Goal: Information Seeking & Learning: Find specific fact

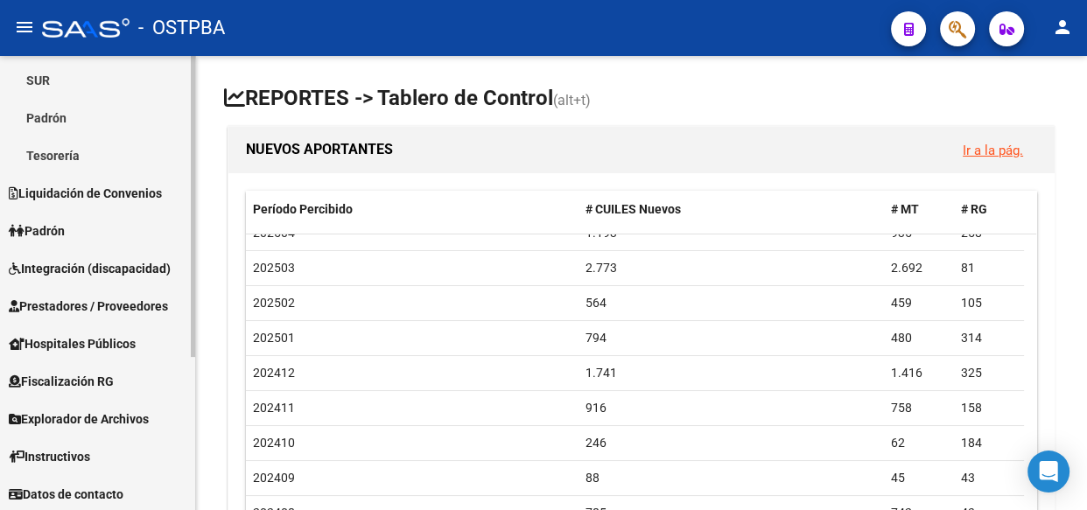
scroll to position [229, 0]
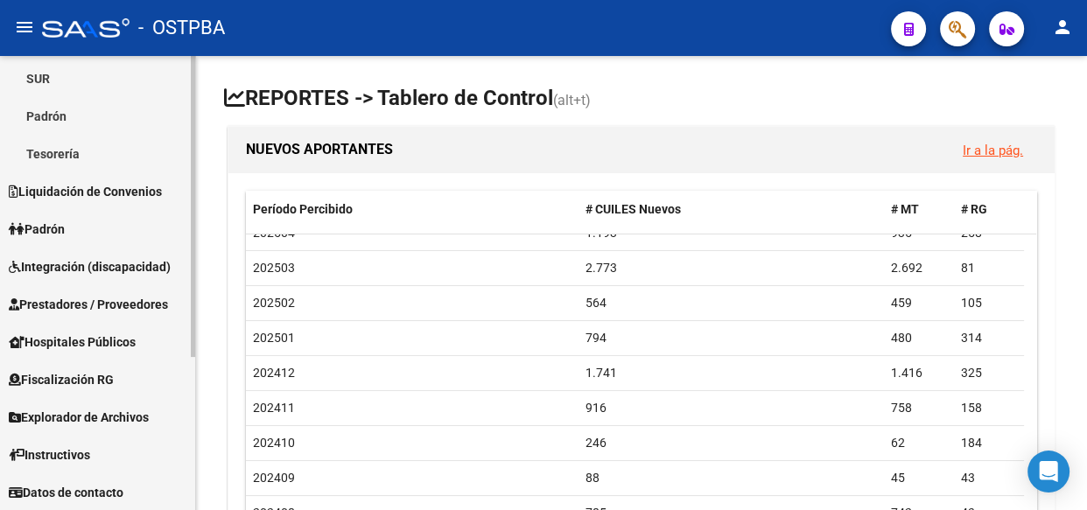
click at [118, 418] on span "Explorador de Archivos" at bounding box center [79, 417] width 140 height 19
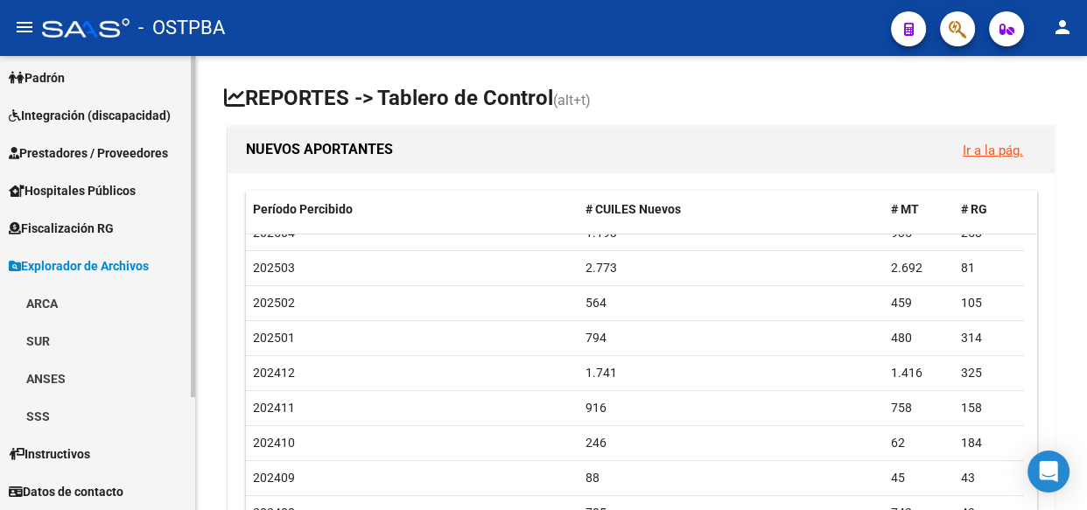
scroll to position [116, 0]
click at [56, 298] on link "ARCA" at bounding box center [97, 304] width 195 height 38
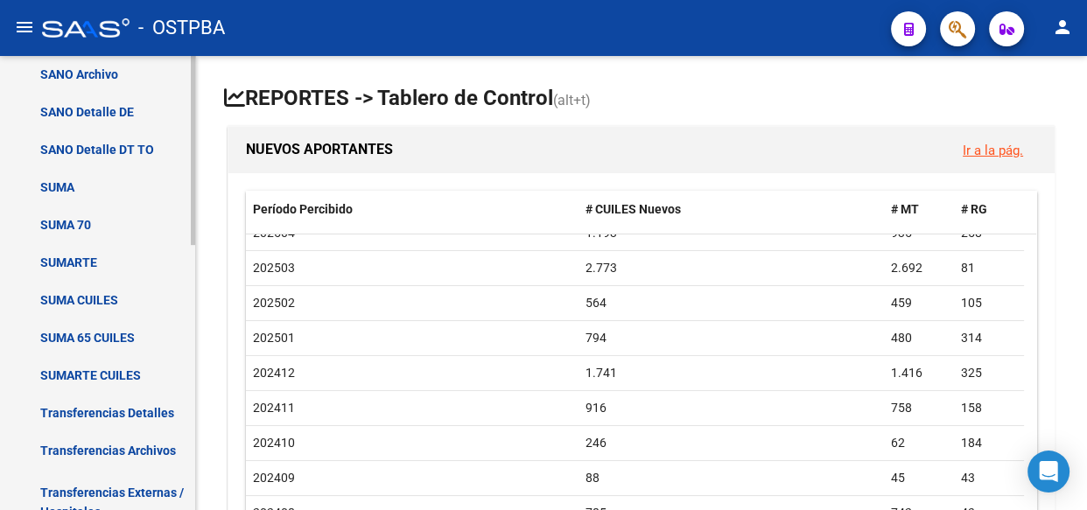
scroll to position [435, 0]
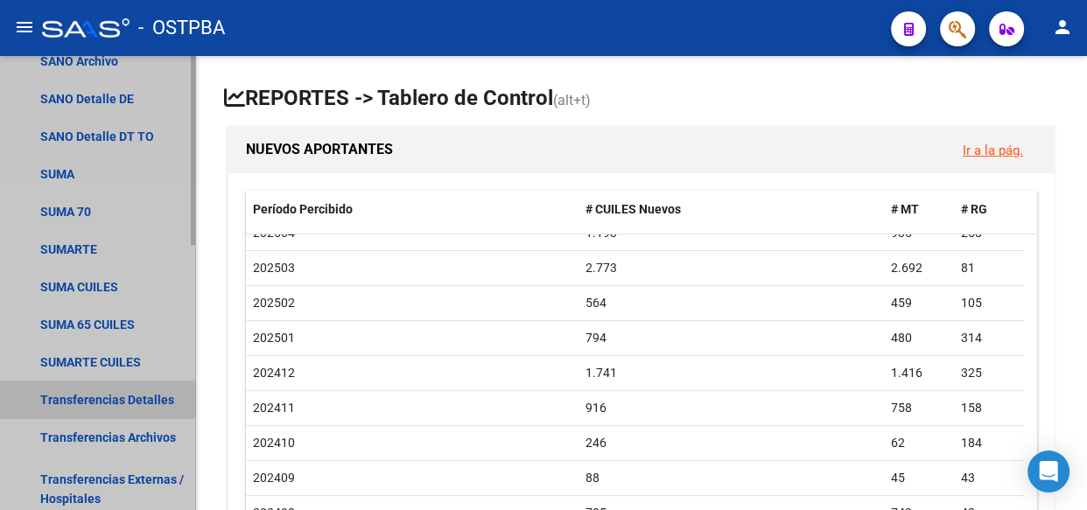
click at [91, 397] on link "Transferencias Detalles" at bounding box center [97, 400] width 195 height 38
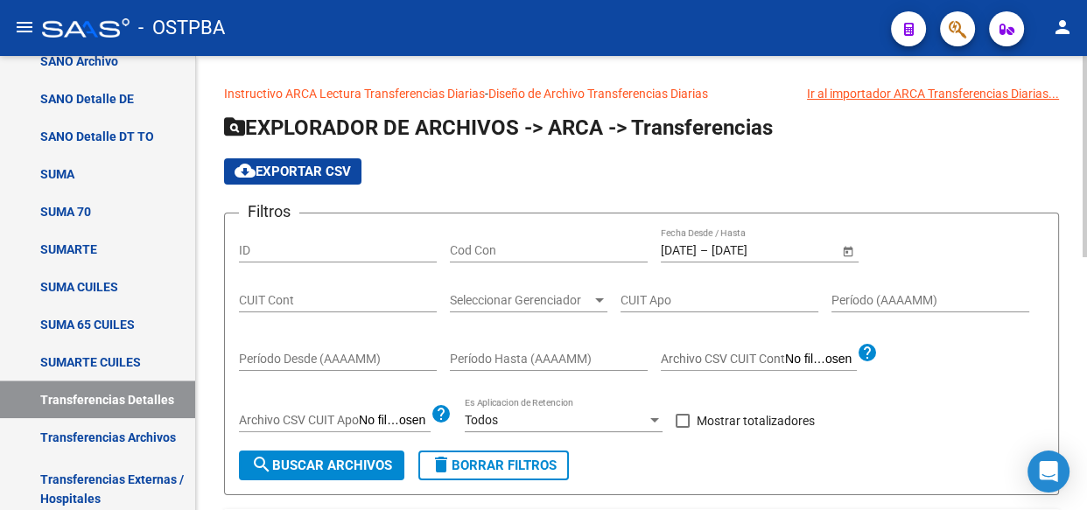
click at [708, 243] on span "–" at bounding box center [704, 250] width 8 height 15
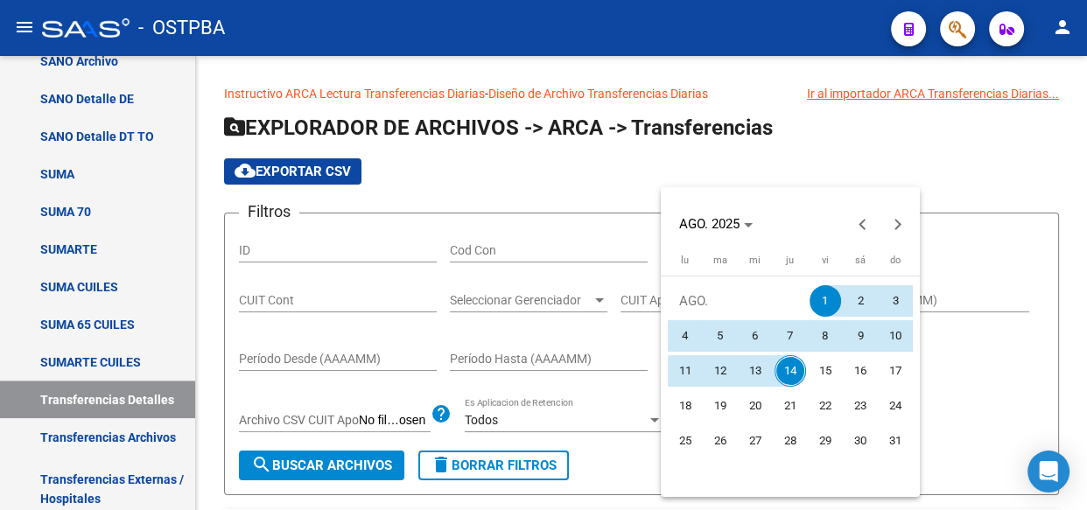
click at [758, 369] on span "13" at bounding box center [755, 371] width 32 height 32
type input "[DATE]"
click at [758, 369] on span "13" at bounding box center [755, 371] width 32 height 32
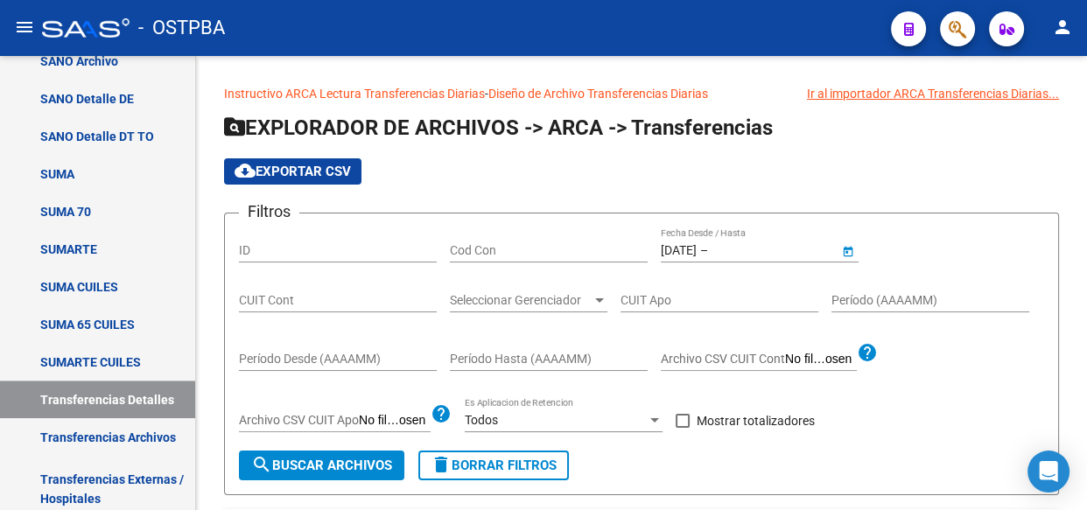
type input "[DATE]"
click at [684, 419] on span at bounding box center [683, 421] width 14 height 14
click at [683, 428] on input "Mostrar totalizadores" at bounding box center [682, 428] width 1 height 1
checkbox input "true"
click at [505, 304] on span "Seleccionar Gerenciador" at bounding box center [521, 300] width 142 height 15
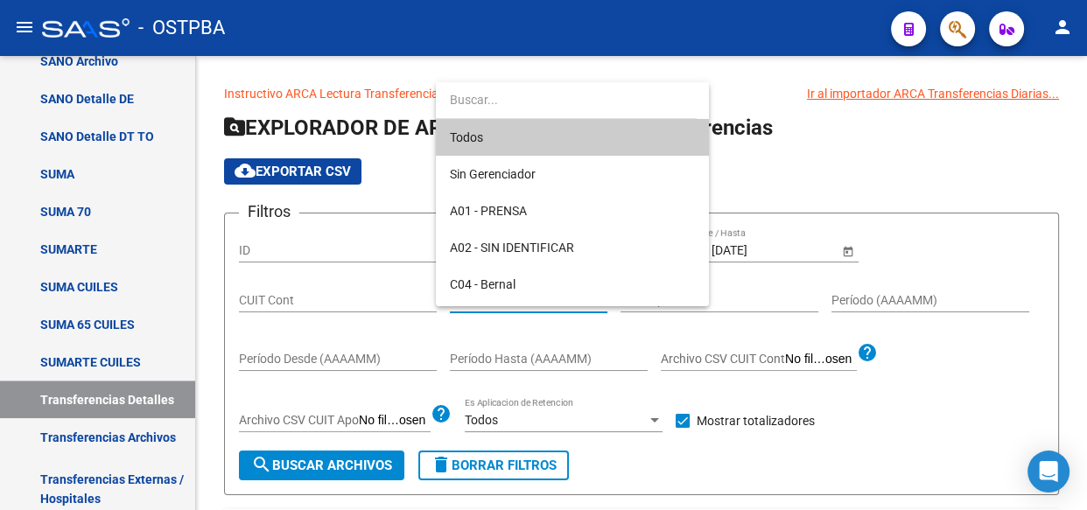
click at [497, 139] on span "Todos" at bounding box center [572, 137] width 245 height 37
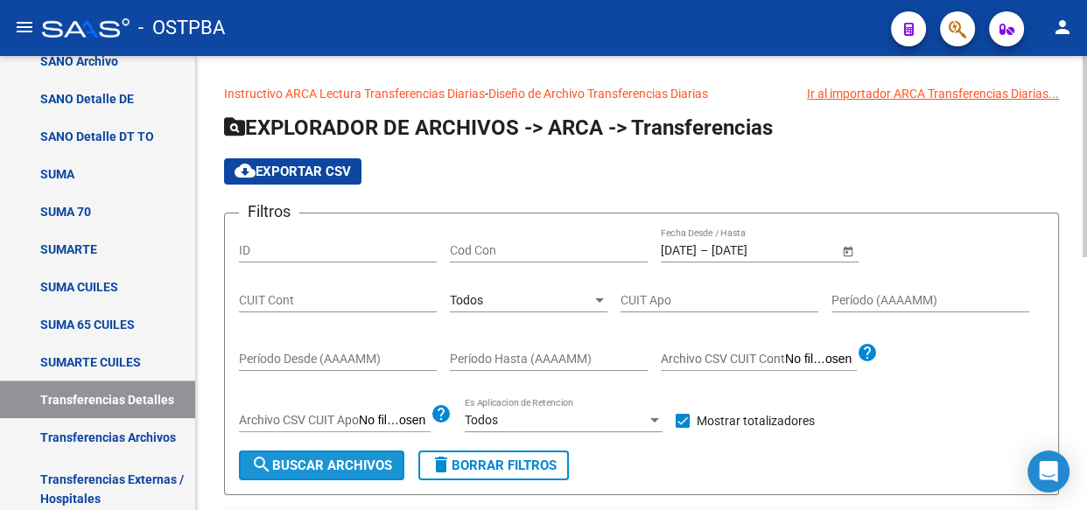
click at [377, 472] on span "search Buscar Archivos" at bounding box center [321, 466] width 141 height 16
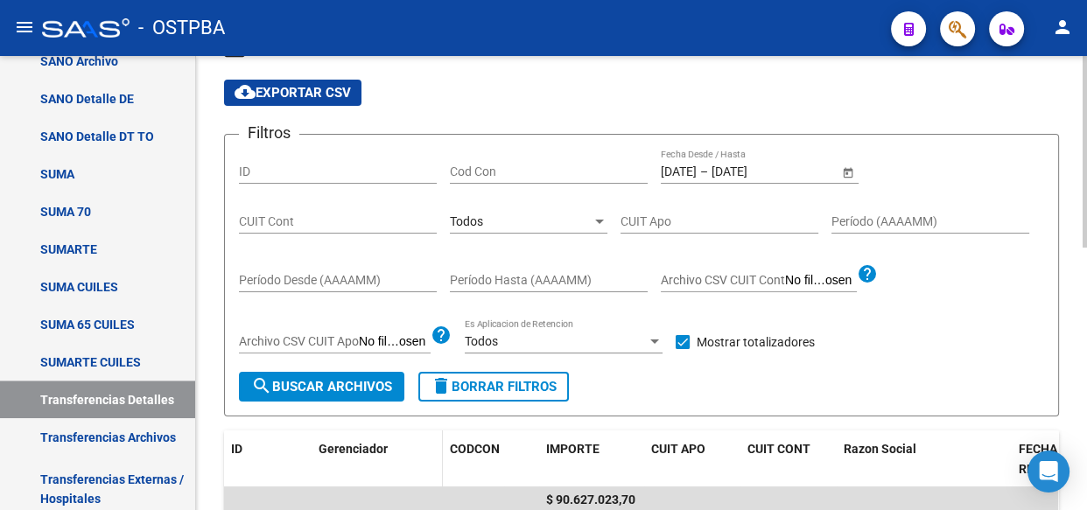
scroll to position [158, 0]
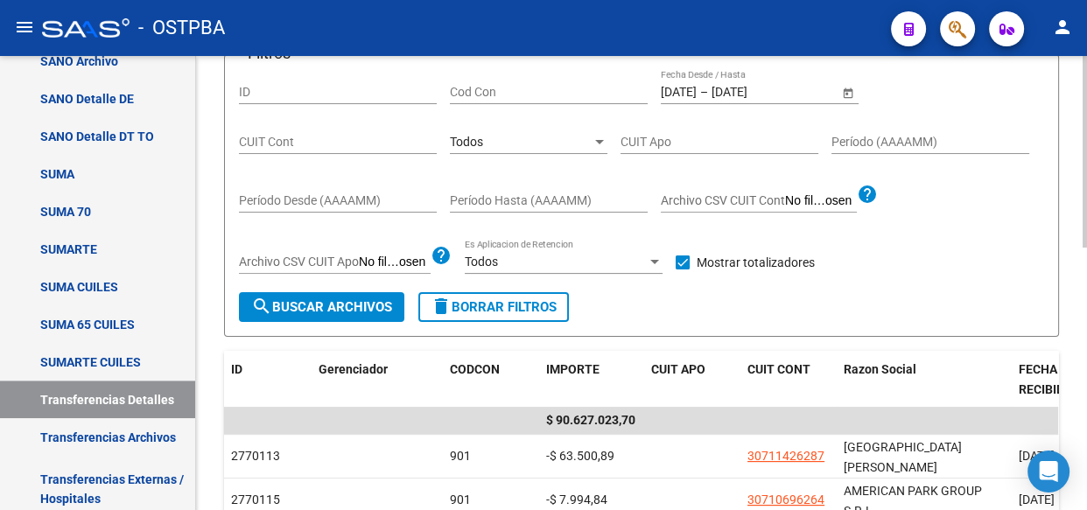
click at [512, 144] on div "Todos" at bounding box center [521, 142] width 142 height 15
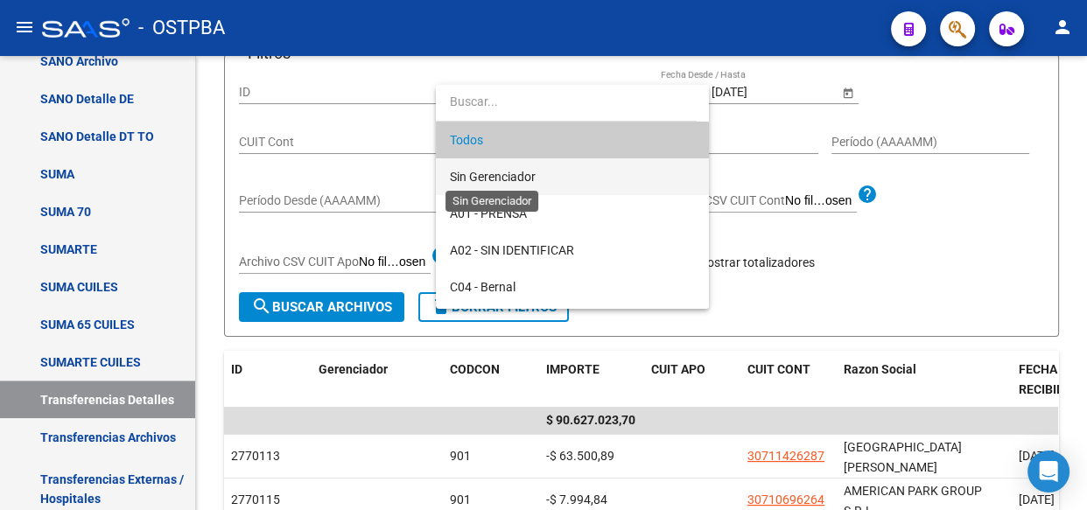
click at [512, 175] on span "Sin Gerenciador" at bounding box center [493, 177] width 86 height 14
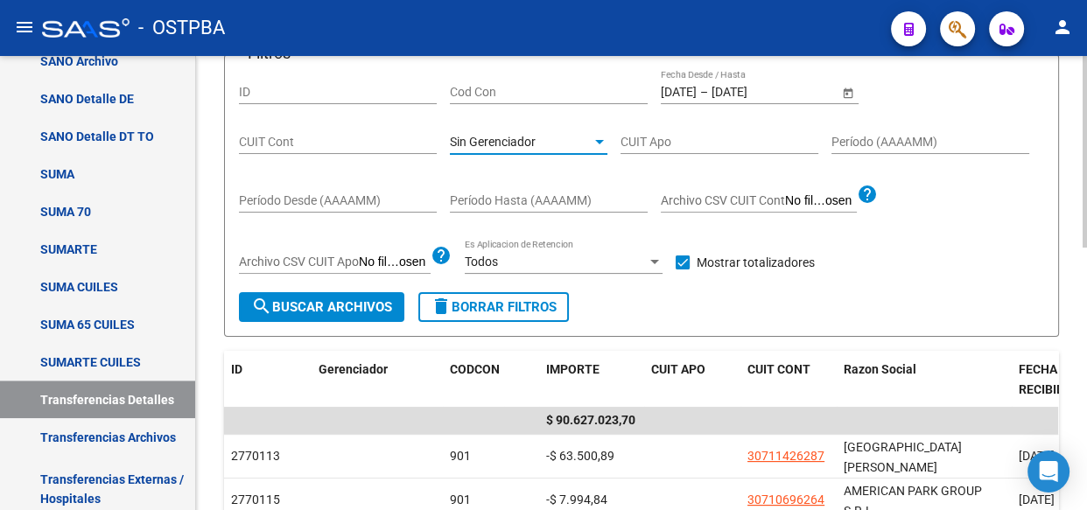
click at [343, 309] on span "search Buscar Archivos" at bounding box center [321, 307] width 141 height 16
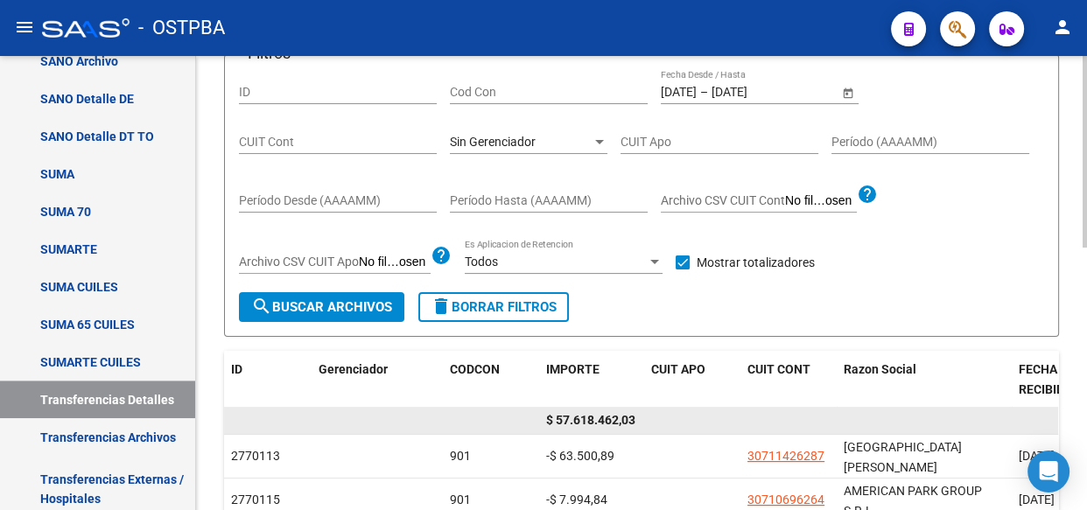
click at [606, 414] on span "$ 57.618.462,03" at bounding box center [590, 420] width 89 height 14
click at [615, 423] on span "$ 57.618.462,03" at bounding box center [590, 420] width 89 height 14
click at [613, 427] on div "$ 57.618.462,03" at bounding box center [591, 420] width 91 height 20
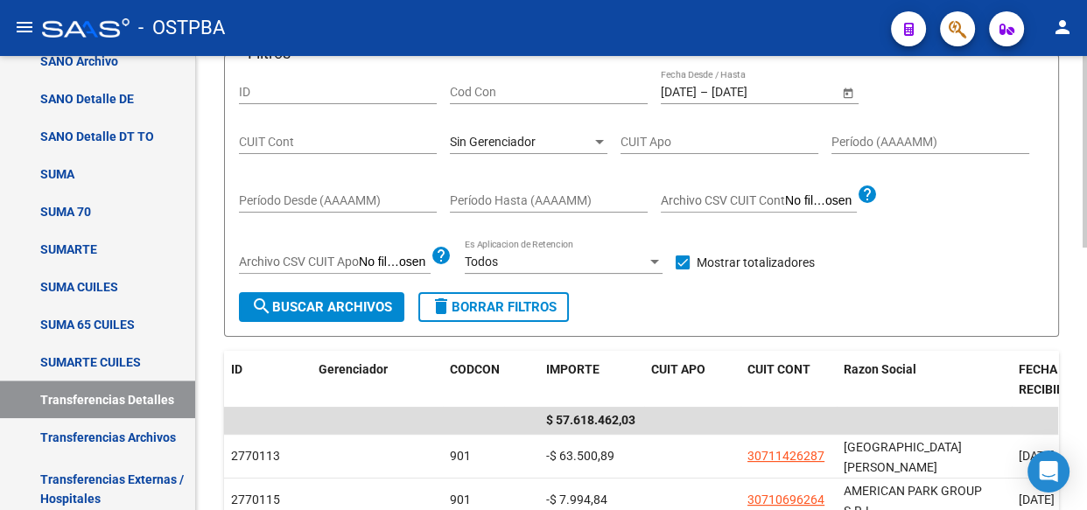
click at [510, 147] on div "Sin Gerenciador Seleccionar Gerenciador" at bounding box center [529, 136] width 158 height 35
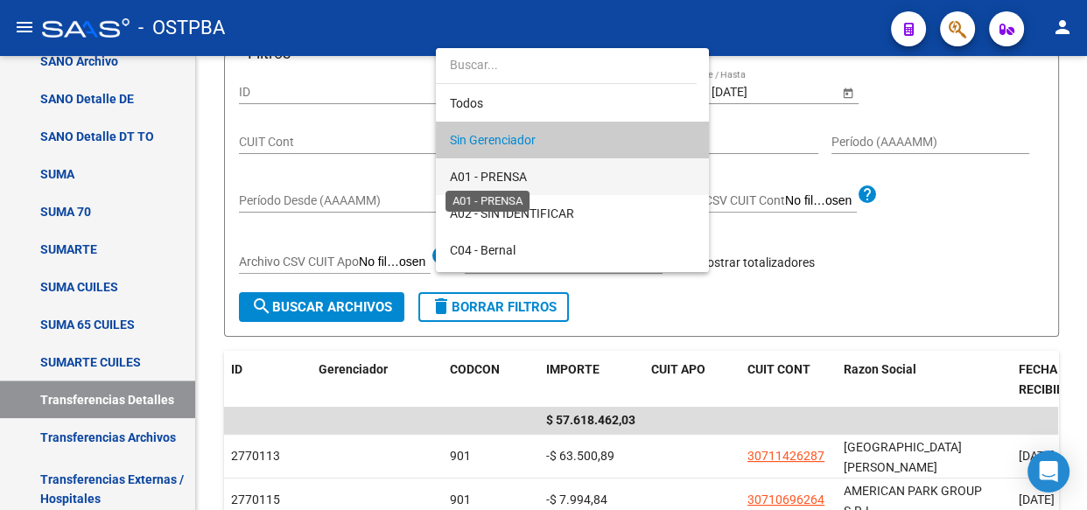
click at [508, 170] on span "A01 - PRENSA" at bounding box center [488, 177] width 77 height 14
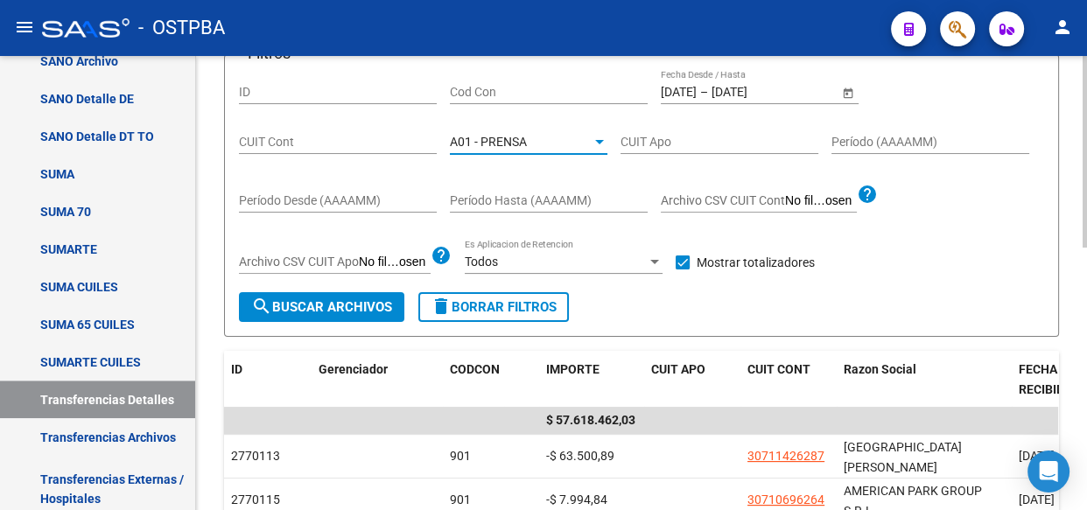
click at [297, 302] on span "search Buscar Archivos" at bounding box center [321, 307] width 141 height 16
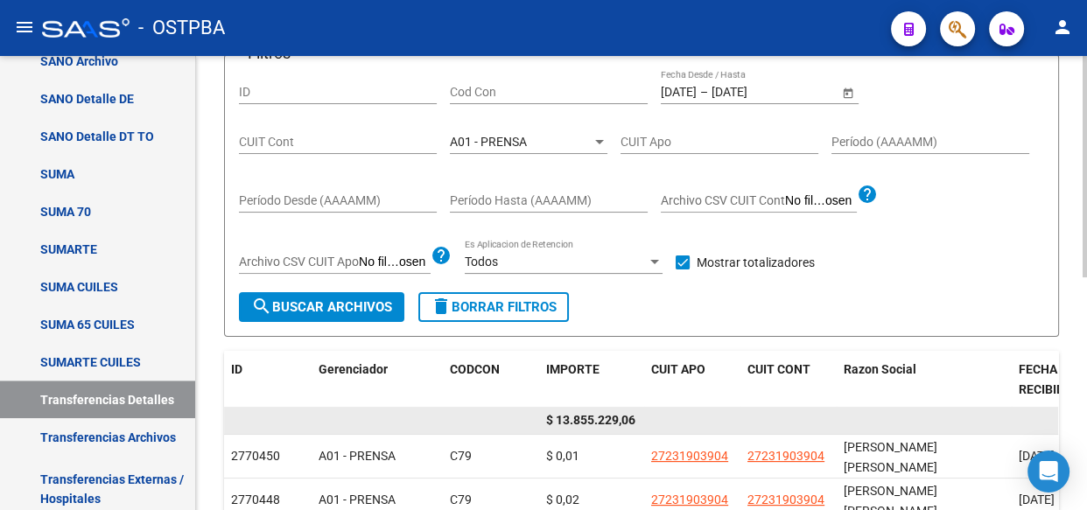
click at [589, 416] on span "$ 13.855.229,06" at bounding box center [590, 420] width 89 height 14
click at [592, 419] on span "$ 13.855.229,06" at bounding box center [590, 420] width 89 height 14
copy span "13.855.229,06"
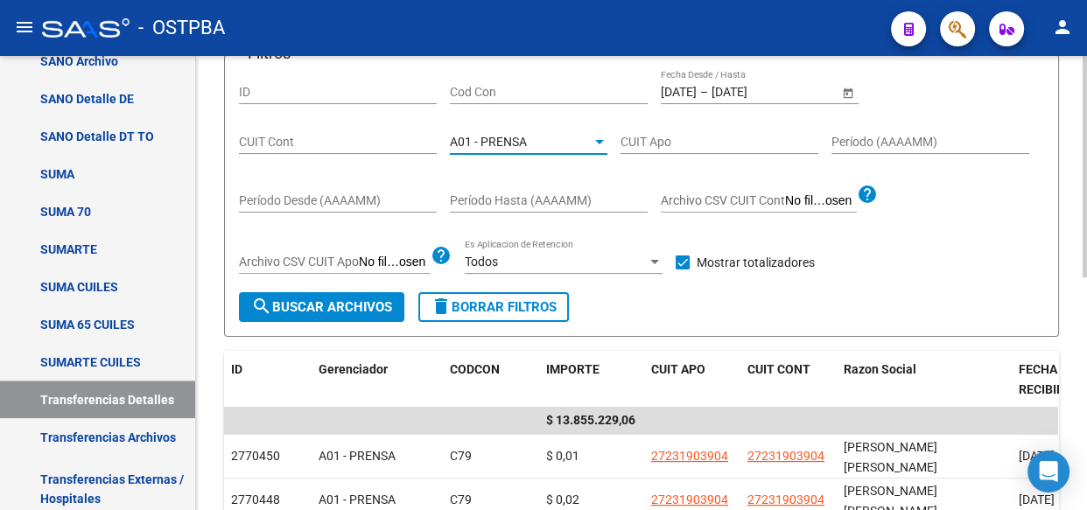
click at [513, 137] on span "A01 - PRENSA" at bounding box center [488, 142] width 77 height 14
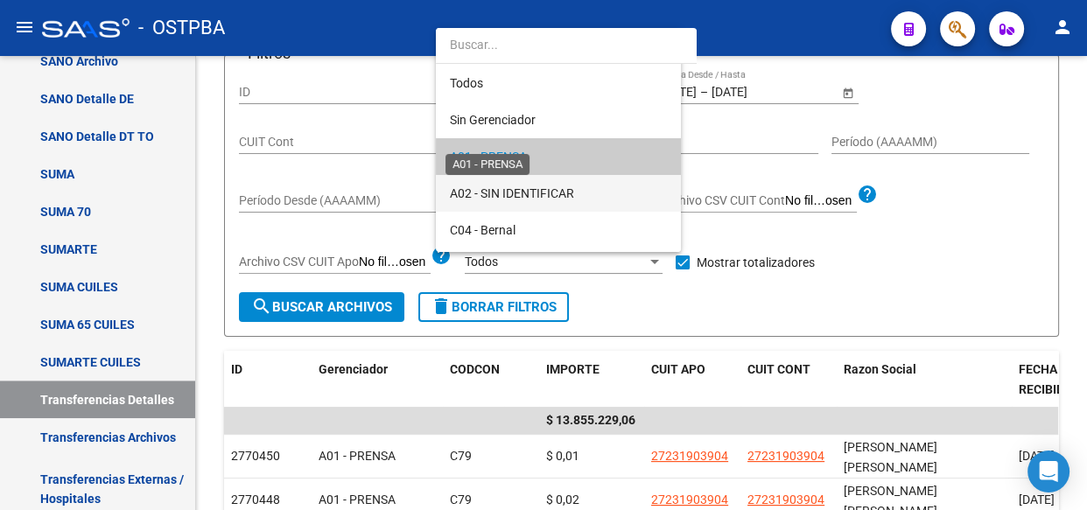
scroll to position [17, 0]
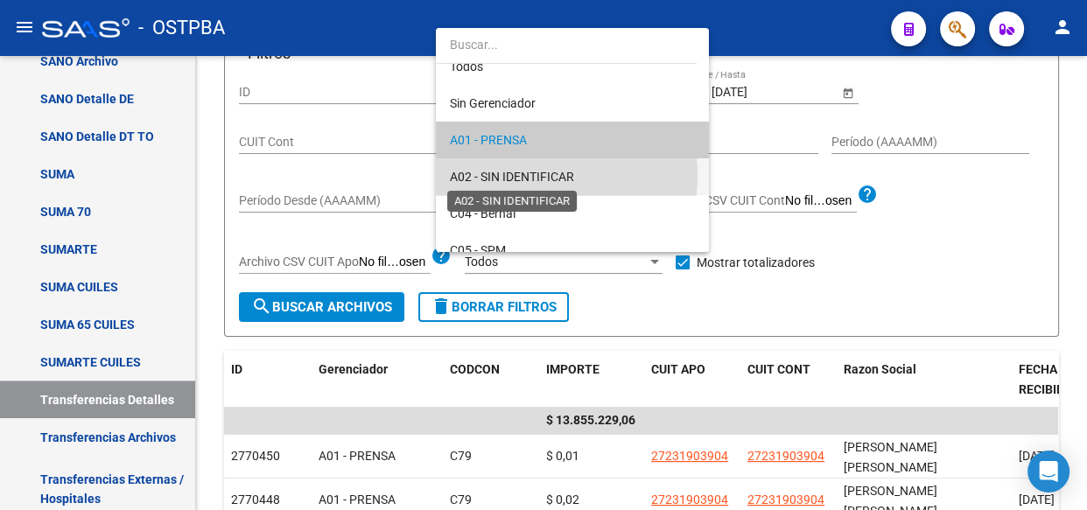
click at [519, 175] on span "A02 - SIN IDENTIFICAR" at bounding box center [512, 177] width 124 height 14
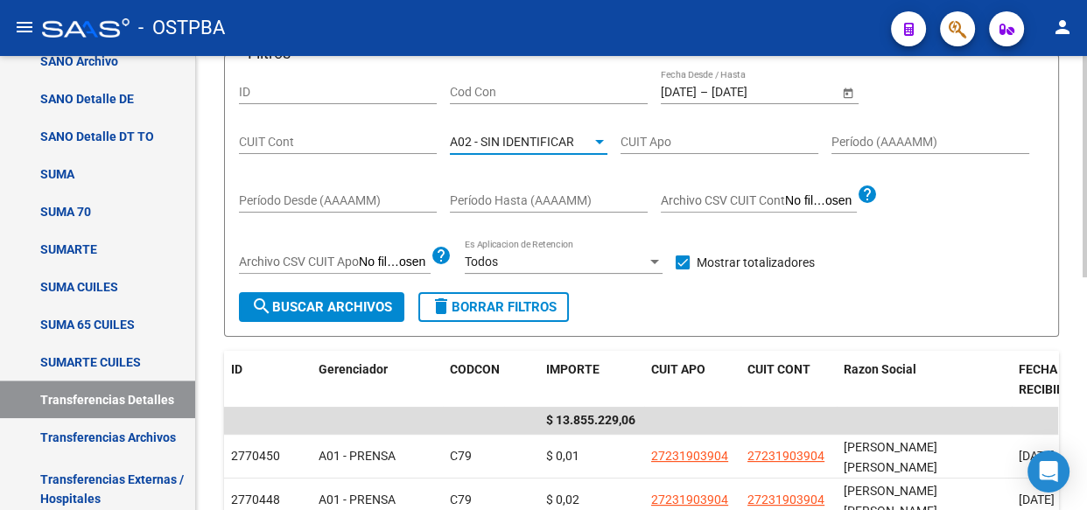
click at [340, 299] on span "search Buscar Archivos" at bounding box center [321, 307] width 141 height 16
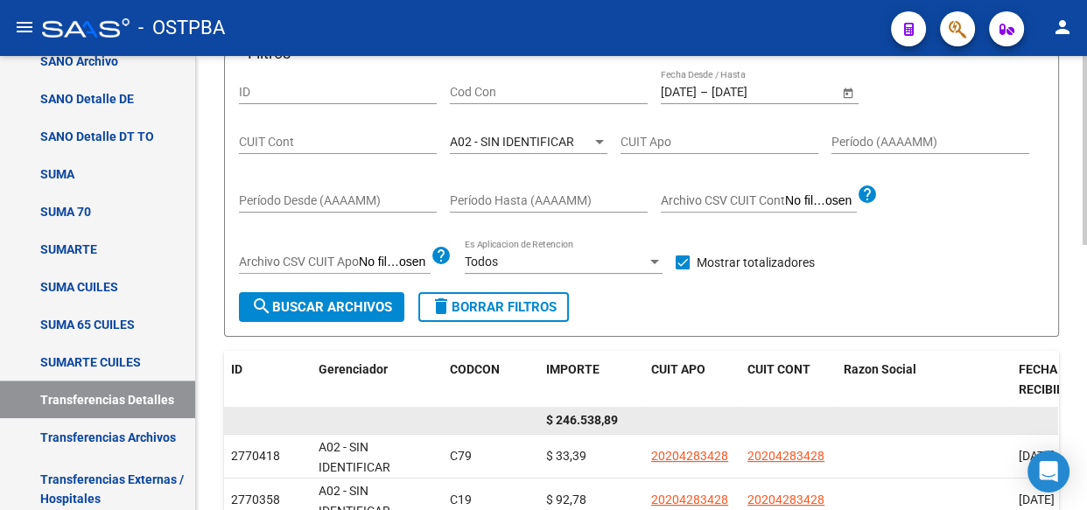
click at [596, 420] on span "$ 246.538,89" at bounding box center [582, 420] width 72 height 14
copy span "246.538,89"
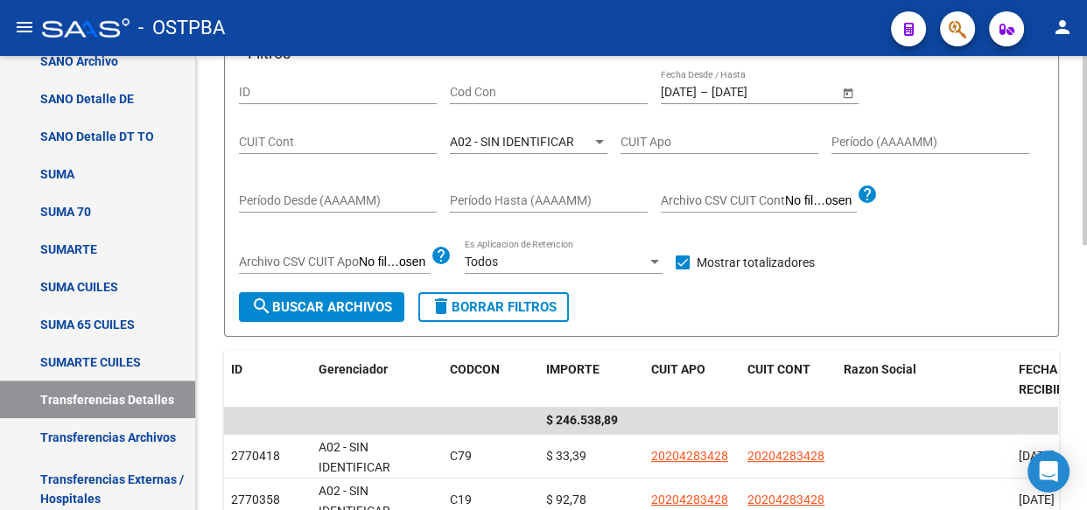
click at [490, 140] on span "A02 - SIN IDENTIFICAR" at bounding box center [512, 142] width 124 height 14
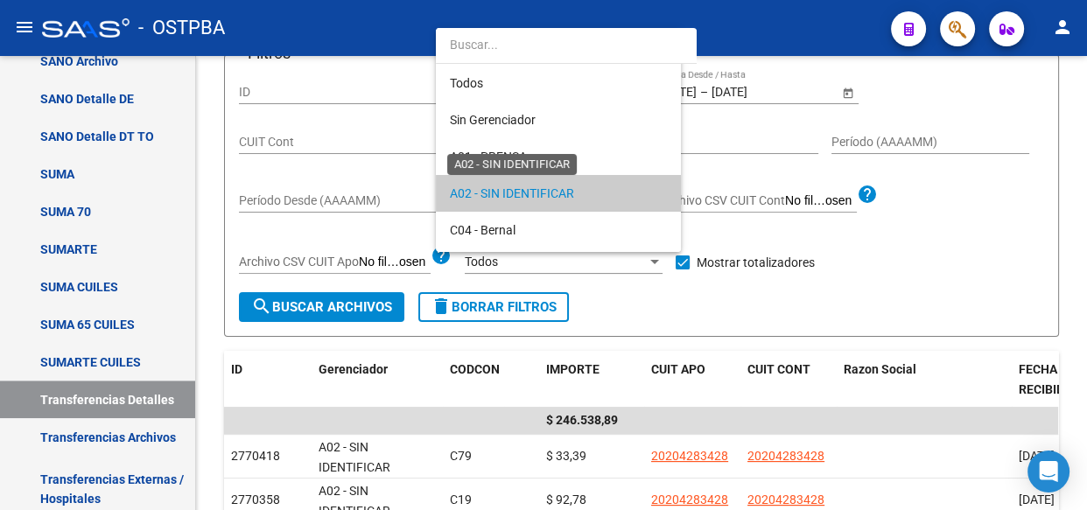
scroll to position [53, 0]
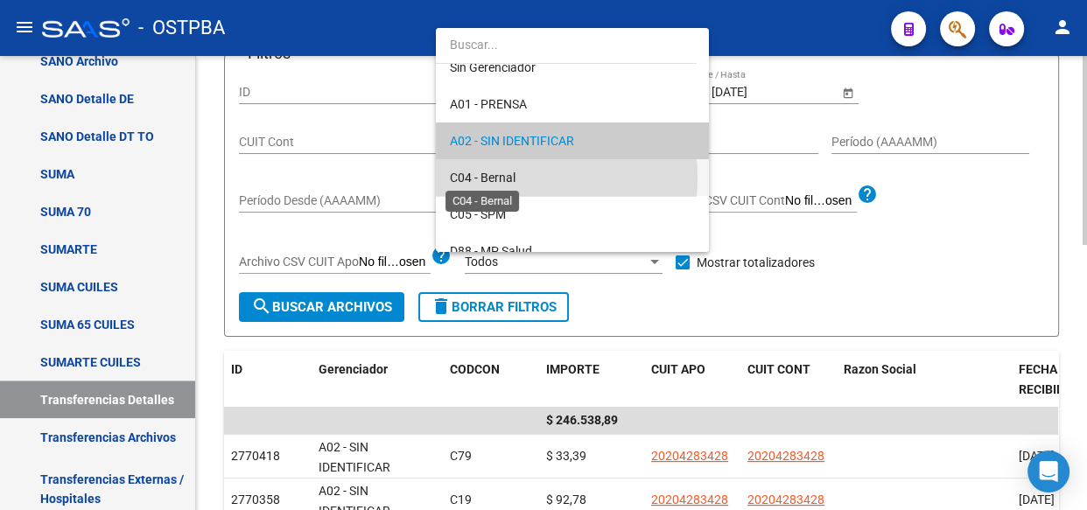
click at [485, 179] on span "C04 - Bernal" at bounding box center [483, 178] width 66 height 14
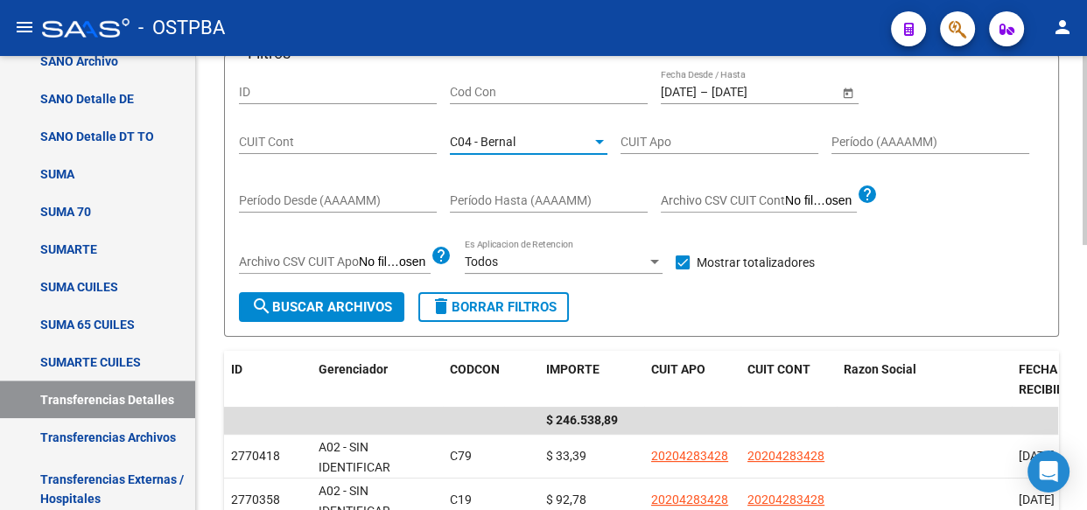
click at [377, 309] on span "search Buscar Archivos" at bounding box center [321, 307] width 141 height 16
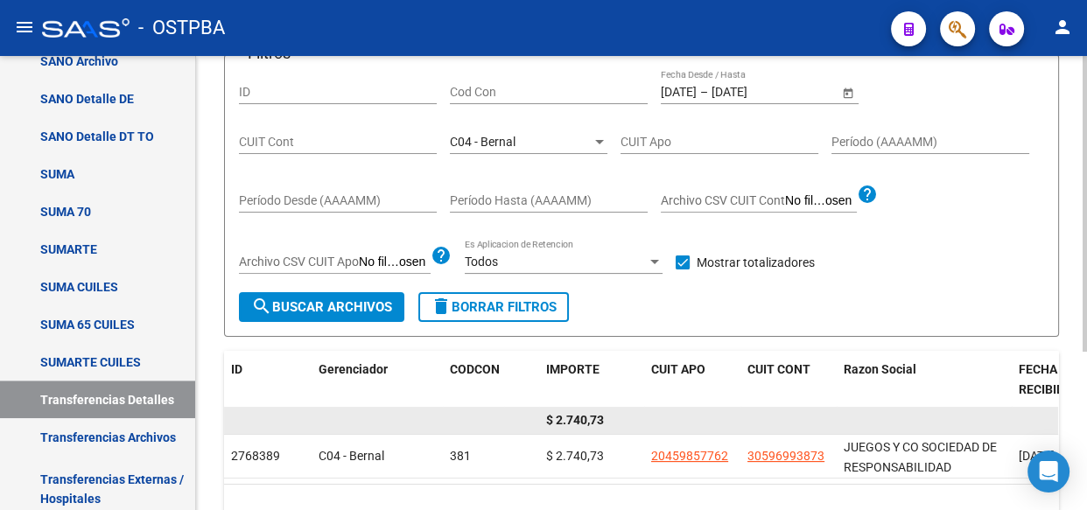
click at [586, 419] on span "$ 2.740,73" at bounding box center [575, 420] width 58 height 14
click at [586, 421] on span "$ 2.740,73" at bounding box center [575, 420] width 58 height 14
copy span "2.740,73"
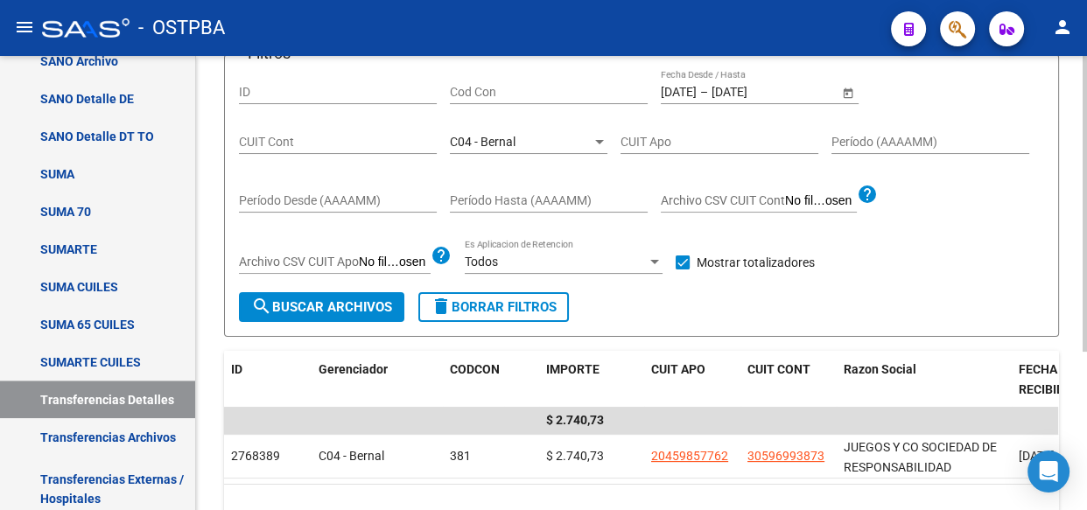
click at [523, 142] on div "C04 - Bernal" at bounding box center [521, 142] width 142 height 15
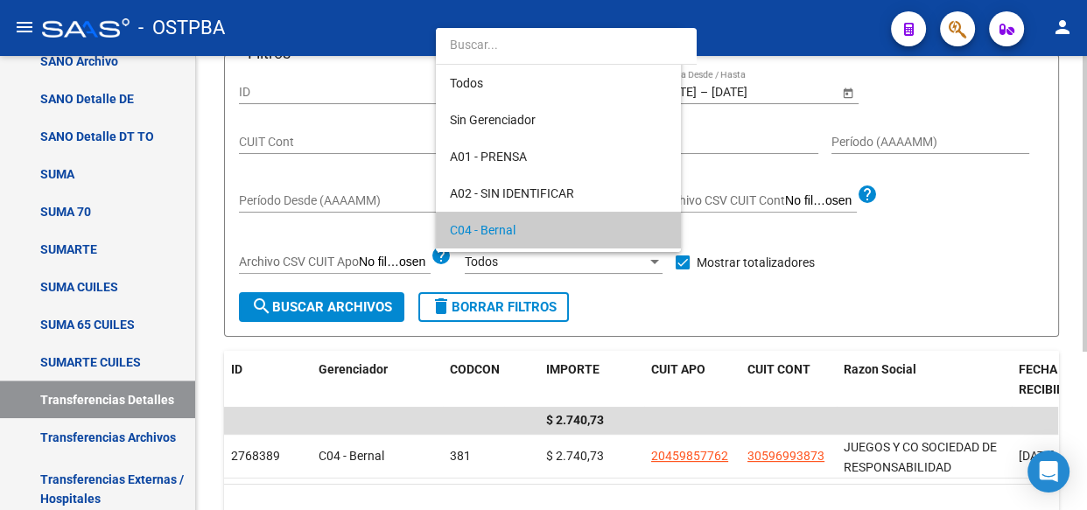
scroll to position [89, 0]
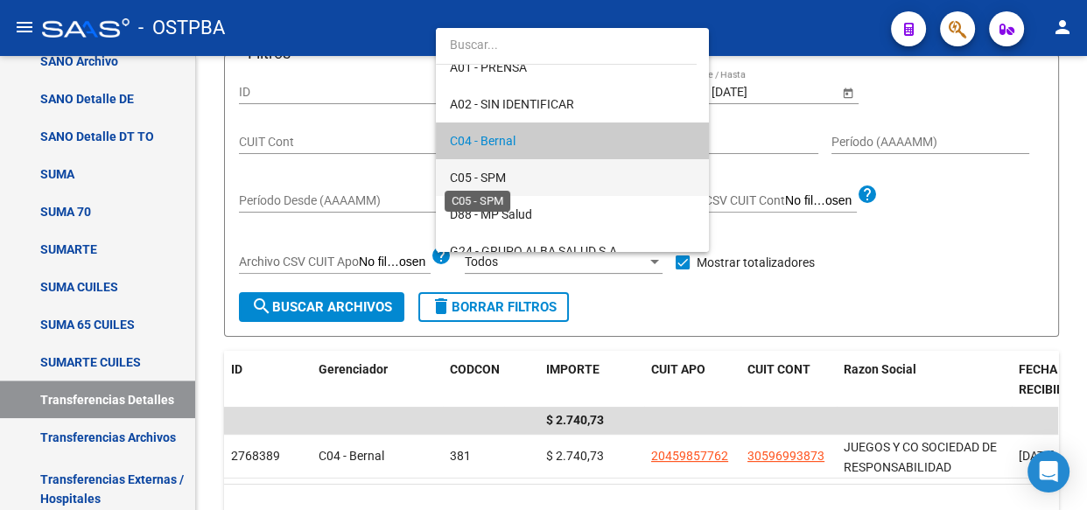
click at [505, 179] on span "C05 - SPM" at bounding box center [478, 178] width 56 height 14
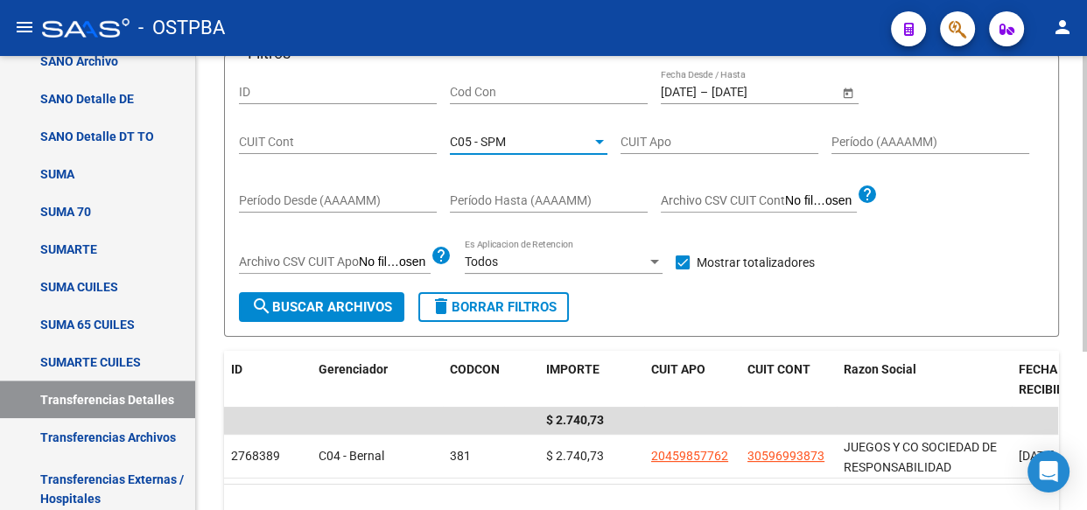
click at [339, 299] on span "search Buscar Archivos" at bounding box center [321, 307] width 141 height 16
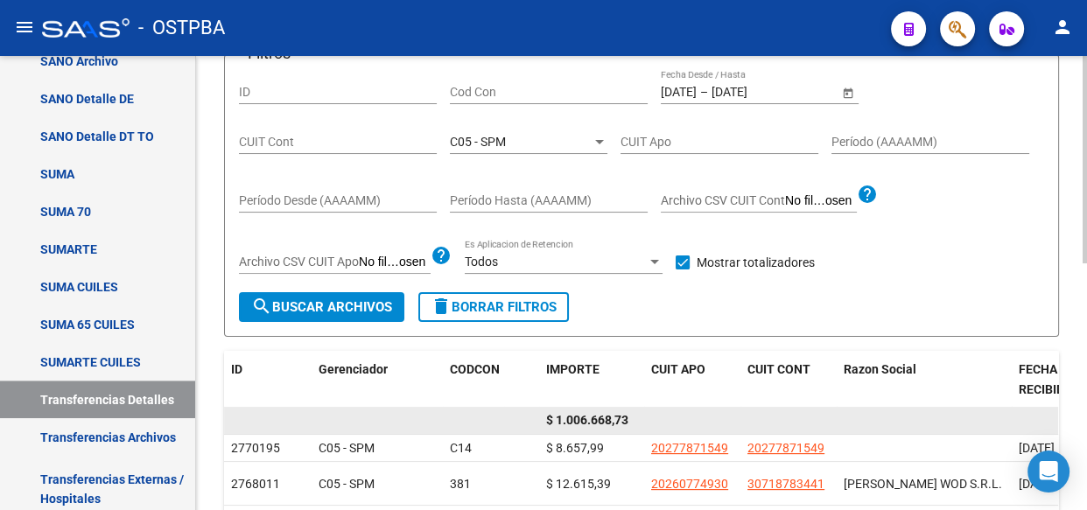
click at [597, 419] on span "$ 1.006.668,73" at bounding box center [587, 420] width 82 height 14
copy span "1.006.668,73"
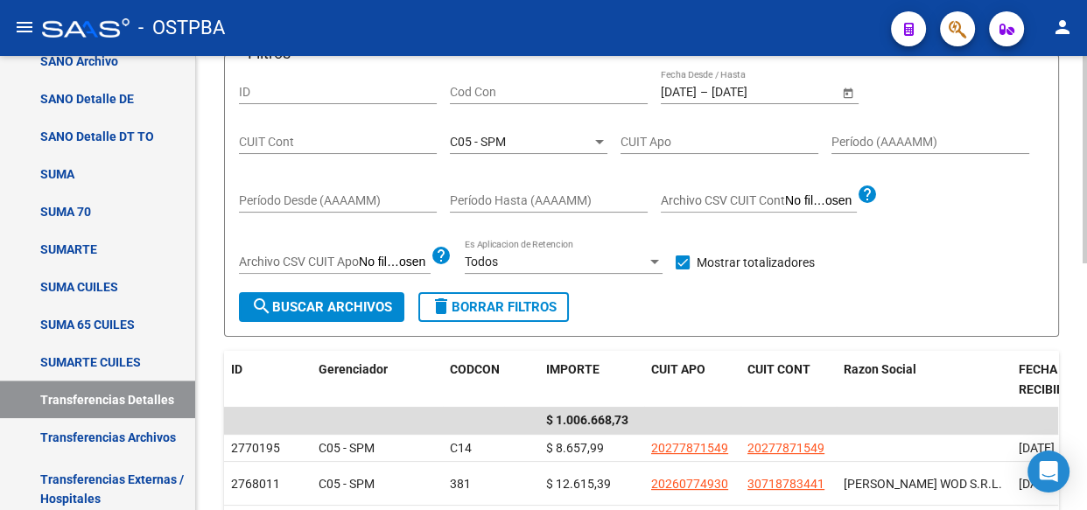
click at [500, 144] on span "C05 - SPM" at bounding box center [478, 142] width 56 height 14
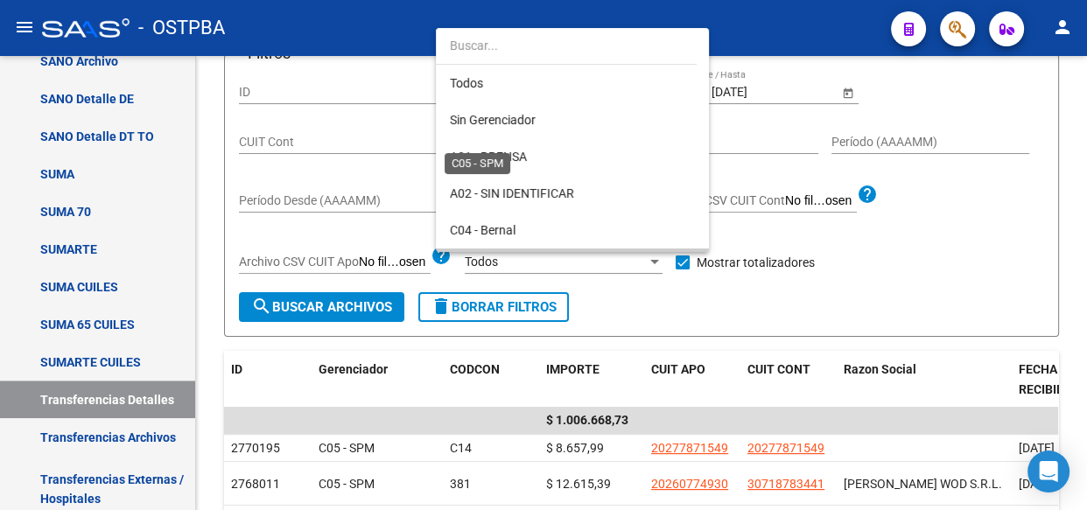
scroll to position [127, 0]
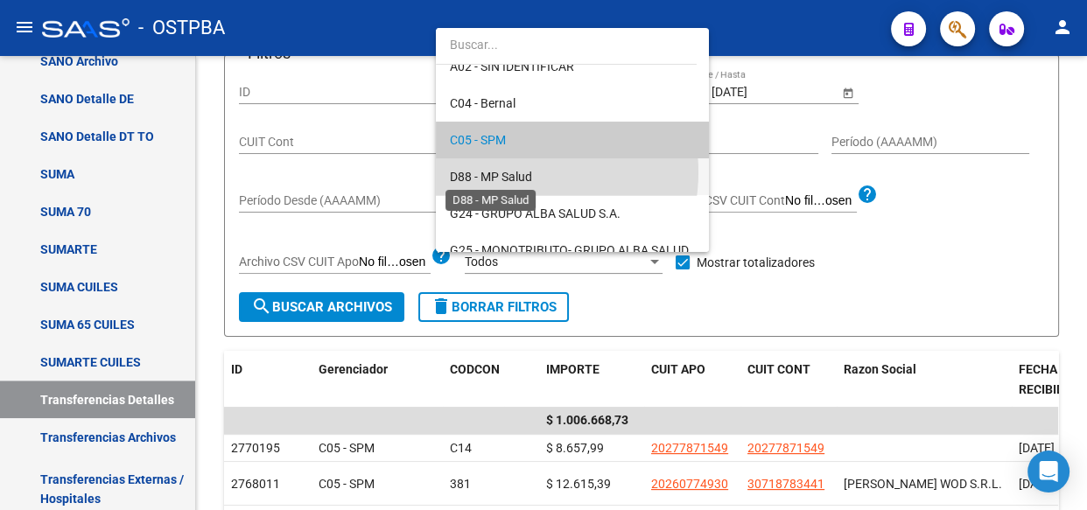
click at [502, 172] on span "D88 - MP Salud" at bounding box center [491, 177] width 82 height 14
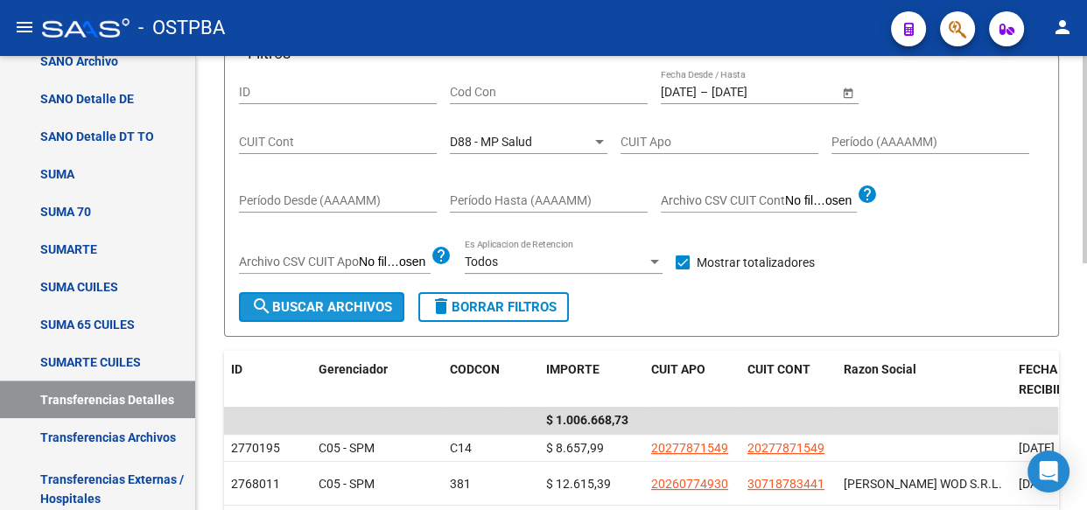
click at [345, 303] on span "search Buscar Archivos" at bounding box center [321, 307] width 141 height 16
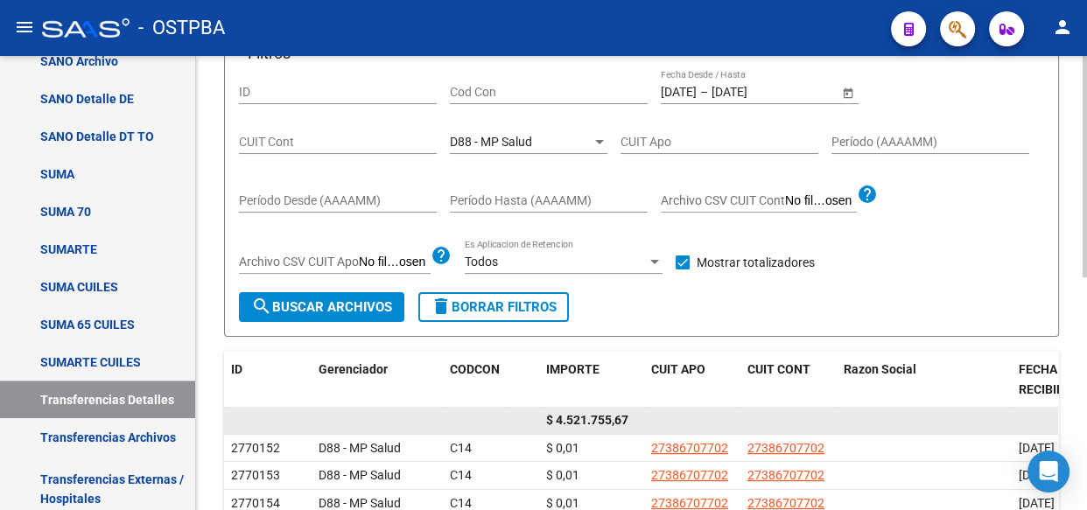
click at [606, 419] on span "$ 4.521.755,67" at bounding box center [587, 420] width 82 height 14
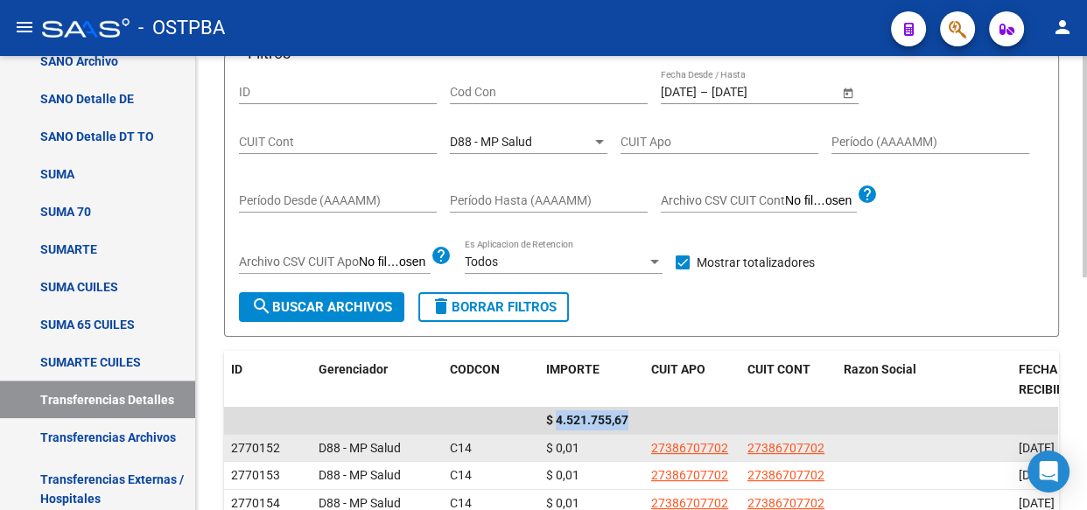
copy span "4.521.755,67"
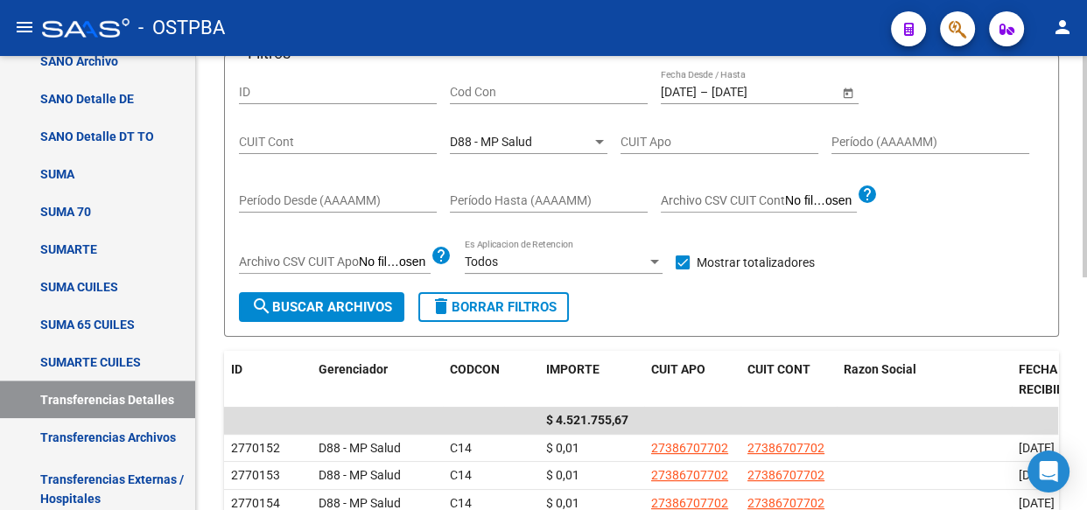
click at [543, 140] on div "D88 - MP Salud" at bounding box center [521, 142] width 142 height 15
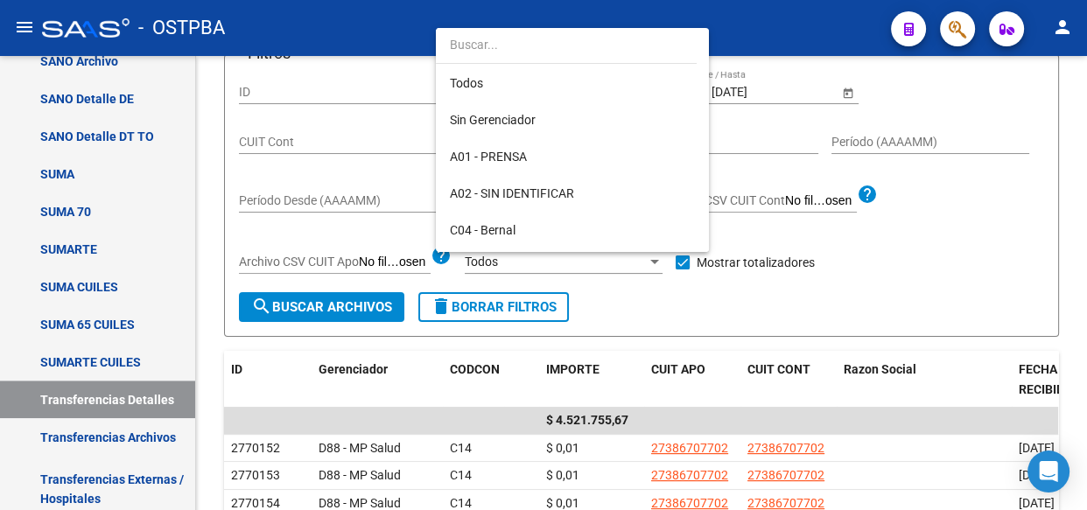
scroll to position [164, 0]
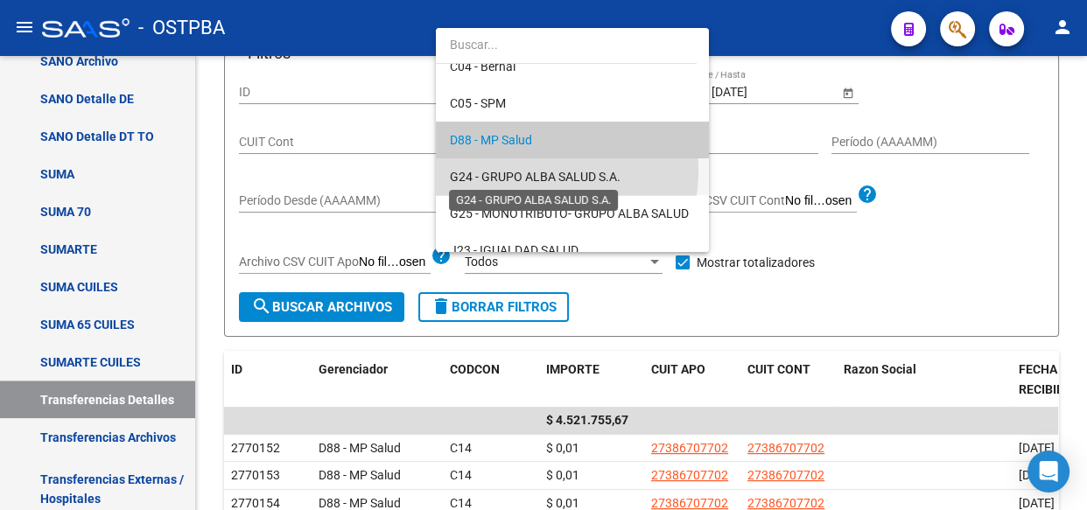
click at [528, 170] on span "G24 - GRUPO ALBA SALUD S.A." at bounding box center [535, 177] width 171 height 14
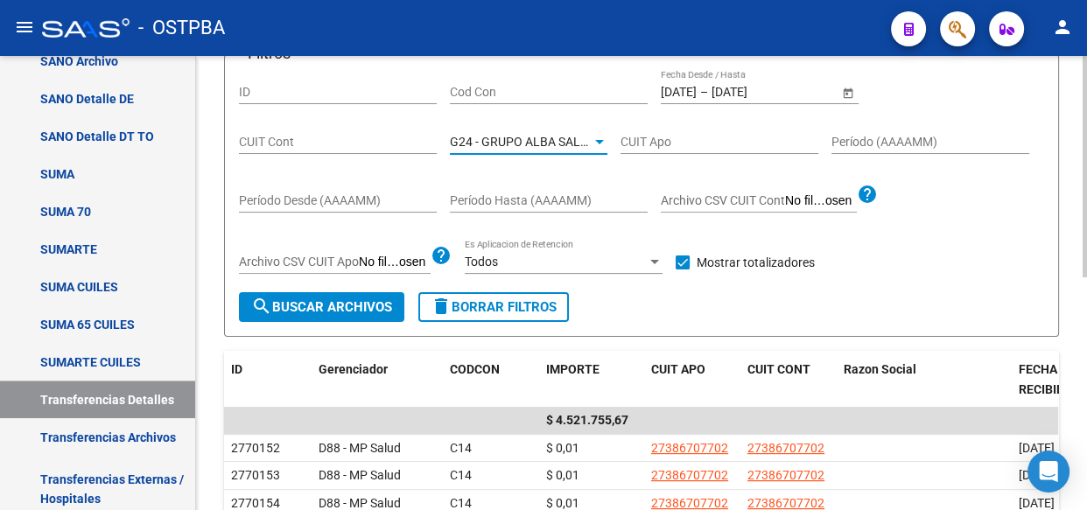
click at [369, 308] on span "search Buscar Archivos" at bounding box center [321, 307] width 141 height 16
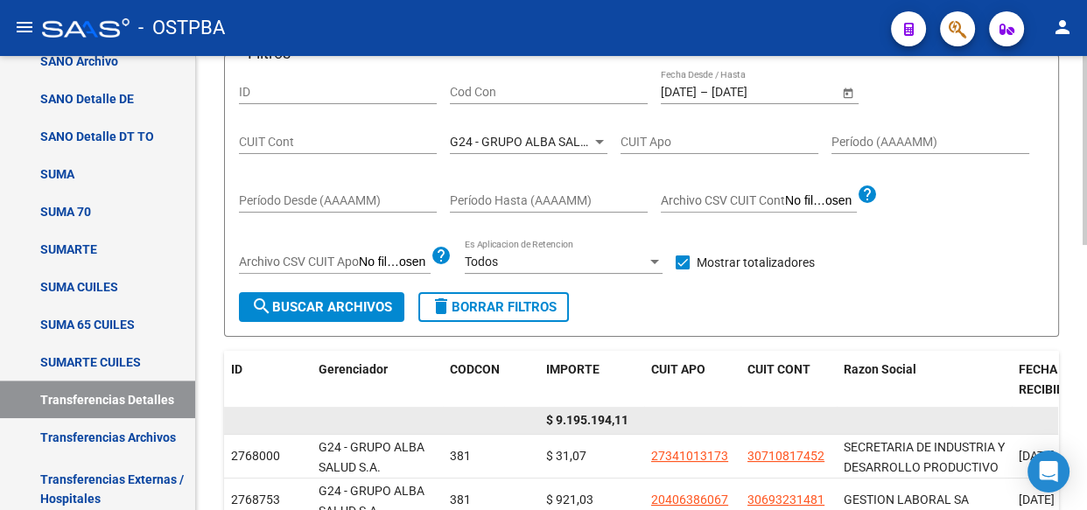
click at [593, 417] on span "$ 9.195.194,11" at bounding box center [587, 420] width 82 height 14
copy span "9.195.194,11"
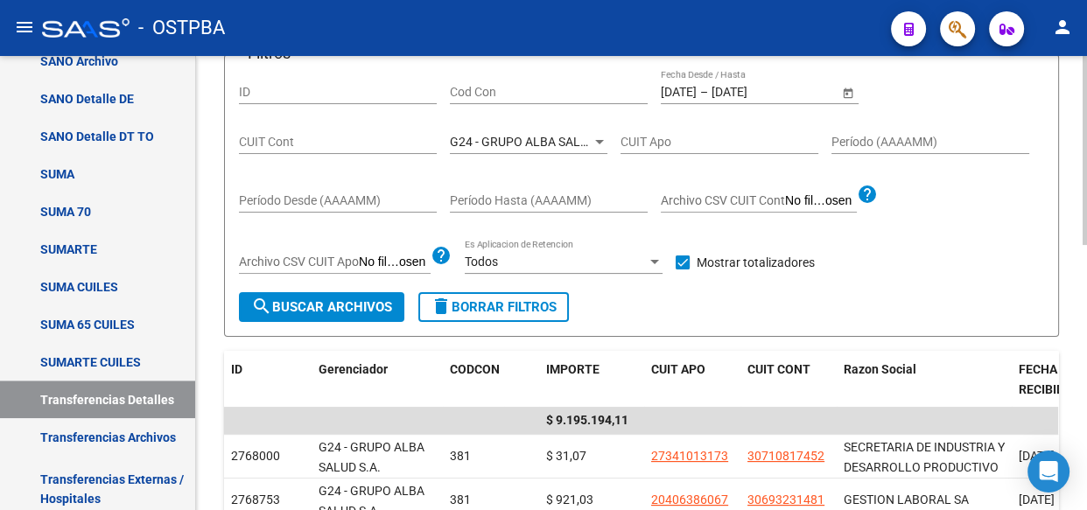
click at [536, 130] on div "G24 - GRUPO ALBA SALUD S.A. Seleccionar Gerenciador" at bounding box center [529, 136] width 158 height 35
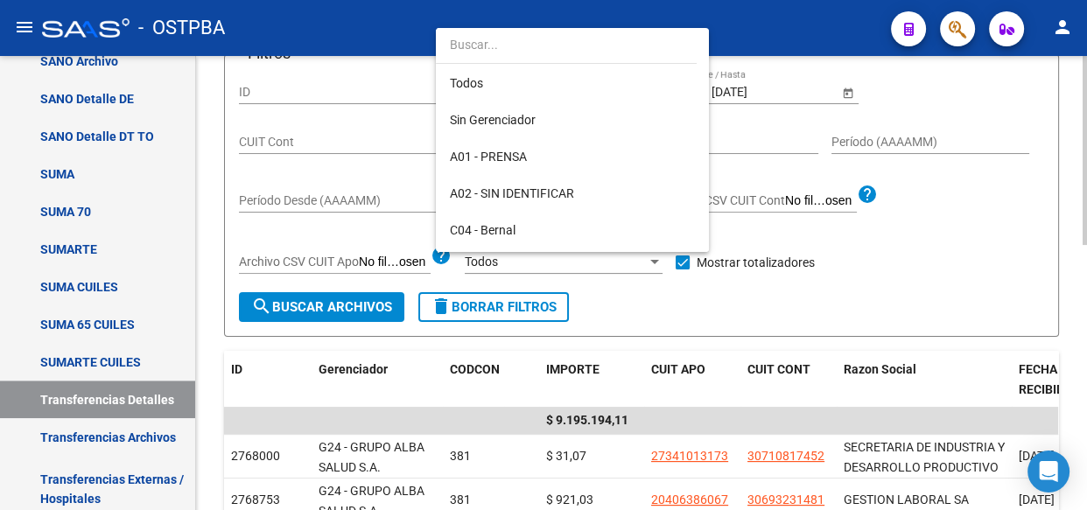
scroll to position [200, 0]
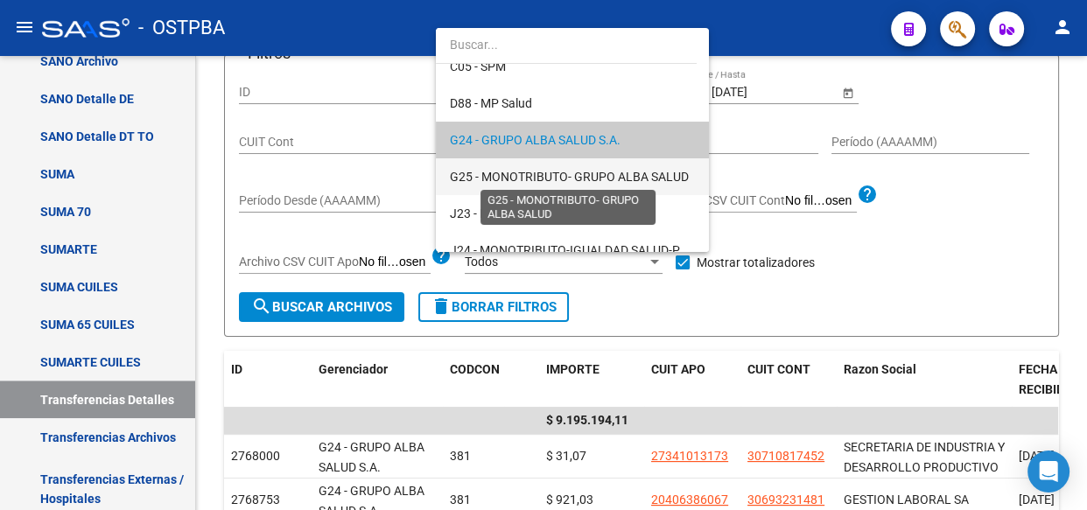
click at [536, 174] on span "G25 - MONOTRIBUTO- GRUPO ALBA SALUD" at bounding box center [569, 177] width 239 height 14
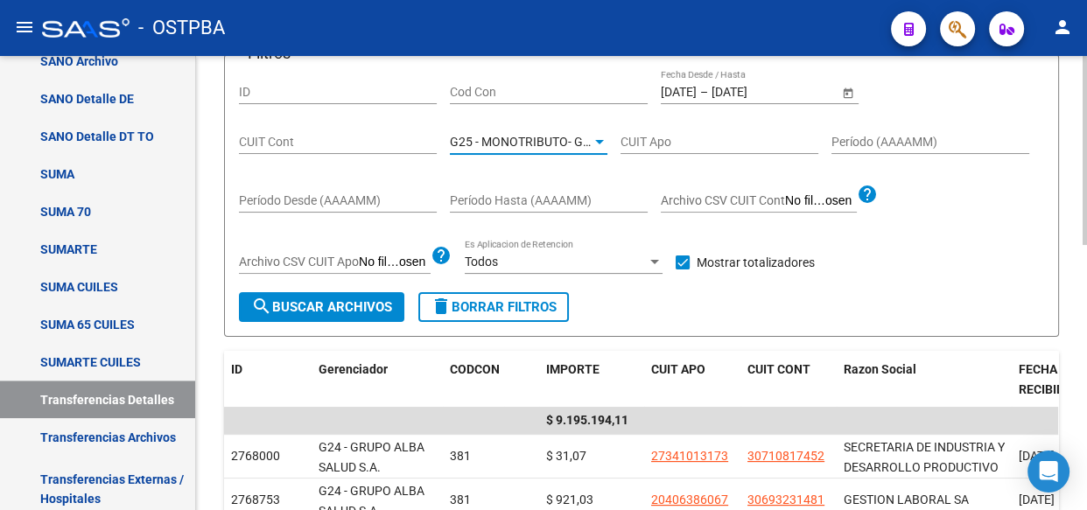
click at [354, 312] on span "search Buscar Archivos" at bounding box center [321, 307] width 141 height 16
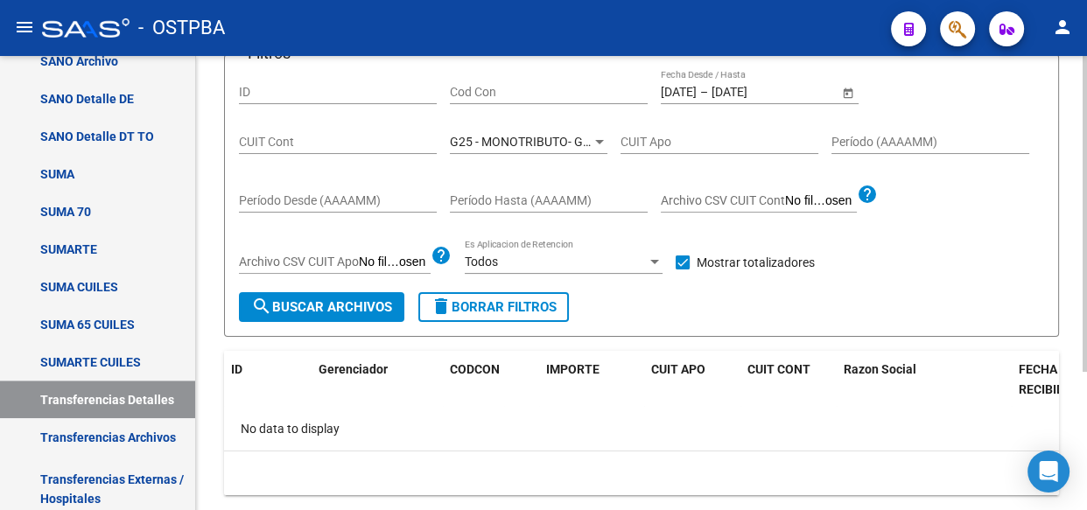
click at [553, 141] on span "G25 - MONOTRIBUTO- GRUPO ALBA SALUD" at bounding box center [569, 142] width 239 height 14
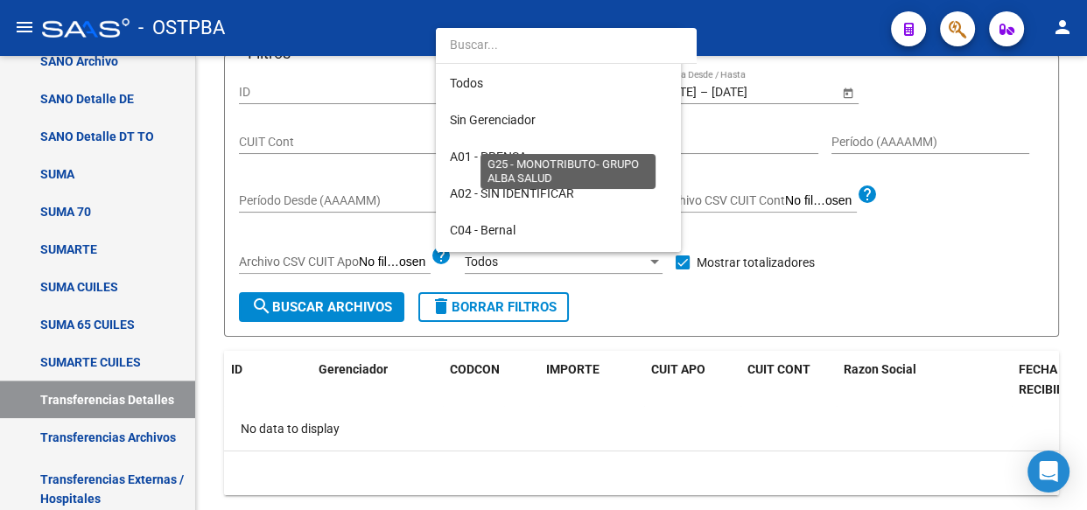
scroll to position [236, 0]
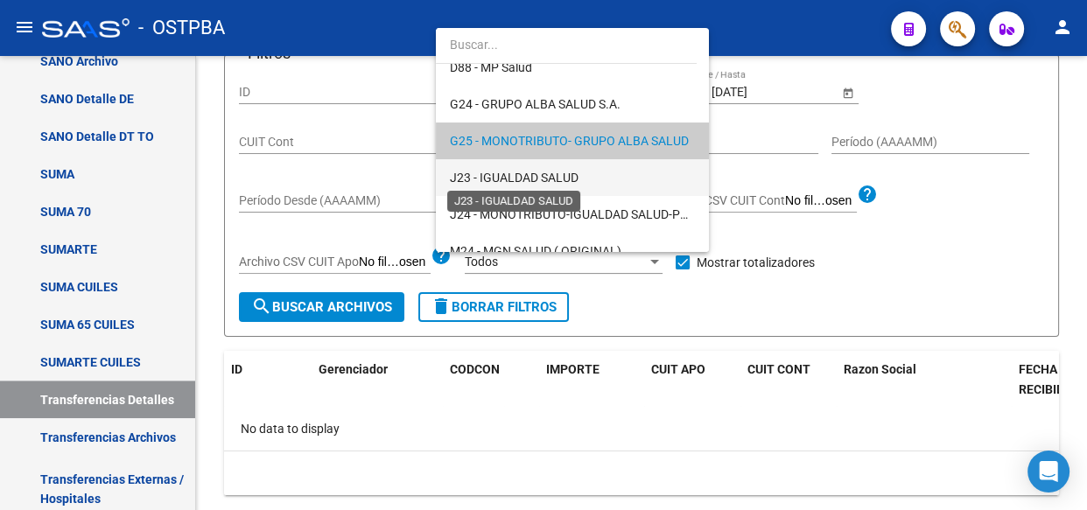
click at [545, 179] on span "J23 - IGUALDAD SALUD" at bounding box center [514, 178] width 129 height 14
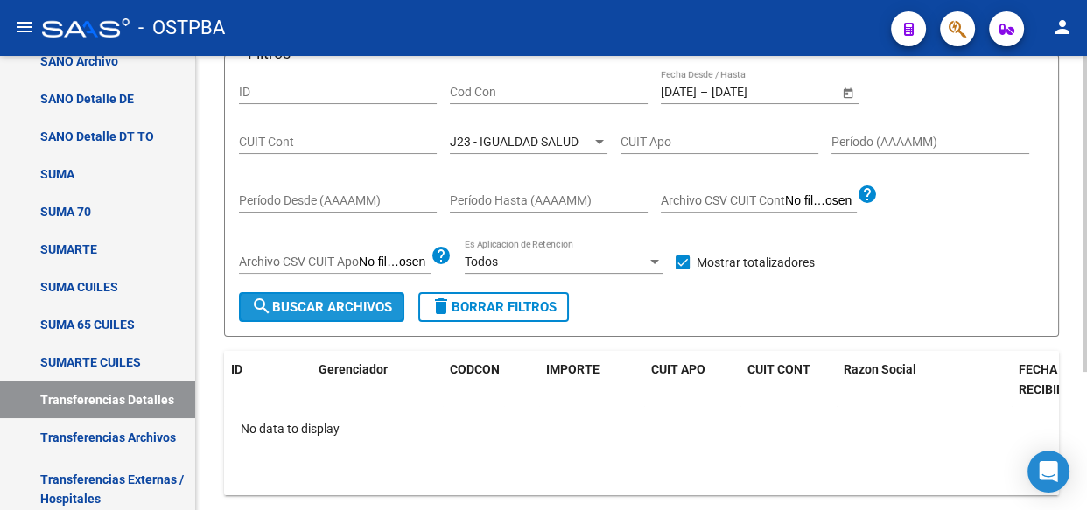
click at [367, 305] on span "search Buscar Archivos" at bounding box center [321, 307] width 141 height 16
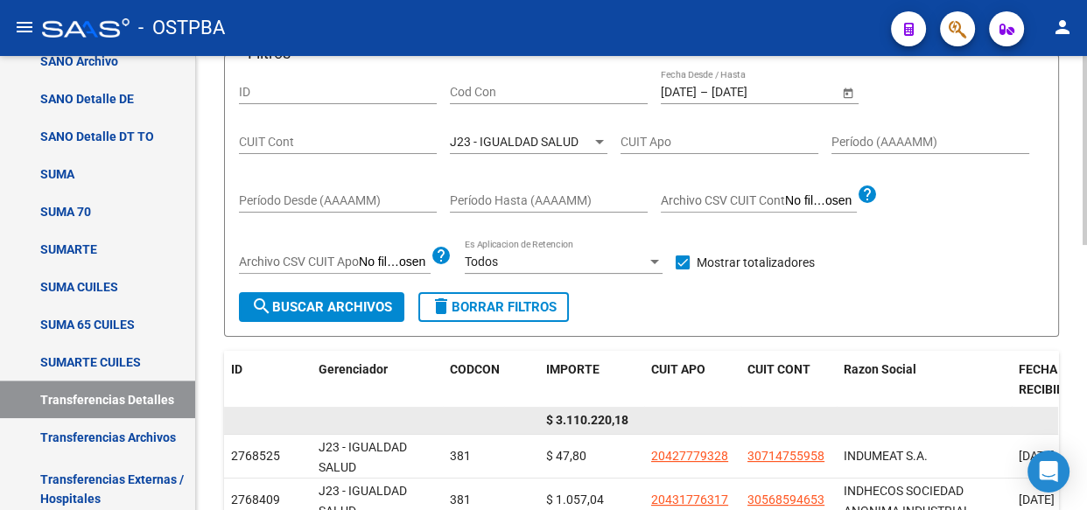
click at [603, 415] on span "$ 3.110.220,18" at bounding box center [587, 420] width 82 height 14
copy span "3.110.220,18"
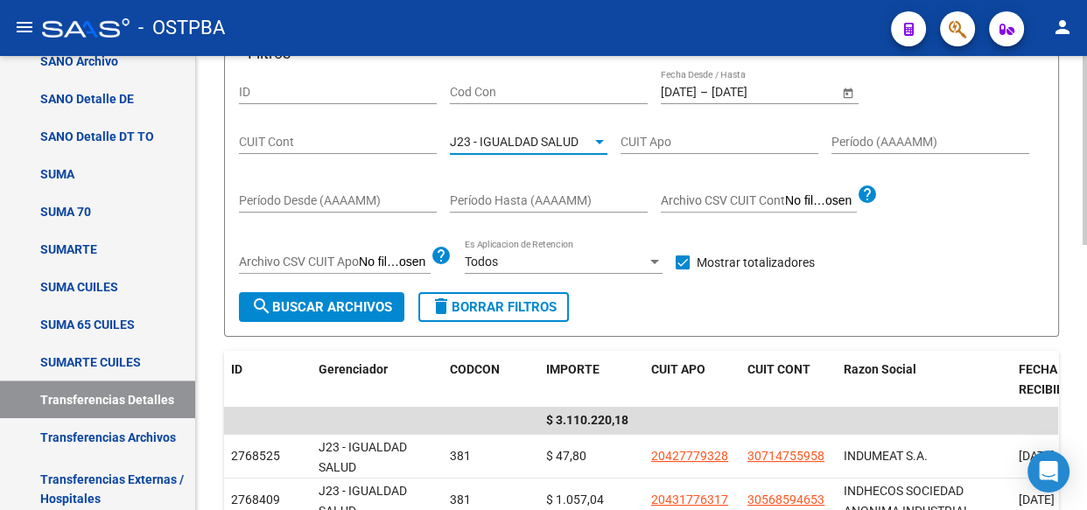
click at [522, 141] on span "J23 - IGUALDAD SALUD" at bounding box center [514, 142] width 129 height 14
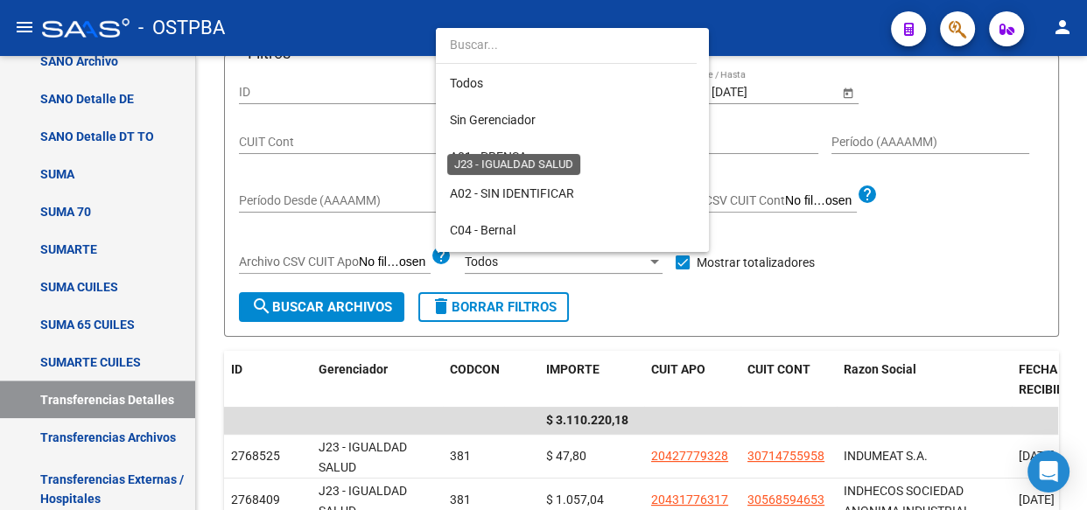
scroll to position [273, 0]
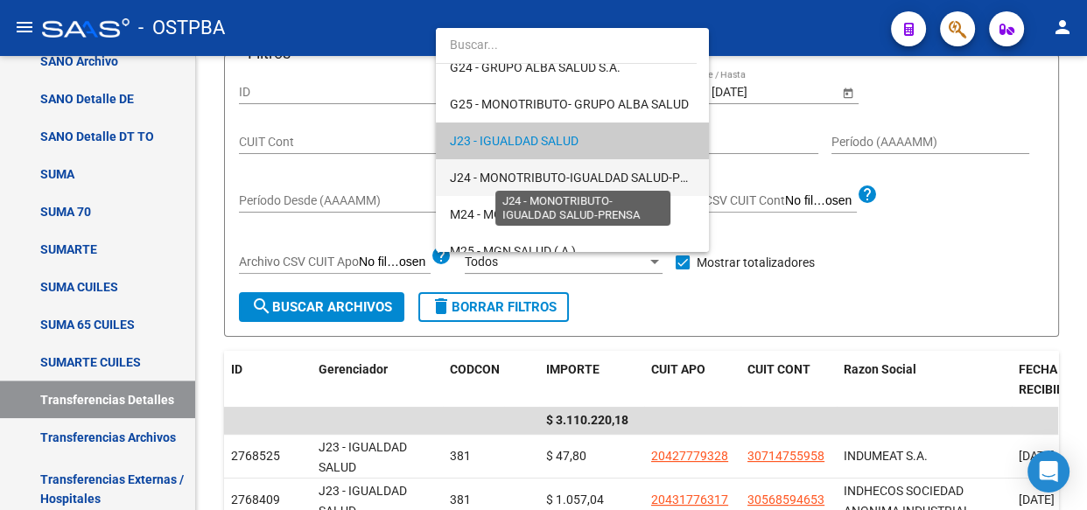
click at [523, 172] on span "J24 - MONOTRIBUTO-IGUALDAD SALUD-PRENSA" at bounding box center [584, 178] width 269 height 14
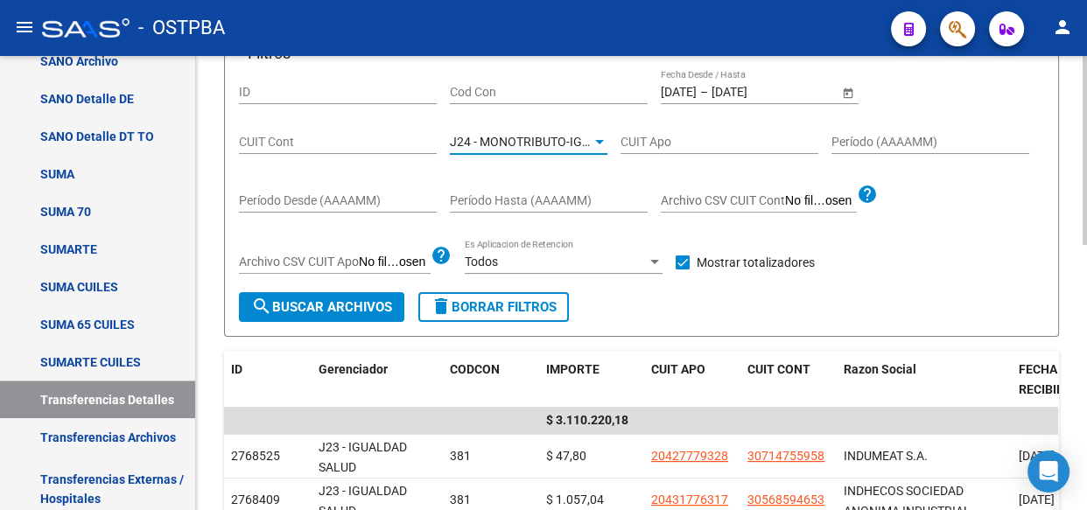
click at [375, 313] on button "search Buscar Archivos" at bounding box center [321, 307] width 165 height 30
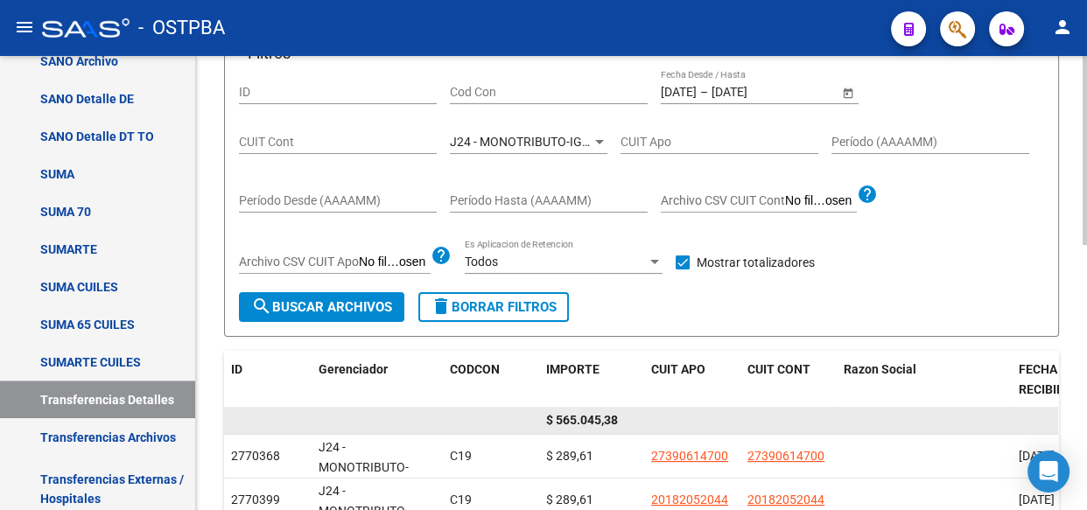
click at [590, 421] on span "$ 565.045,38" at bounding box center [582, 420] width 72 height 14
copy span "565.045,38"
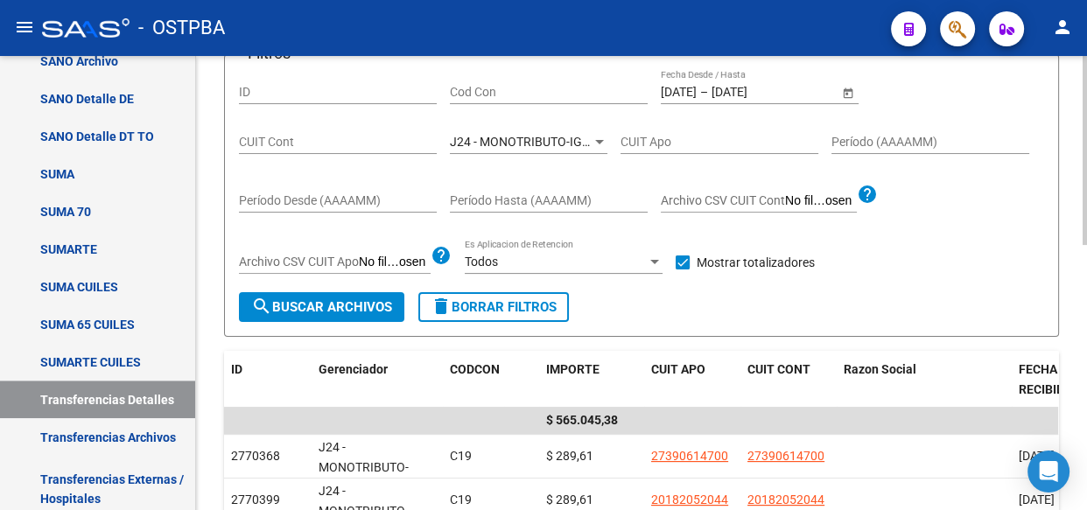
click at [555, 144] on span "J24 - MONOTRIBUTO-IGUALDAD SALUD-PRENSA" at bounding box center [584, 142] width 269 height 14
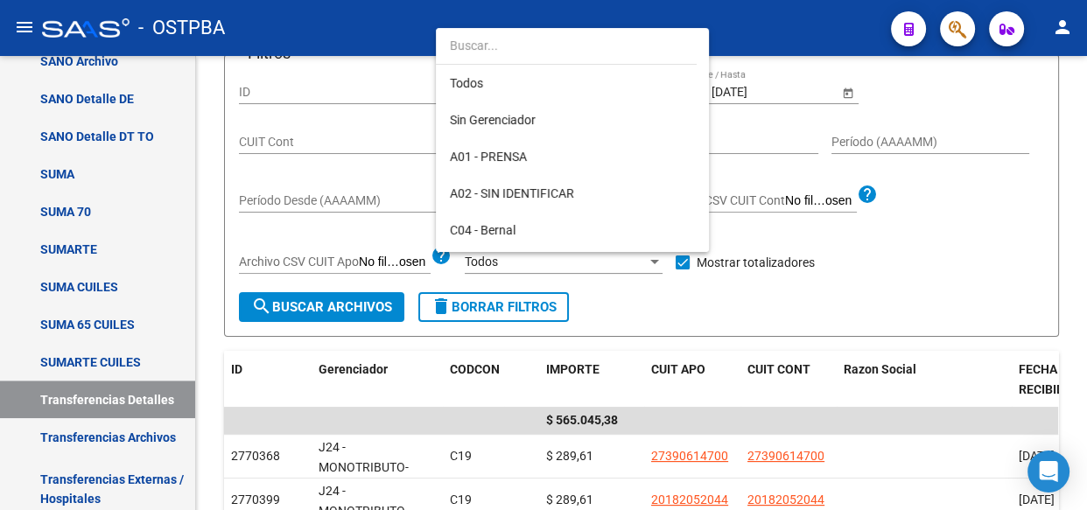
scroll to position [311, 0]
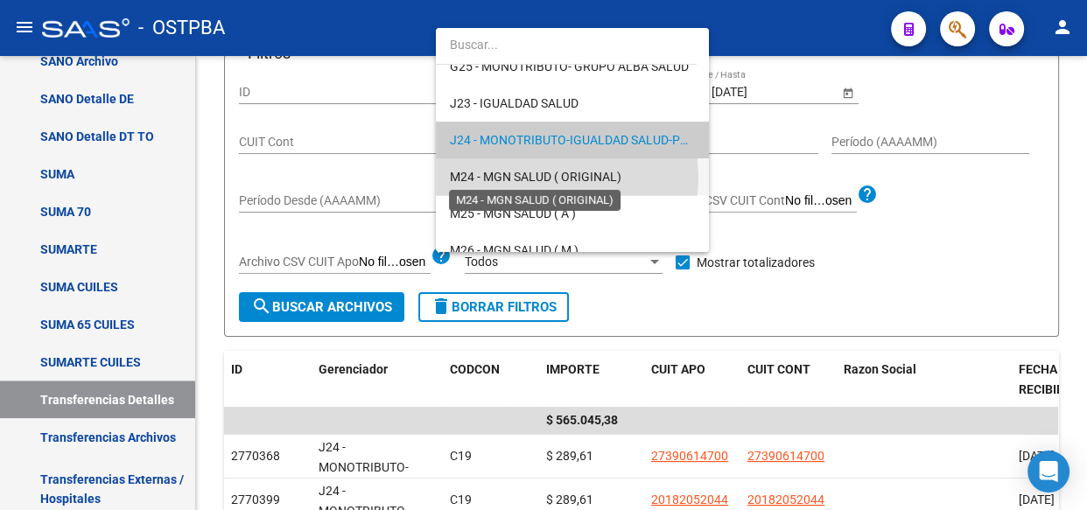
click at [536, 177] on span "M24 - MGN SALUD ( ORIGINAL)" at bounding box center [536, 177] width 172 height 14
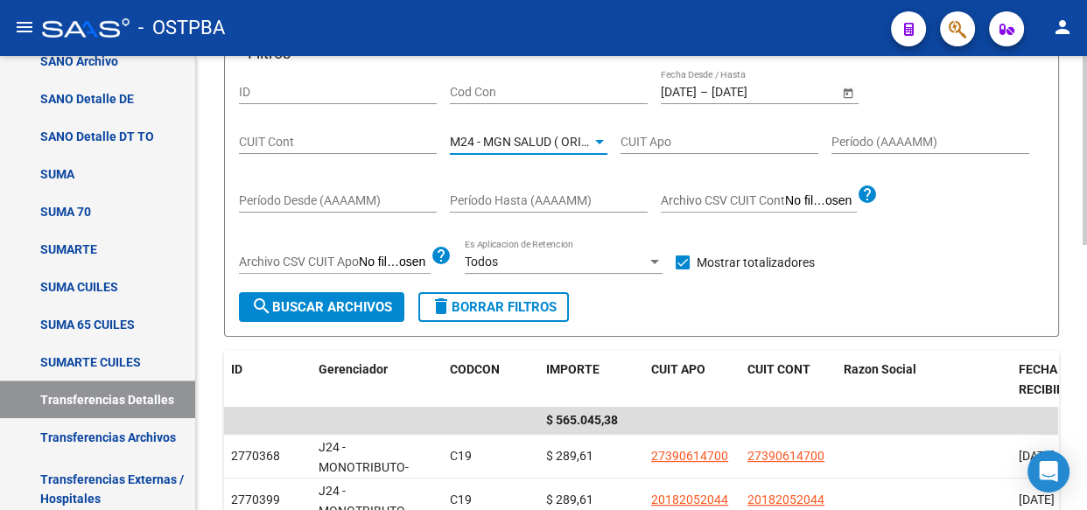
click at [341, 305] on span "search Buscar Archivos" at bounding box center [321, 307] width 141 height 16
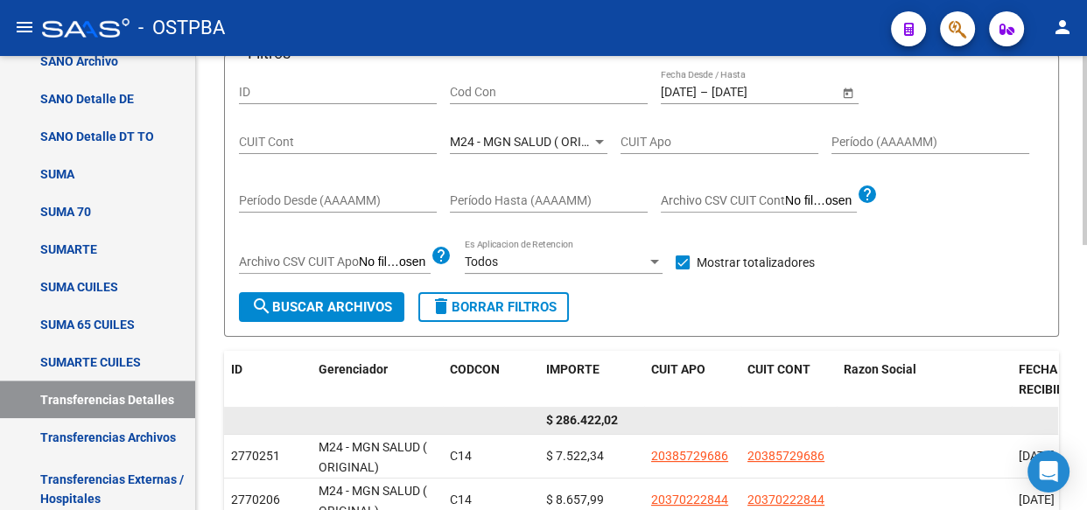
click at [583, 420] on span "$ 286.422,02" at bounding box center [582, 420] width 72 height 14
click at [586, 420] on span "$ 286.422,02" at bounding box center [582, 420] width 72 height 14
copy span "286.422,02"
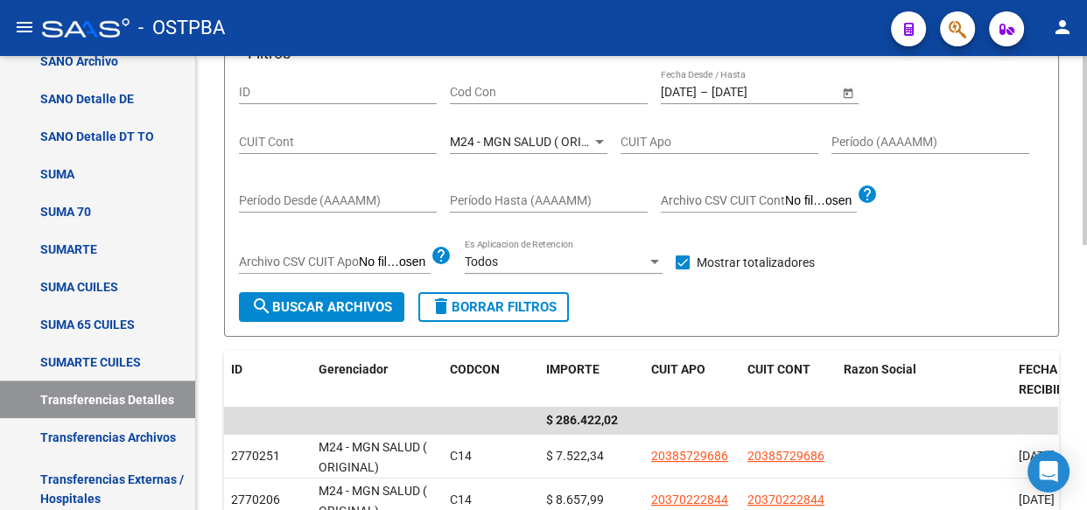
click at [513, 130] on div "M24 - MGN SALUD ( ORIGINAL) Seleccionar Gerenciador" at bounding box center [529, 136] width 158 height 35
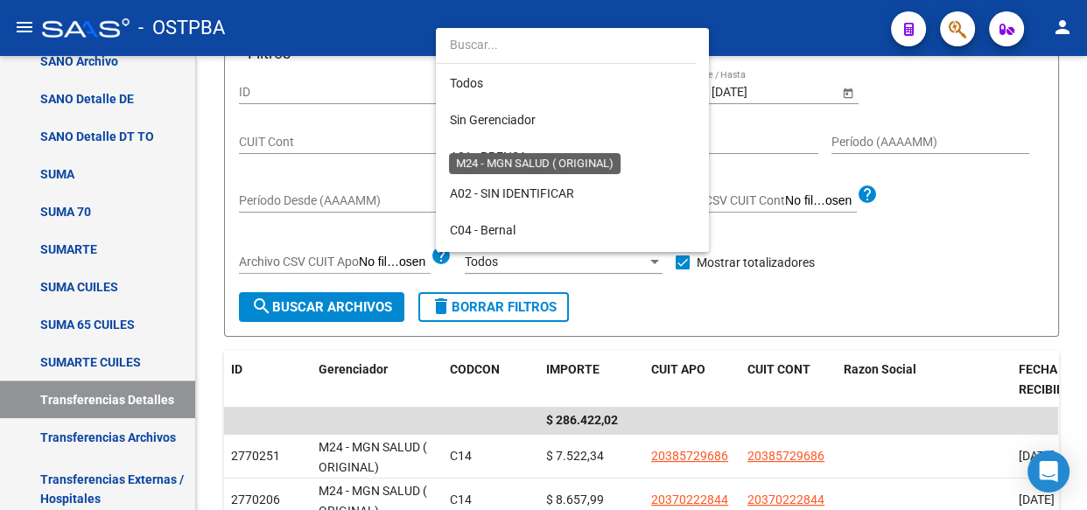
scroll to position [347, 0]
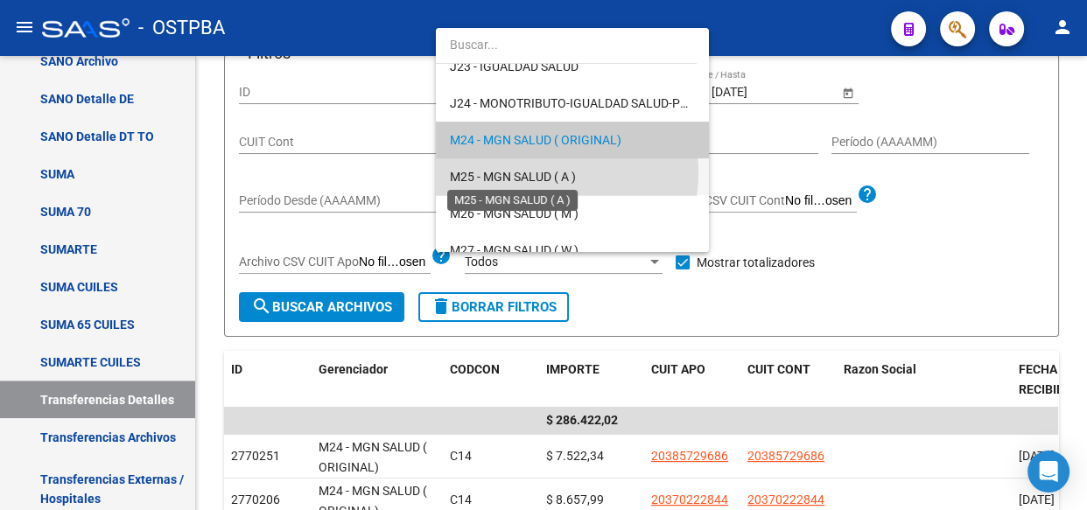
click at [517, 172] on span "M25 - MGN SALUD ( A )" at bounding box center [513, 177] width 126 height 14
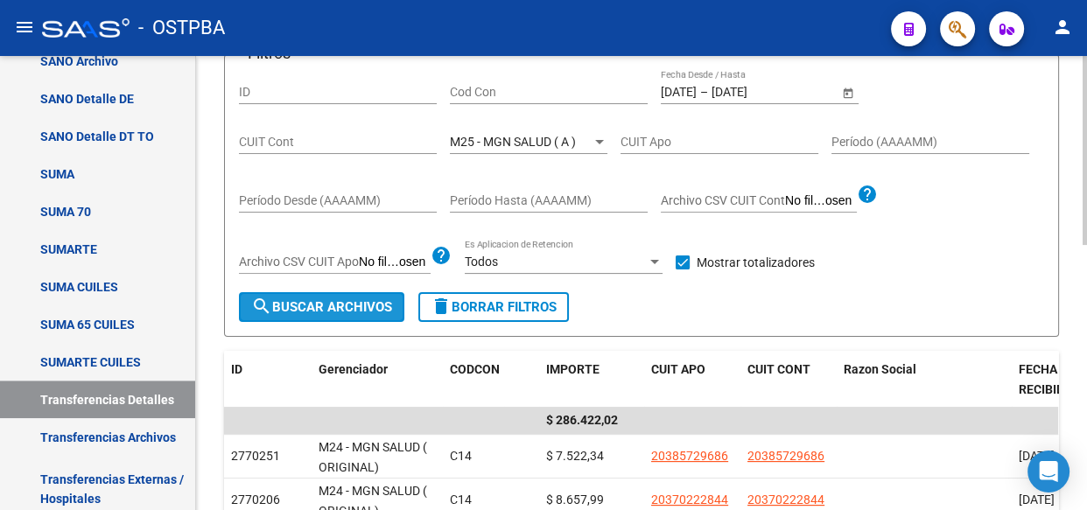
click at [368, 304] on span "search Buscar Archivos" at bounding box center [321, 307] width 141 height 16
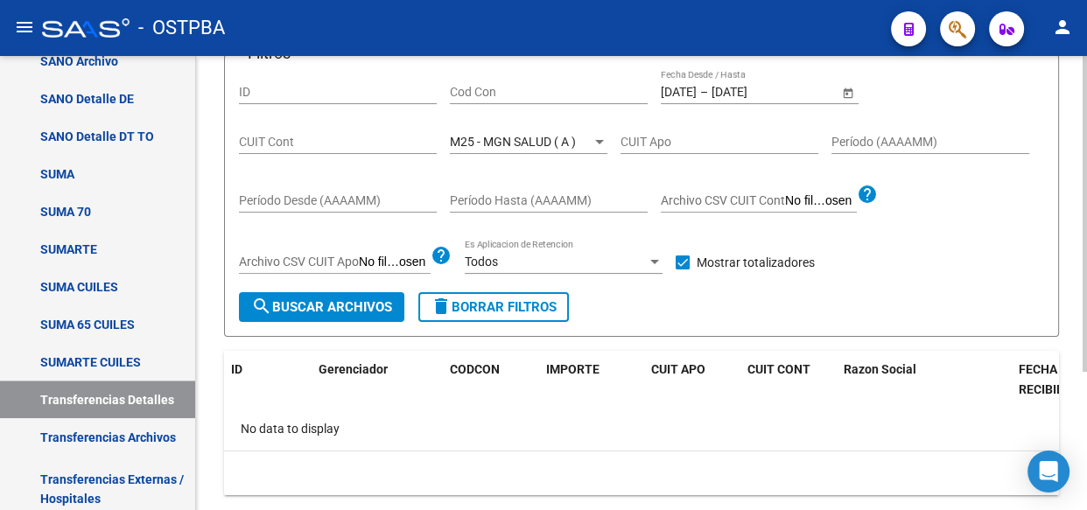
click at [500, 135] on span "M25 - MGN SALUD ( A )" at bounding box center [513, 142] width 126 height 14
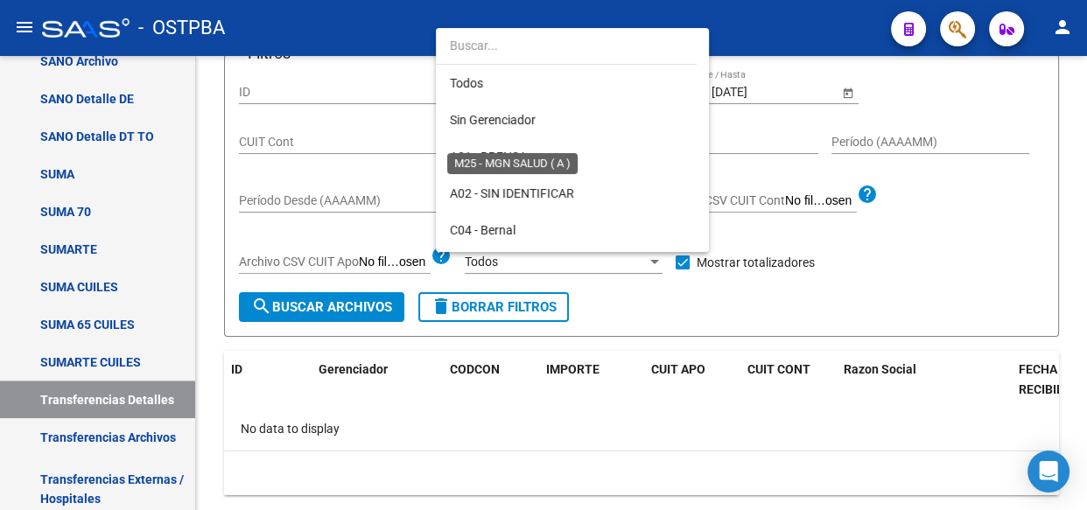
scroll to position [384, 0]
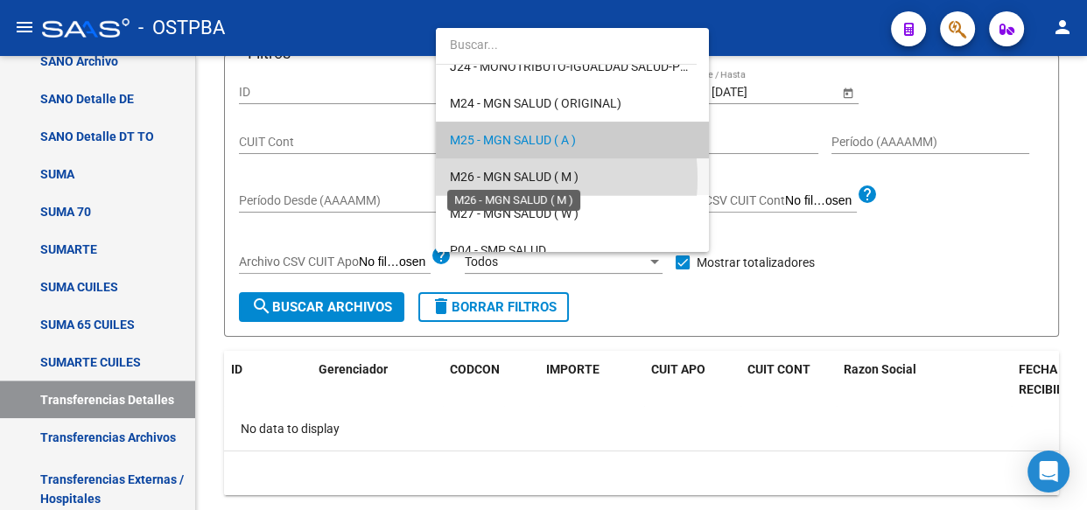
click at [501, 178] on span "M26 - MGN SALUD ( M )" at bounding box center [514, 177] width 129 height 14
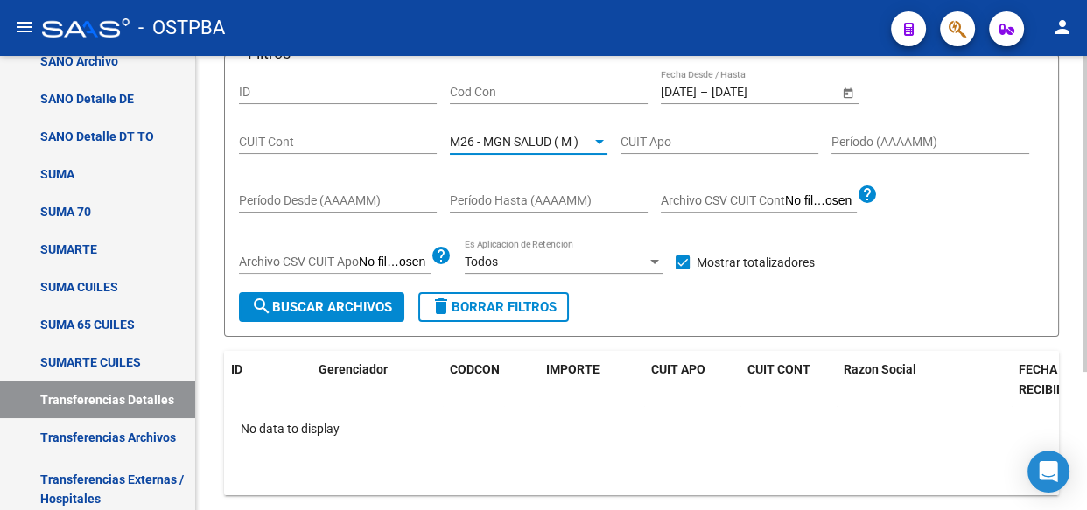
click at [353, 303] on span "search Buscar Archivos" at bounding box center [321, 307] width 141 height 16
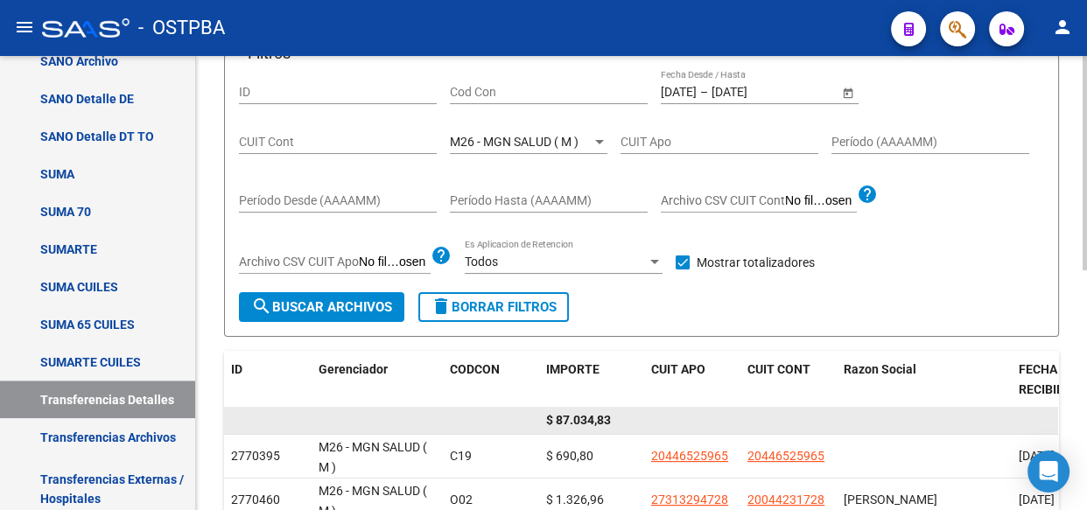
click at [577, 421] on span "$ 87.034,83" at bounding box center [578, 420] width 65 height 14
copy span "87.034,83"
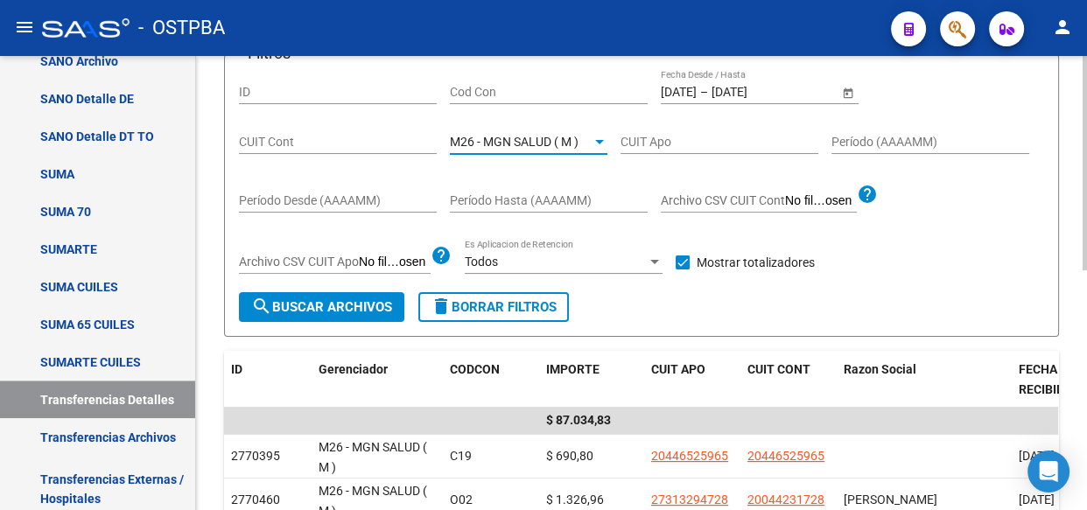
click at [538, 140] on span "M26 - MGN SALUD ( M )" at bounding box center [514, 142] width 129 height 14
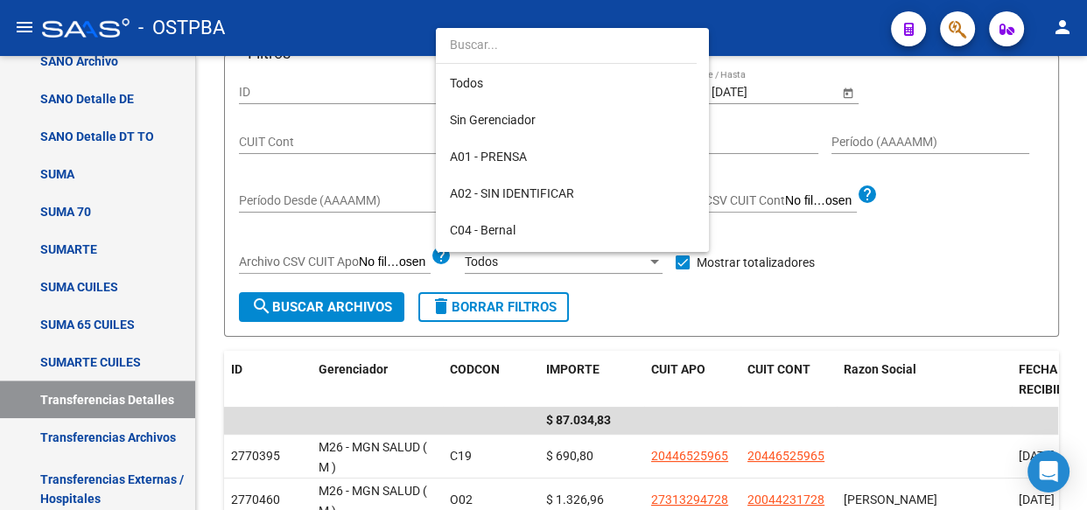
scroll to position [420, 0]
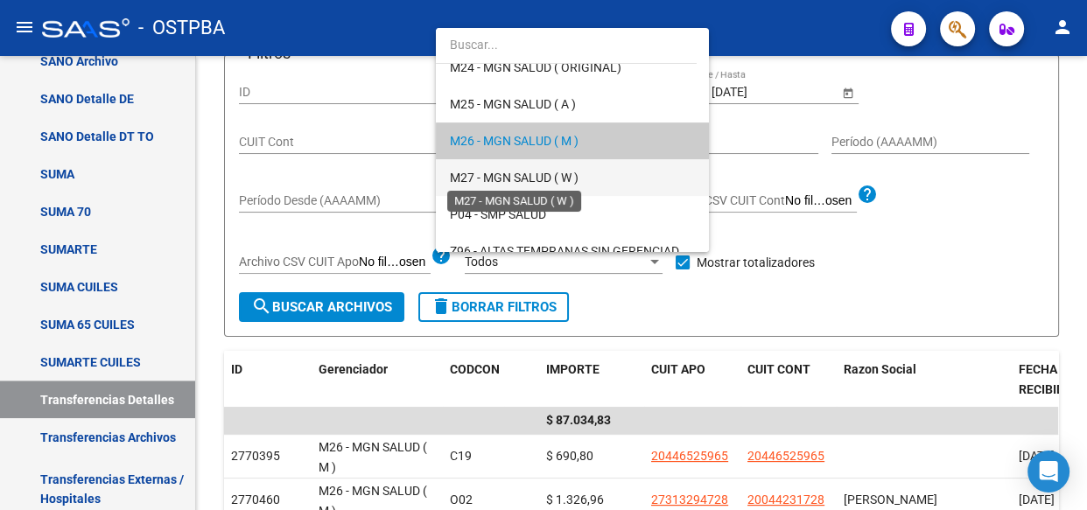
click at [534, 179] on span "M27 - MGN SALUD ( W )" at bounding box center [514, 178] width 129 height 14
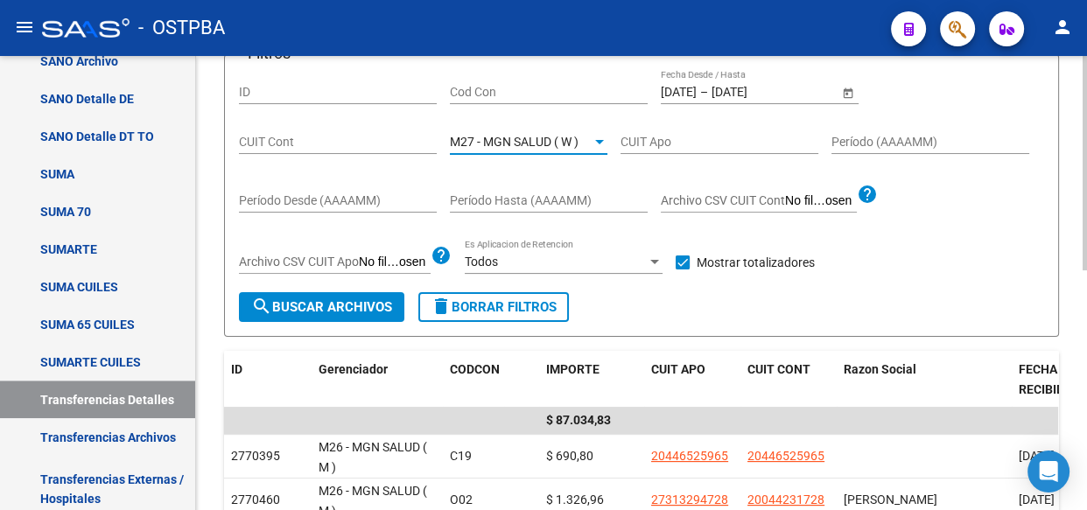
click at [364, 315] on button "search Buscar Archivos" at bounding box center [321, 307] width 165 height 30
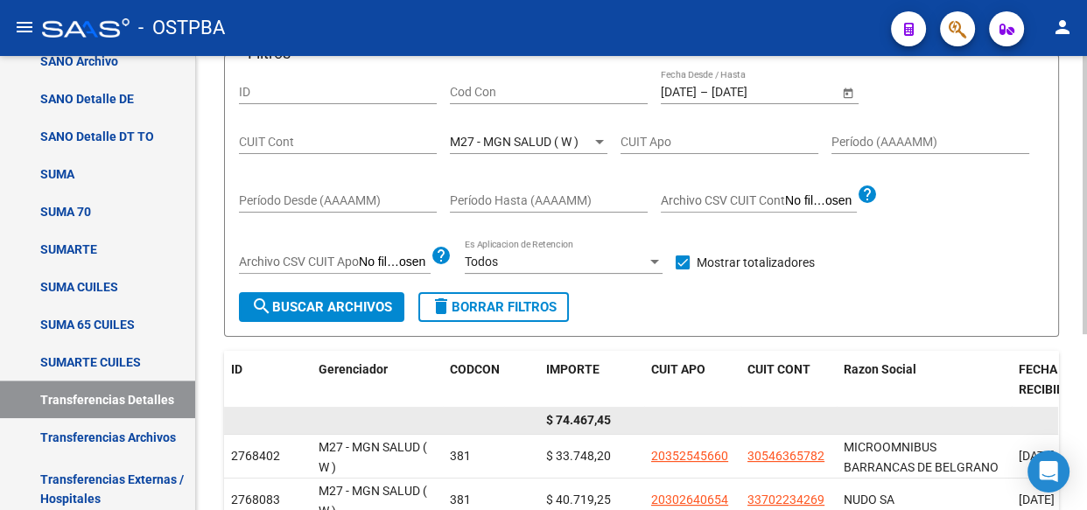
click at [583, 413] on span "$ 74.467,45" at bounding box center [578, 420] width 65 height 14
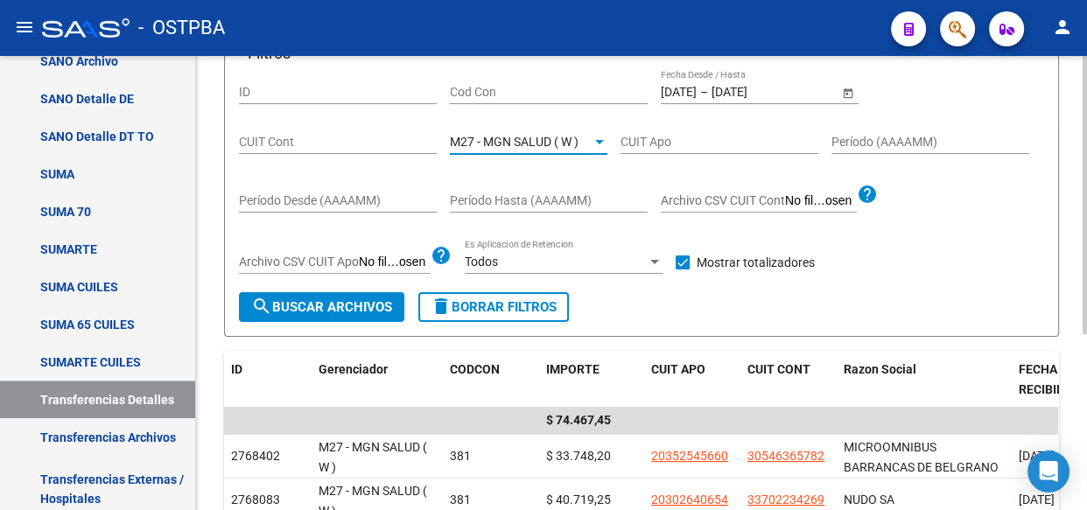
click at [533, 135] on span "M27 - MGN SALUD ( W )" at bounding box center [514, 142] width 129 height 14
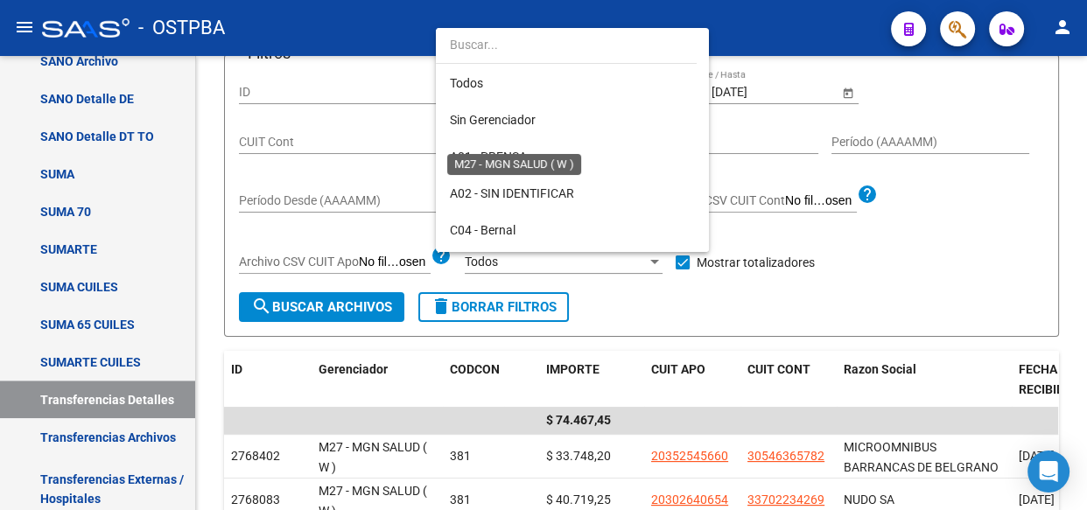
scroll to position [457, 0]
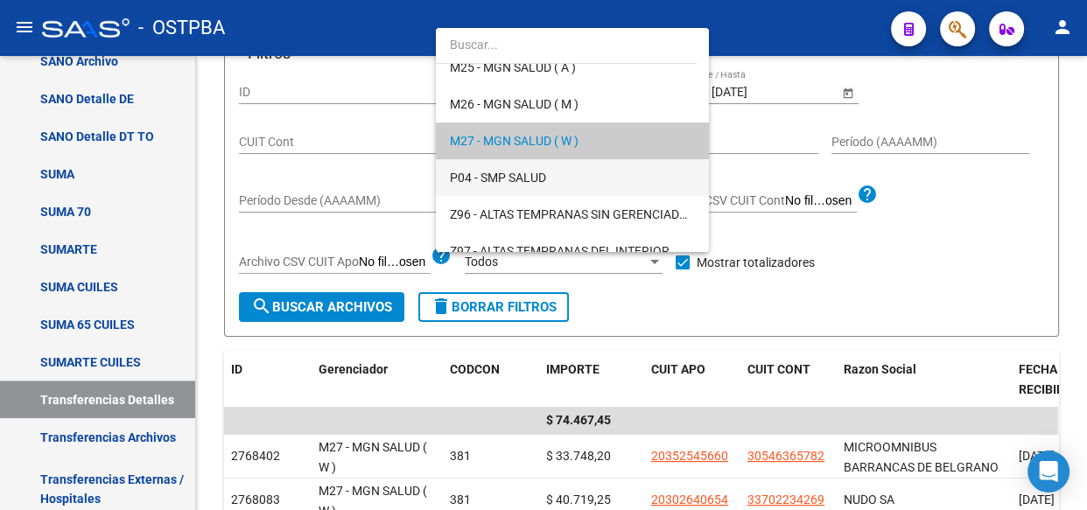
click at [530, 166] on span "P04 - SMP SALUD" at bounding box center [572, 177] width 245 height 37
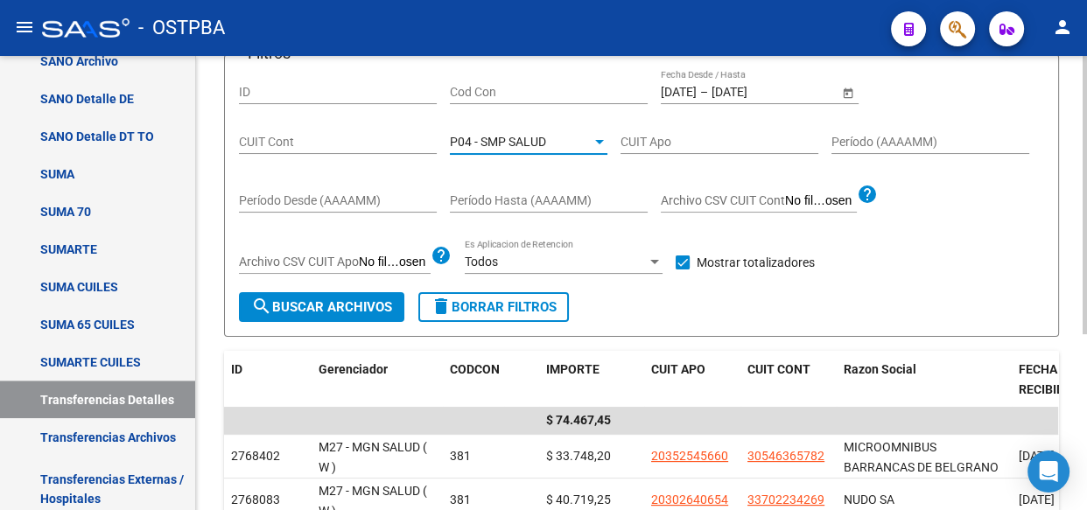
click at [307, 304] on span "search Buscar Archivos" at bounding box center [321, 307] width 141 height 16
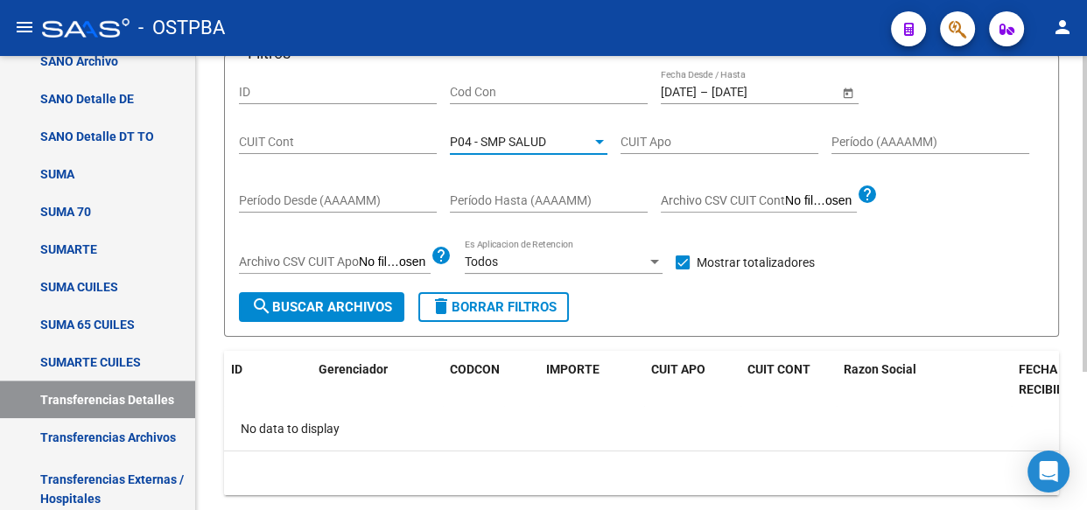
click at [518, 137] on span "P04 - SMP SALUD" at bounding box center [498, 142] width 96 height 14
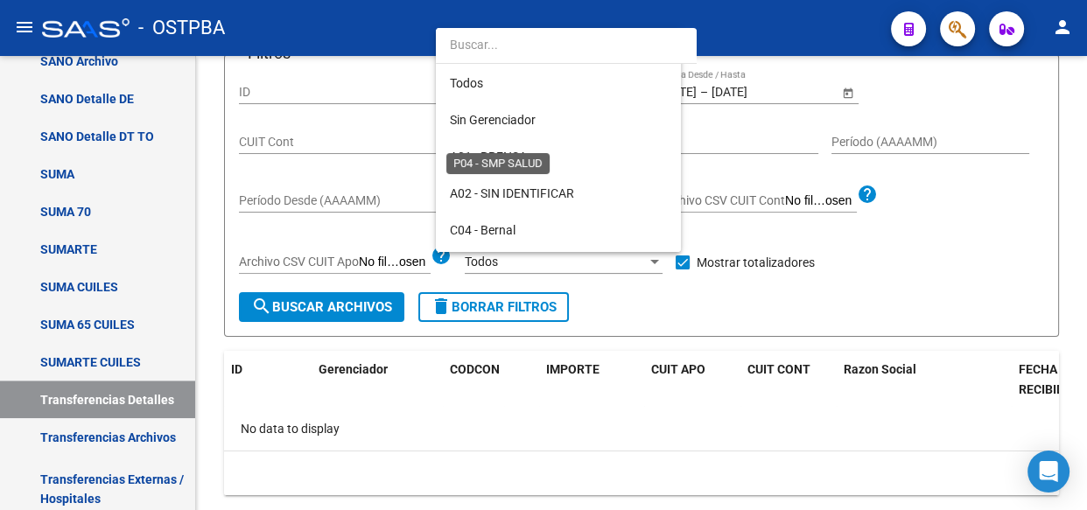
scroll to position [494, 0]
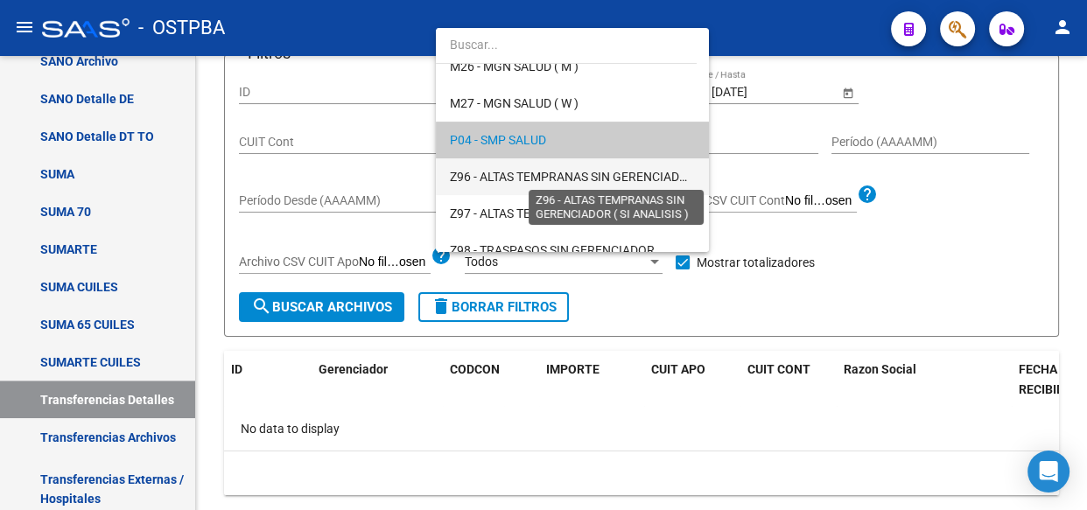
click at [522, 176] on span "Z96 - ALTAS TEMPRANAS SIN GERENCIADOR ( SI ANALISIS )" at bounding box center [614, 177] width 328 height 14
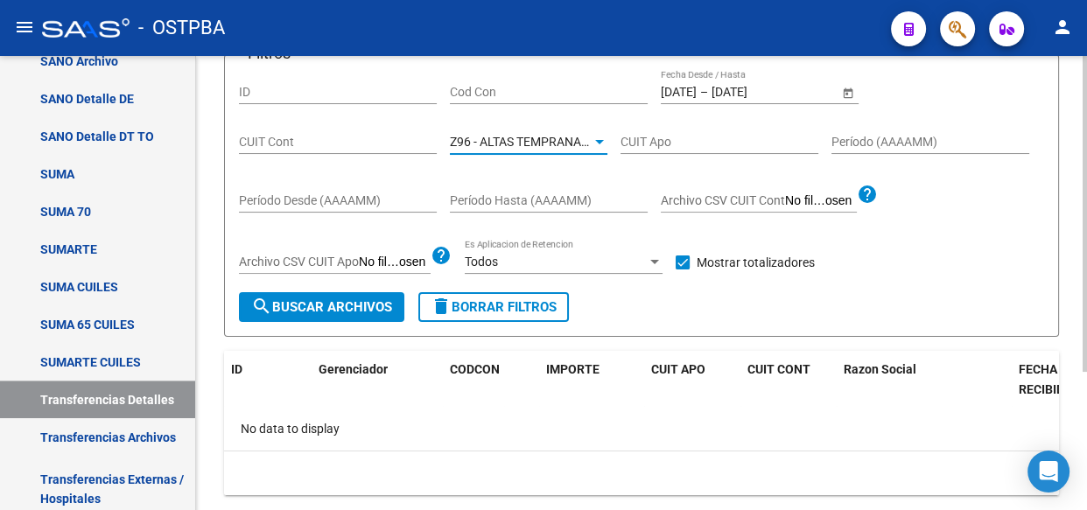
click at [355, 303] on span "search Buscar Archivos" at bounding box center [321, 307] width 141 height 16
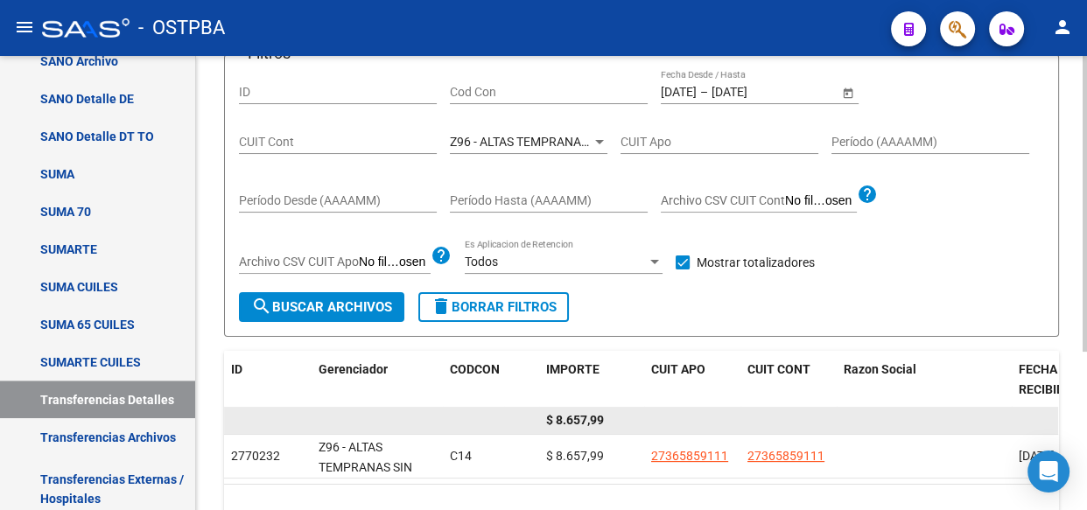
click at [578, 423] on span "$ 8.657,99" at bounding box center [575, 420] width 58 height 14
click at [578, 422] on span "$ 8.657,99" at bounding box center [575, 420] width 58 height 14
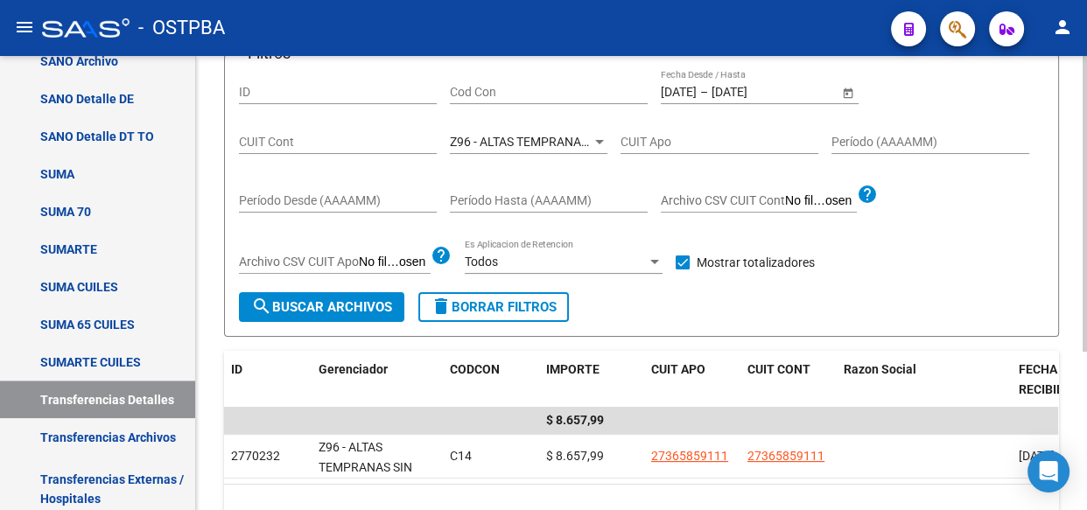
click at [528, 143] on span "Z96 - ALTAS TEMPRANAS SIN GERENCIADOR ( SI ANALISIS )" at bounding box center [614, 142] width 328 height 14
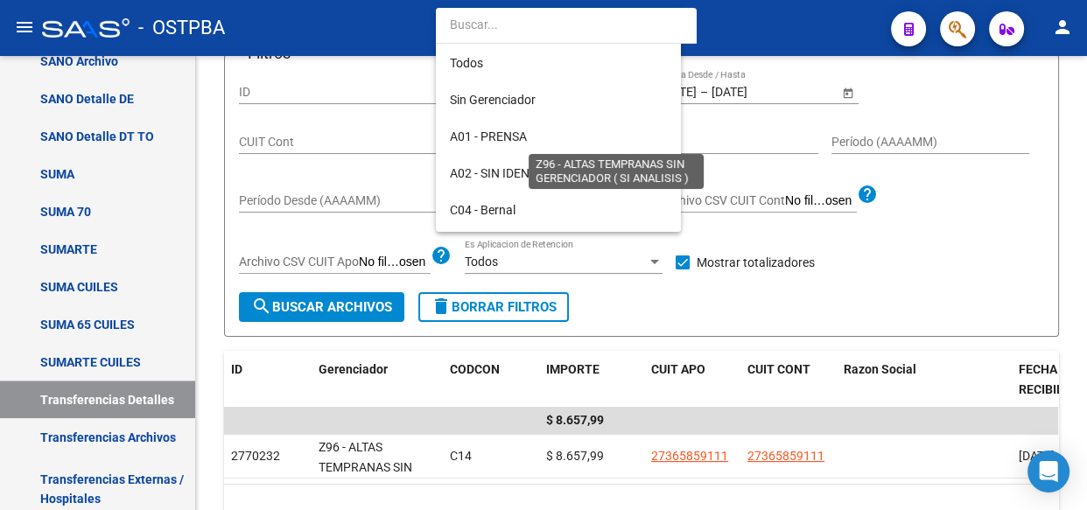
scroll to position [510, 0]
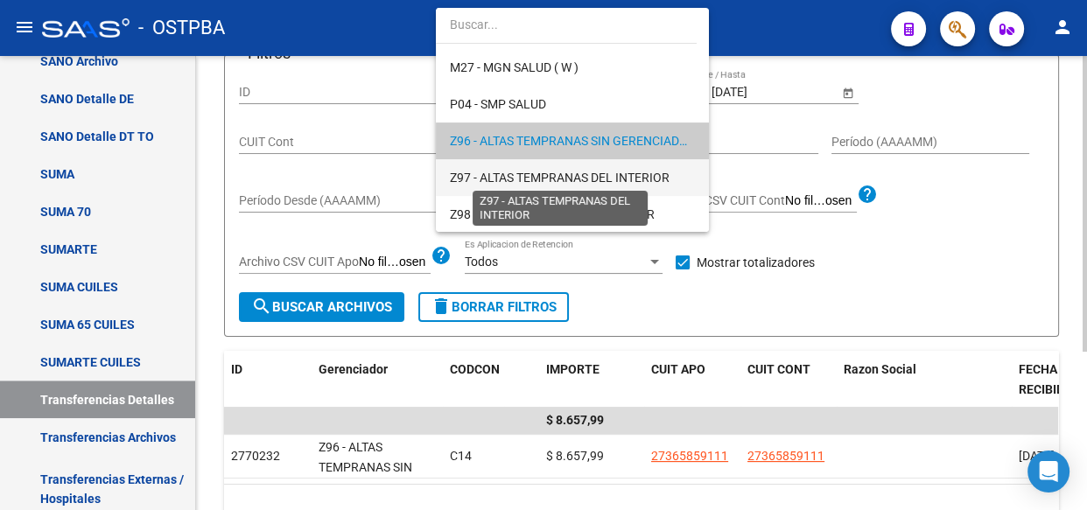
click at [525, 179] on span "Z97 - ALTAS TEMPRANAS DEL INTERIOR" at bounding box center [560, 178] width 220 height 14
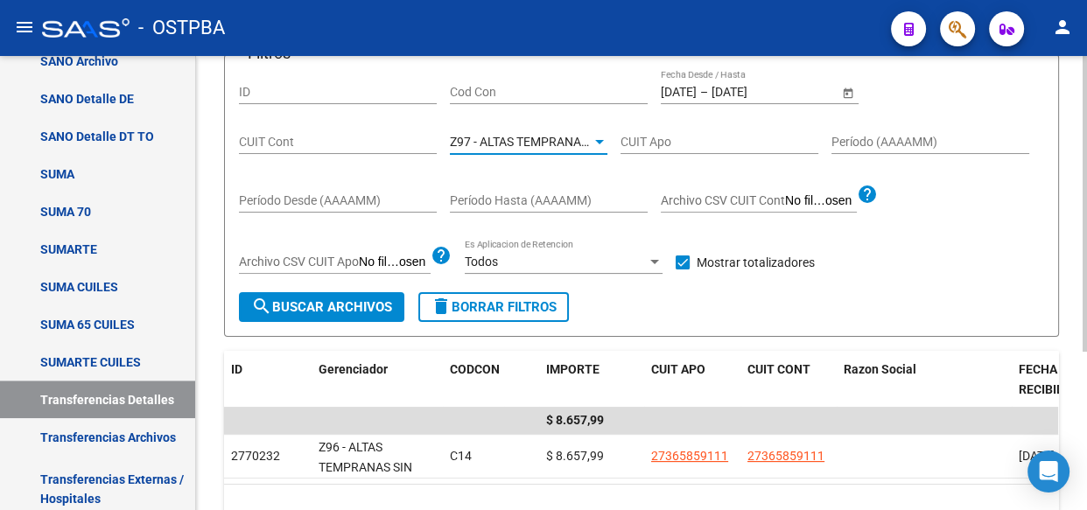
click at [333, 305] on span "search Buscar Archivos" at bounding box center [321, 307] width 141 height 16
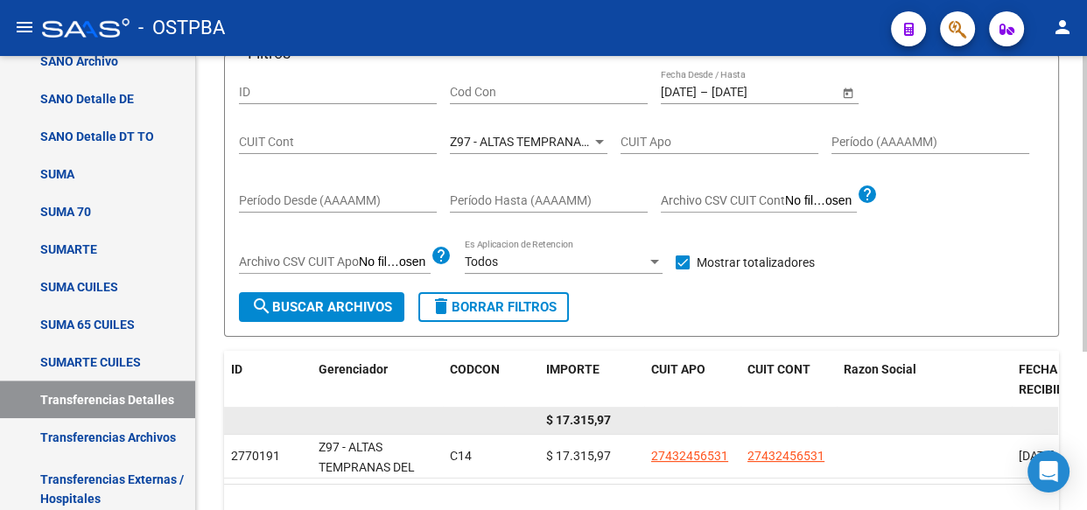
click at [586, 422] on span "$ 17.315,97" at bounding box center [578, 420] width 65 height 14
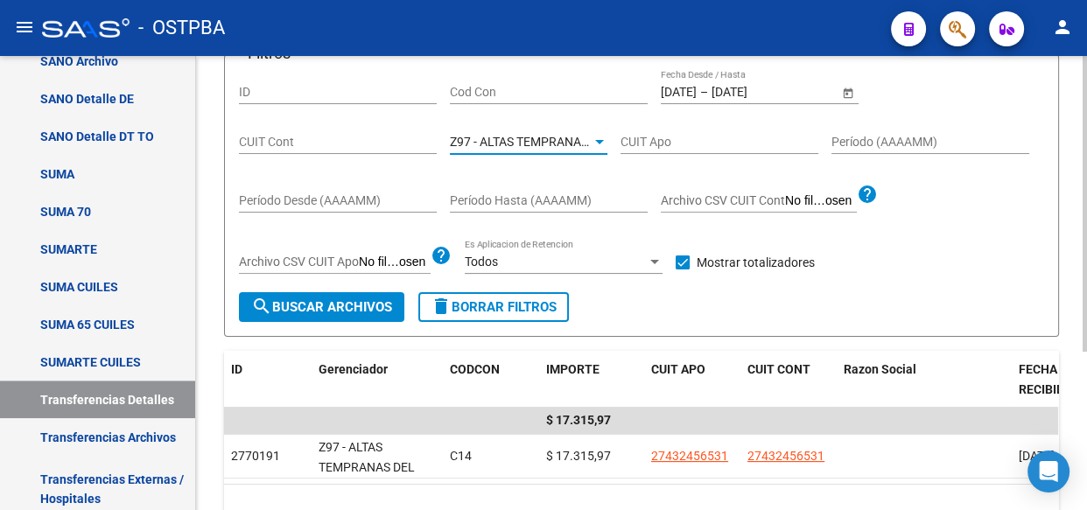
click at [499, 137] on span "Z97 - ALTAS TEMPRANAS DEL INTERIOR" at bounding box center [560, 142] width 220 height 14
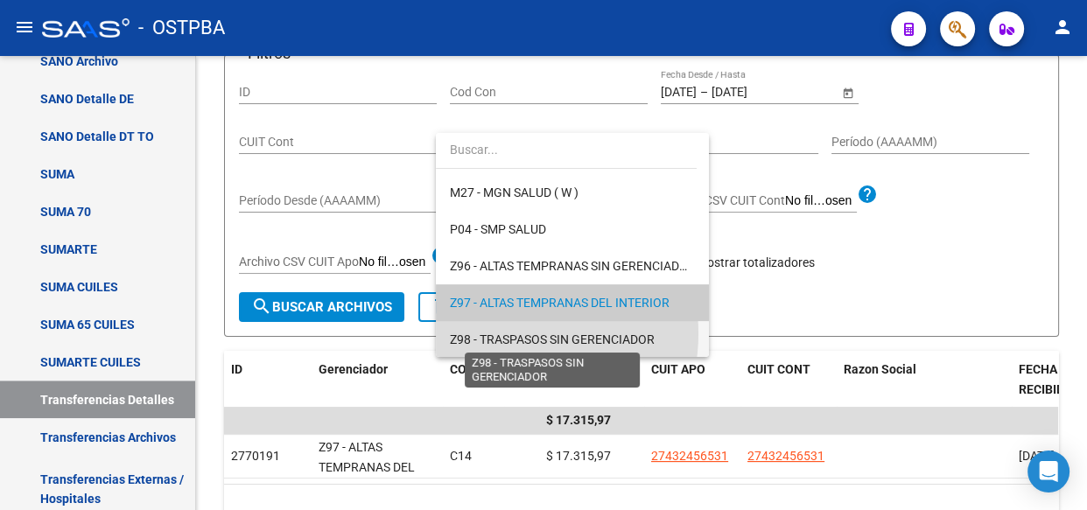
click at [502, 333] on span "Z98 - TRASPASOS SIN GERENCIADOR" at bounding box center [552, 340] width 205 height 14
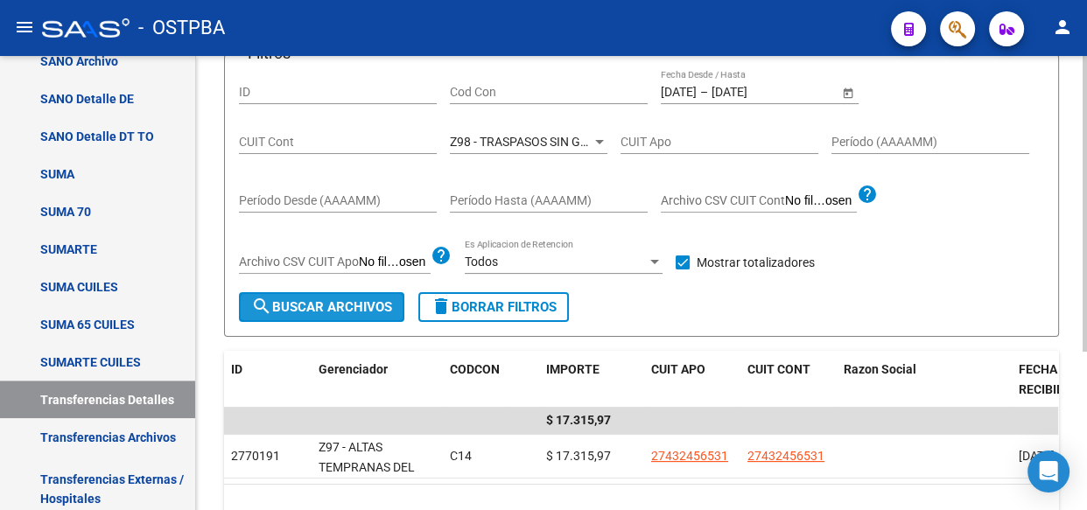
click at [333, 307] on span "search Buscar Archivos" at bounding box center [321, 307] width 141 height 16
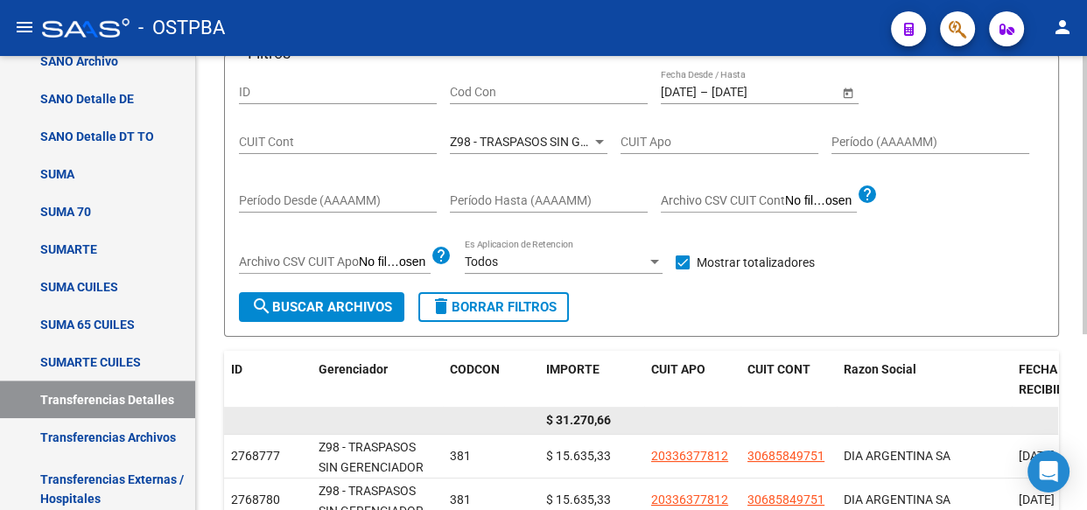
click at [578, 419] on span "$ 31.270,66" at bounding box center [578, 420] width 65 height 14
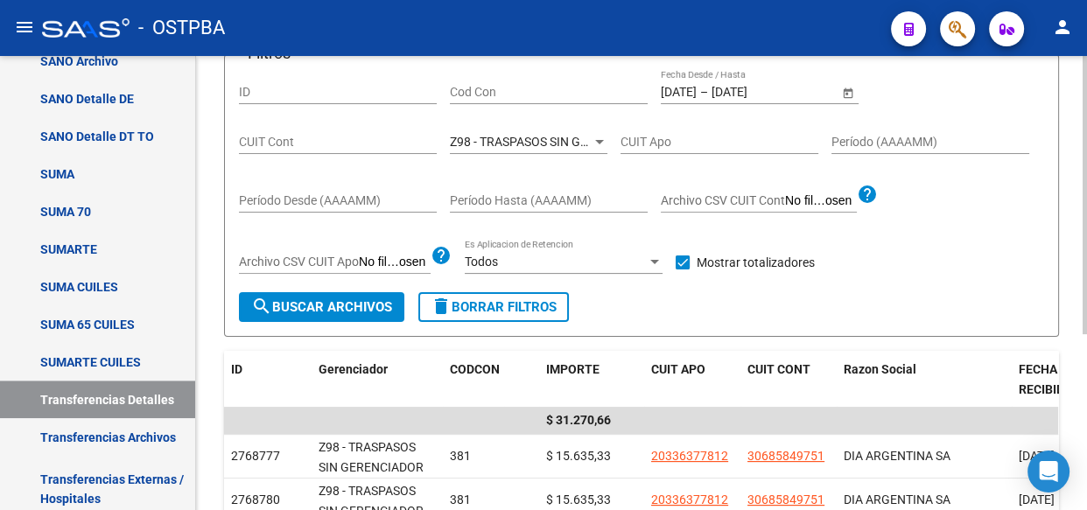
click at [511, 88] on input "Cod Con" at bounding box center [549, 92] width 198 height 15
drag, startPoint x: 536, startPoint y: 144, endPoint x: 546, endPoint y: 143, distance: 9.8
click at [546, 143] on span "Z98 - TRASPASOS SIN GERENCIADOR" at bounding box center [552, 142] width 205 height 14
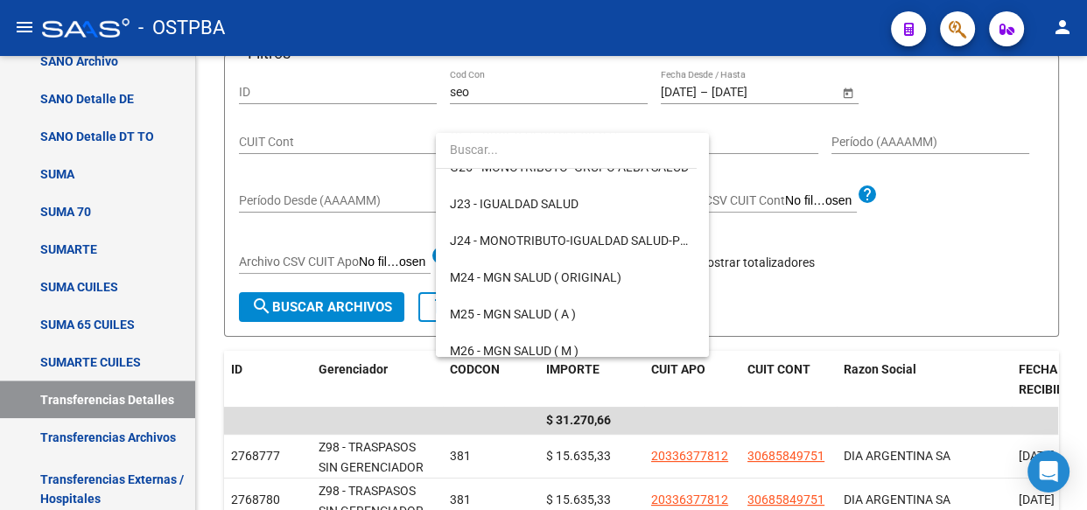
scroll to position [0, 0]
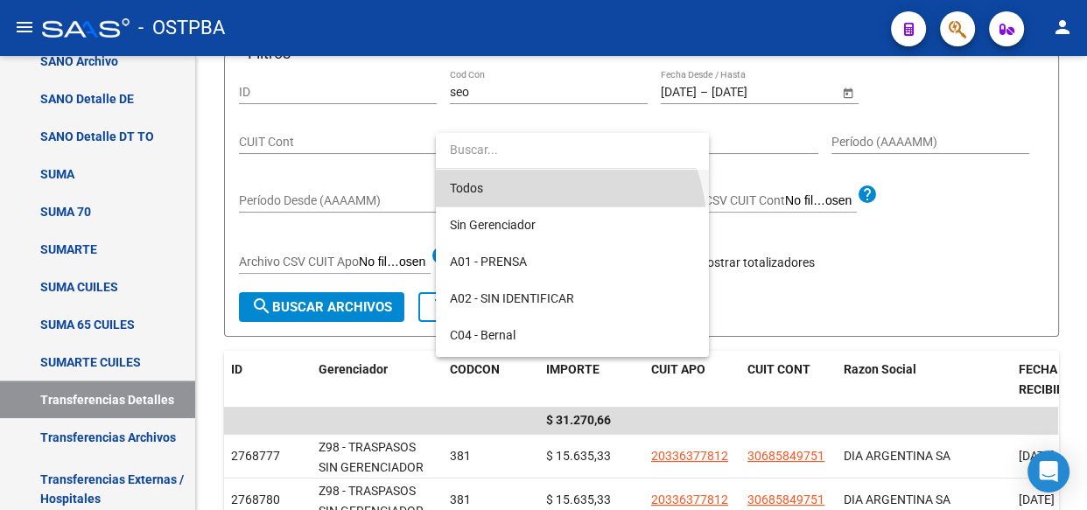
click at [489, 184] on span "Todos" at bounding box center [572, 188] width 245 height 37
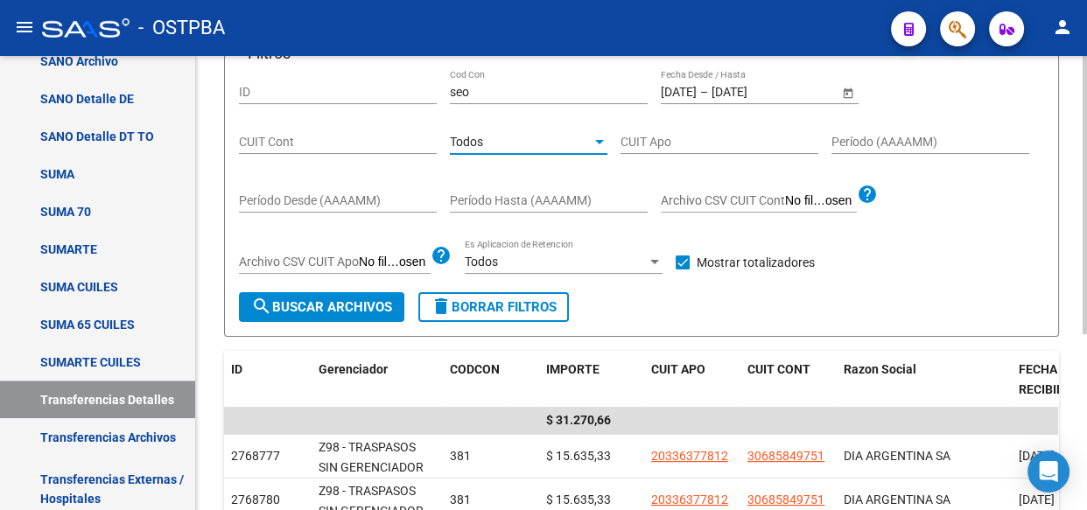
click at [315, 304] on span "search Buscar Archivos" at bounding box center [321, 307] width 141 height 16
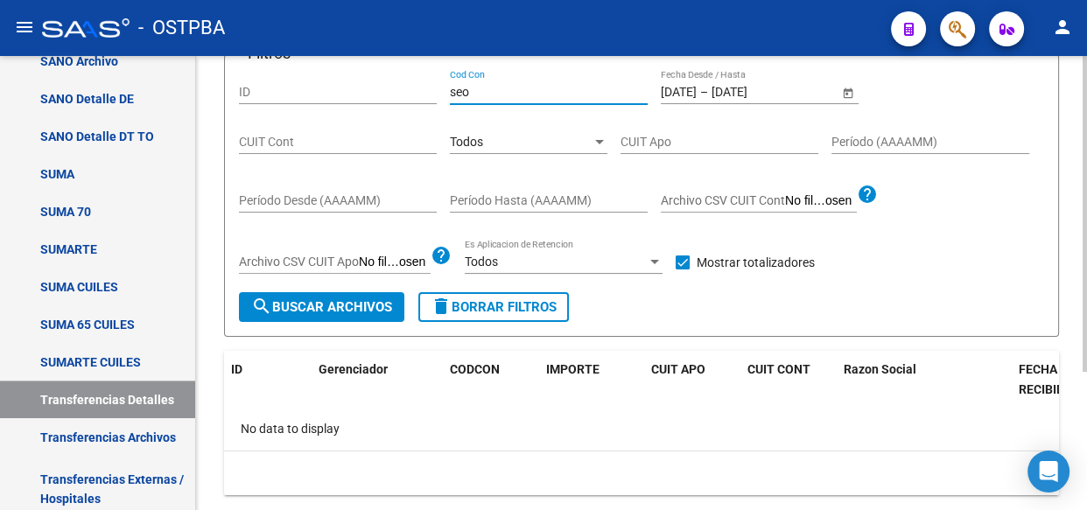
drag, startPoint x: 501, startPoint y: 88, endPoint x: 386, endPoint y: 92, distance: 114.7
click at [386, 92] on div "Filtros ID seo Cod Con [DATE] [DATE] – [DATE] End date Fecha Desde / Hasta CUIT…" at bounding box center [641, 180] width 805 height 223
type input "c14"
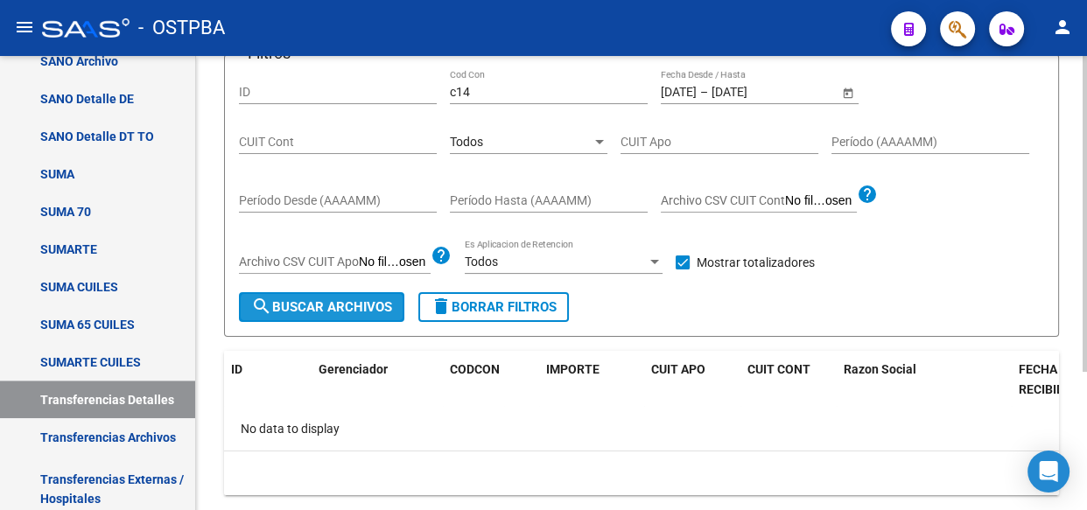
click at [366, 311] on span "search Buscar Archivos" at bounding box center [321, 307] width 141 height 16
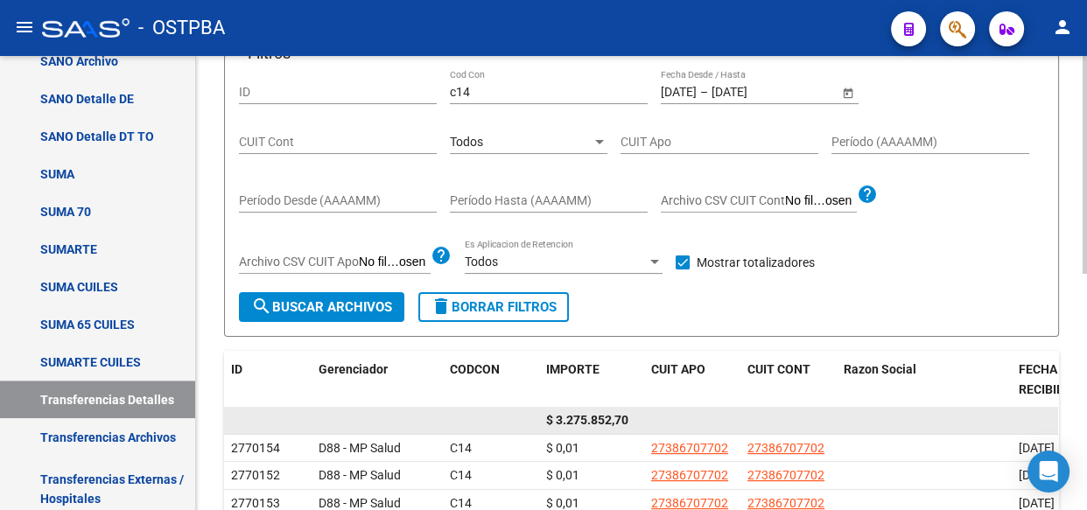
click at [609, 420] on span "$ 3.275.852,70" at bounding box center [587, 420] width 82 height 14
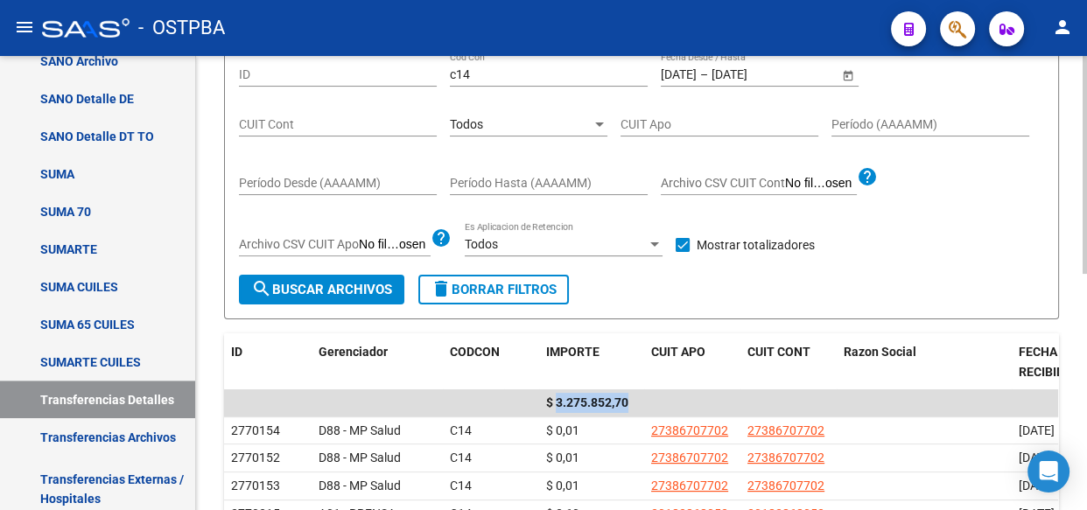
scroll to position [158, 0]
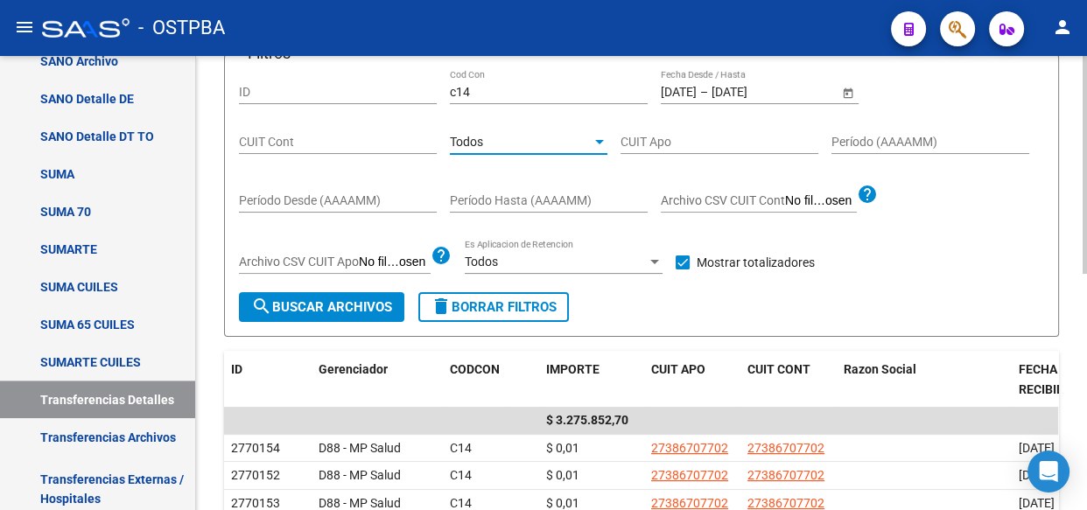
click at [564, 142] on div "Todos" at bounding box center [521, 142] width 142 height 15
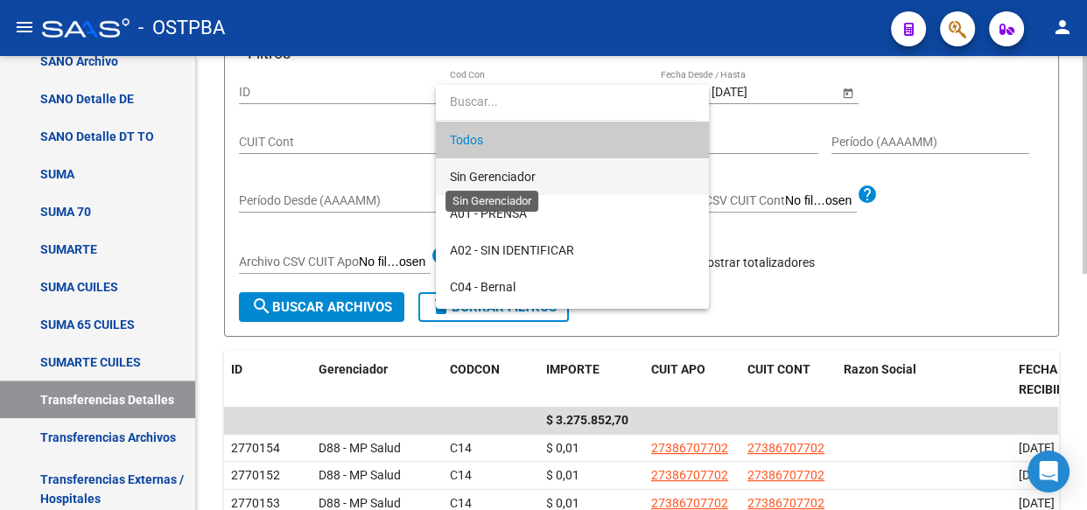
click at [503, 175] on span "Sin Gerenciador" at bounding box center [493, 177] width 86 height 14
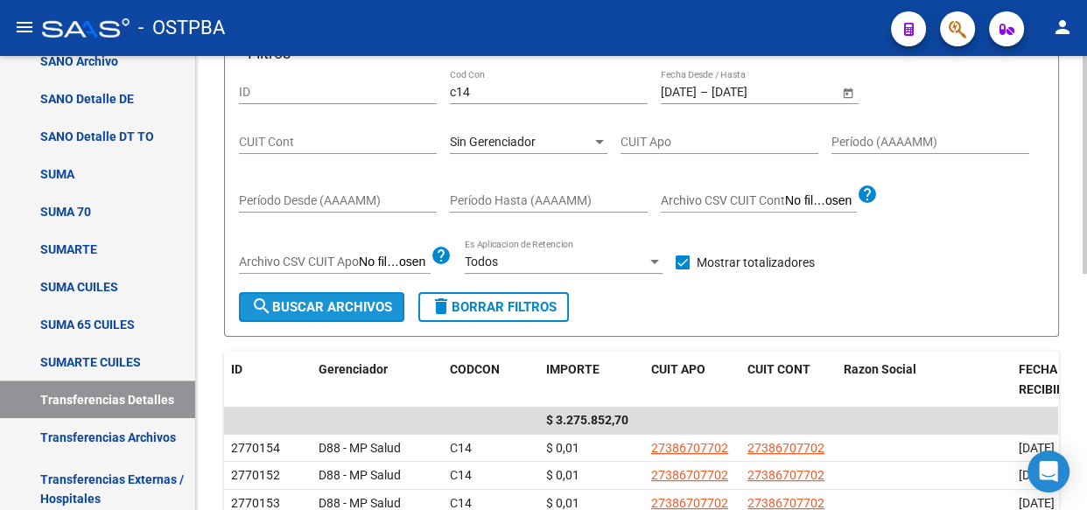
click at [324, 311] on span "search Buscar Archivos" at bounding box center [321, 307] width 141 height 16
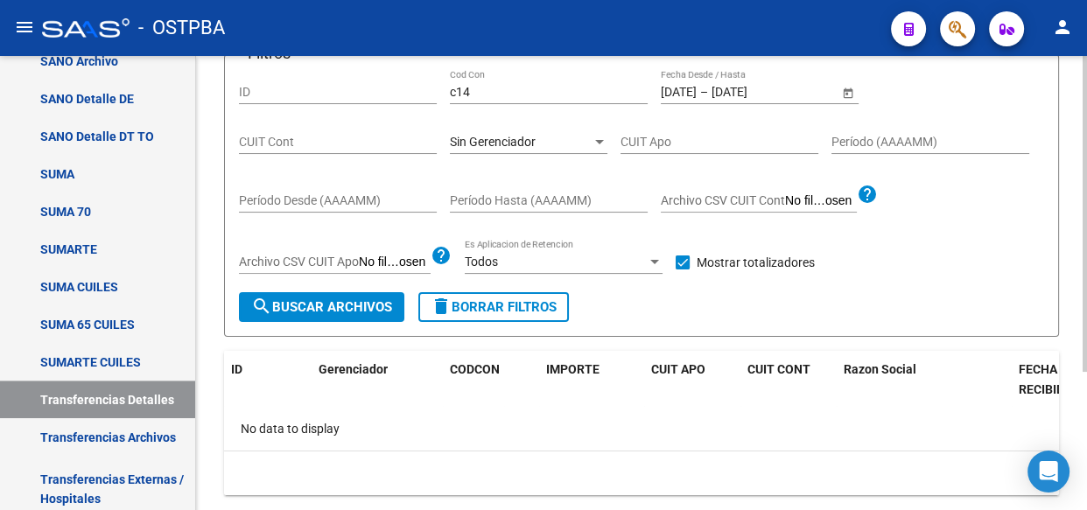
click at [533, 138] on span "Sin Gerenciador" at bounding box center [493, 142] width 86 height 14
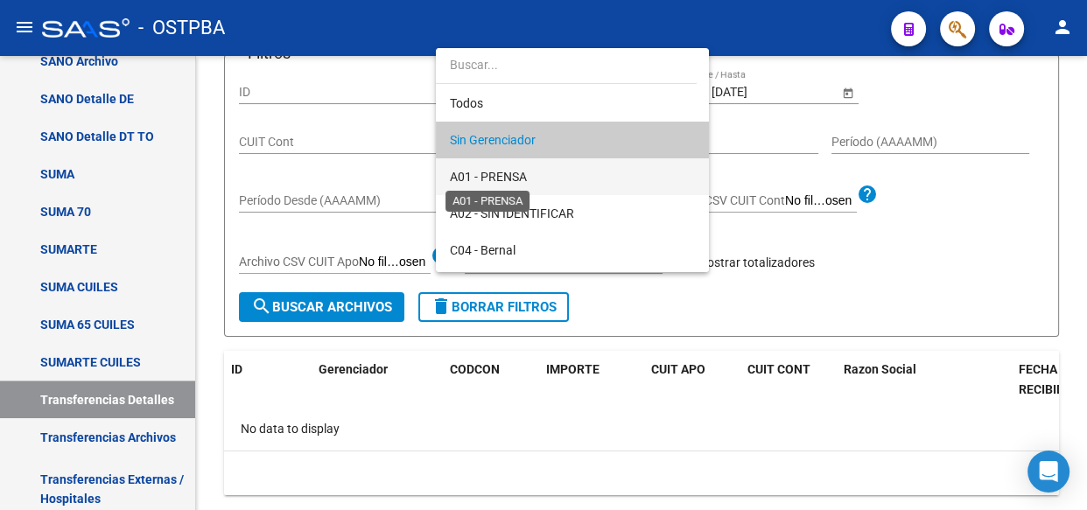
click at [515, 175] on span "A01 - PRENSA" at bounding box center [488, 177] width 77 height 14
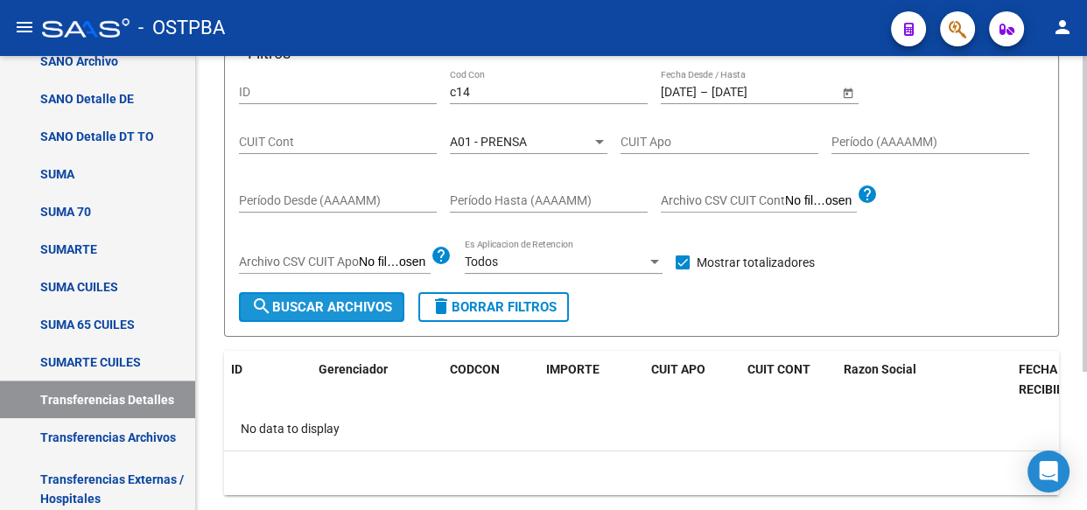
click at [332, 305] on span "search Buscar Archivos" at bounding box center [321, 307] width 141 height 16
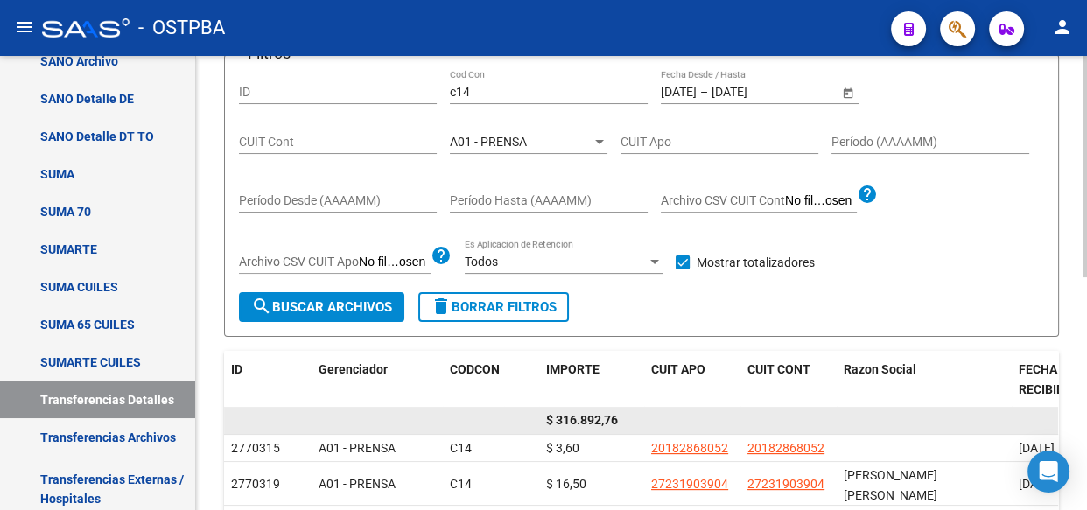
click at [577, 424] on span "$ 316.892,76" at bounding box center [582, 420] width 72 height 14
click at [577, 427] on div "$ 316.892,76" at bounding box center [591, 420] width 91 height 20
click at [584, 419] on span "$ 316.892,76" at bounding box center [582, 420] width 72 height 14
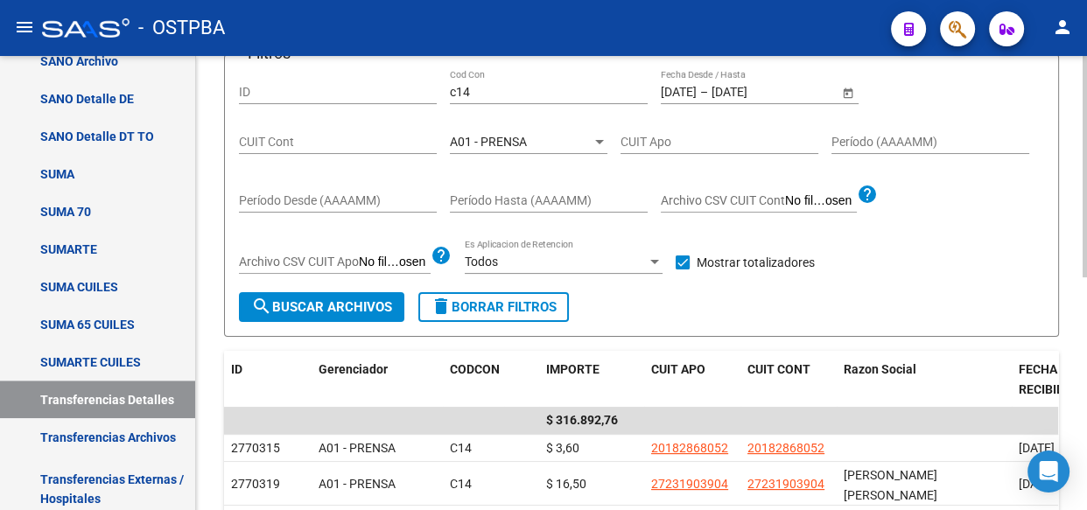
click at [491, 142] on span "A01 - PRENSA" at bounding box center [488, 142] width 77 height 14
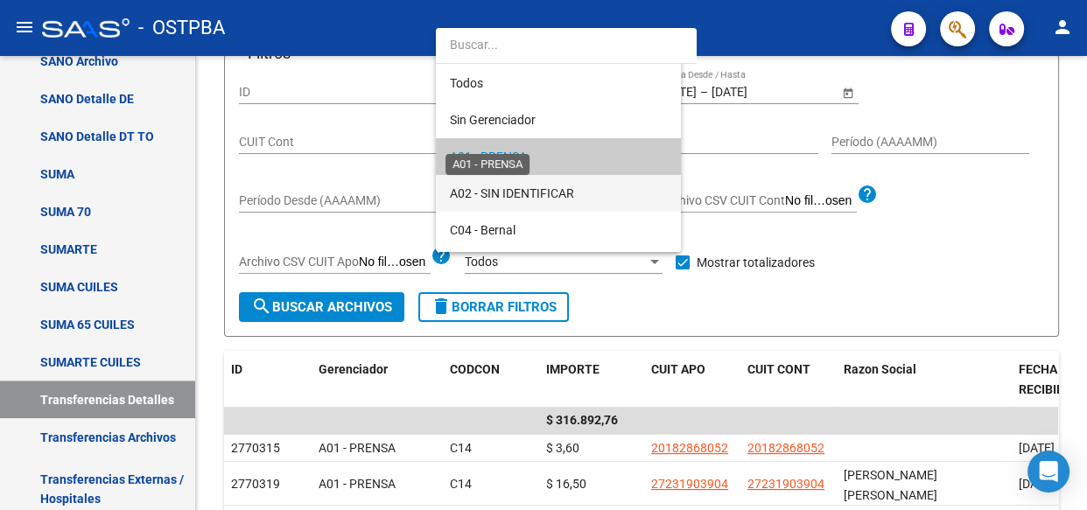
scroll to position [17, 0]
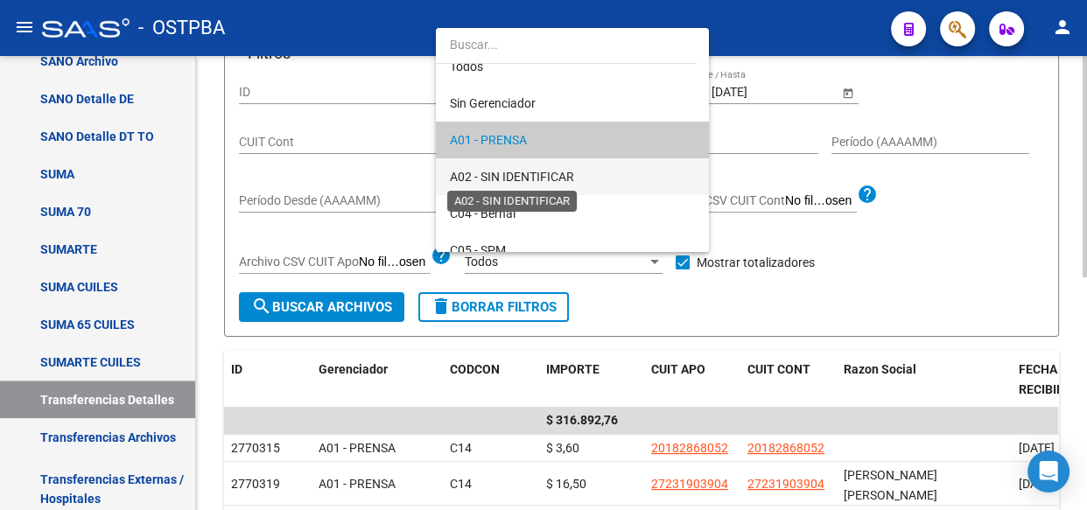
click at [494, 172] on span "A02 - SIN IDENTIFICAR" at bounding box center [512, 177] width 124 height 14
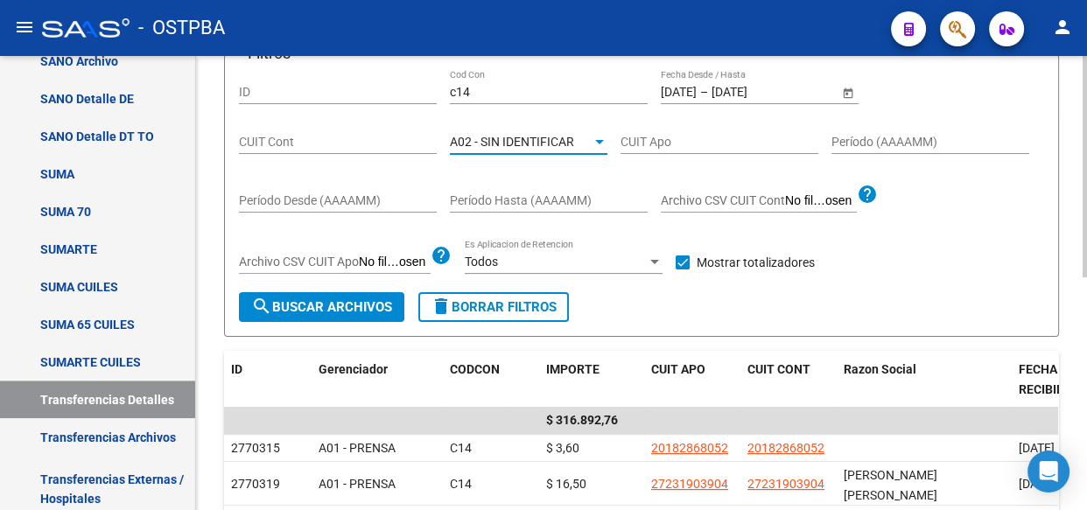
click at [333, 307] on span "search Buscar Archivos" at bounding box center [321, 307] width 141 height 16
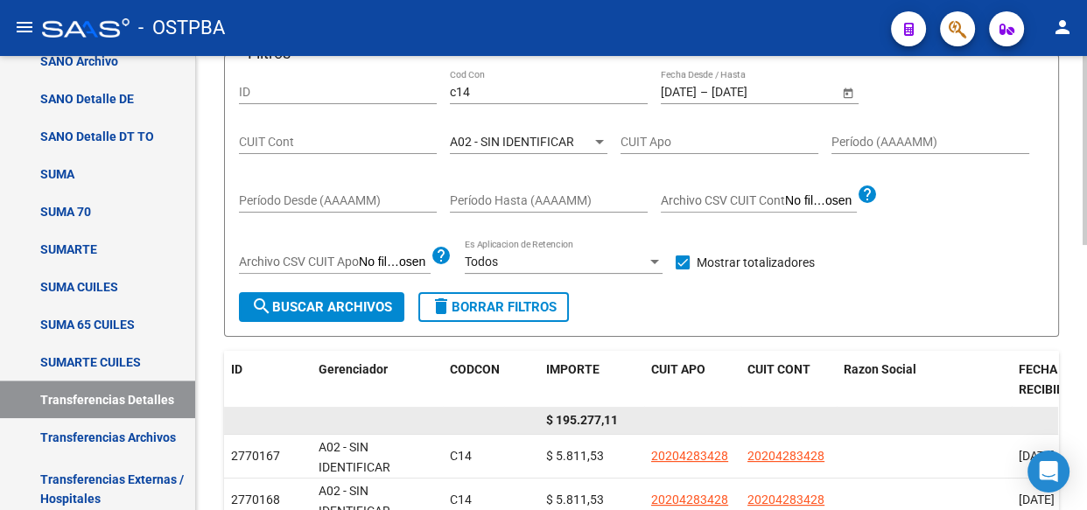
click at [579, 420] on span "$ 195.277,11" at bounding box center [582, 420] width 72 height 14
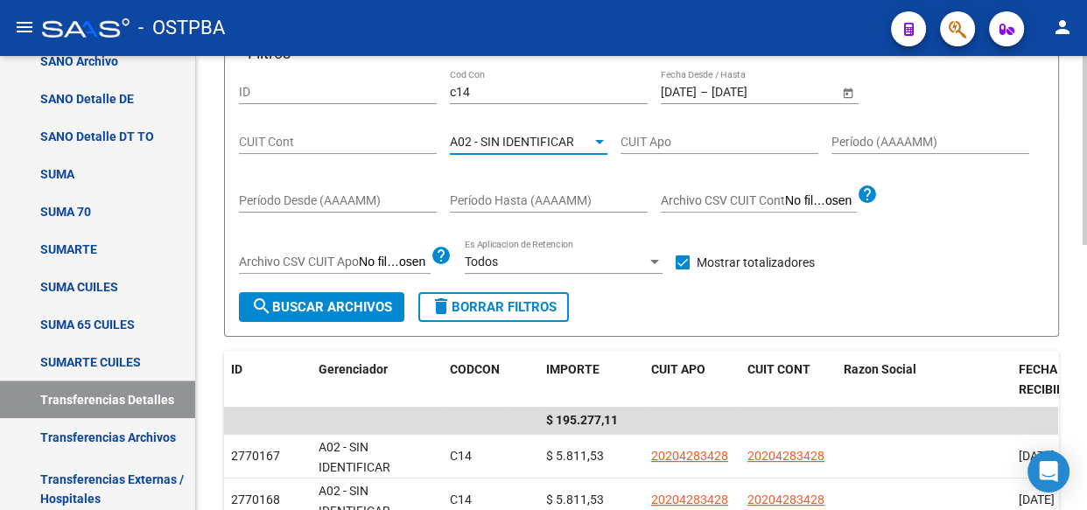
click at [515, 140] on span "A02 - SIN IDENTIFICAR" at bounding box center [512, 142] width 124 height 14
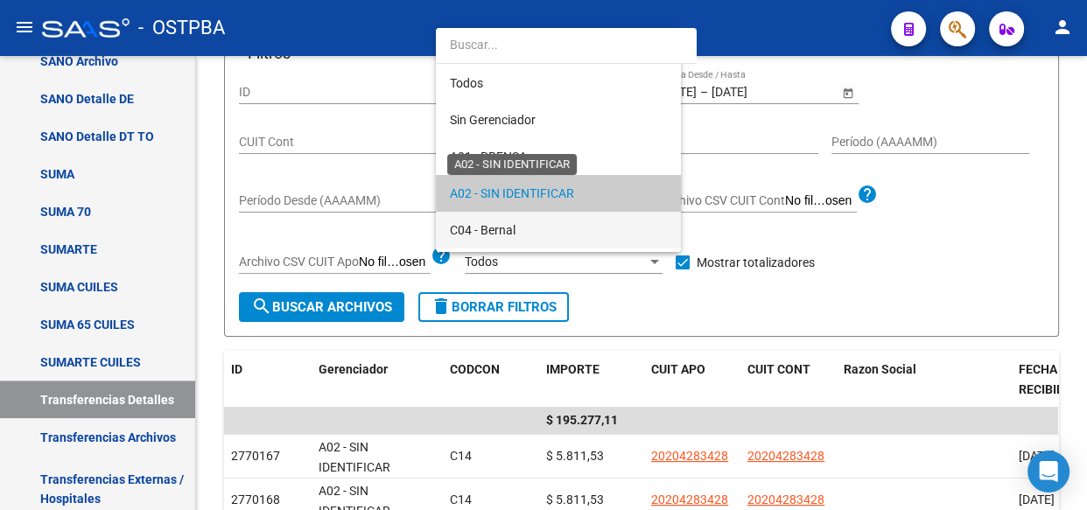
scroll to position [53, 0]
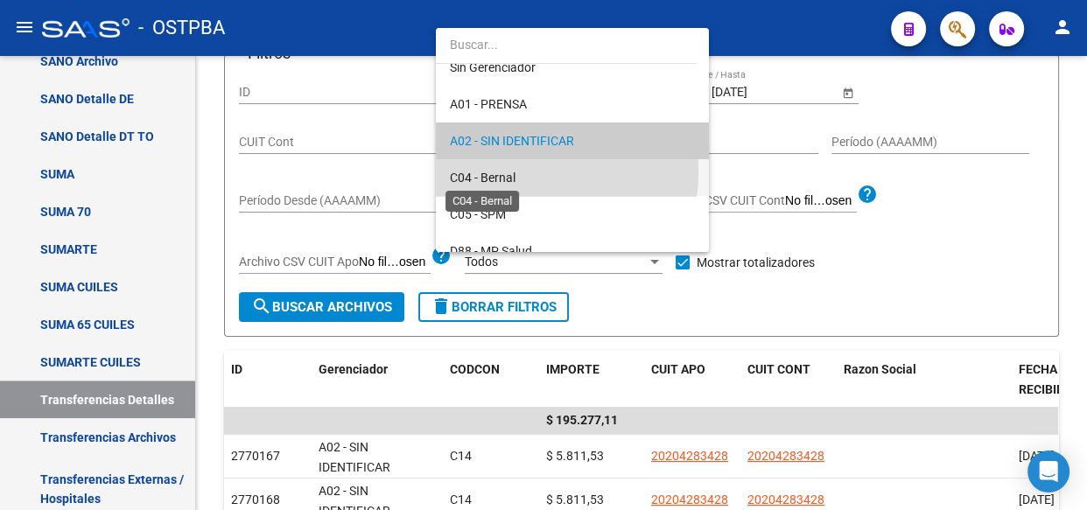
click at [494, 171] on span "C04 - Bernal" at bounding box center [483, 178] width 66 height 14
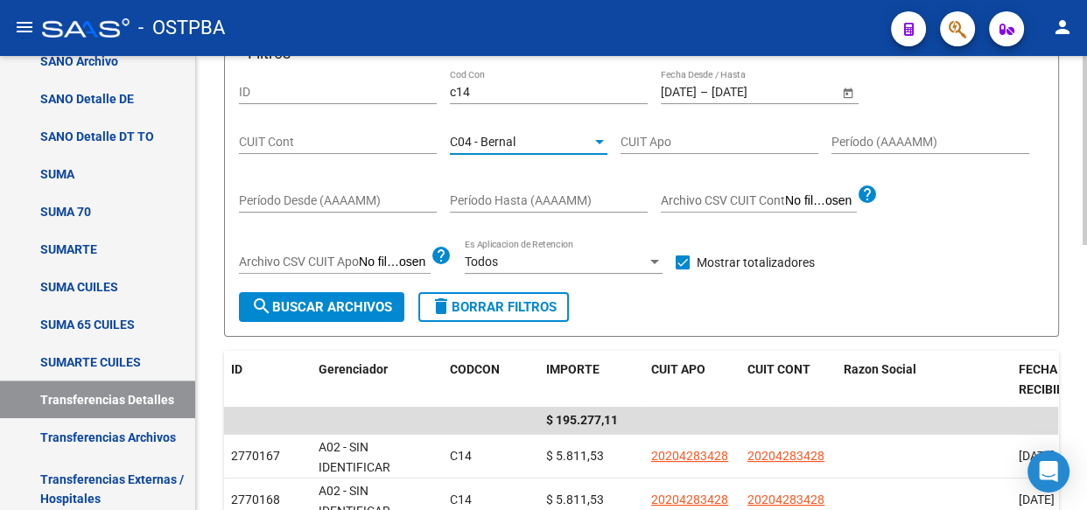
click at [321, 306] on span "search Buscar Archivos" at bounding box center [321, 307] width 141 height 16
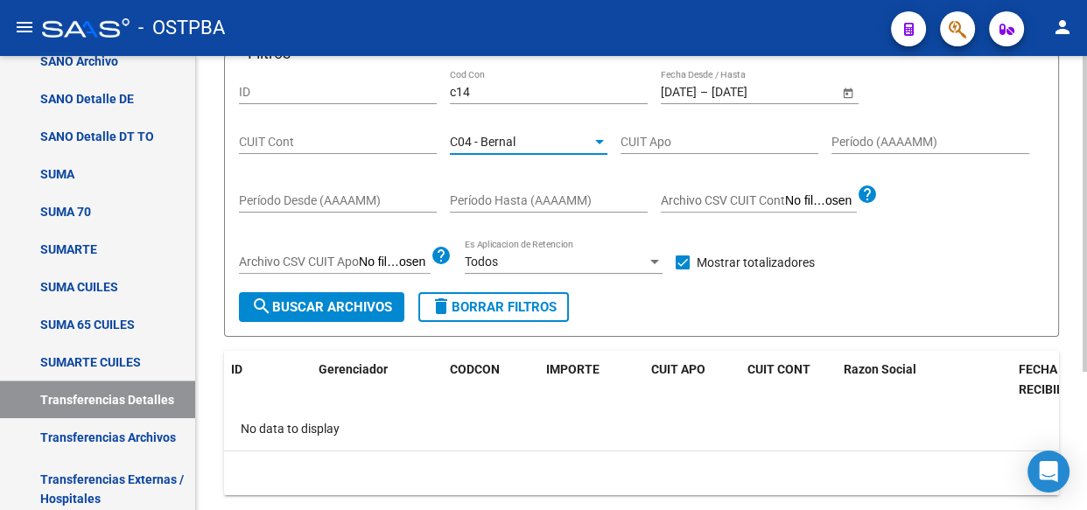
click at [520, 140] on div "C04 - Bernal" at bounding box center [521, 142] width 142 height 15
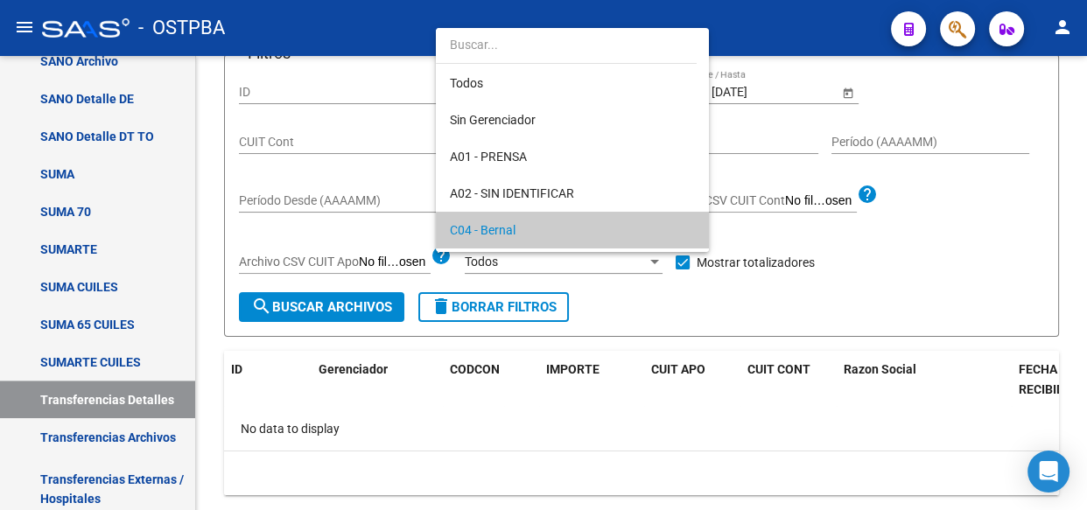
scroll to position [89, 0]
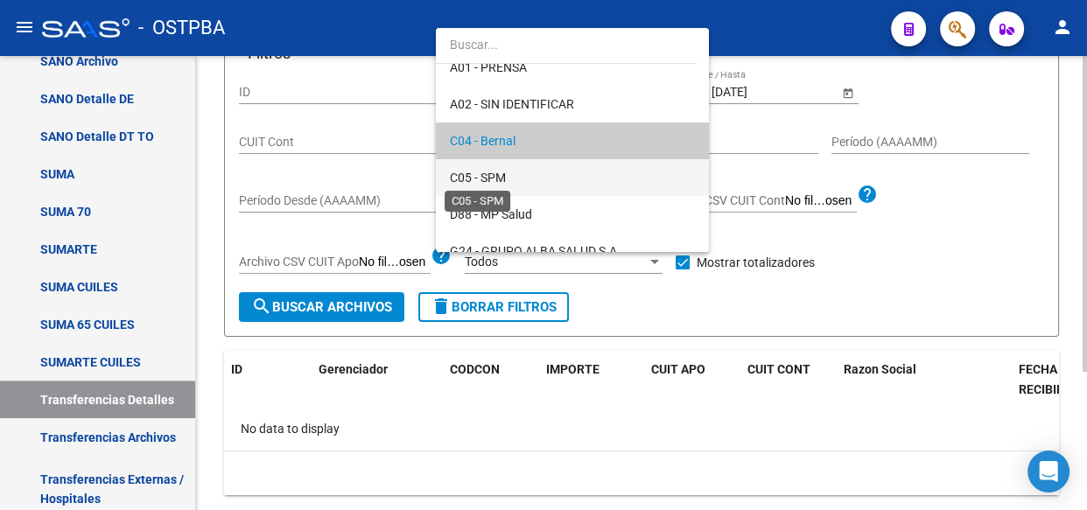
click at [497, 179] on span "C05 - SPM" at bounding box center [478, 178] width 56 height 14
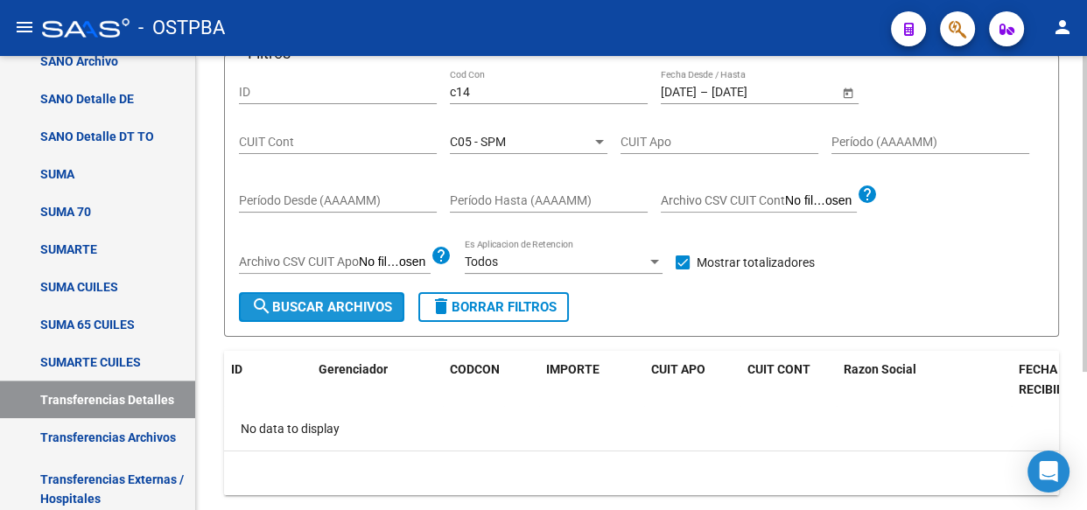
click at [344, 301] on span "search Buscar Archivos" at bounding box center [321, 307] width 141 height 16
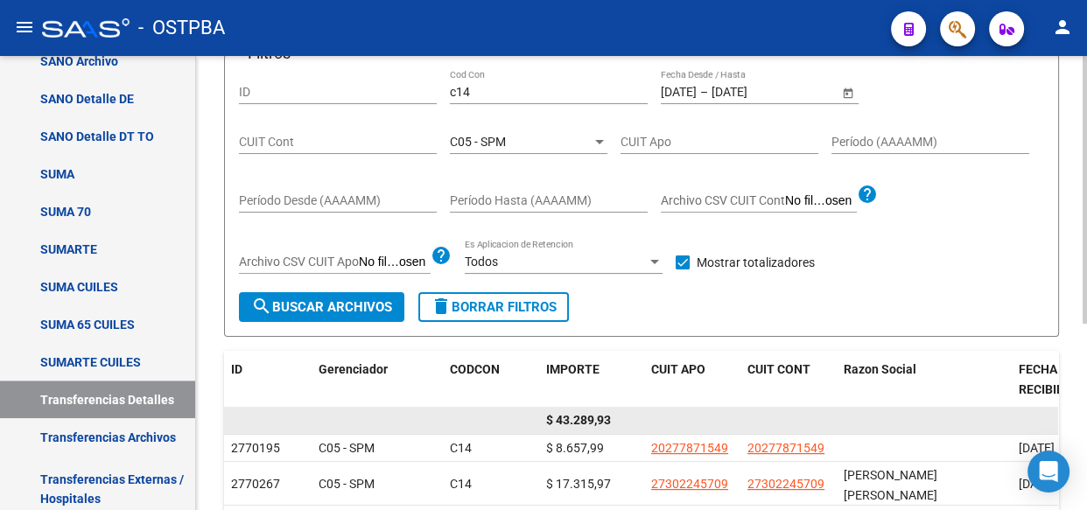
click at [577, 423] on span "$ 43.289,93" at bounding box center [578, 420] width 65 height 14
click at [577, 422] on span "$ 43.289,93" at bounding box center [578, 420] width 65 height 14
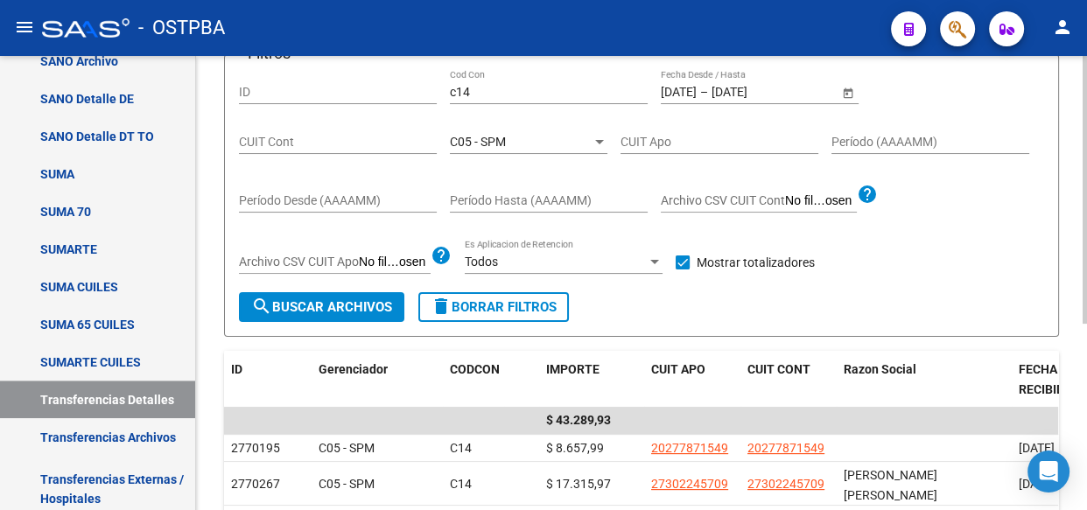
click at [481, 144] on span "C05 - SPM" at bounding box center [478, 142] width 56 height 14
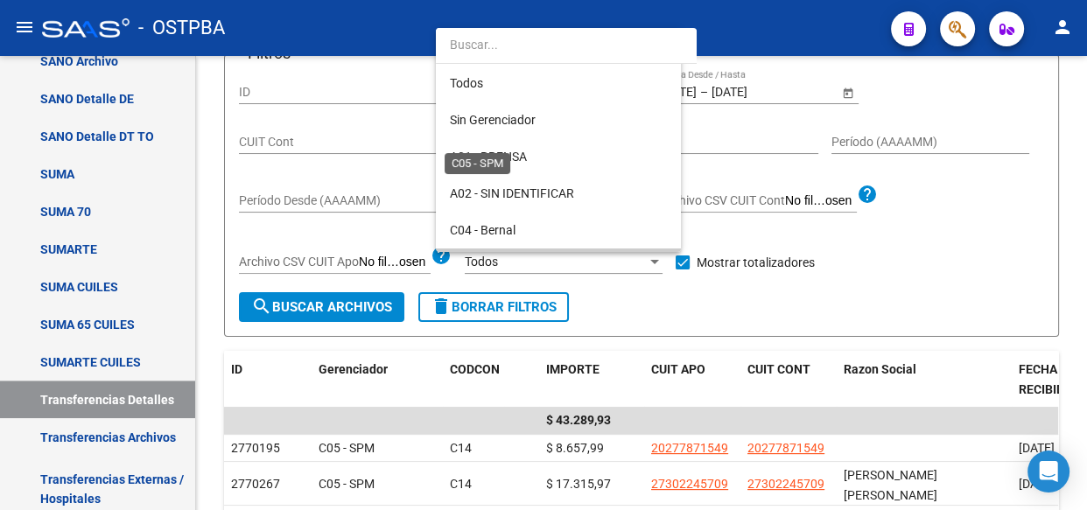
scroll to position [127, 0]
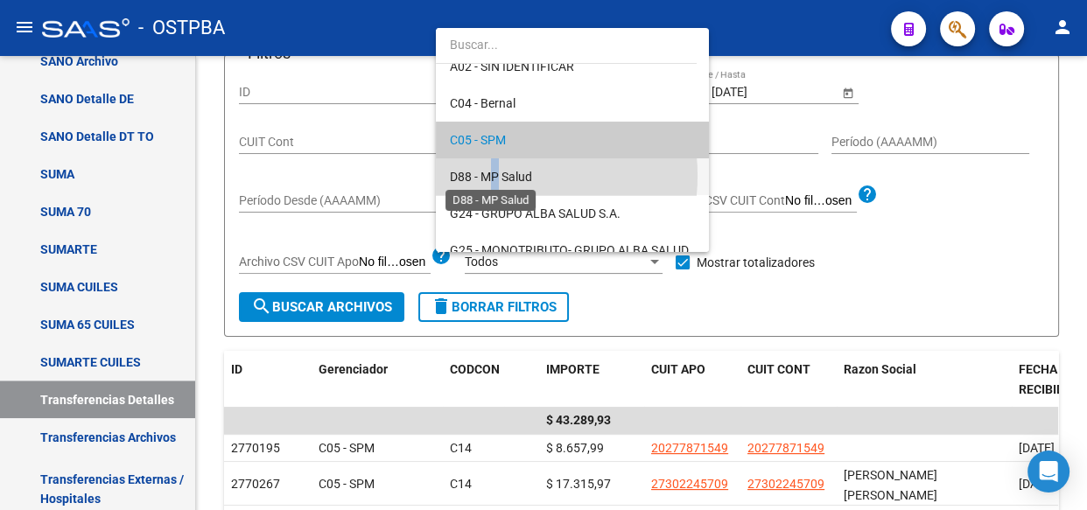
click at [495, 175] on span "D88 - MP Salud" at bounding box center [491, 177] width 82 height 14
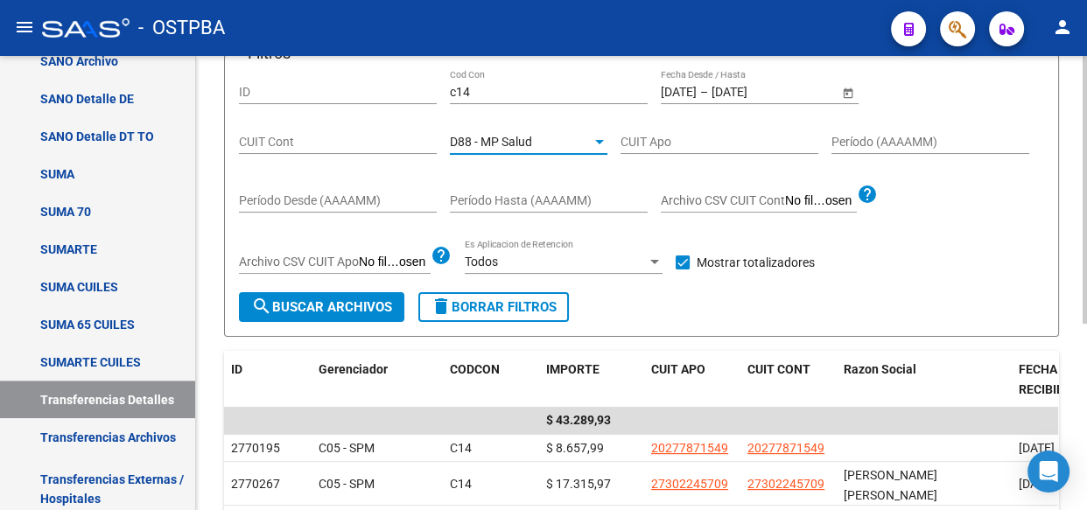
click at [348, 315] on button "search Buscar Archivos" at bounding box center [321, 307] width 165 height 30
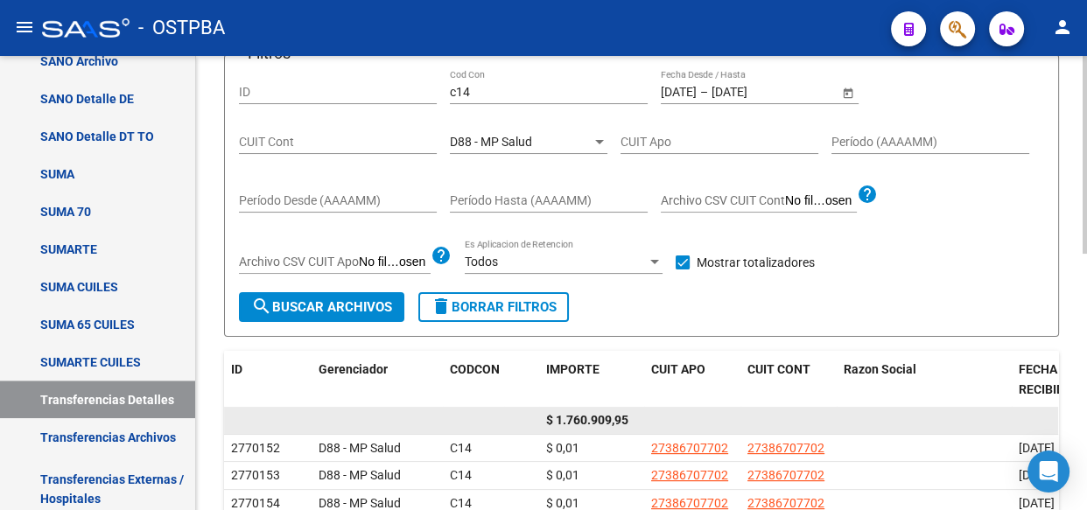
click at [597, 417] on span "$ 1.760.909,95" at bounding box center [587, 420] width 82 height 14
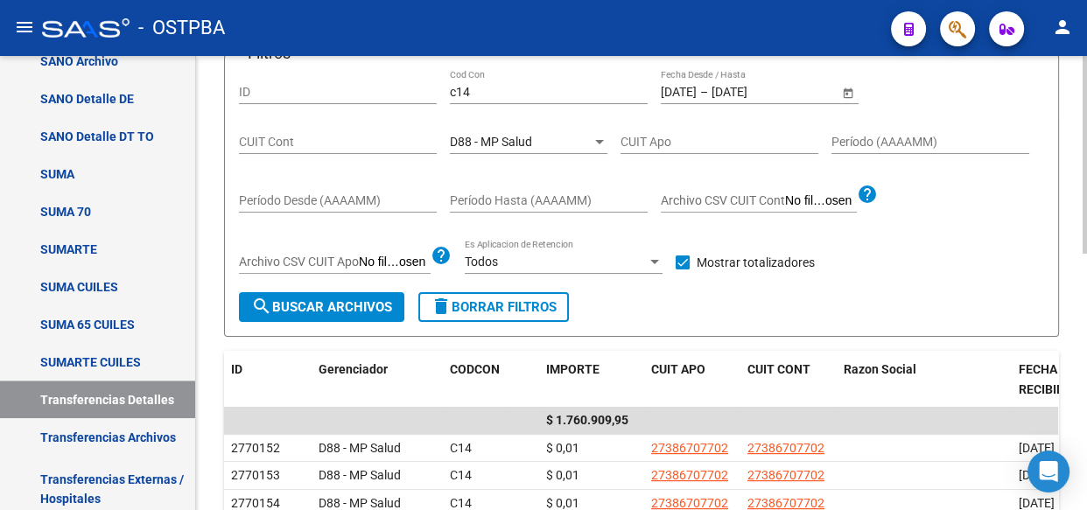
click at [494, 144] on span "D88 - MP Salud" at bounding box center [491, 142] width 82 height 14
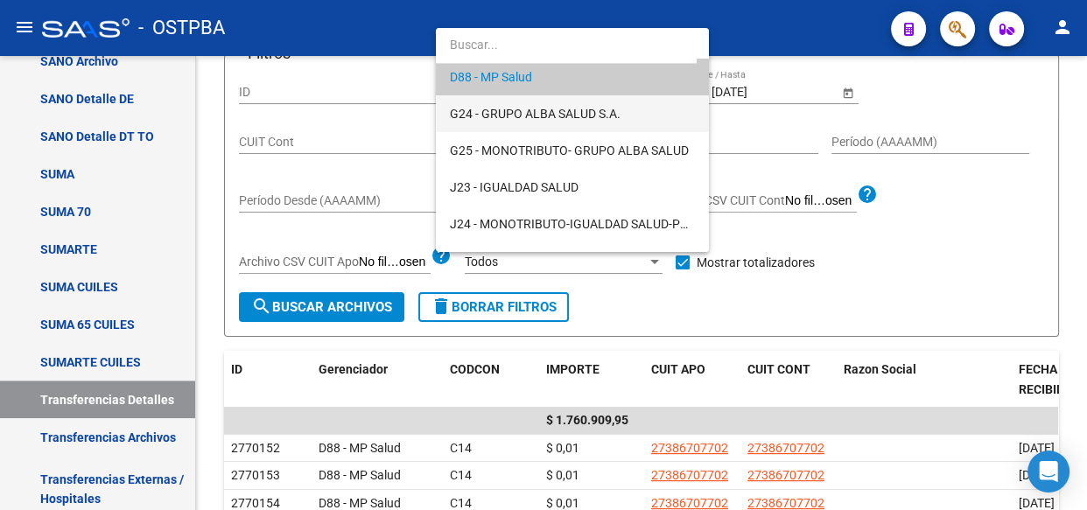
scroll to position [243, 0]
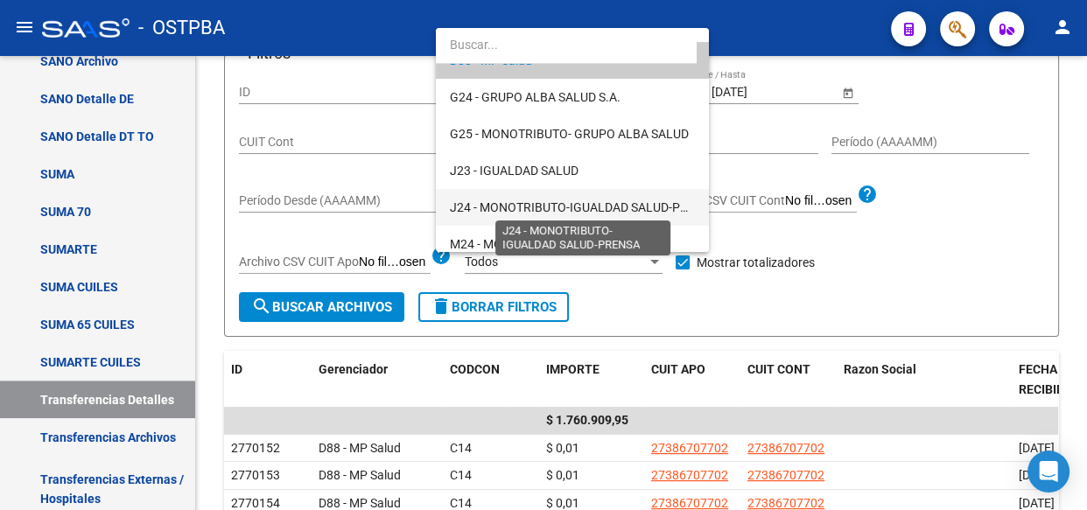
click at [508, 207] on span "J24 - MONOTRIBUTO-IGUALDAD SALUD-PRENSA" at bounding box center [584, 207] width 269 height 14
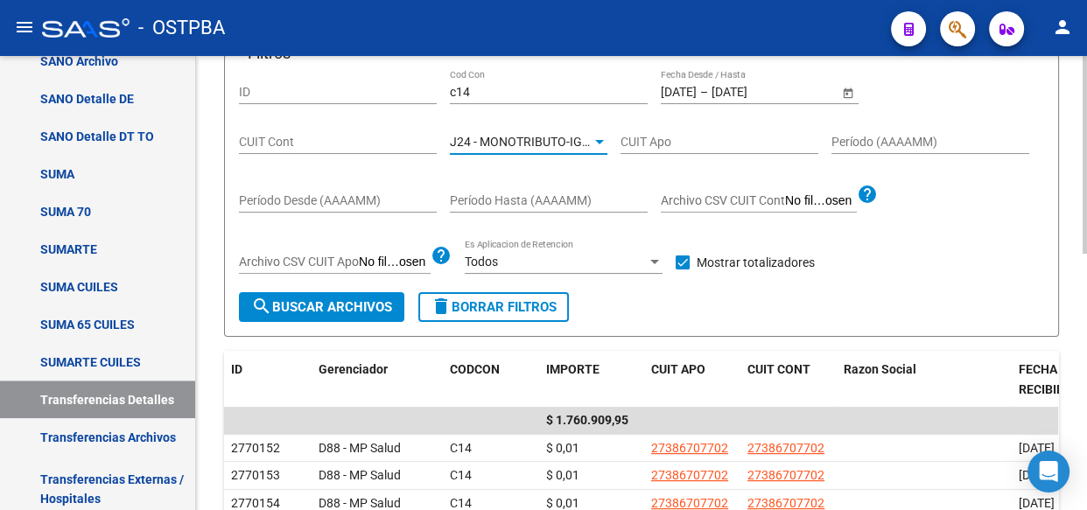
click at [331, 305] on span "search Buscar Archivos" at bounding box center [321, 307] width 141 height 16
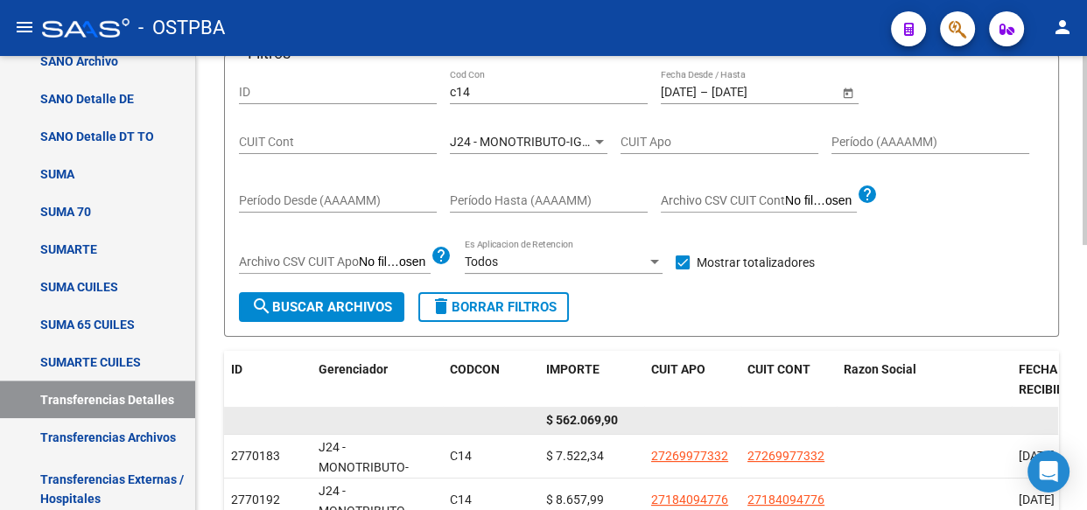
click at [569, 420] on span "$ 562.069,90" at bounding box center [582, 420] width 72 height 14
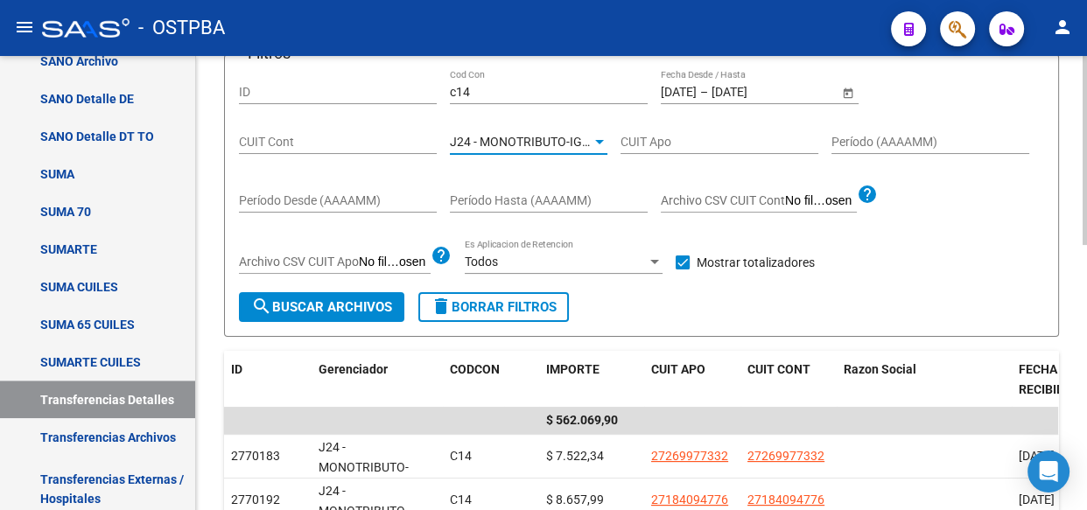
click at [524, 143] on span "J24 - MONOTRIBUTO-IGUALDAD SALUD-PRENSA" at bounding box center [584, 142] width 269 height 14
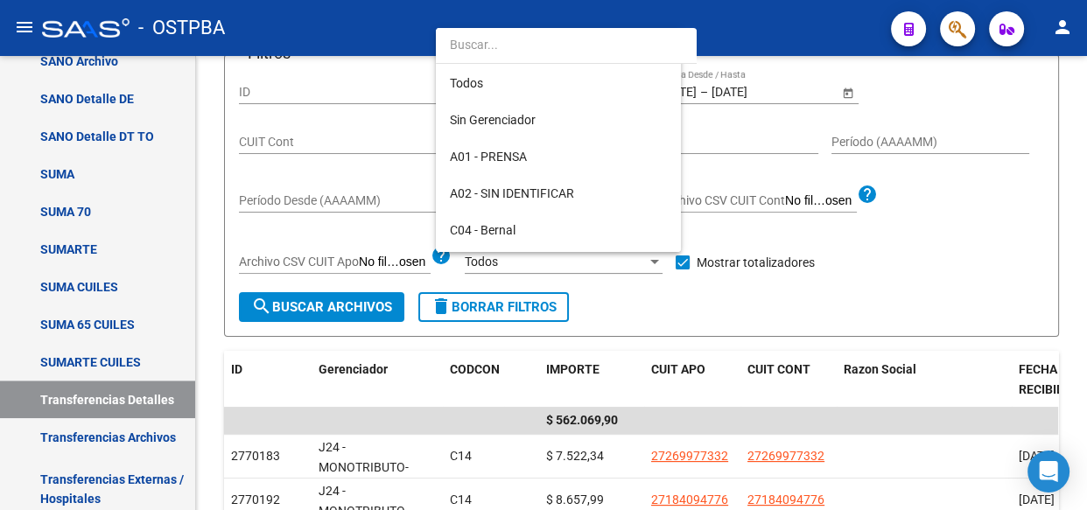
scroll to position [311, 0]
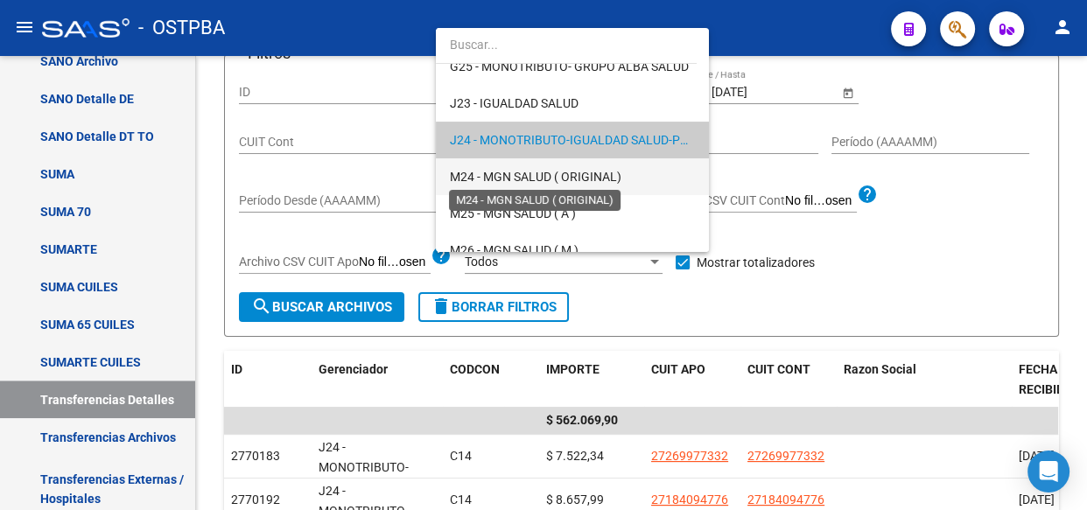
click at [529, 175] on span "M24 - MGN SALUD ( ORIGINAL)" at bounding box center [536, 177] width 172 height 14
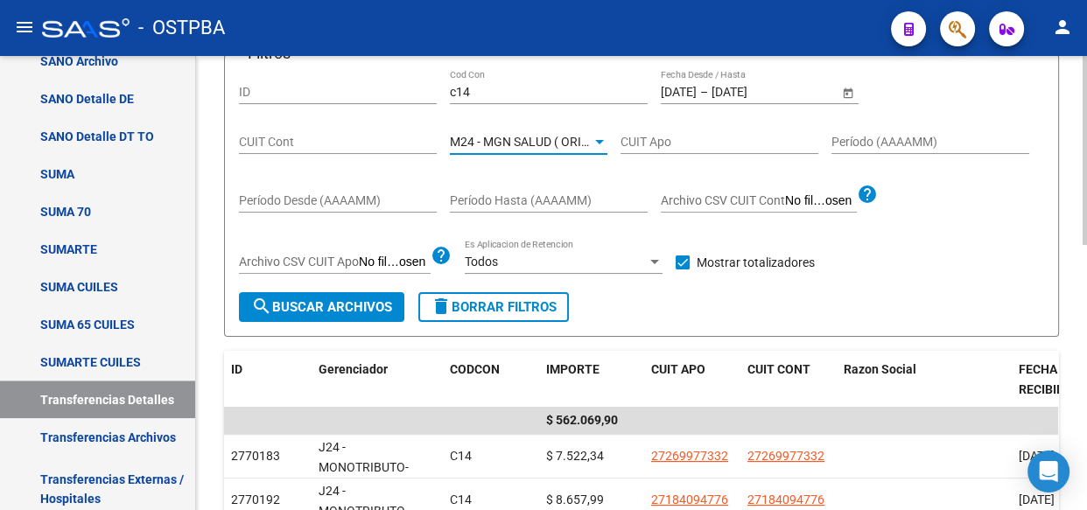
click at [344, 301] on span "search Buscar Archivos" at bounding box center [321, 307] width 141 height 16
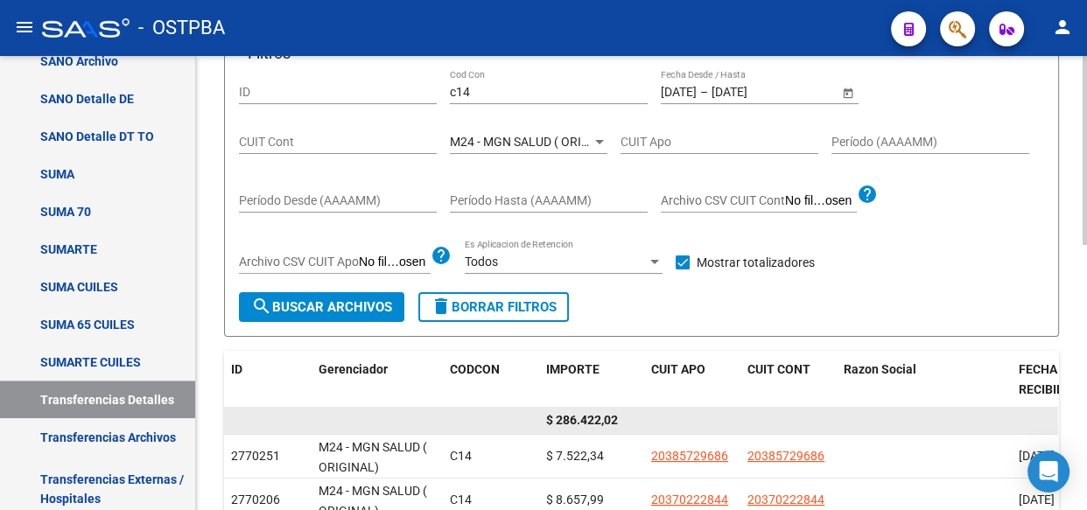
click at [584, 418] on span "$ 286.422,02" at bounding box center [582, 420] width 72 height 14
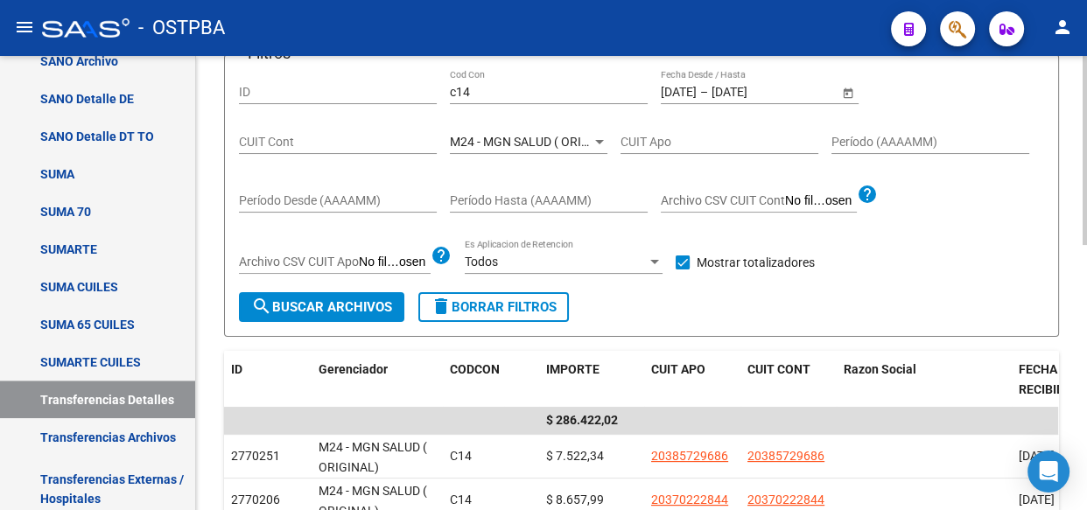
click at [544, 138] on span "M24 - MGN SALUD ( ORIGINAL)" at bounding box center [536, 142] width 172 height 14
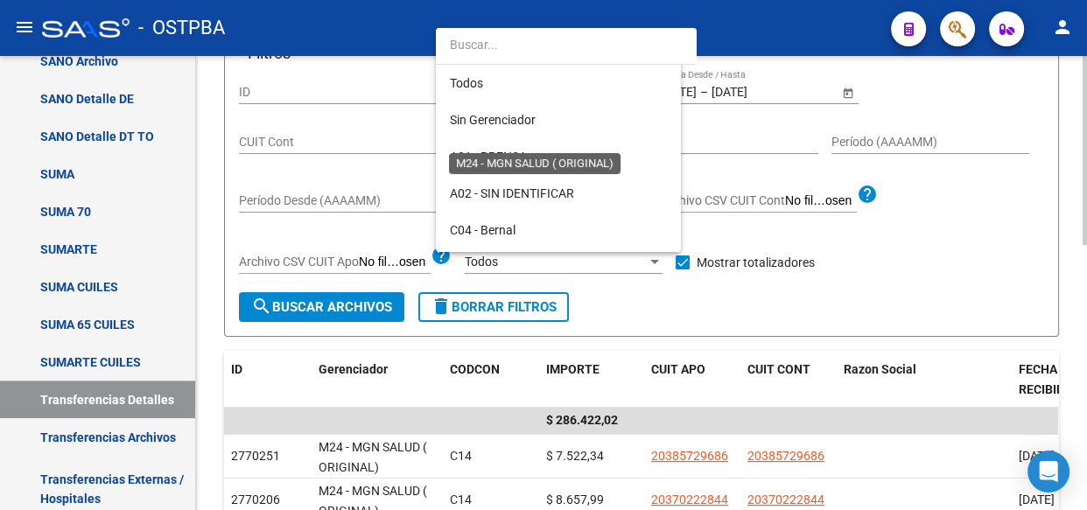
scroll to position [347, 0]
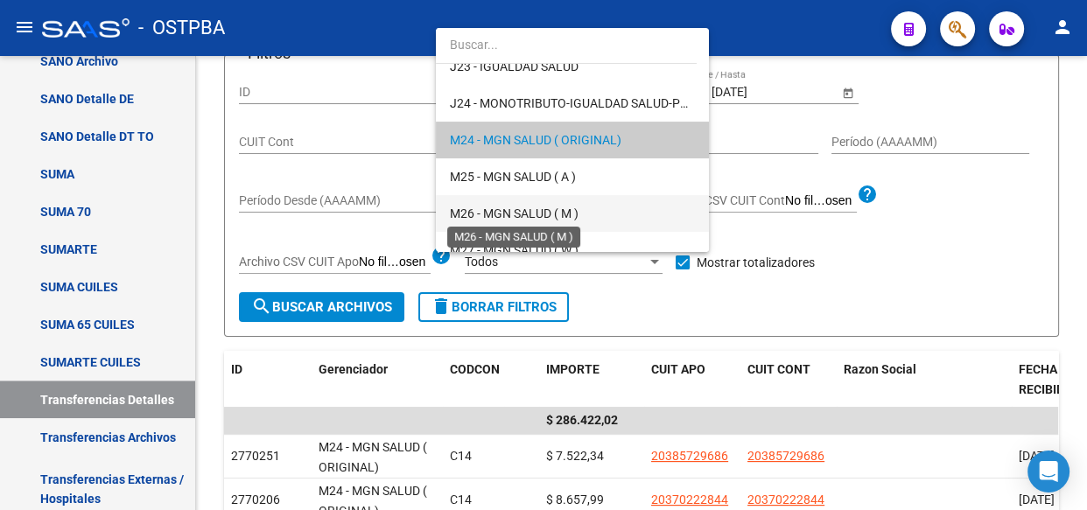
click at [550, 218] on span "M26 - MGN SALUD ( M )" at bounding box center [514, 214] width 129 height 14
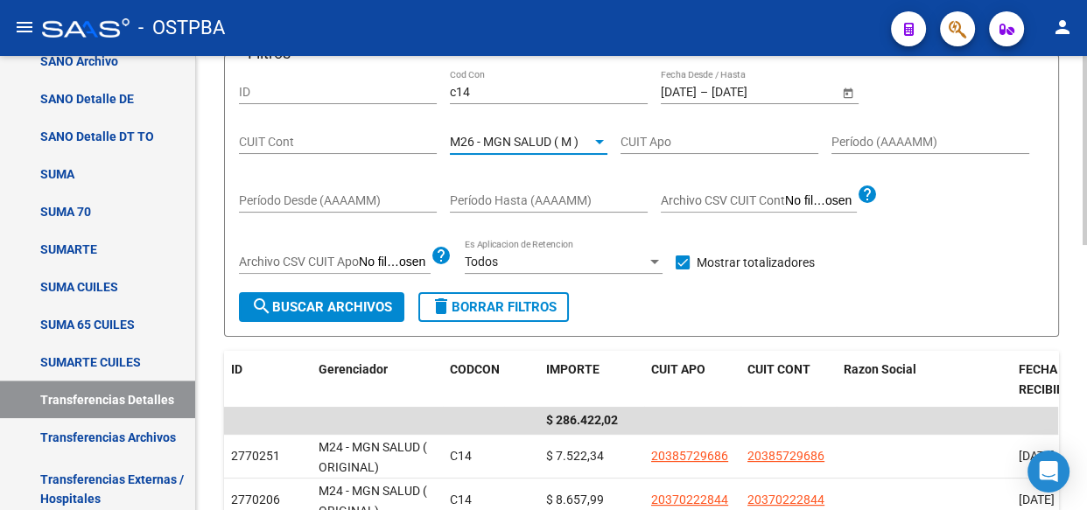
click at [373, 304] on span "search Buscar Archivos" at bounding box center [321, 307] width 141 height 16
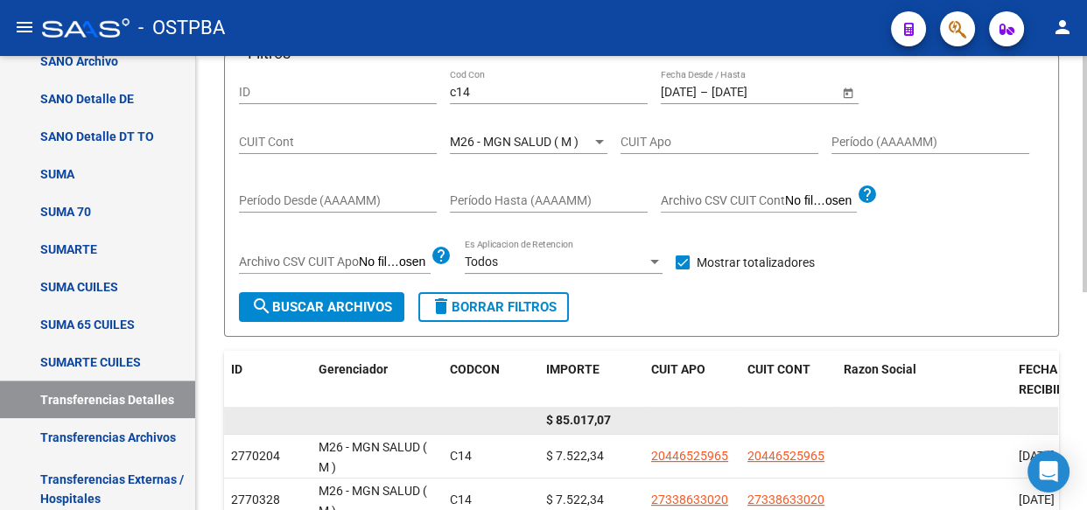
click at [581, 415] on span "$ 85.017,07" at bounding box center [578, 420] width 65 height 14
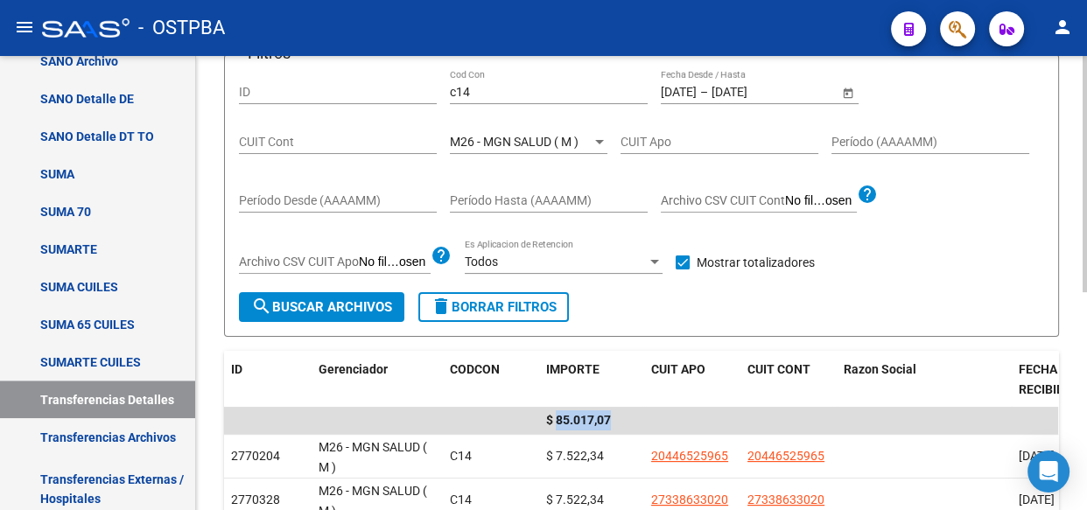
click at [527, 138] on span "M26 - MGN SALUD ( M )" at bounding box center [514, 142] width 129 height 14
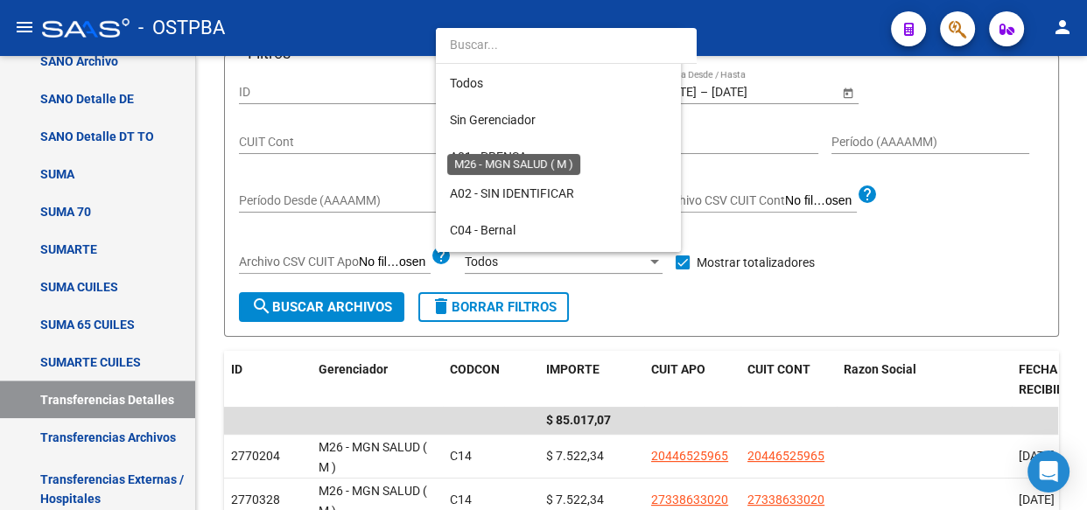
scroll to position [420, 0]
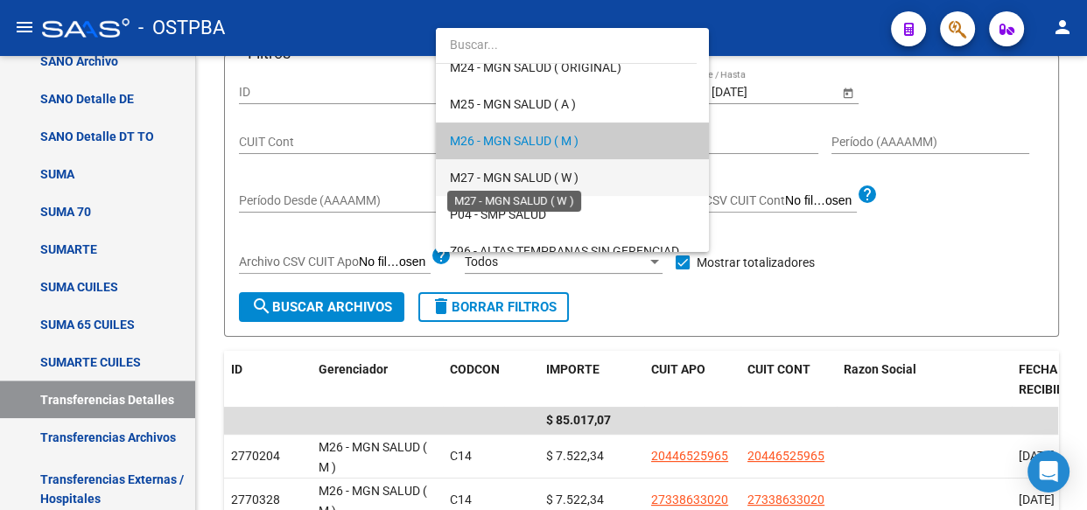
click at [525, 178] on span "M27 - MGN SALUD ( W )" at bounding box center [514, 178] width 129 height 14
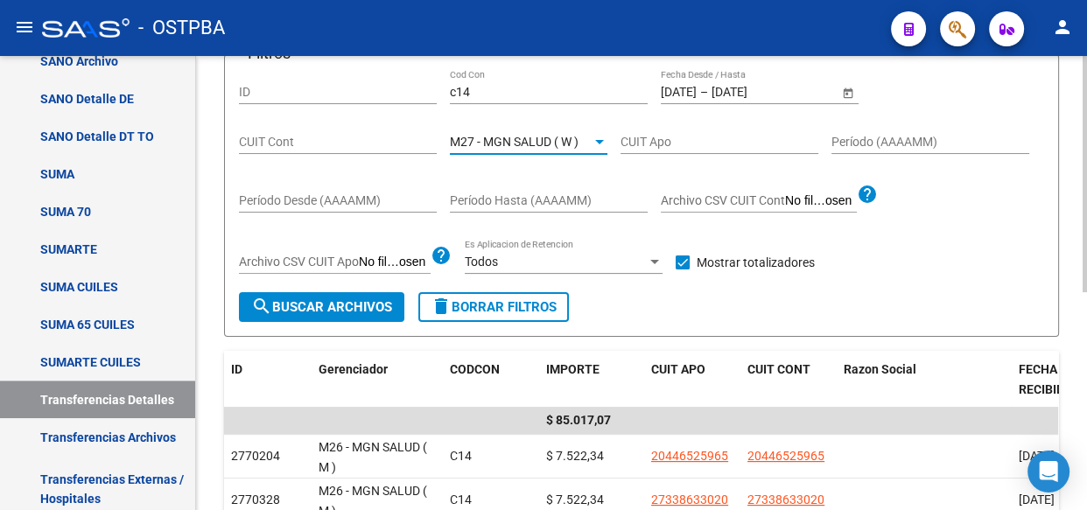
click at [333, 310] on span "search Buscar Archivos" at bounding box center [321, 307] width 141 height 16
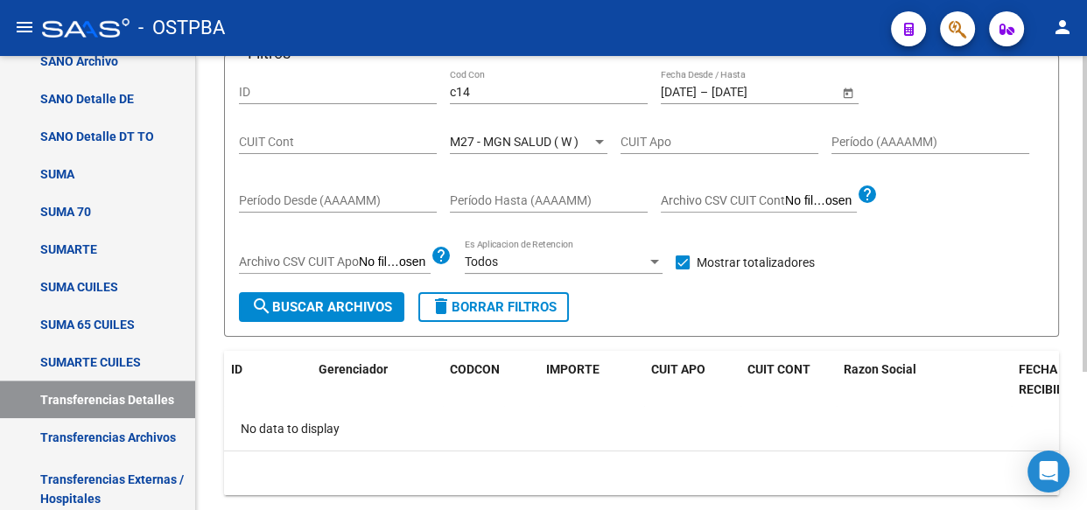
click at [525, 140] on span "M27 - MGN SALUD ( W )" at bounding box center [514, 142] width 129 height 14
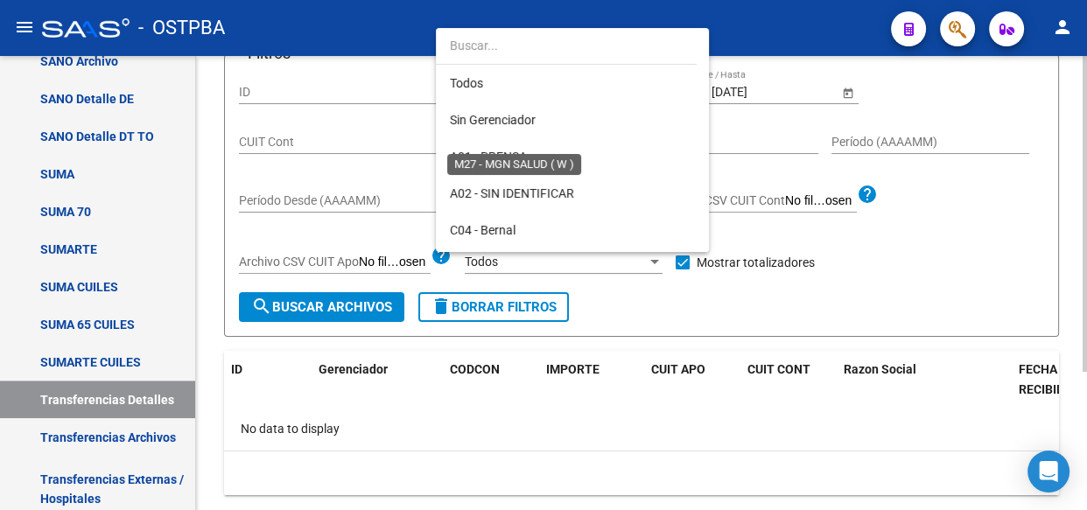
scroll to position [457, 0]
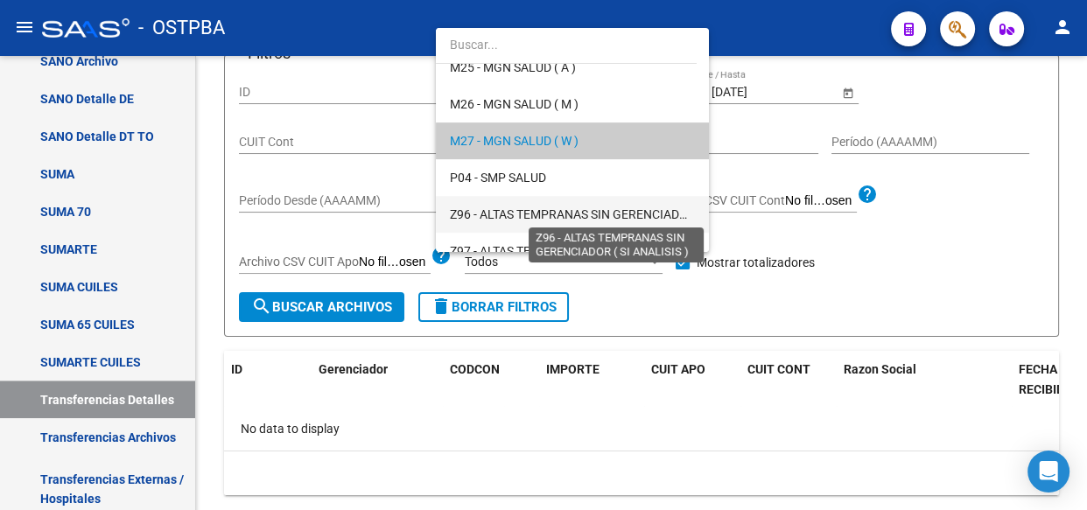
click at [538, 207] on span "Z96 - ALTAS TEMPRANAS SIN GERENCIADOR ( SI ANALISIS )" at bounding box center [614, 214] width 328 height 14
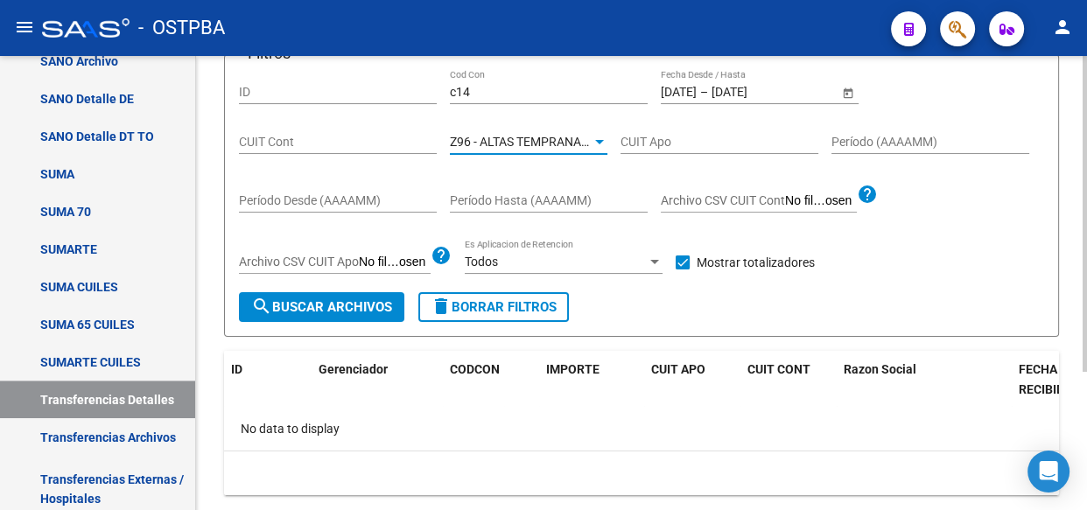
click at [331, 308] on span "search Buscar Archivos" at bounding box center [321, 307] width 141 height 16
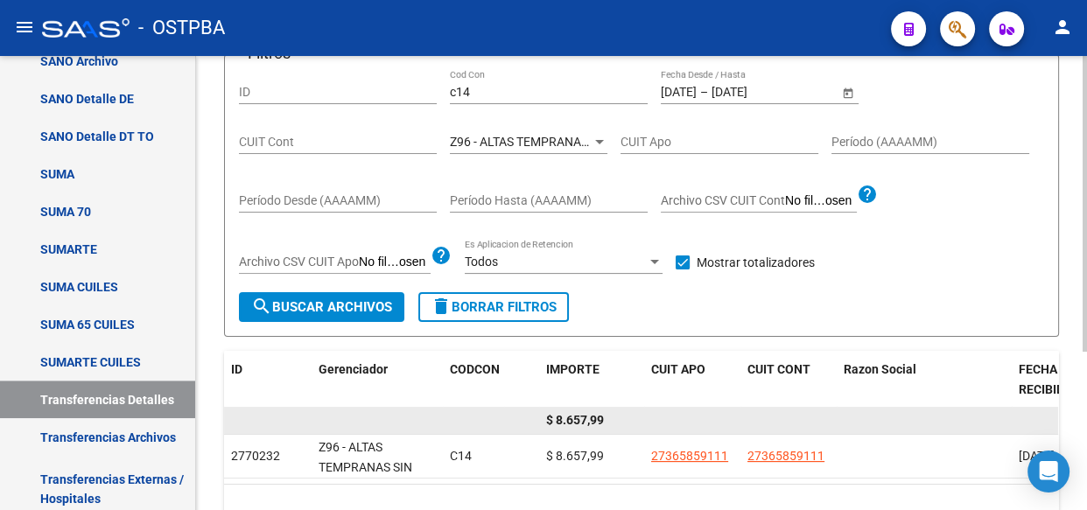
click at [578, 416] on span "$ 8.657,99" at bounding box center [575, 420] width 58 height 14
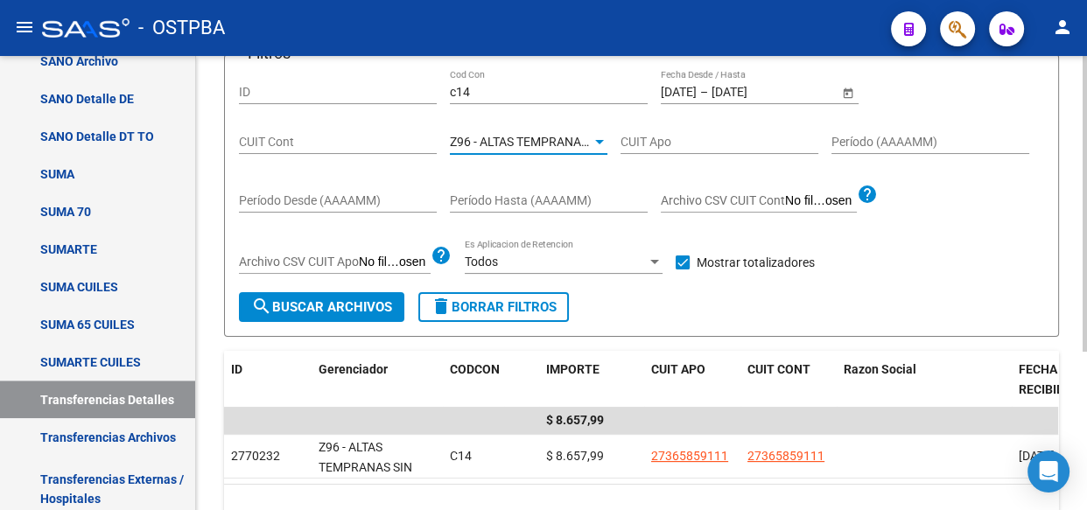
click at [543, 137] on span "Z96 - ALTAS TEMPRANAS SIN GERENCIADOR ( SI ANALISIS )" at bounding box center [614, 142] width 328 height 14
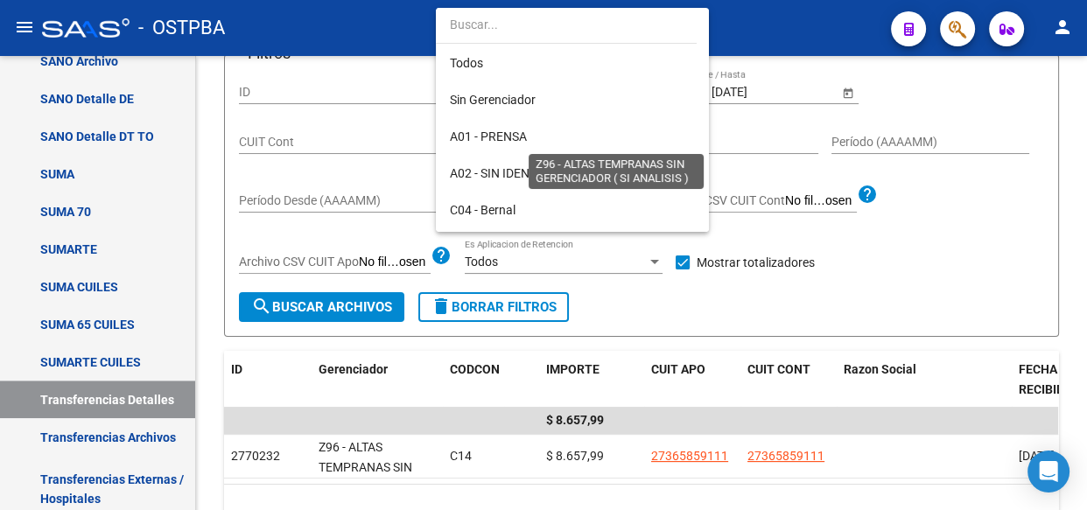
scroll to position [510, 0]
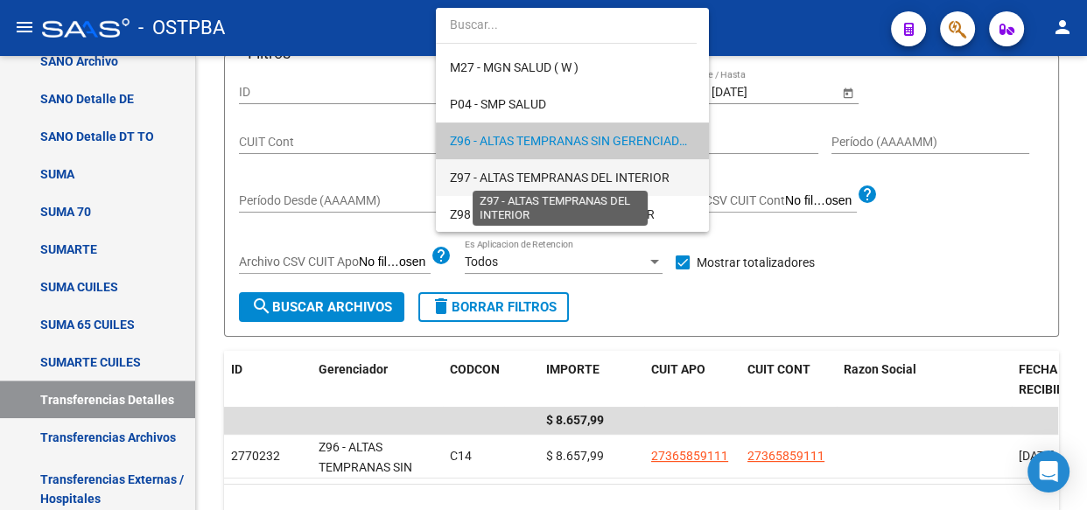
click at [543, 173] on span "Z97 - ALTAS TEMPRANAS DEL INTERIOR" at bounding box center [560, 178] width 220 height 14
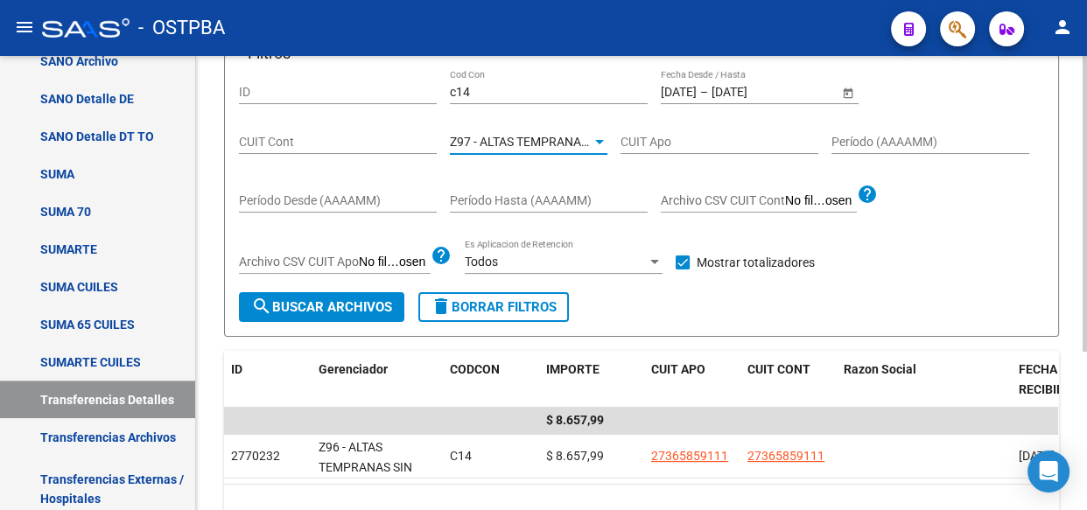
click at [301, 308] on span "search Buscar Archivos" at bounding box center [321, 307] width 141 height 16
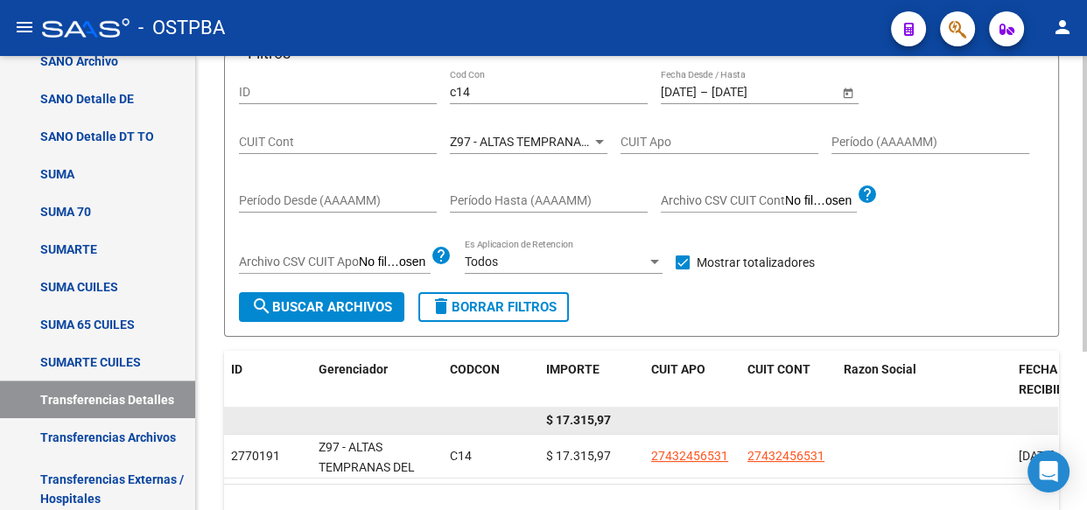
click at [589, 417] on span "$ 17.315,97" at bounding box center [578, 420] width 65 height 14
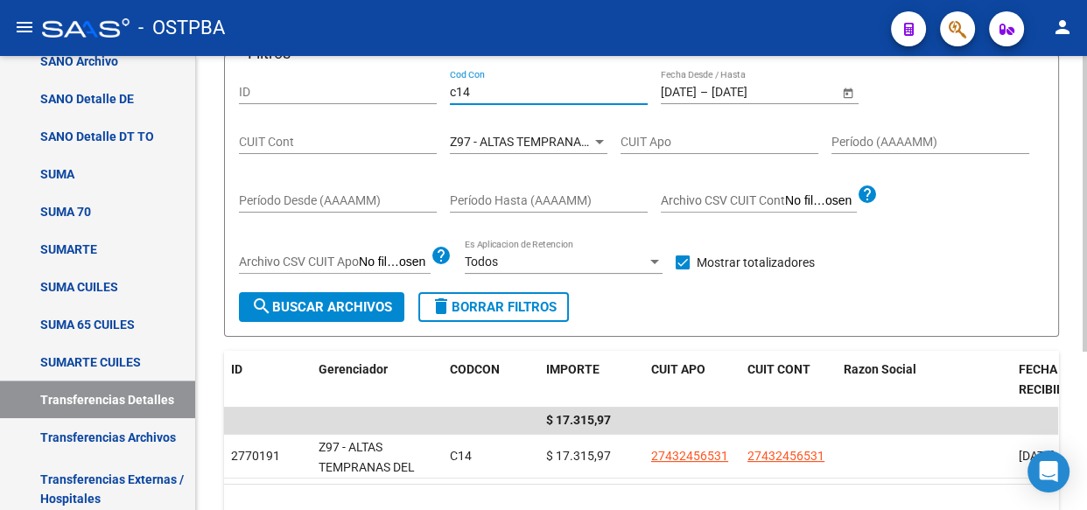
scroll to position [135, 0]
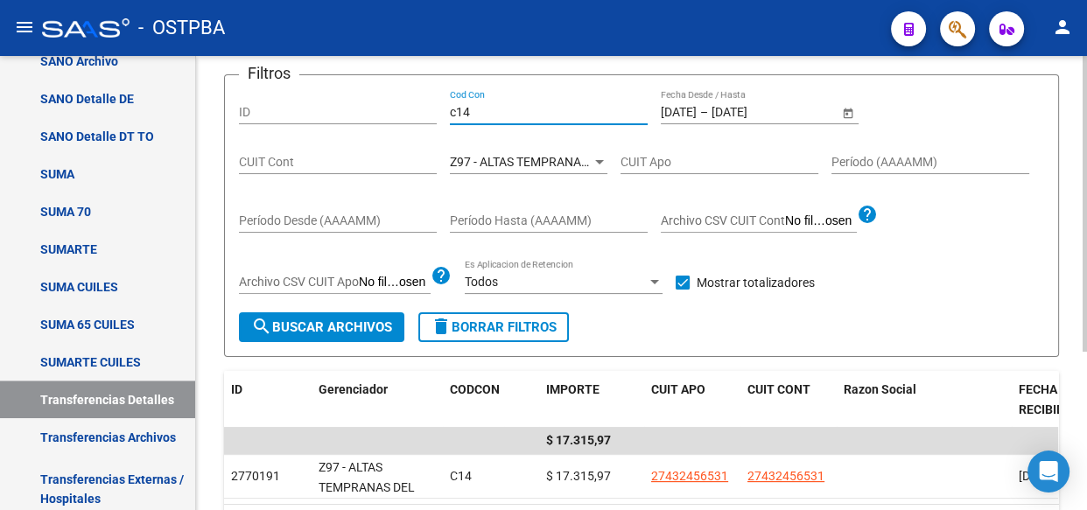
drag, startPoint x: 476, startPoint y: 88, endPoint x: 387, endPoint y: 69, distance: 91.1
click at [387, 69] on app-list-header "EXPLORADOR DE ARCHIVOS -> ARCA -> Transferencias cloud_download Exportar CSV Fi…" at bounding box center [641, 166] width 835 height 382
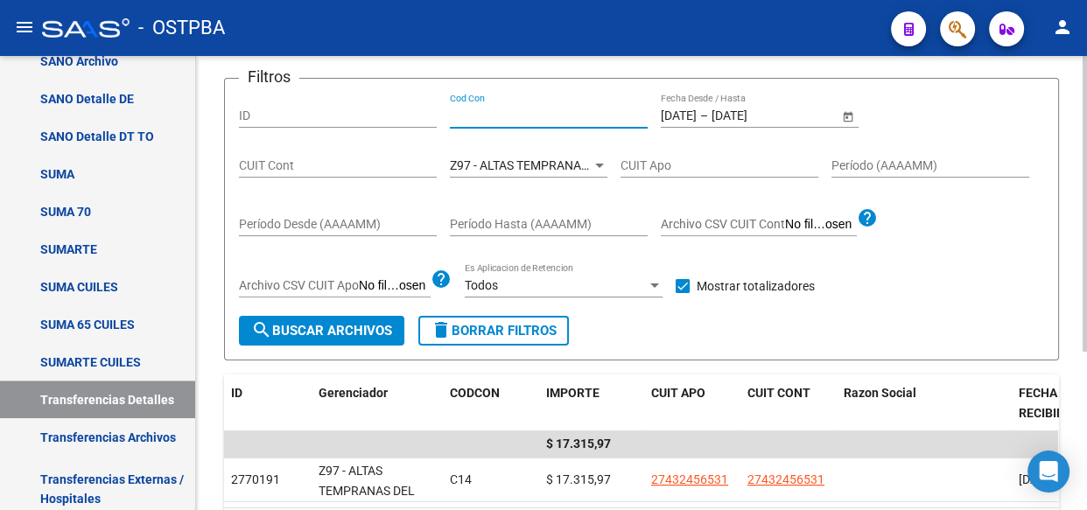
click at [697, 109] on input "[DATE]" at bounding box center [679, 116] width 36 height 15
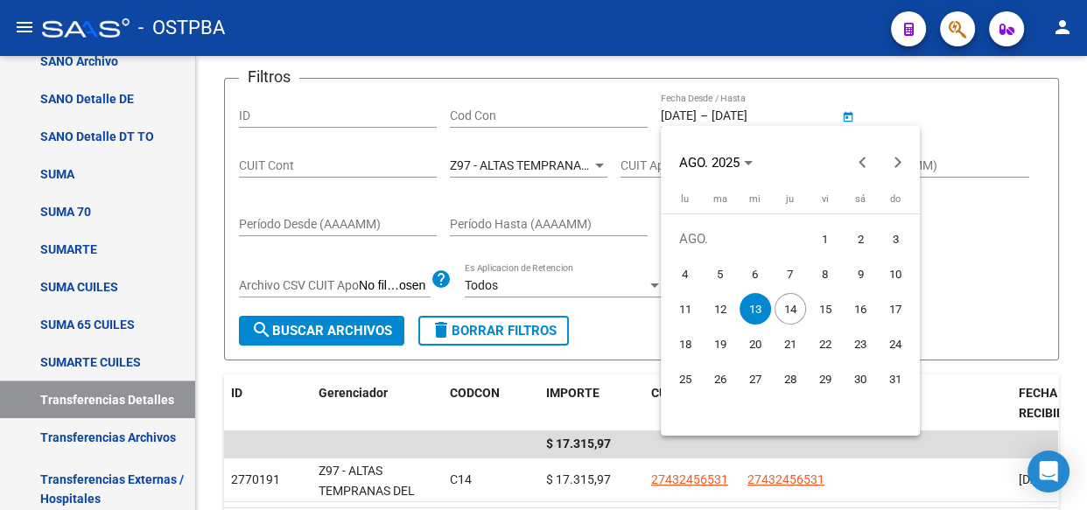
click at [796, 312] on span "14" at bounding box center [791, 309] width 32 height 32
type input "[DATE]"
click at [796, 312] on span "14" at bounding box center [791, 309] width 32 height 32
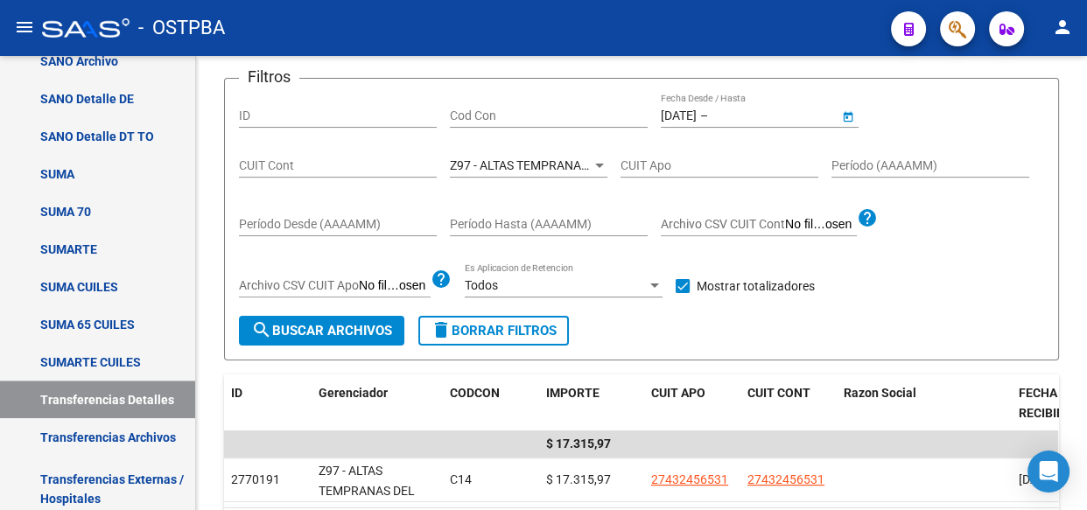
type input "[DATE]"
click at [509, 160] on span "Z97 - ALTAS TEMPRANAS DEL INTERIOR" at bounding box center [560, 165] width 220 height 14
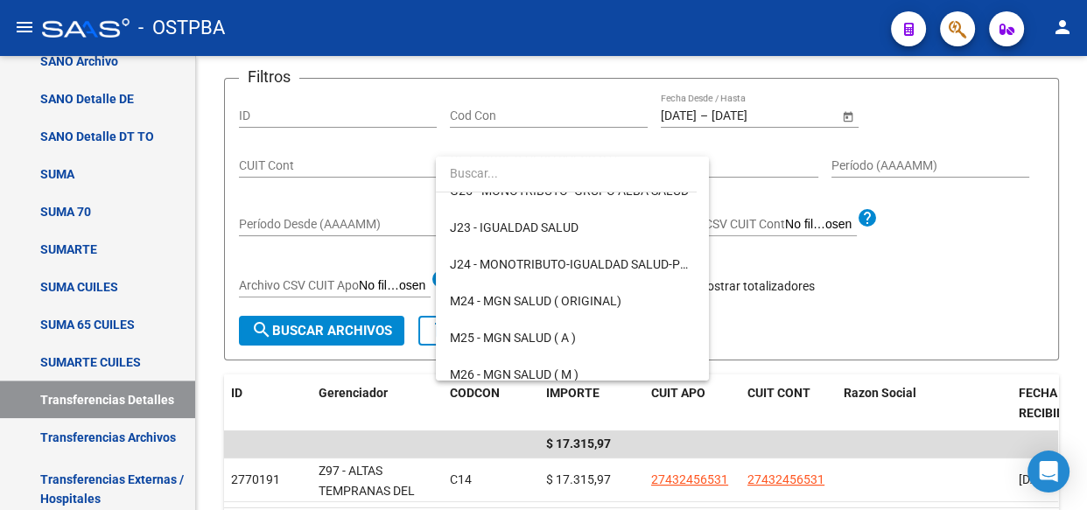
scroll to position [0, 0]
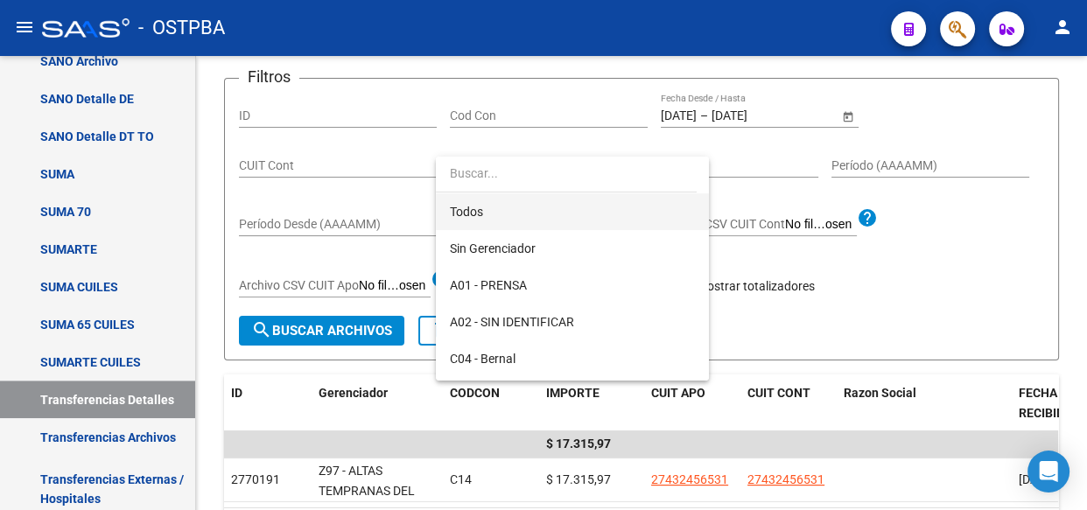
click at [481, 213] on span "Todos" at bounding box center [572, 211] width 245 height 37
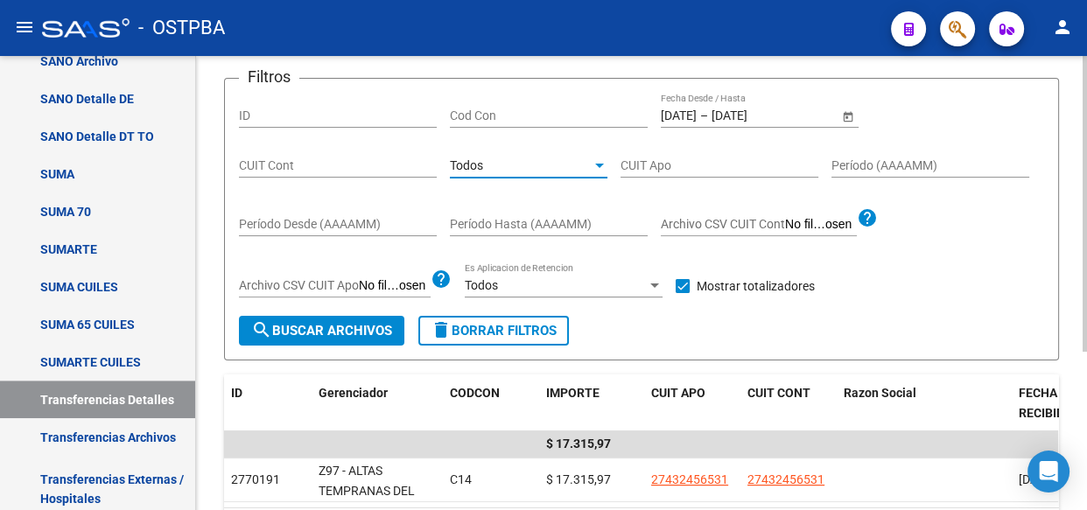
click at [338, 324] on span "search Buscar Archivos" at bounding box center [321, 331] width 141 height 16
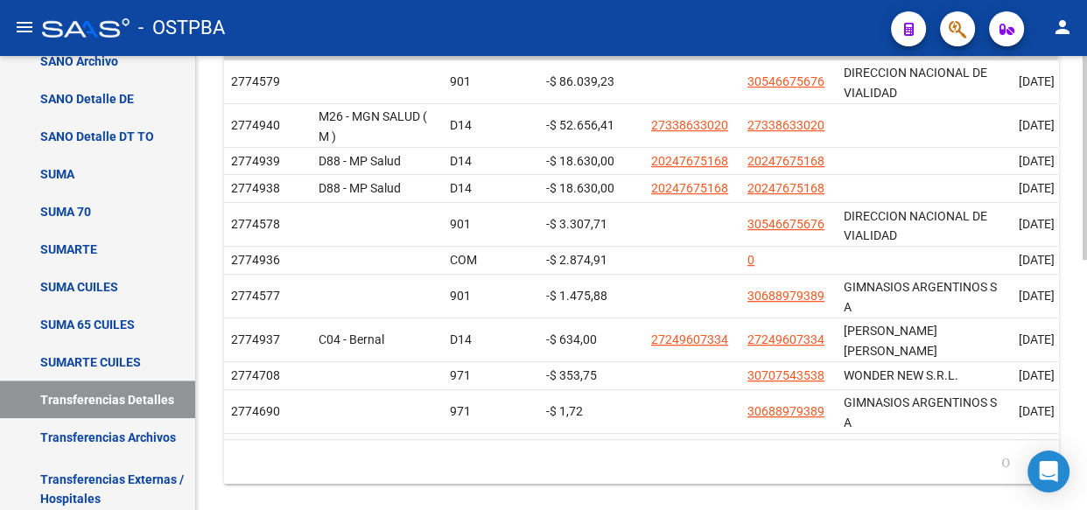
scroll to position [557, 0]
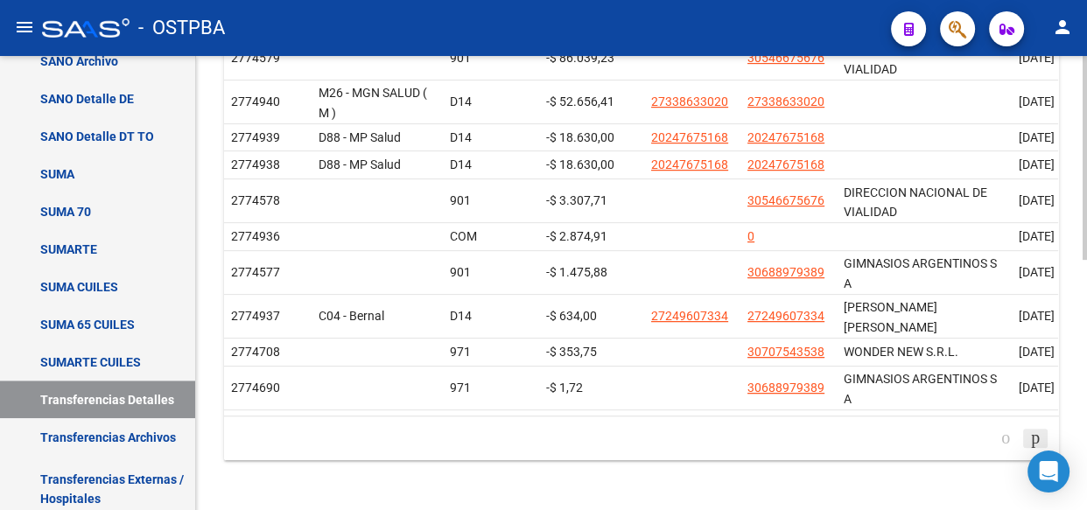
click at [1029, 428] on icon "go to next page" at bounding box center [1035, 437] width 14 height 21
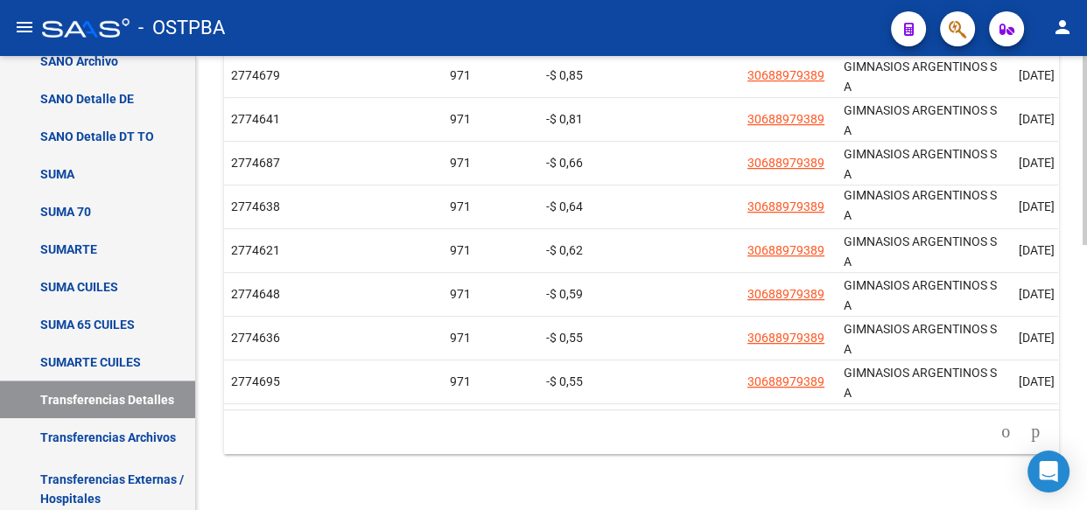
scroll to position [637, 0]
click at [999, 428] on icon "go to previous page" at bounding box center [1006, 431] width 14 height 21
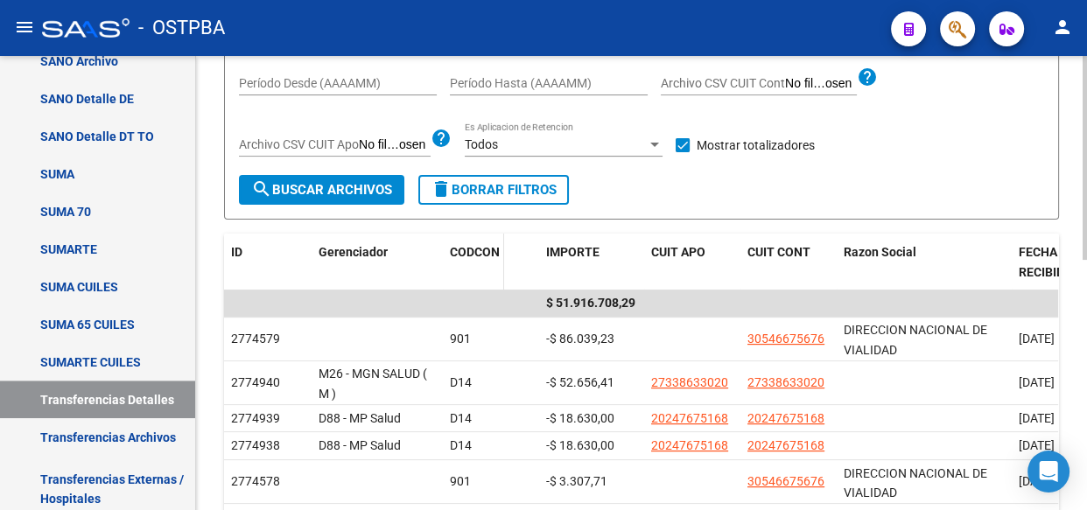
scroll to position [158, 0]
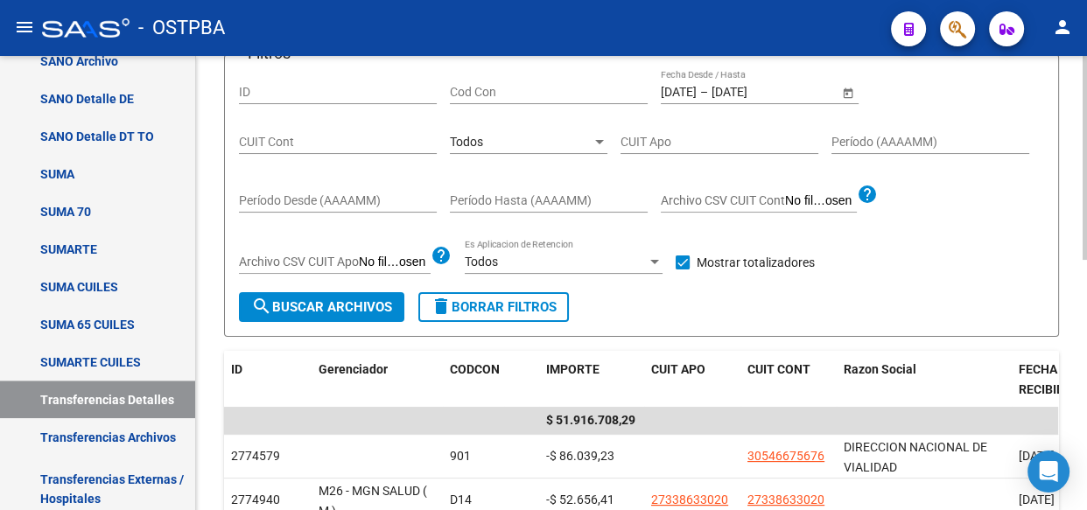
click at [490, 141] on div "Todos" at bounding box center [521, 142] width 142 height 15
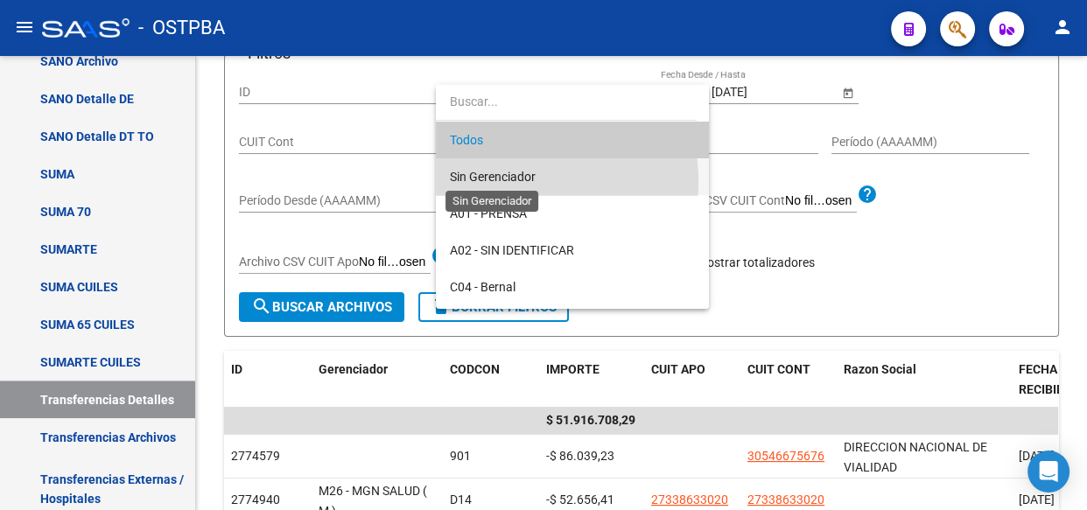
click at [495, 182] on span "Sin Gerenciador" at bounding box center [493, 177] width 86 height 14
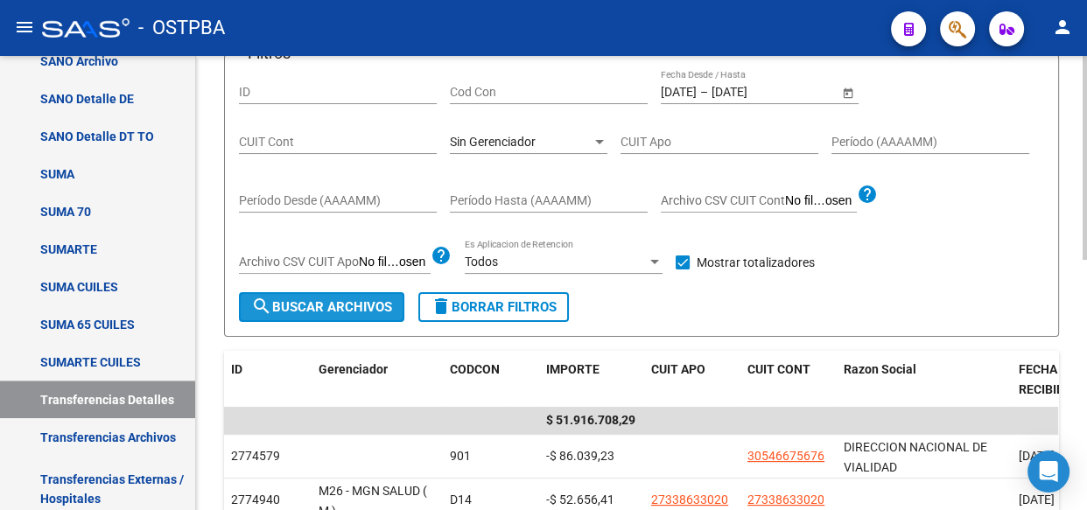
click at [357, 311] on span "search Buscar Archivos" at bounding box center [321, 307] width 141 height 16
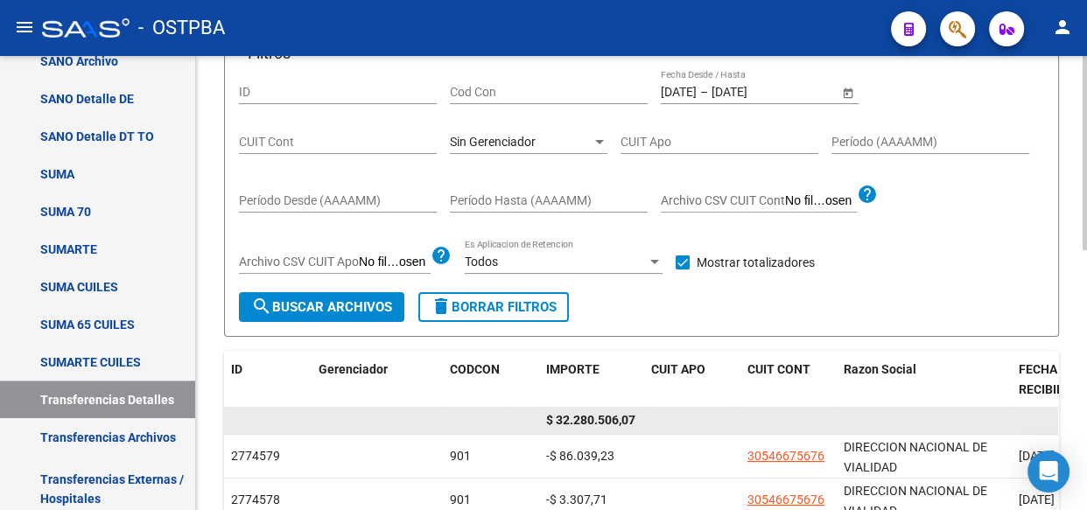
click at [603, 417] on span "$ 32.280.506,07" at bounding box center [590, 420] width 89 height 14
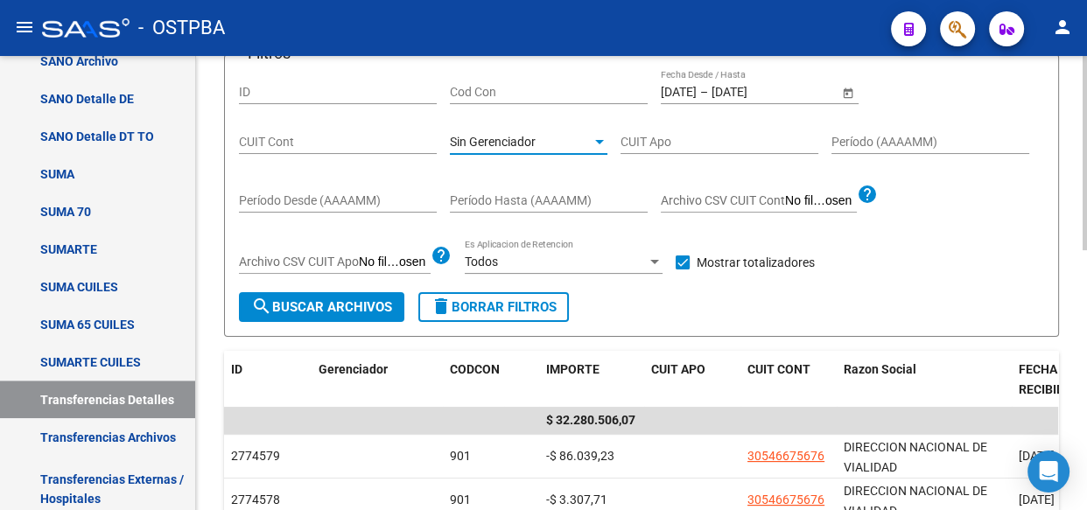
click at [534, 137] on span "Sin Gerenciador" at bounding box center [493, 142] width 86 height 14
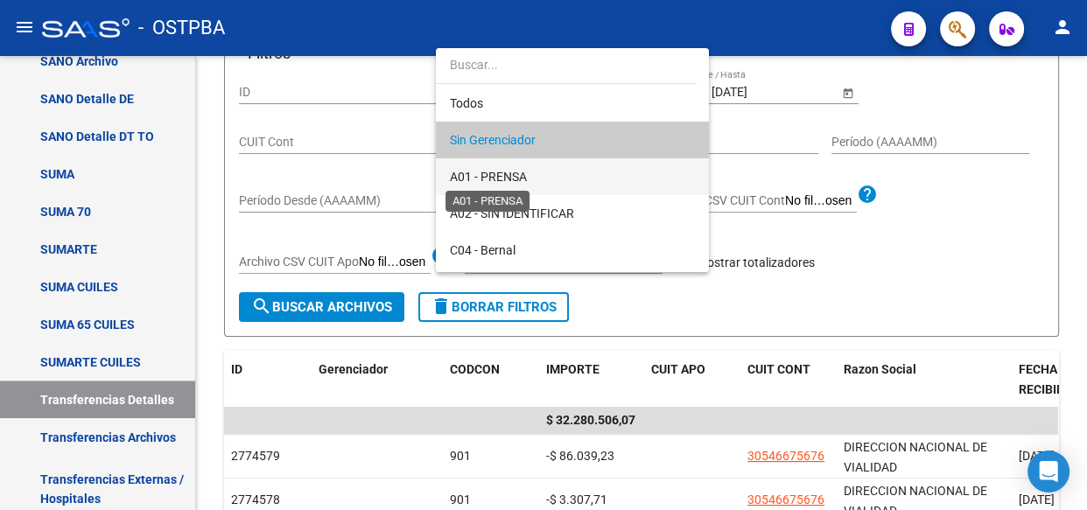
click at [514, 172] on span "A01 - PRENSA" at bounding box center [488, 177] width 77 height 14
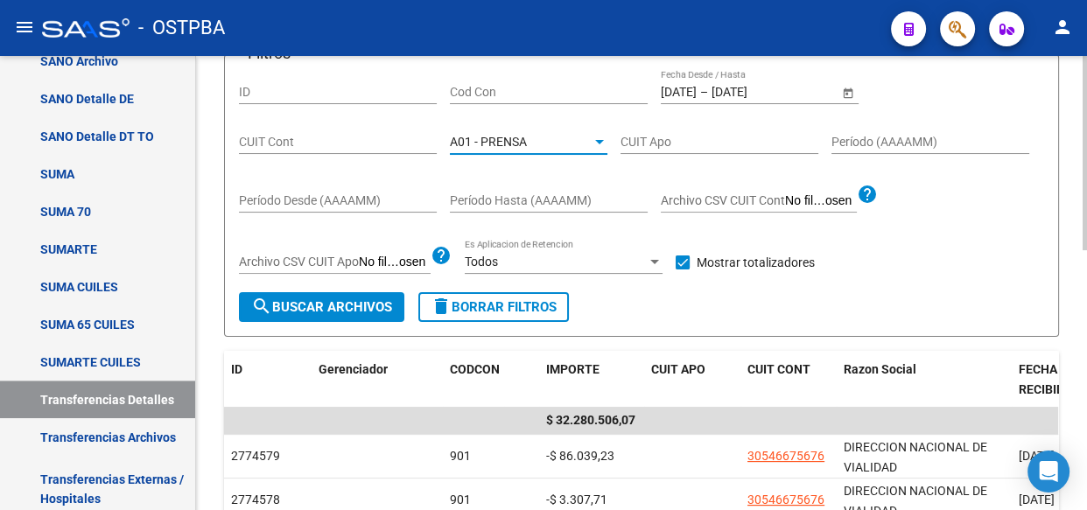
click at [352, 300] on span "search Buscar Archivos" at bounding box center [321, 307] width 141 height 16
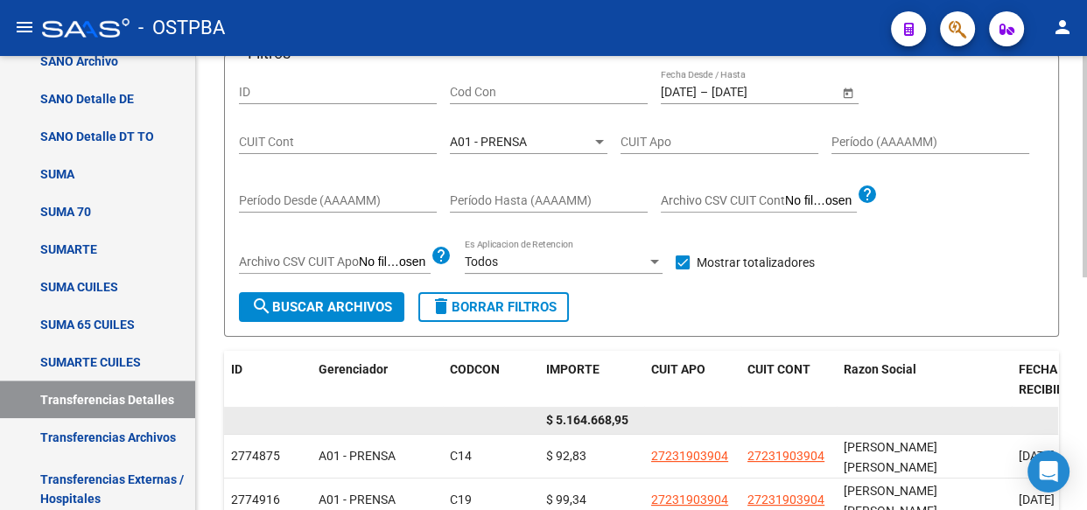
click at [596, 419] on span "$ 5.164.668,95" at bounding box center [587, 420] width 82 height 14
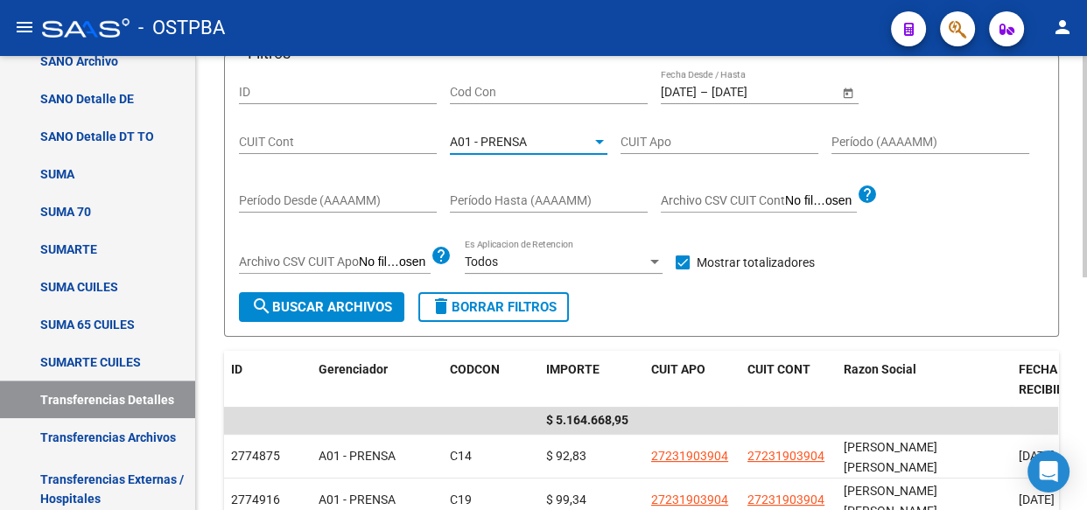
click at [499, 137] on span "A01 - PRENSA" at bounding box center [488, 142] width 77 height 14
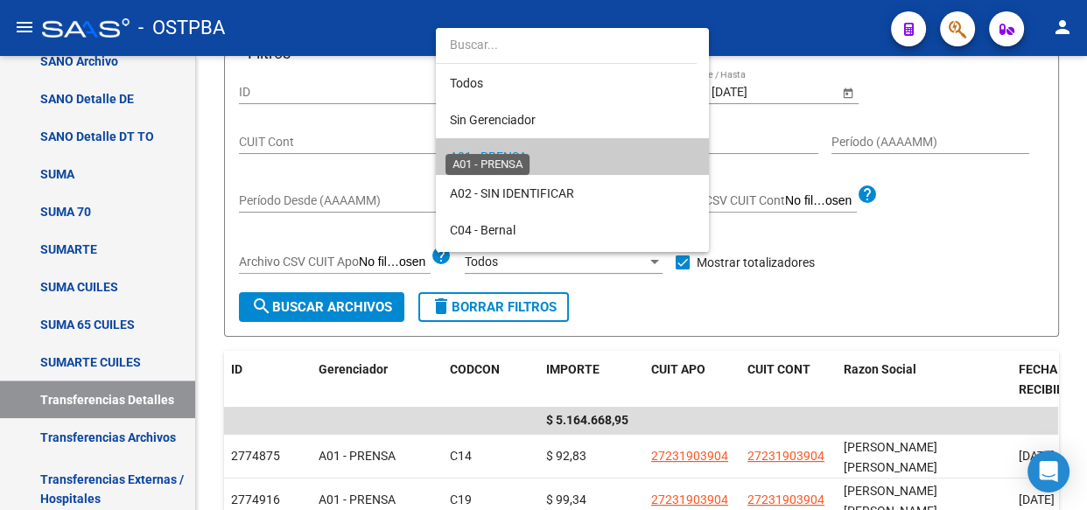
scroll to position [17, 0]
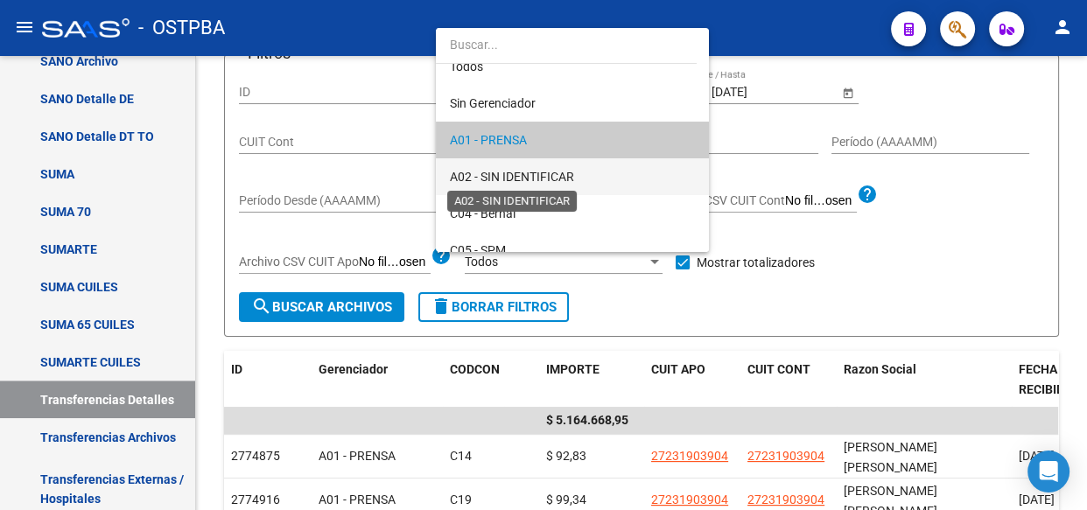
click at [502, 172] on span "A02 - SIN IDENTIFICAR" at bounding box center [512, 177] width 124 height 14
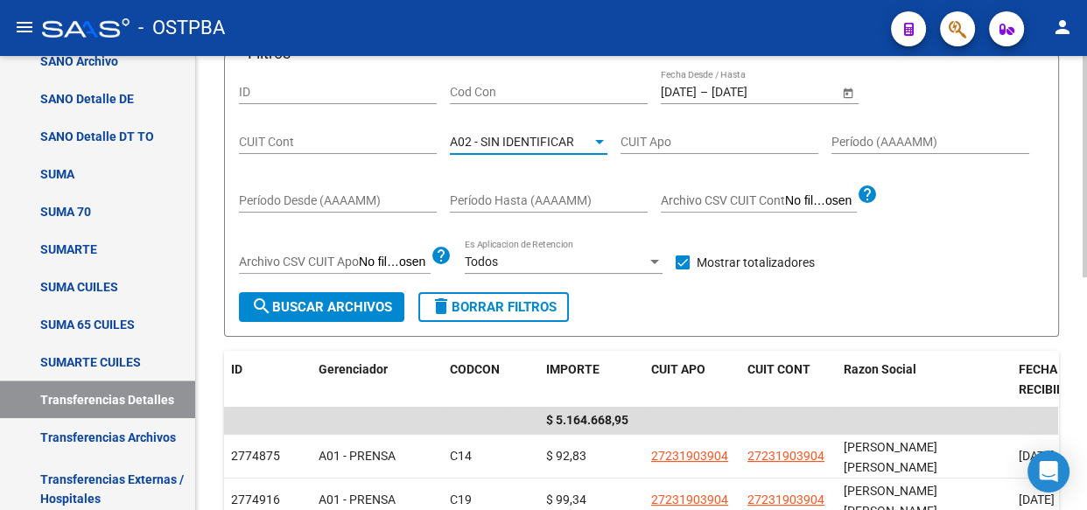
click at [341, 311] on span "search Buscar Archivos" at bounding box center [321, 307] width 141 height 16
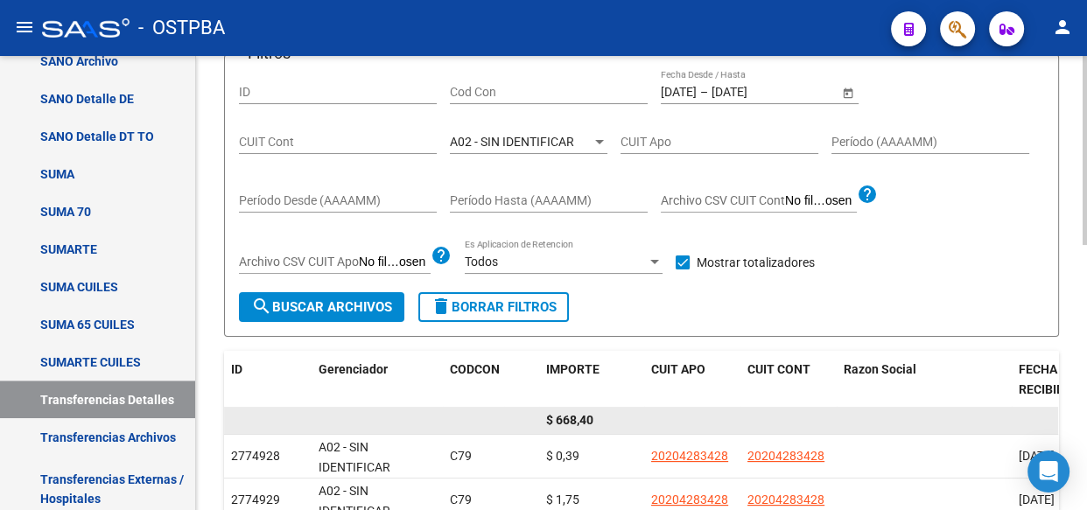
click at [571, 417] on span "$ 668,40" at bounding box center [569, 420] width 47 height 14
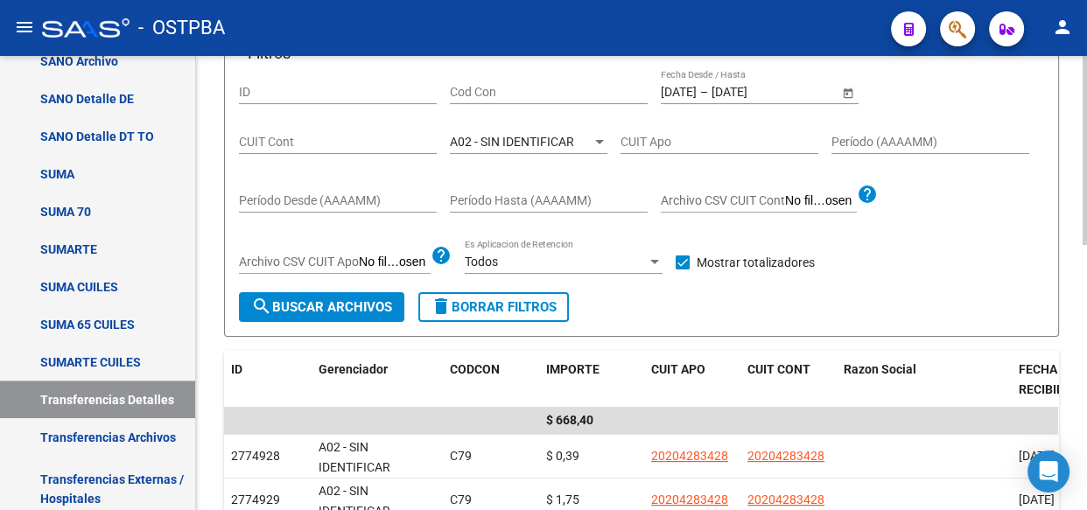
click at [534, 135] on span "A02 - SIN IDENTIFICAR" at bounding box center [512, 142] width 124 height 14
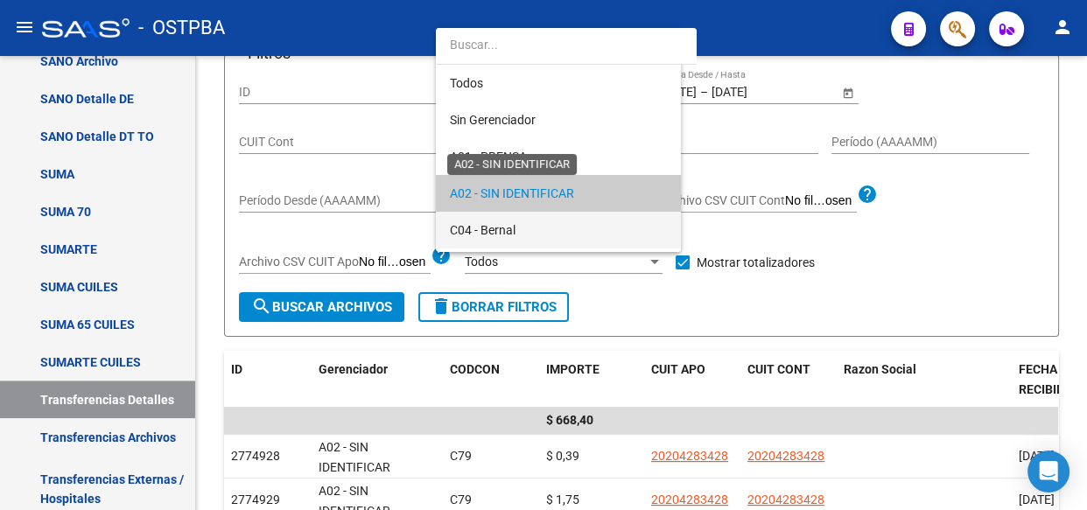
scroll to position [53, 0]
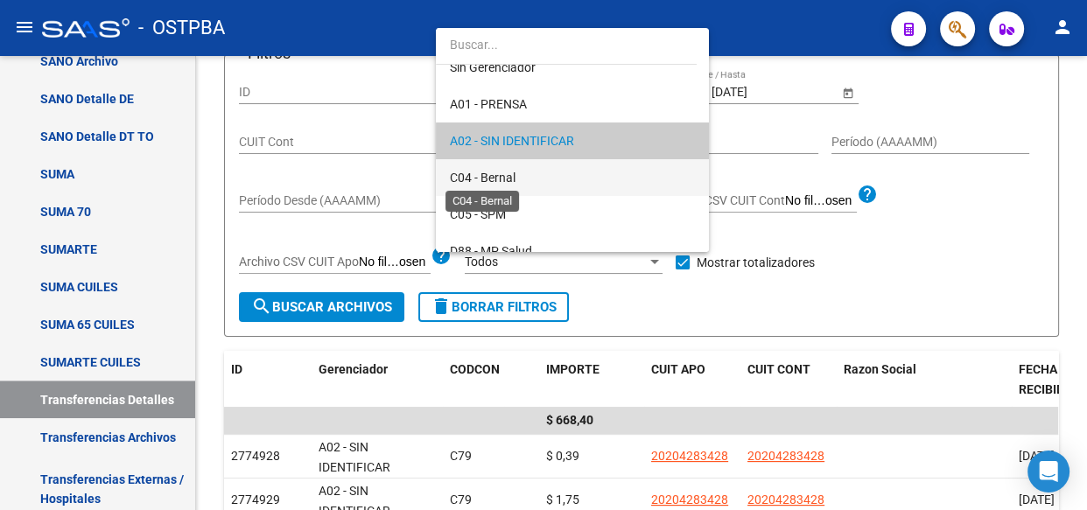
click at [508, 179] on span "C04 - Bernal" at bounding box center [483, 178] width 66 height 14
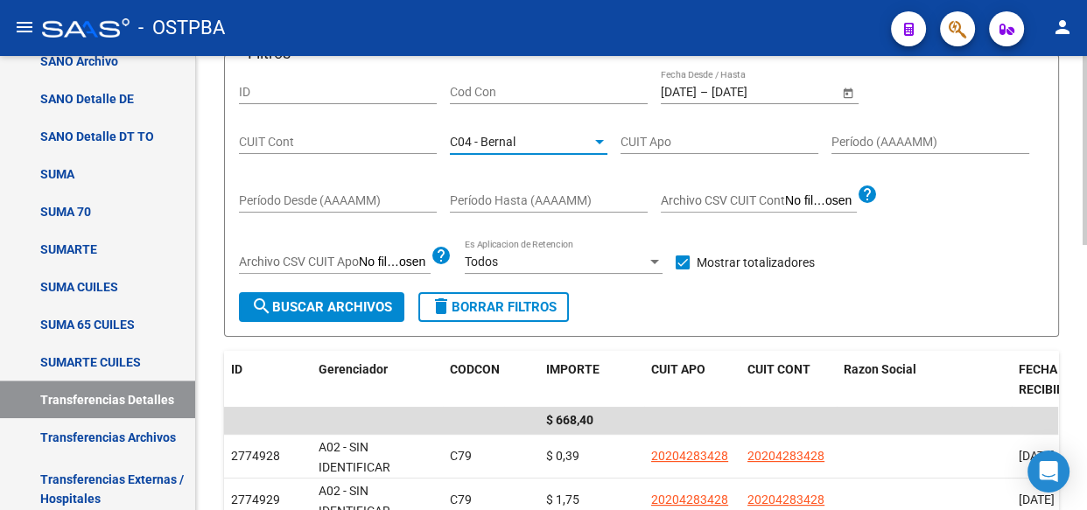
click at [333, 302] on span "search Buscar Archivos" at bounding box center [321, 307] width 141 height 16
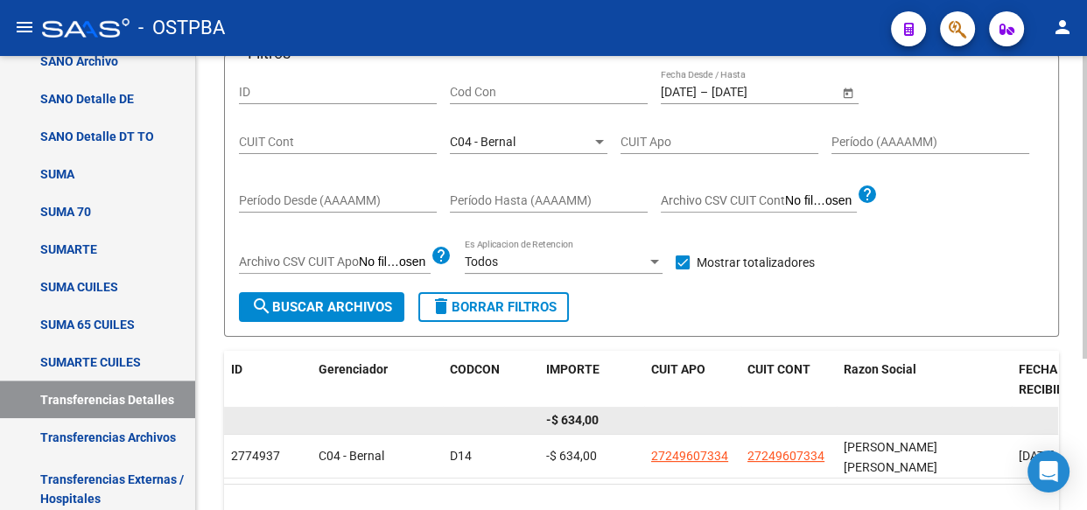
click at [574, 421] on span "-$ 634,00" at bounding box center [572, 420] width 53 height 14
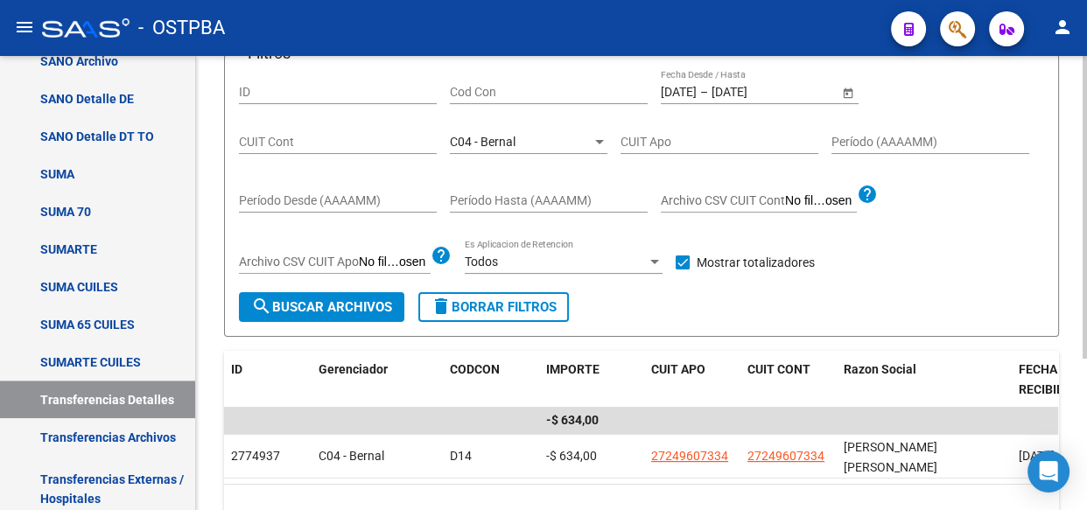
click at [543, 135] on div "C04 - Bernal" at bounding box center [521, 142] width 142 height 15
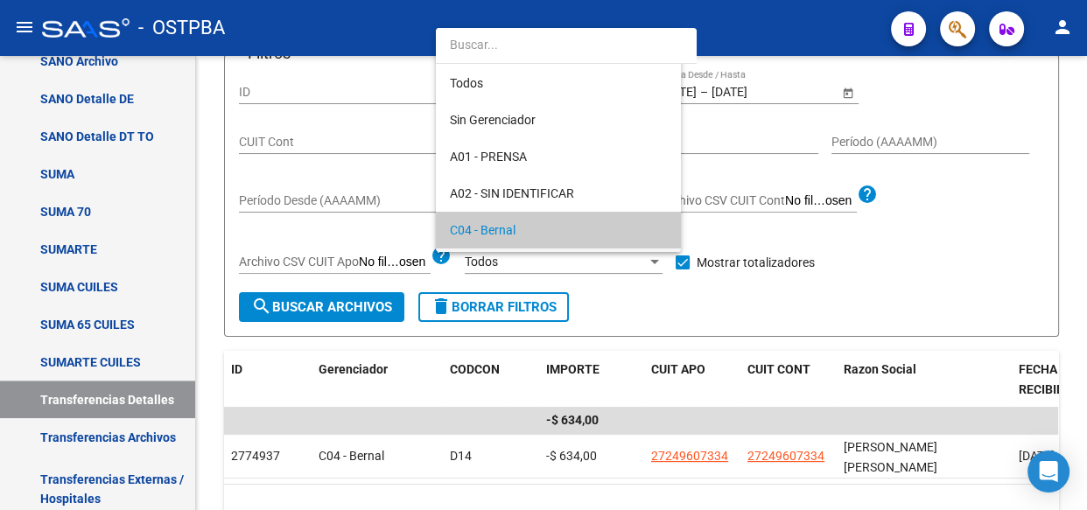
scroll to position [89, 0]
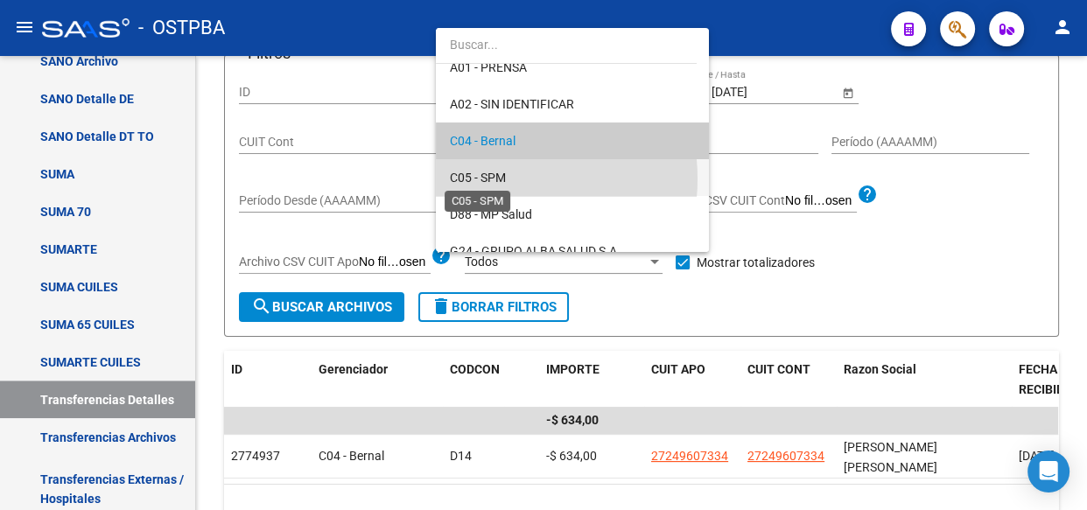
click at [490, 178] on span "C05 - SPM" at bounding box center [478, 178] width 56 height 14
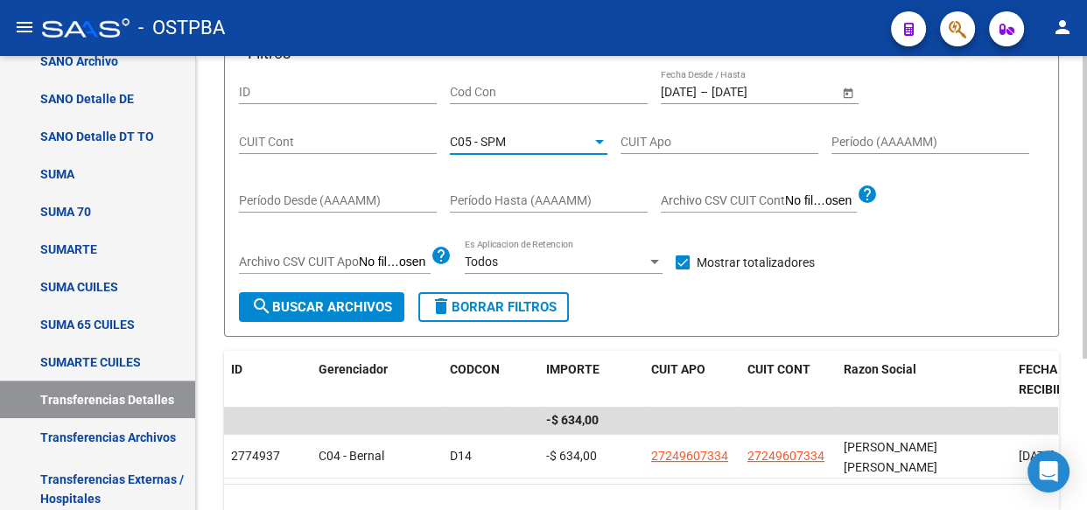
click at [322, 303] on span "search Buscar Archivos" at bounding box center [321, 307] width 141 height 16
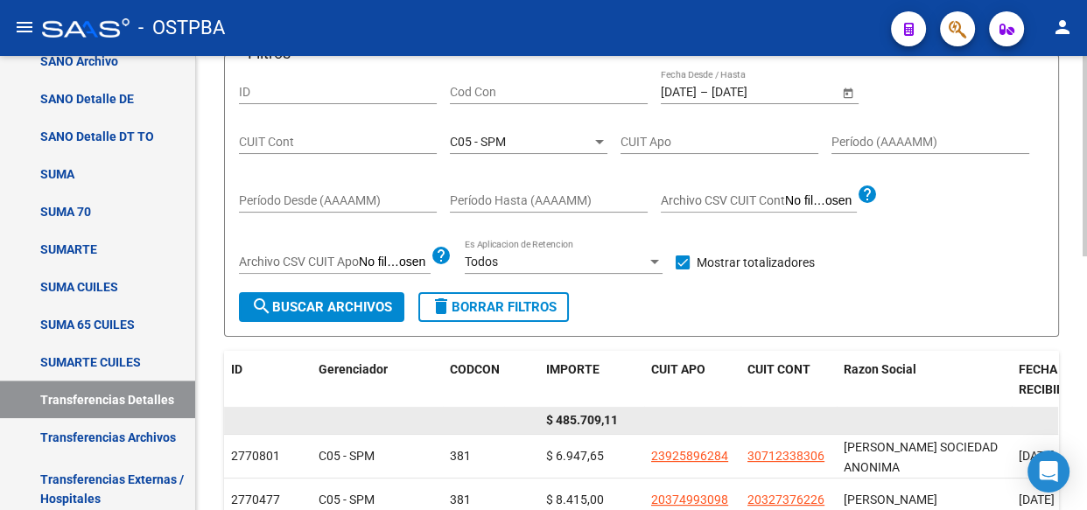
click at [592, 417] on span "$ 485.709,11" at bounding box center [582, 420] width 72 height 14
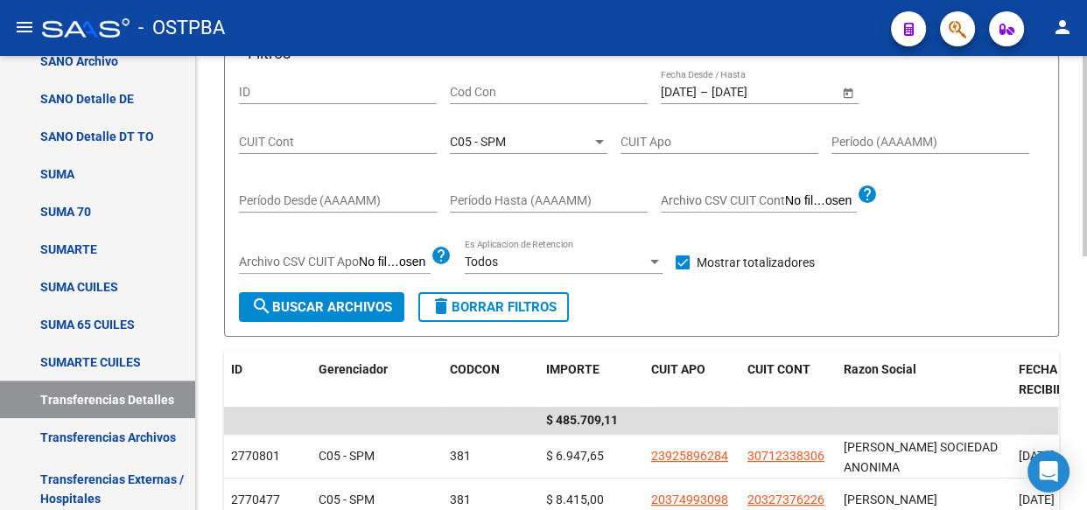
click at [502, 135] on span "C05 - SPM" at bounding box center [478, 142] width 56 height 14
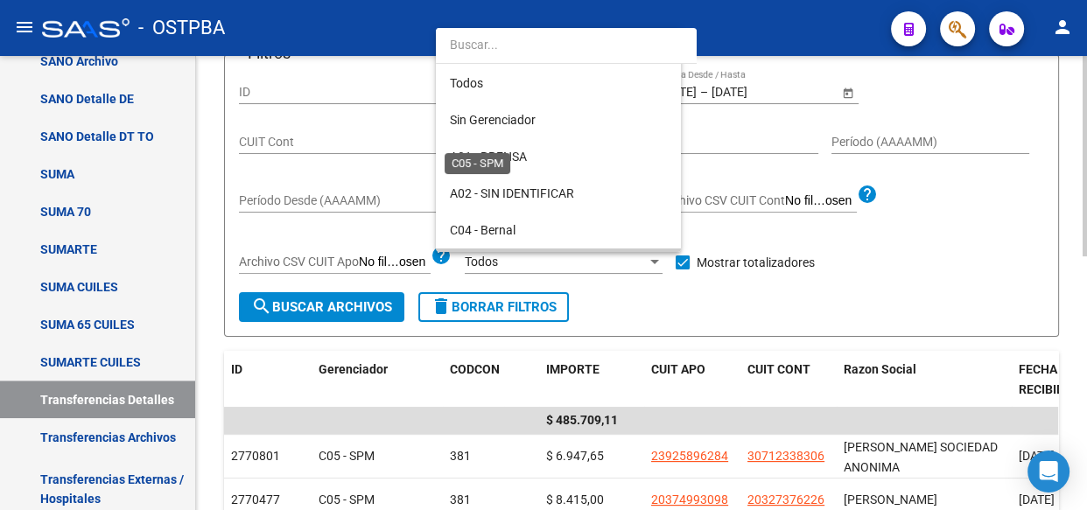
scroll to position [127, 0]
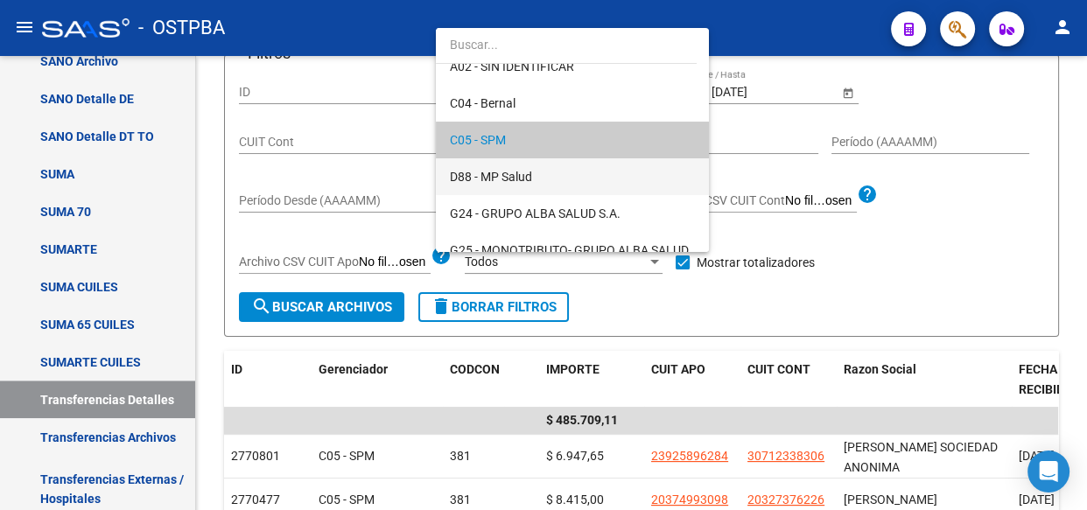
click at [504, 184] on span "D88 - MP Salud" at bounding box center [572, 176] width 245 height 37
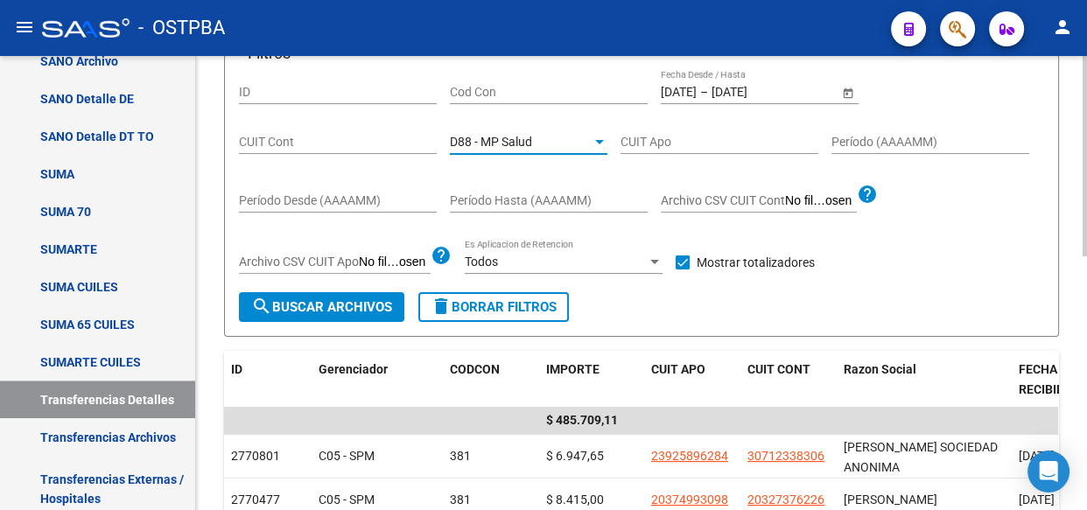
click at [334, 313] on button "search Buscar Archivos" at bounding box center [321, 307] width 165 height 30
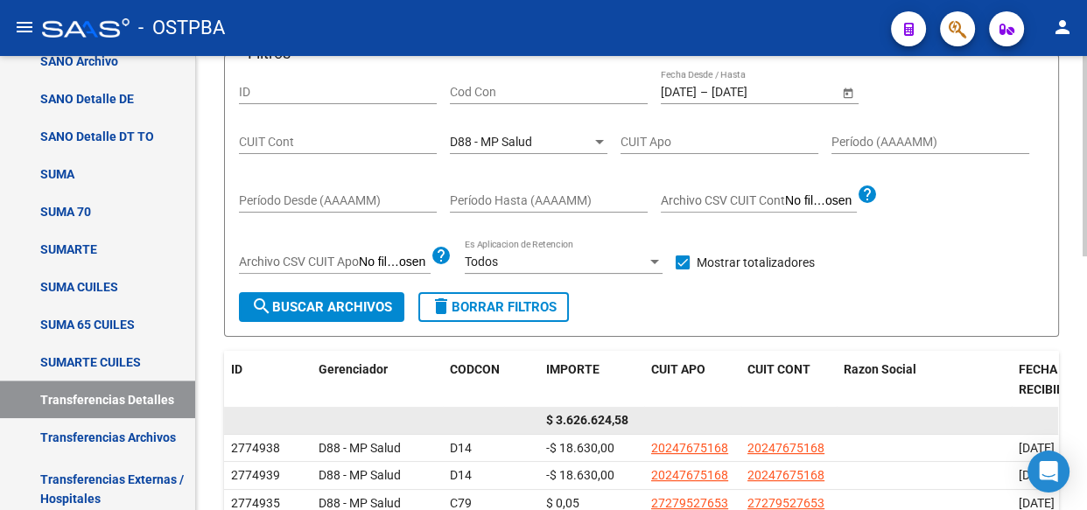
click at [606, 419] on span "$ 3.626.624,58" at bounding box center [587, 420] width 82 height 14
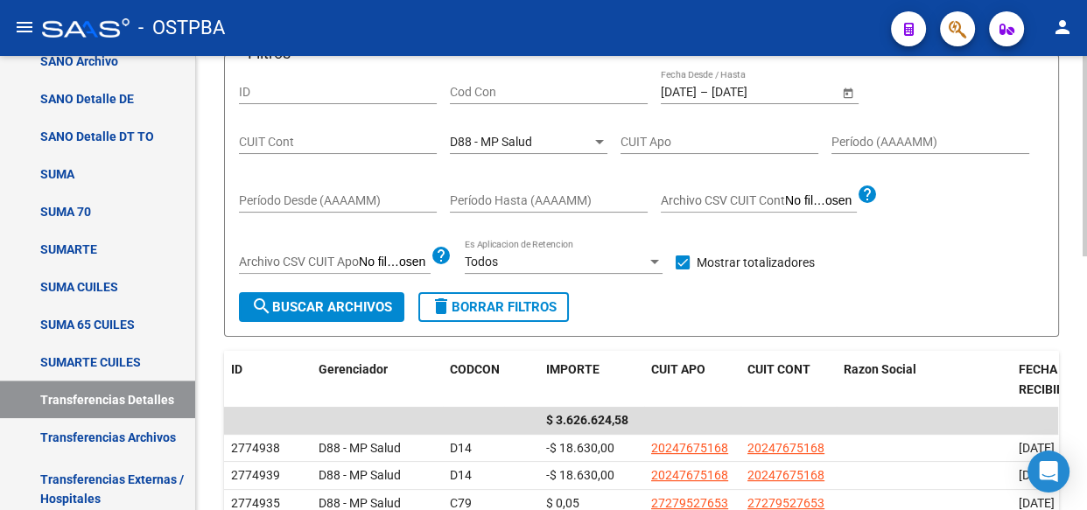
click at [520, 144] on span "D88 - MP Salud" at bounding box center [491, 142] width 82 height 14
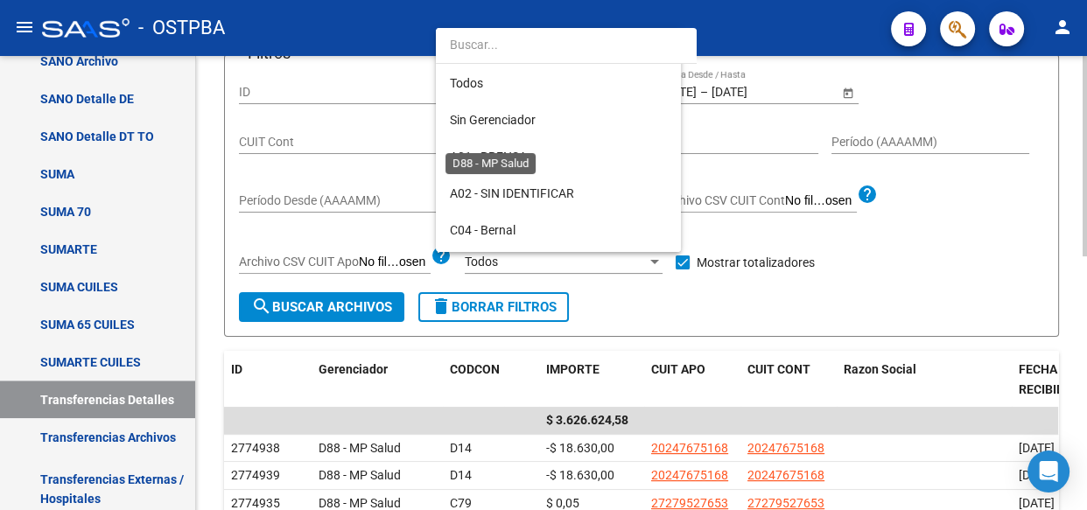
scroll to position [164, 0]
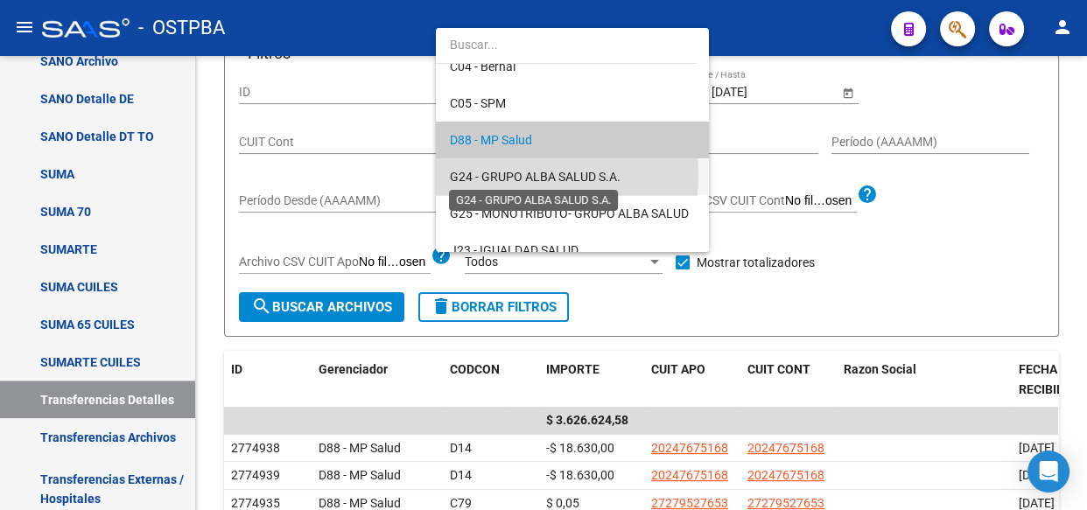
click at [527, 175] on span "G24 - GRUPO ALBA SALUD S.A." at bounding box center [535, 177] width 171 height 14
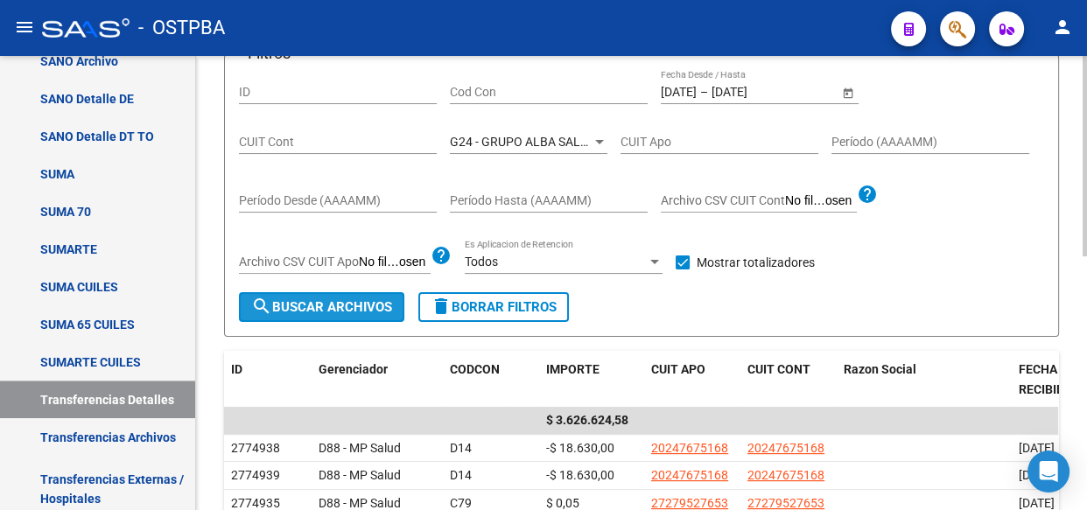
click at [315, 313] on button "search Buscar Archivos" at bounding box center [321, 307] width 165 height 30
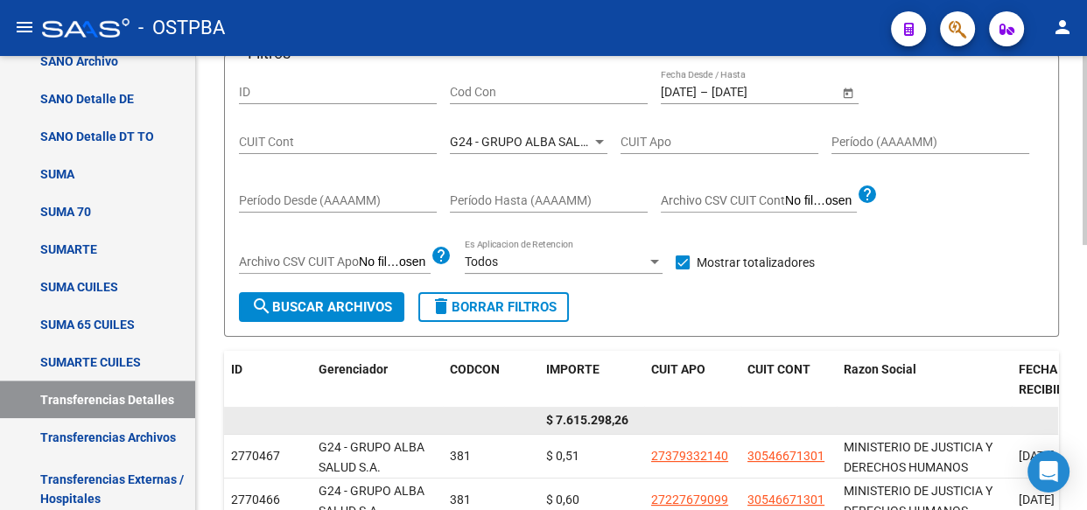
click at [600, 418] on span "$ 7.615.298,26" at bounding box center [587, 420] width 82 height 14
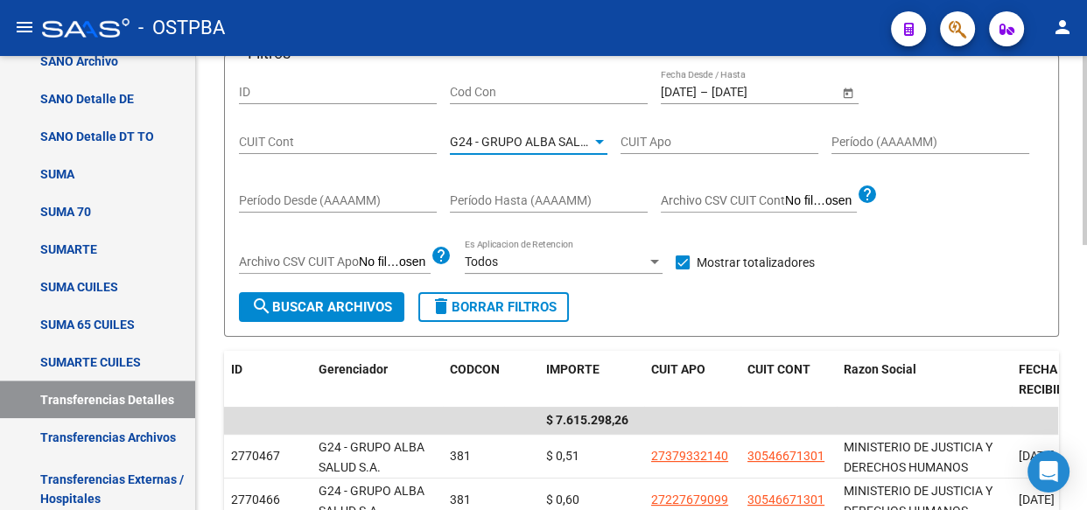
click at [554, 143] on span "G24 - GRUPO ALBA SALUD S.A." at bounding box center [535, 142] width 171 height 14
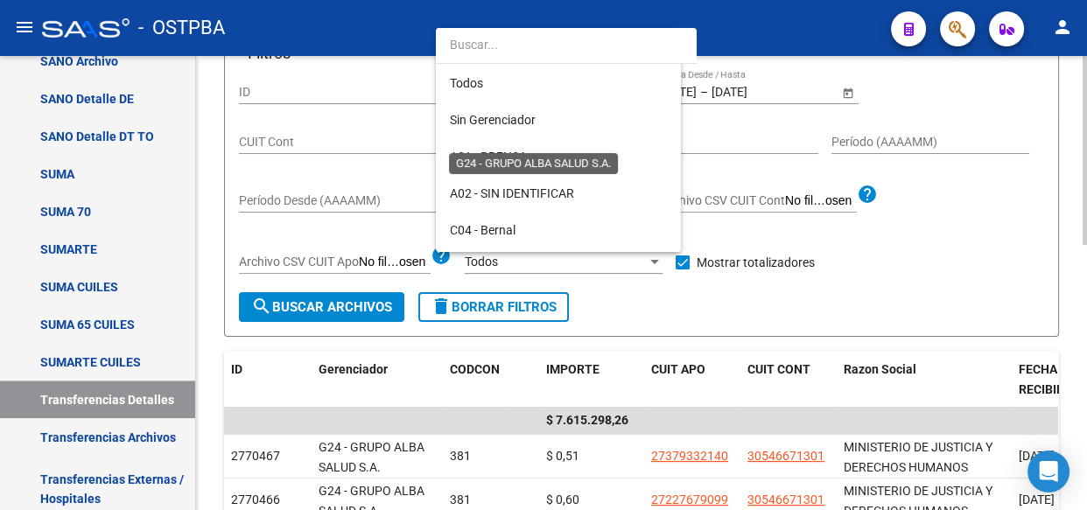
scroll to position [200, 0]
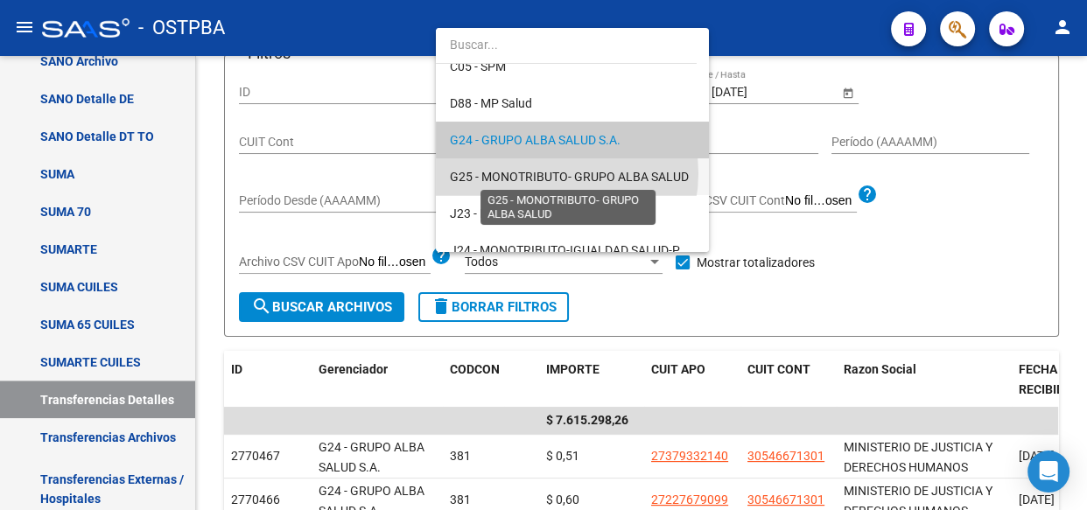
click at [546, 173] on span "G25 - MONOTRIBUTO- GRUPO ALBA SALUD" at bounding box center [569, 177] width 239 height 14
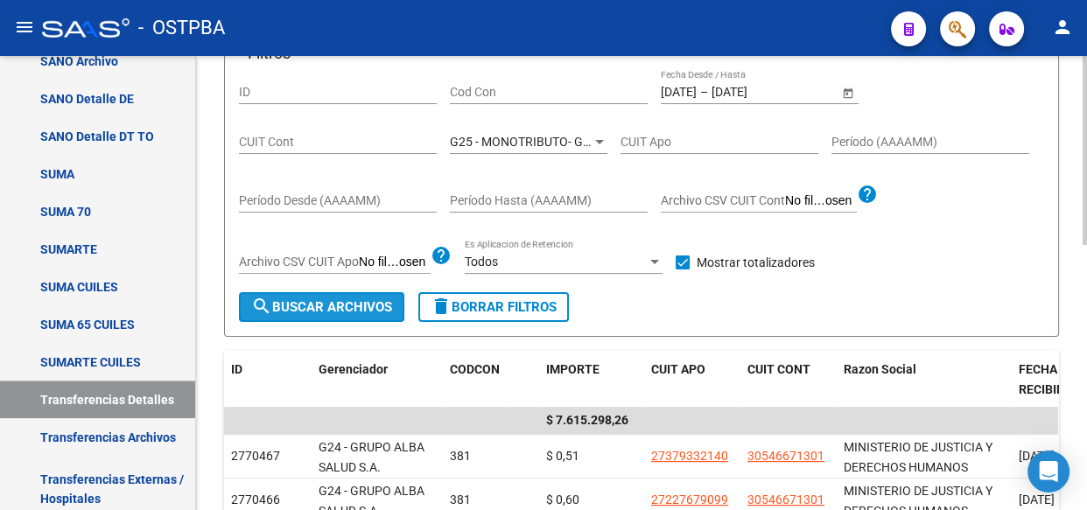
click at [328, 304] on span "search Buscar Archivos" at bounding box center [321, 307] width 141 height 16
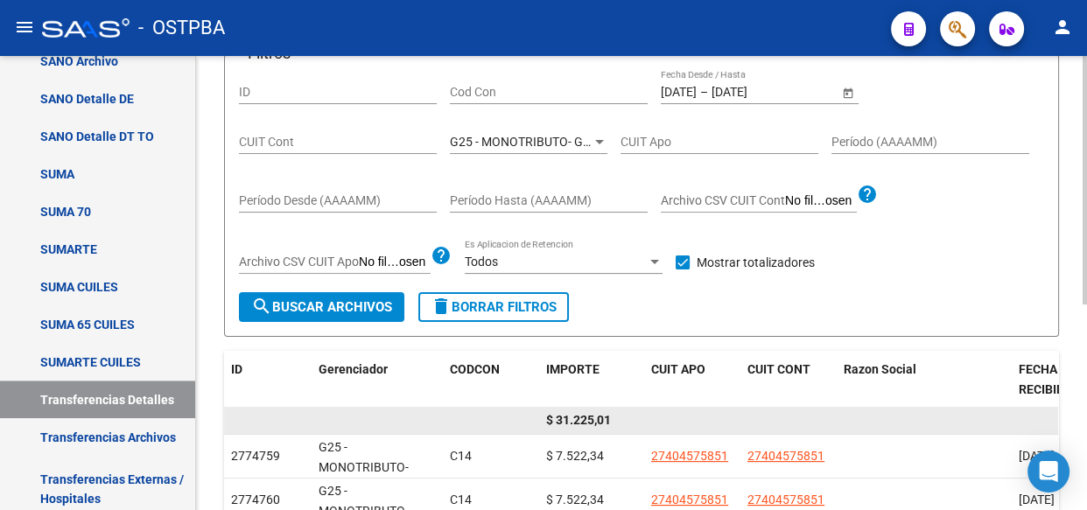
click at [587, 423] on span "$ 31.225,01" at bounding box center [578, 420] width 65 height 14
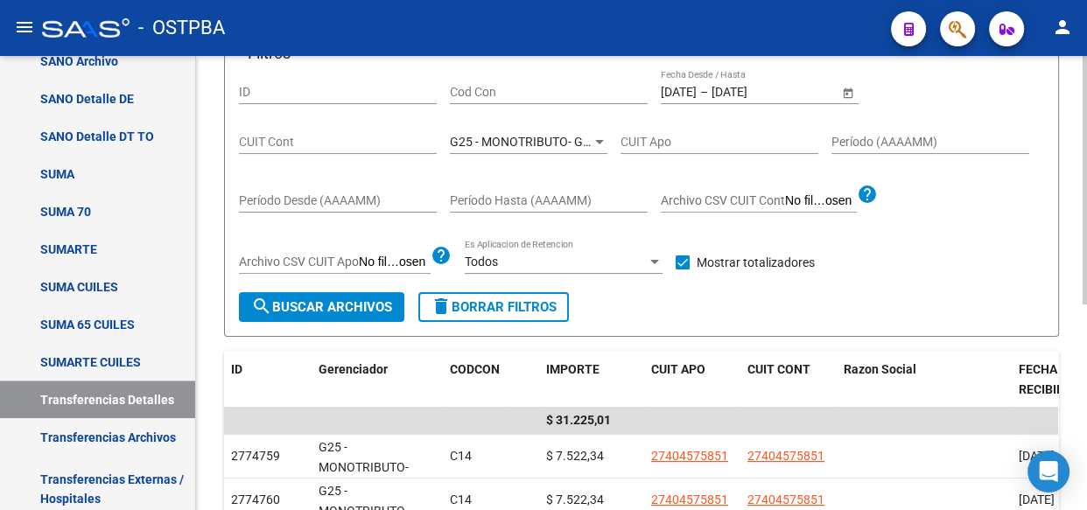
click at [539, 144] on span "G25 - MONOTRIBUTO- GRUPO ALBA SALUD" at bounding box center [569, 142] width 239 height 14
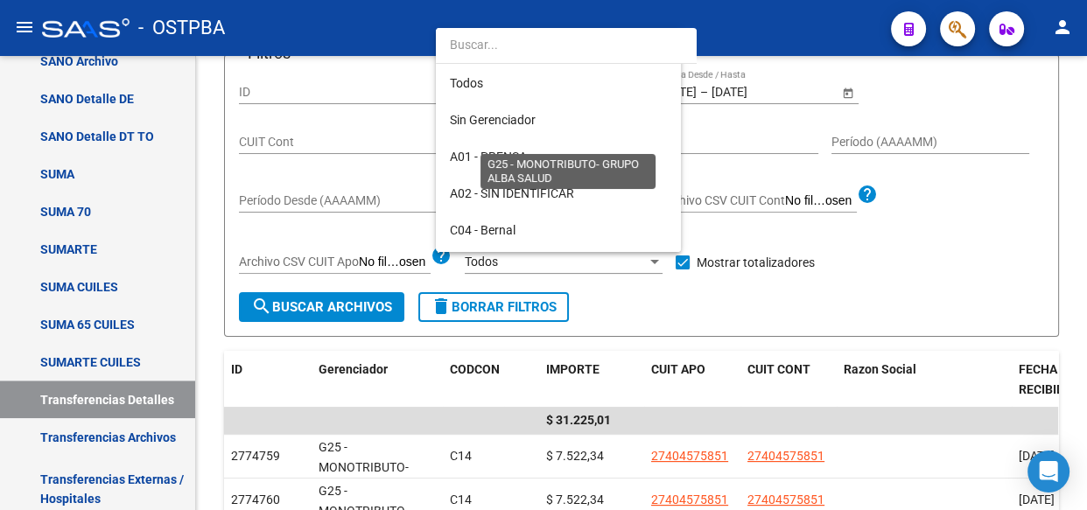
scroll to position [236, 0]
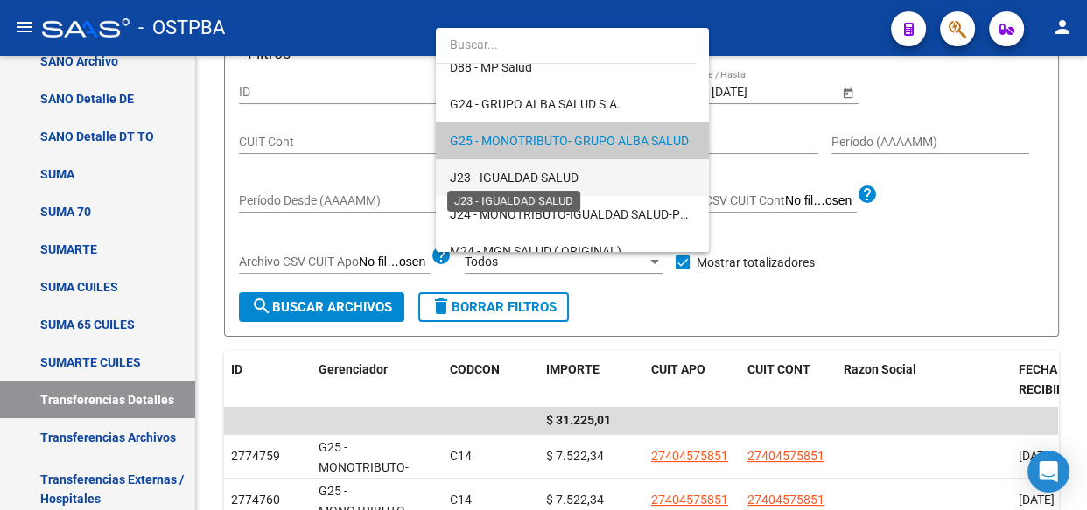
click at [535, 171] on span "J23 - IGUALDAD SALUD" at bounding box center [514, 178] width 129 height 14
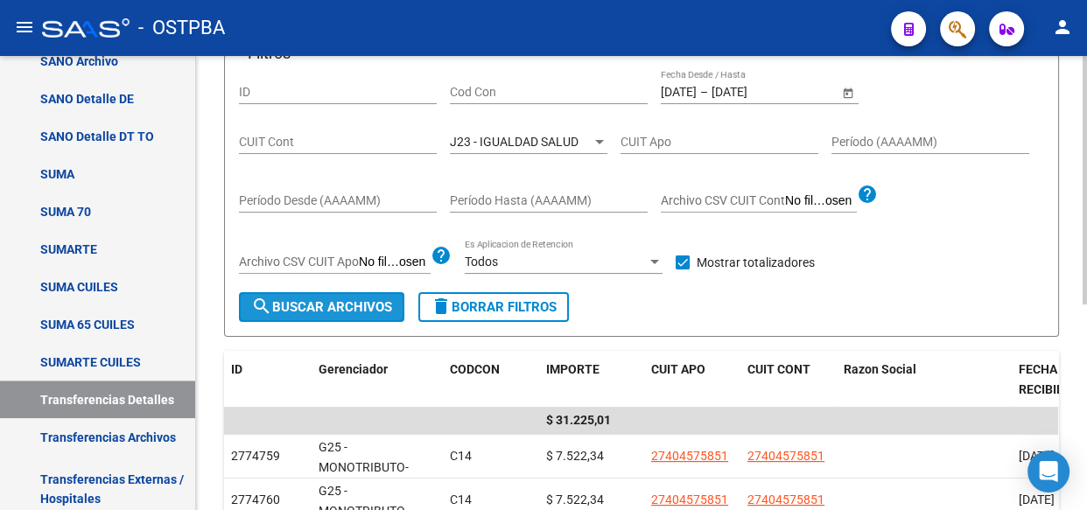
click at [361, 311] on span "search Buscar Archivos" at bounding box center [321, 307] width 141 height 16
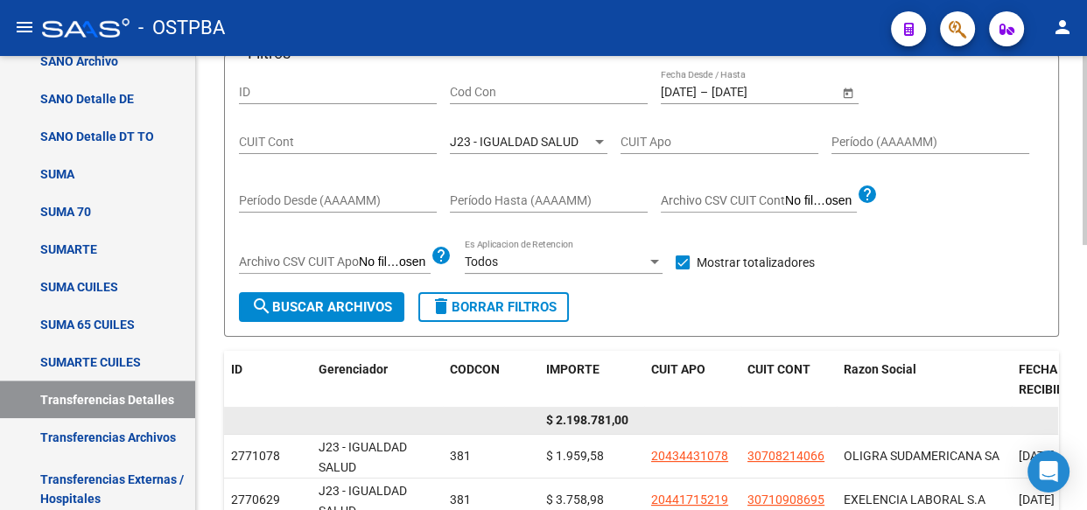
click at [580, 416] on span "$ 2.198.781,00" at bounding box center [587, 420] width 82 height 14
click at [585, 416] on span "$ 2.198.781,00" at bounding box center [587, 420] width 82 height 14
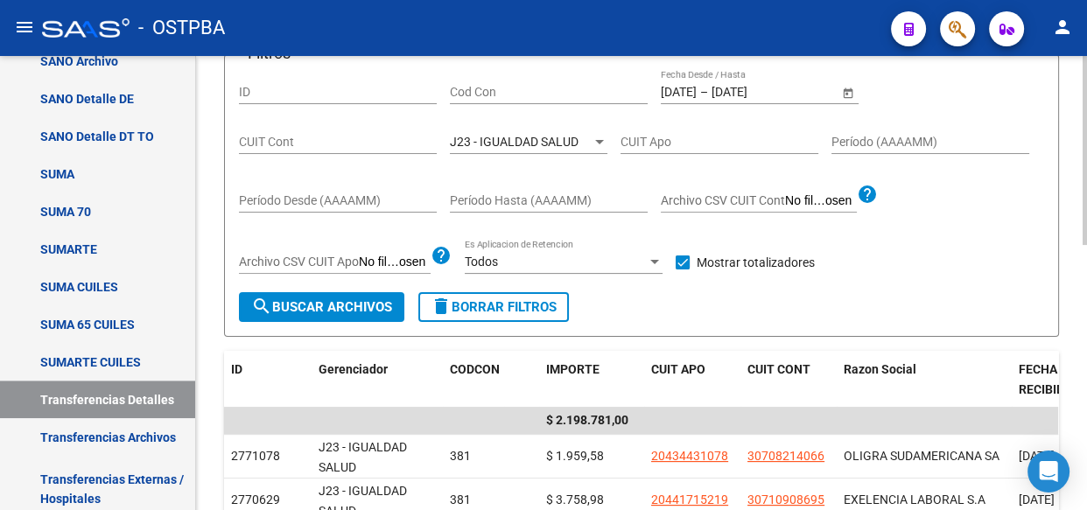
click at [512, 141] on span "J23 - IGUALDAD SALUD" at bounding box center [514, 142] width 129 height 14
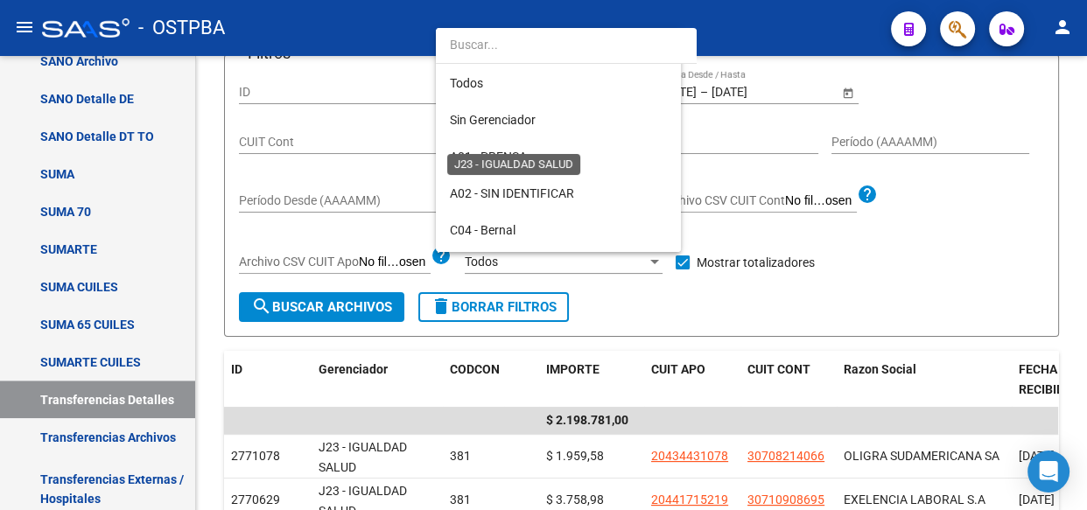
scroll to position [273, 0]
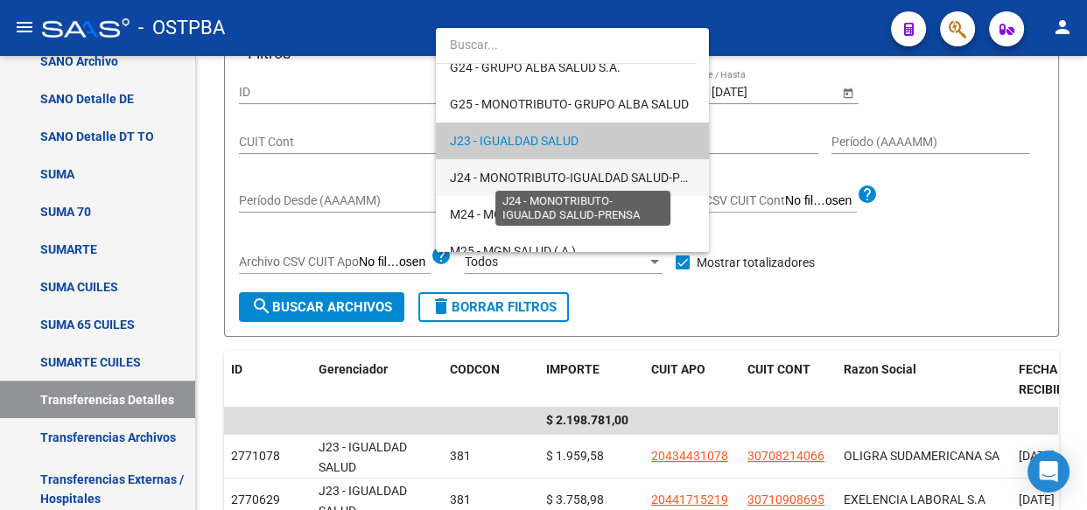
click at [522, 177] on span "J24 - MONOTRIBUTO-IGUALDAD SALUD-PRENSA" at bounding box center [584, 178] width 269 height 14
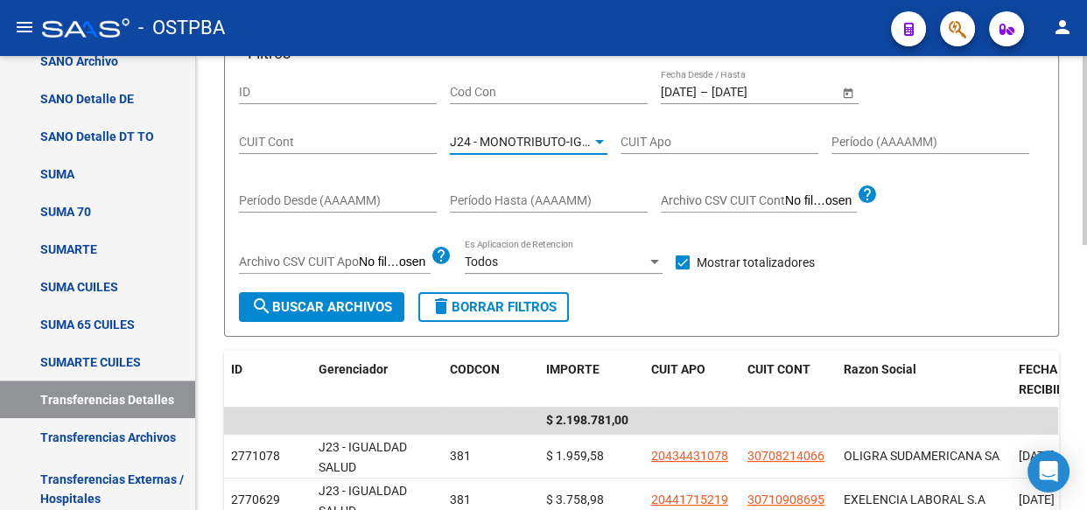
click at [365, 299] on span "search Buscar Archivos" at bounding box center [321, 307] width 141 height 16
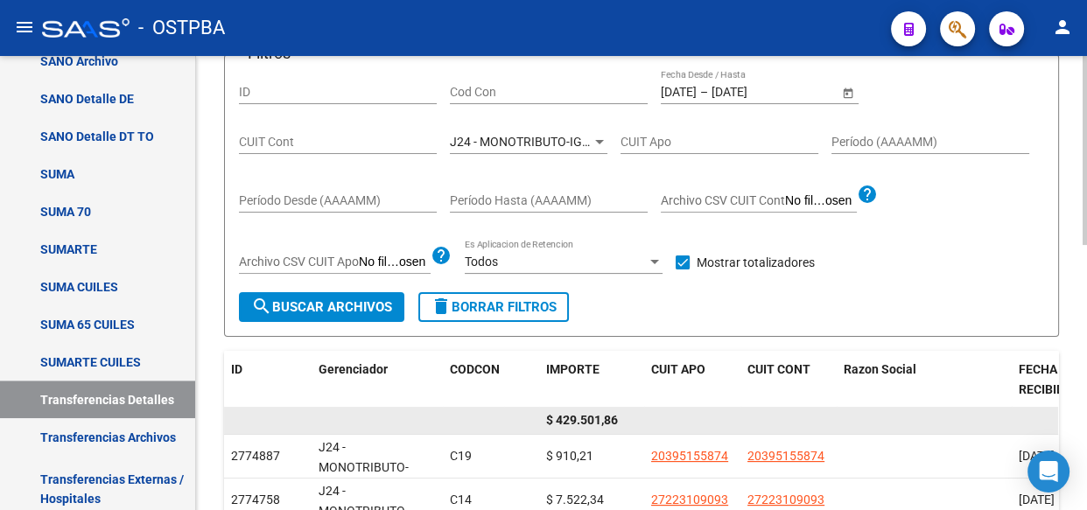
click at [596, 419] on span "$ 429.501,86" at bounding box center [582, 420] width 72 height 14
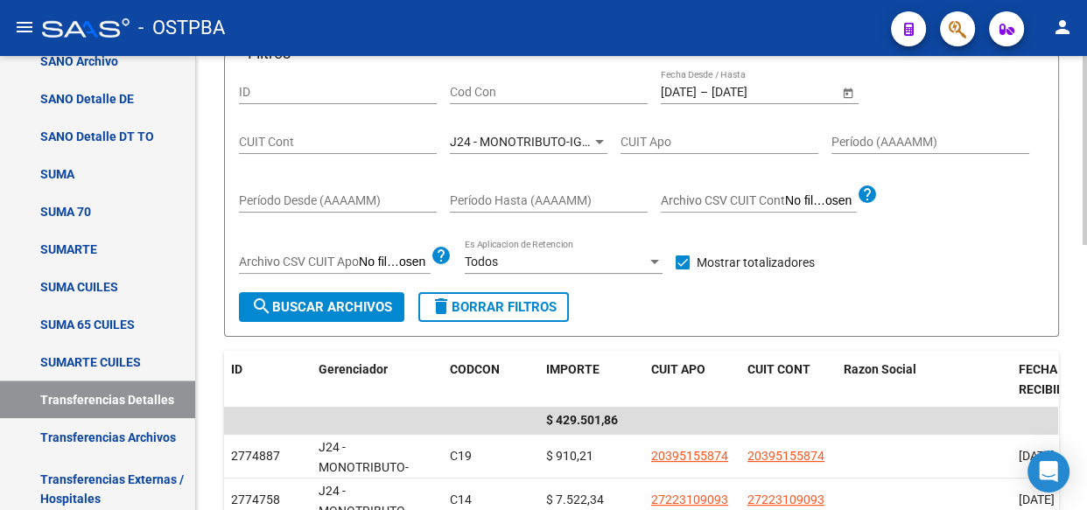
click at [513, 140] on span "J24 - MONOTRIBUTO-IGUALDAD SALUD-PRENSA" at bounding box center [584, 142] width 269 height 14
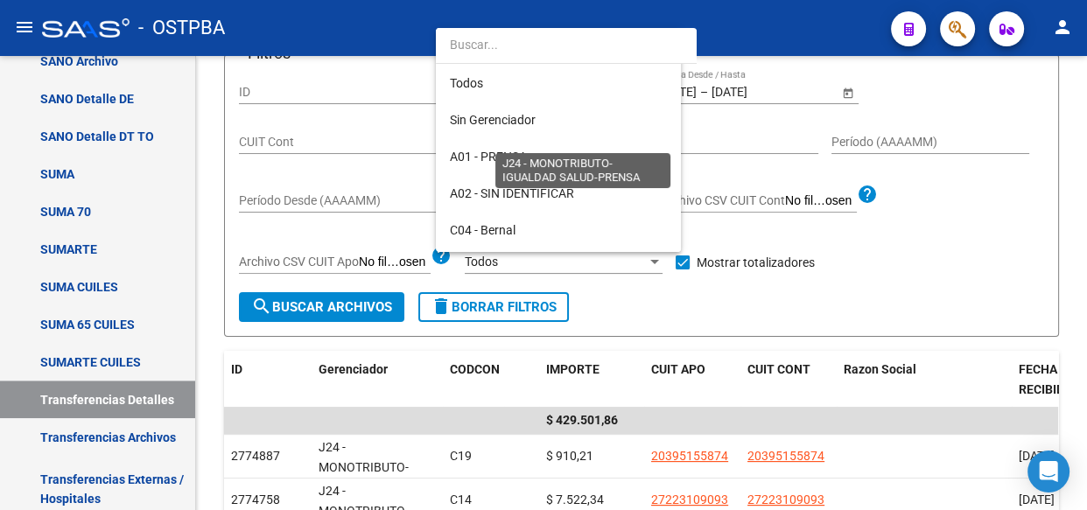
scroll to position [311, 0]
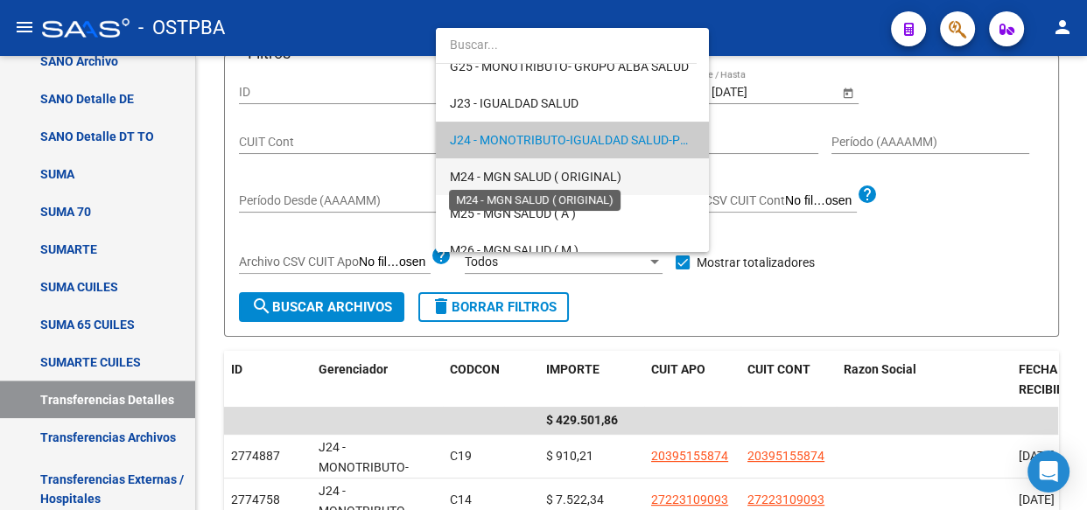
click at [517, 173] on span "M24 - MGN SALUD ( ORIGINAL)" at bounding box center [536, 177] width 172 height 14
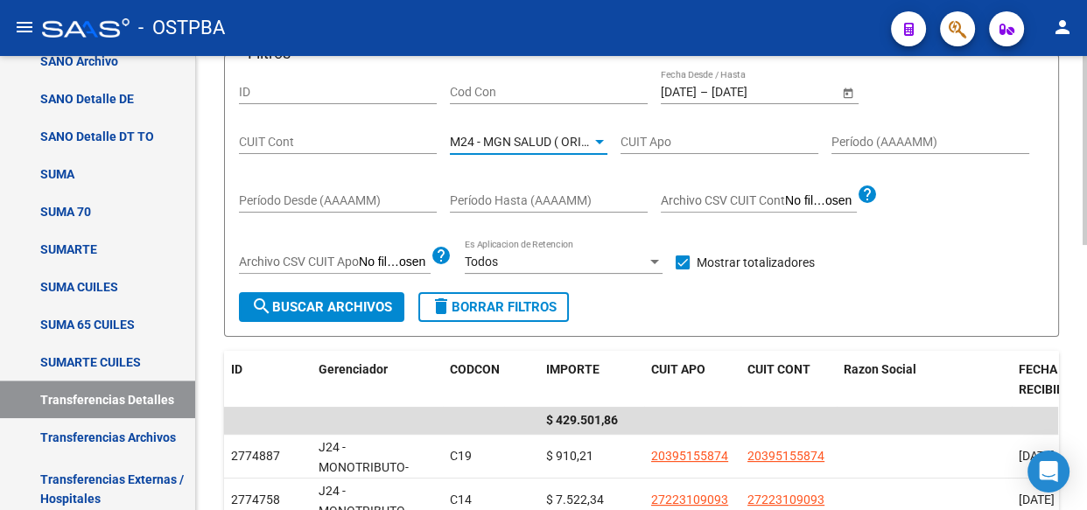
click at [354, 315] on button "search Buscar Archivos" at bounding box center [321, 307] width 165 height 30
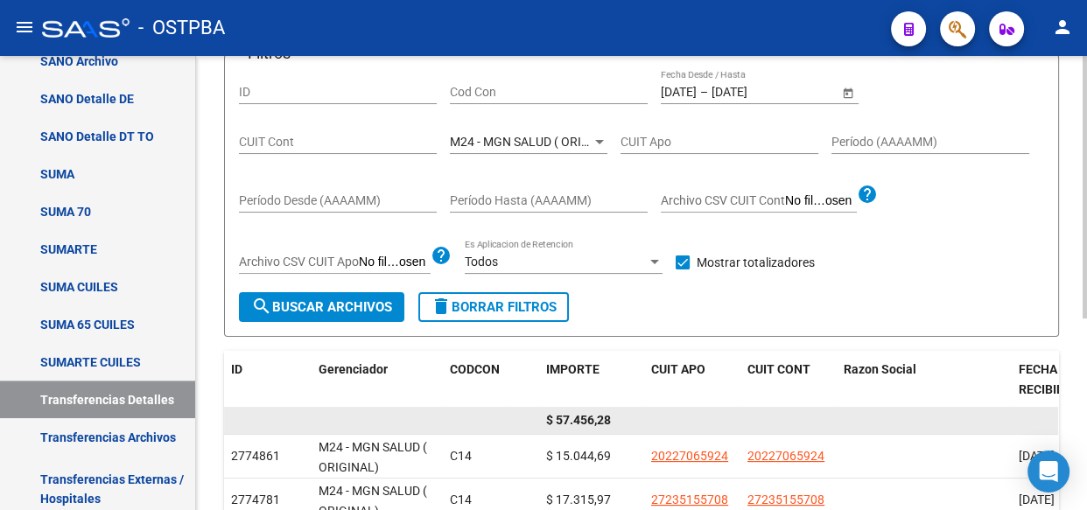
click at [591, 414] on span "$ 57.456,28" at bounding box center [578, 420] width 65 height 14
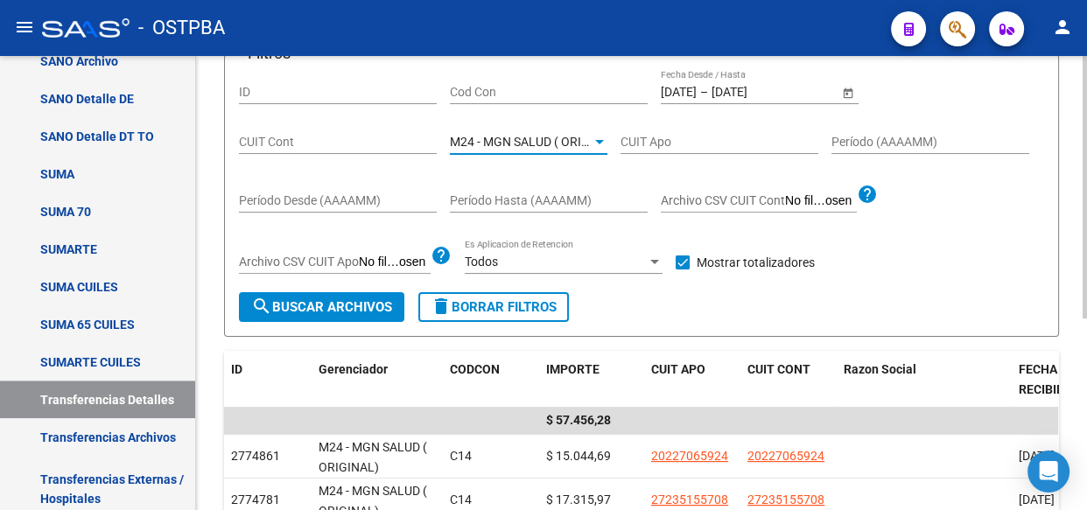
click at [553, 144] on span "M24 - MGN SALUD ( ORIGINAL)" at bounding box center [536, 142] width 172 height 14
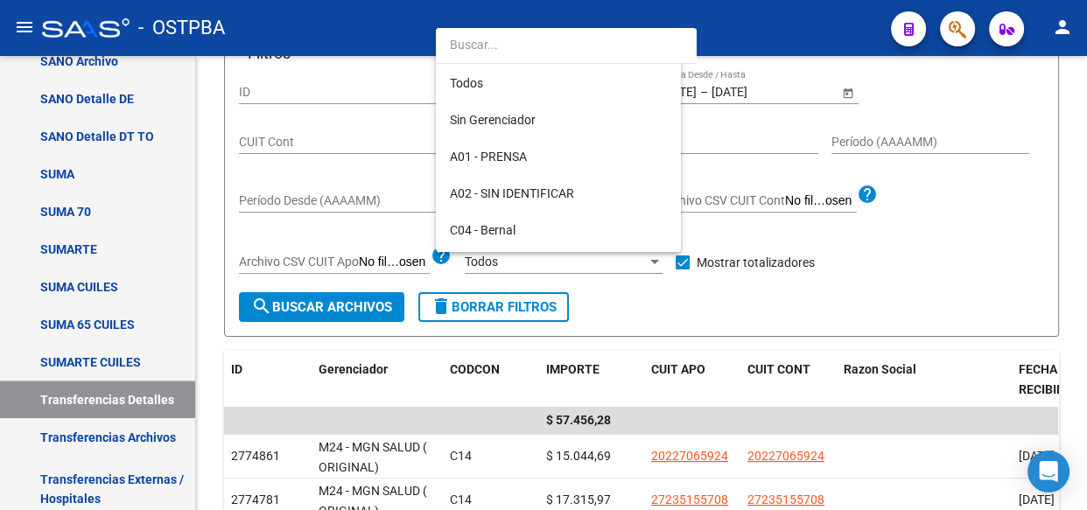
scroll to position [347, 0]
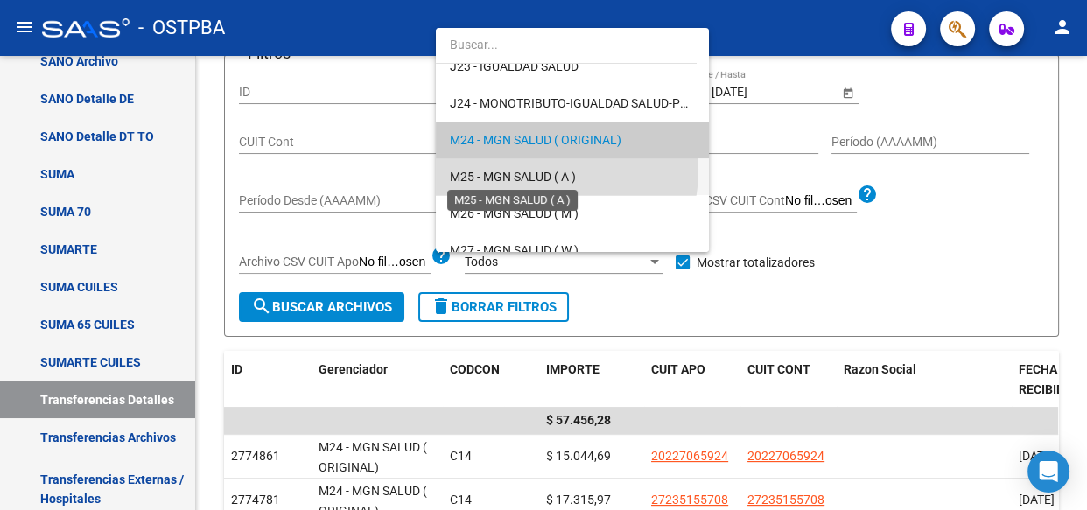
click at [522, 170] on span "M25 - MGN SALUD ( A )" at bounding box center [513, 177] width 126 height 14
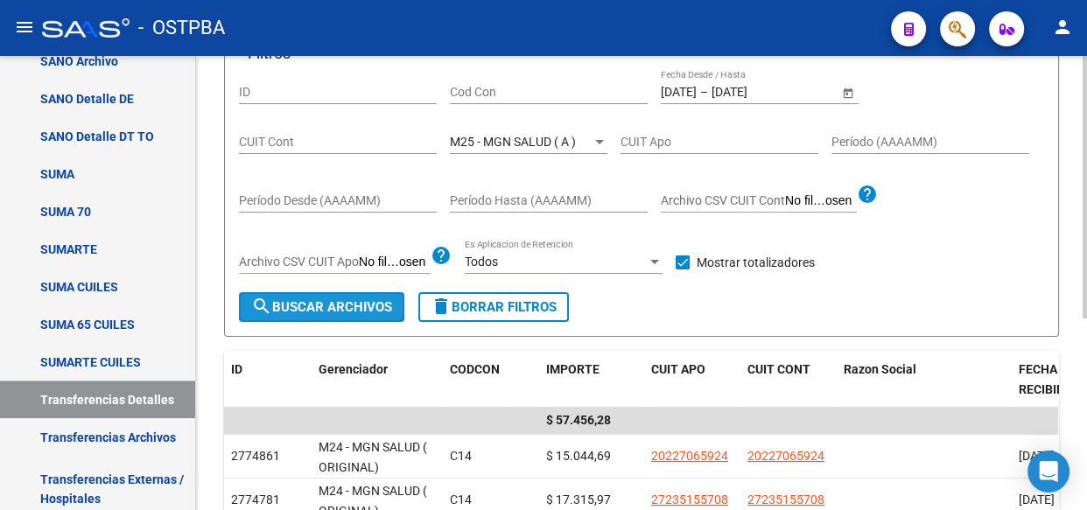
click at [340, 296] on button "search Buscar Archivos" at bounding box center [321, 307] width 165 height 30
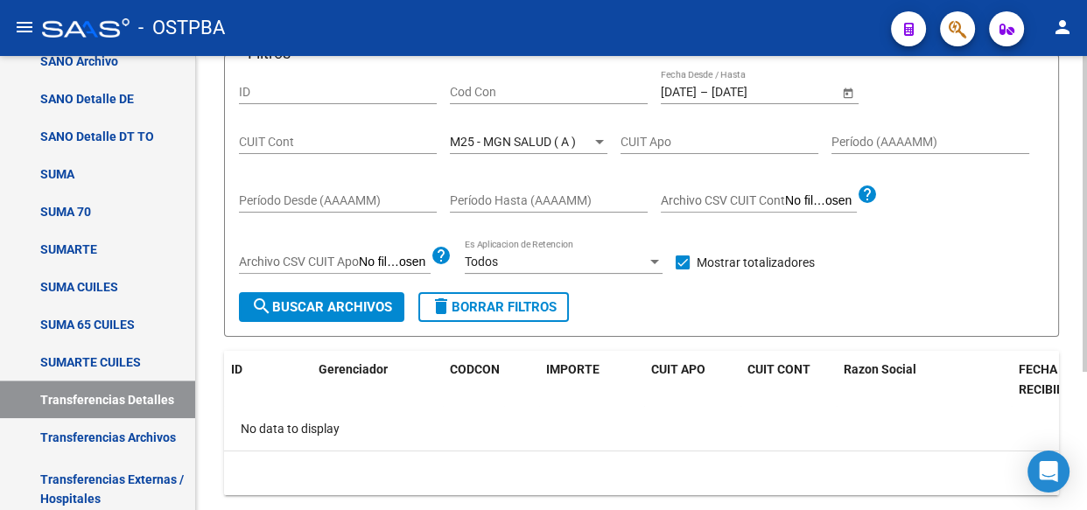
click at [492, 137] on span "M25 - MGN SALUD ( A )" at bounding box center [513, 142] width 126 height 14
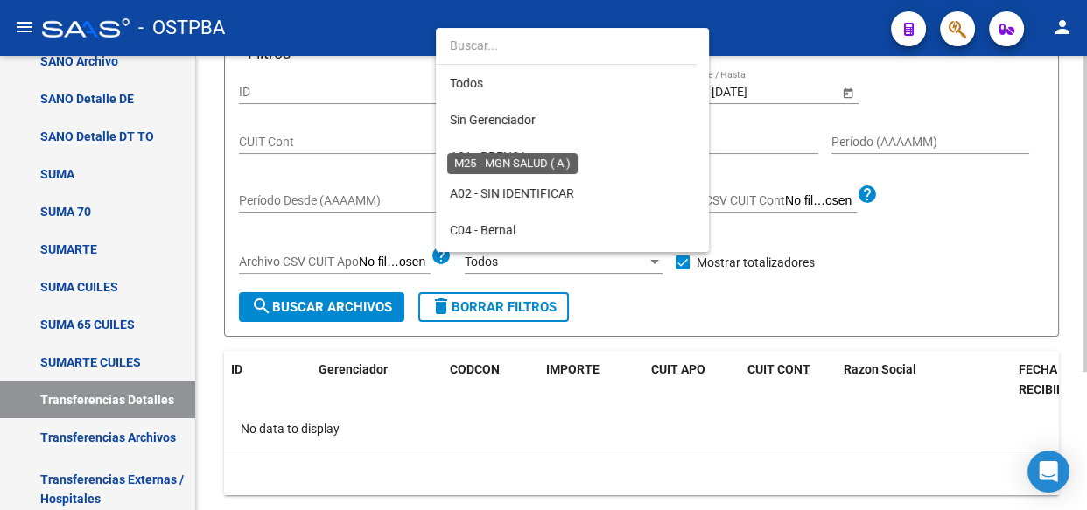
scroll to position [384, 0]
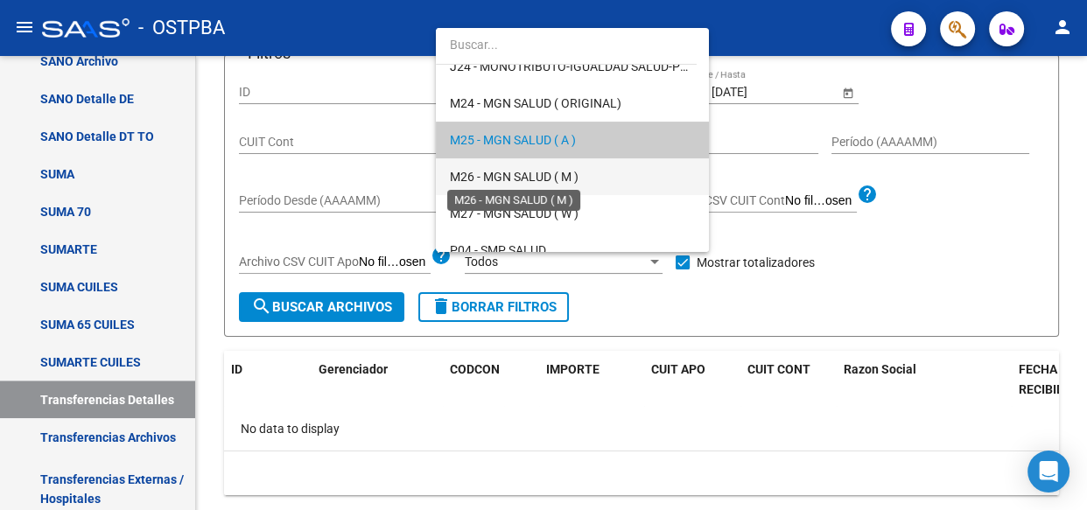
click at [497, 178] on span "M26 - MGN SALUD ( M )" at bounding box center [514, 177] width 129 height 14
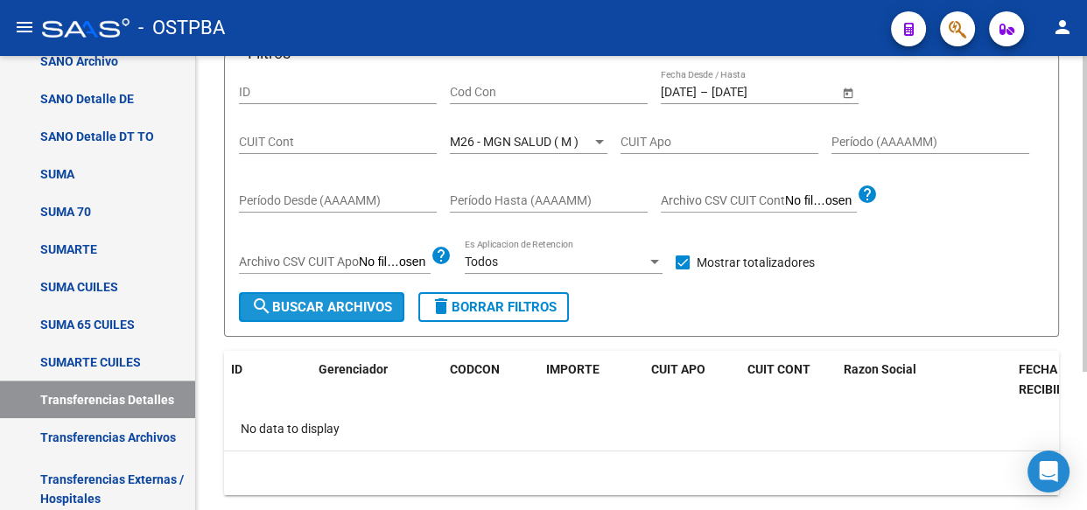
click at [351, 303] on span "search Buscar Archivos" at bounding box center [321, 307] width 141 height 16
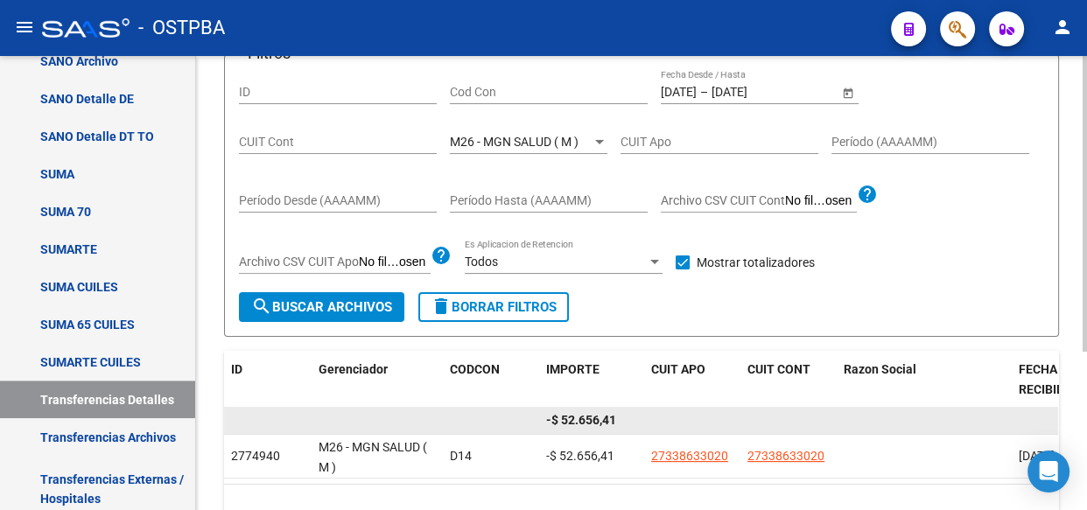
click at [593, 417] on span "-$ 52.656,41" at bounding box center [581, 420] width 70 height 14
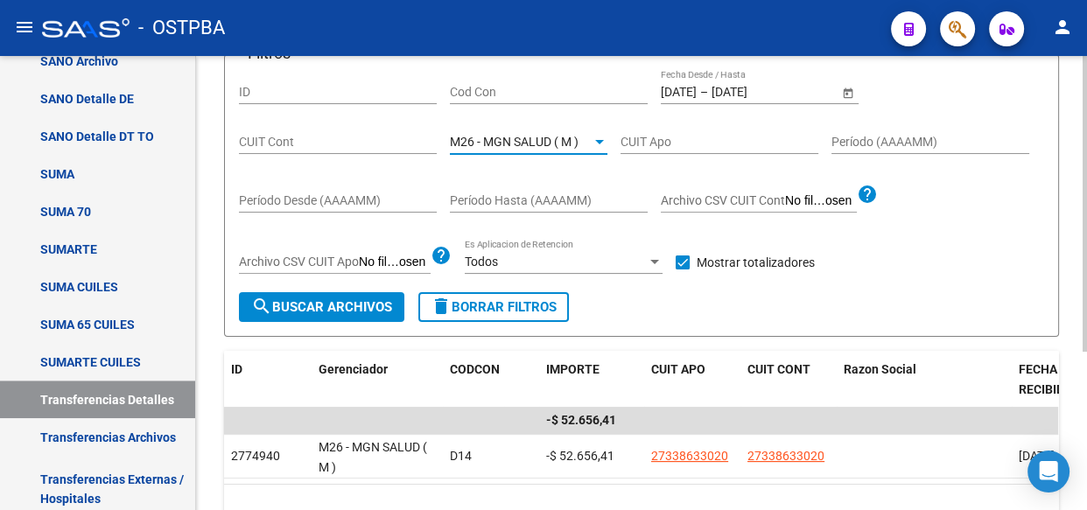
click at [541, 137] on span "M26 - MGN SALUD ( M )" at bounding box center [514, 142] width 129 height 14
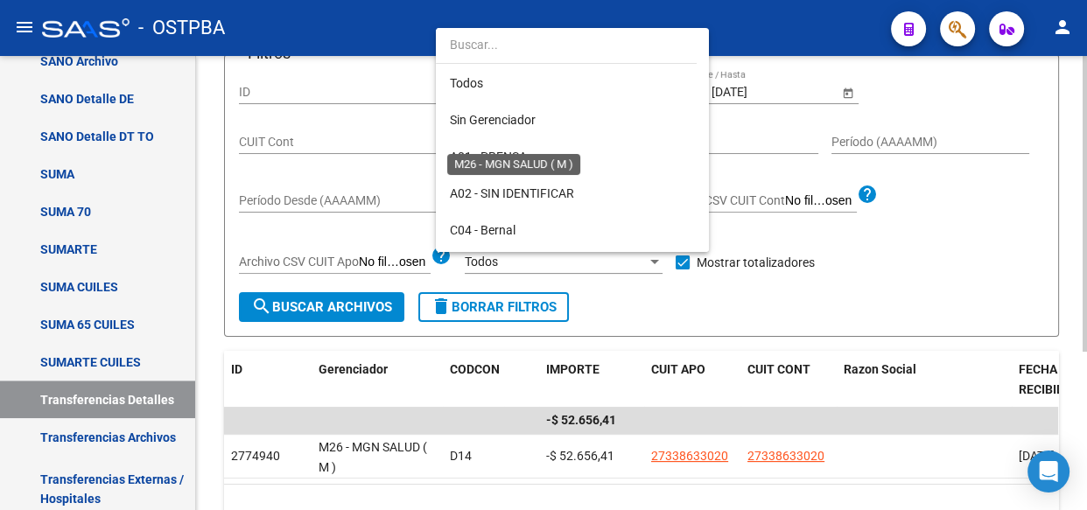
scroll to position [420, 0]
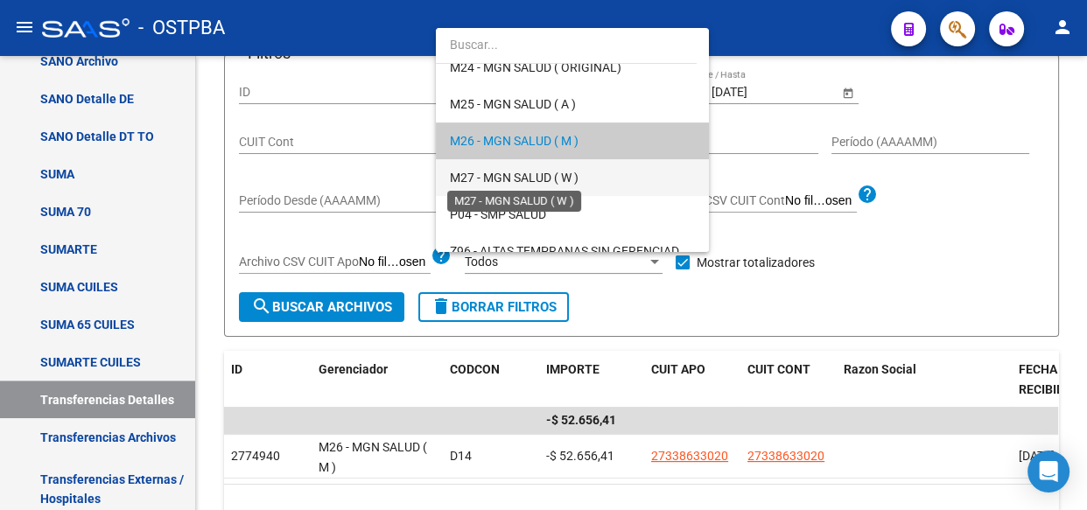
click at [541, 172] on span "M27 - MGN SALUD ( W )" at bounding box center [514, 178] width 129 height 14
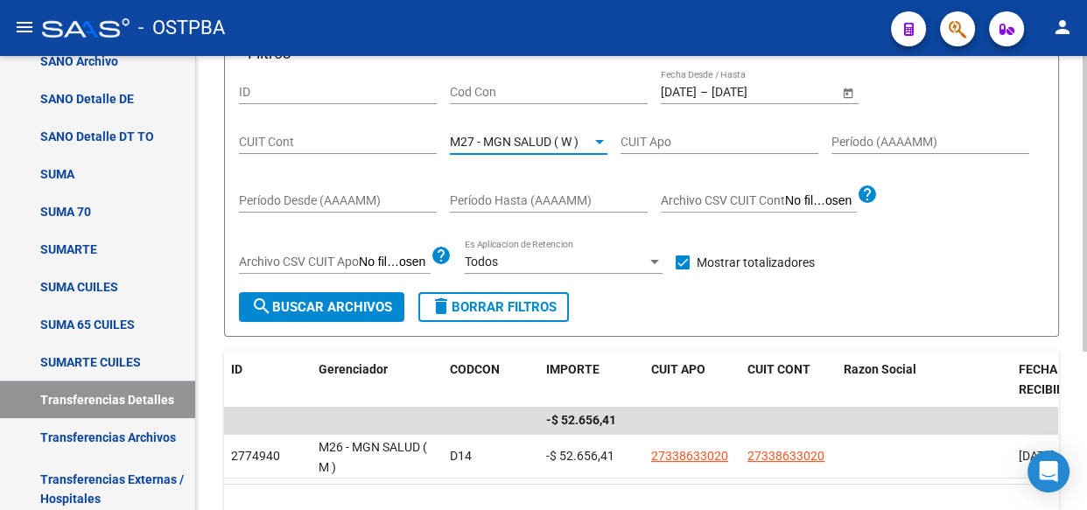
click at [335, 309] on span "search Buscar Archivos" at bounding box center [321, 307] width 141 height 16
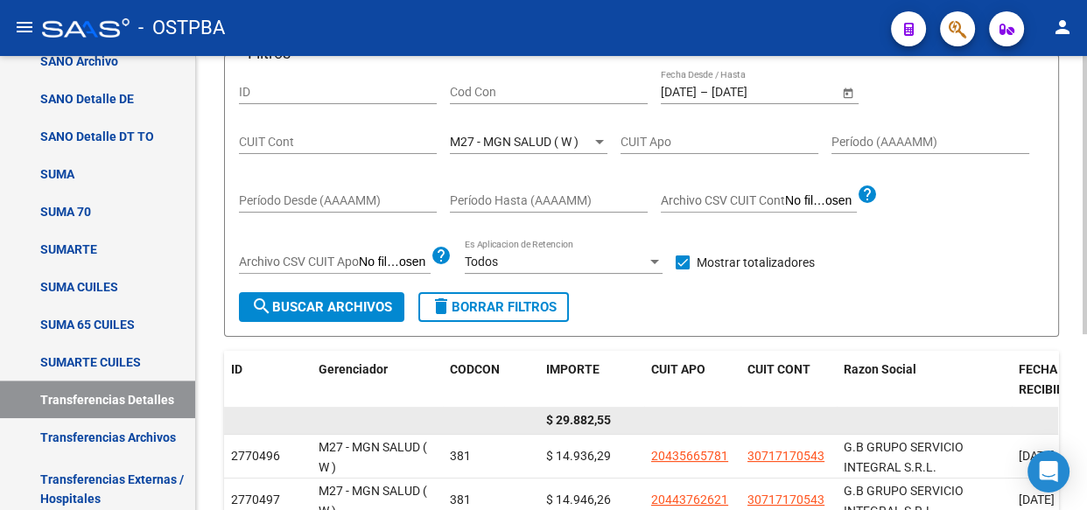
click at [577, 424] on span "$ 29.882,55" at bounding box center [578, 420] width 65 height 14
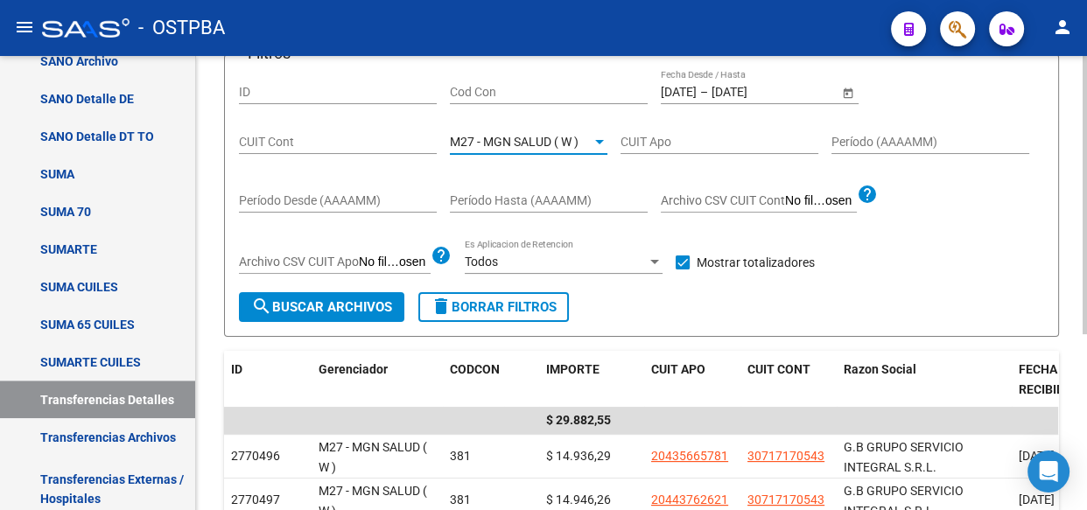
click at [487, 137] on span "M27 - MGN SALUD ( W )" at bounding box center [514, 142] width 129 height 14
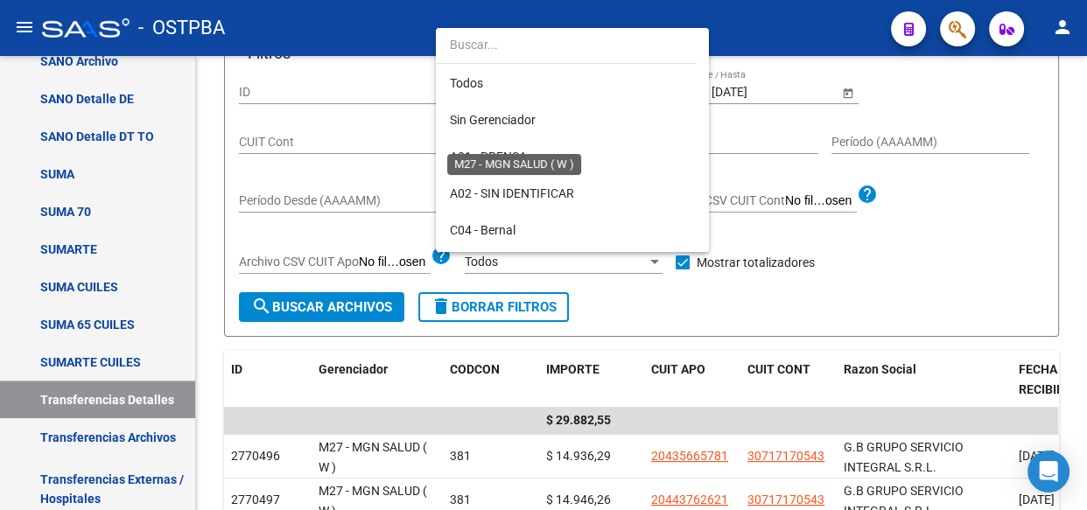
scroll to position [457, 0]
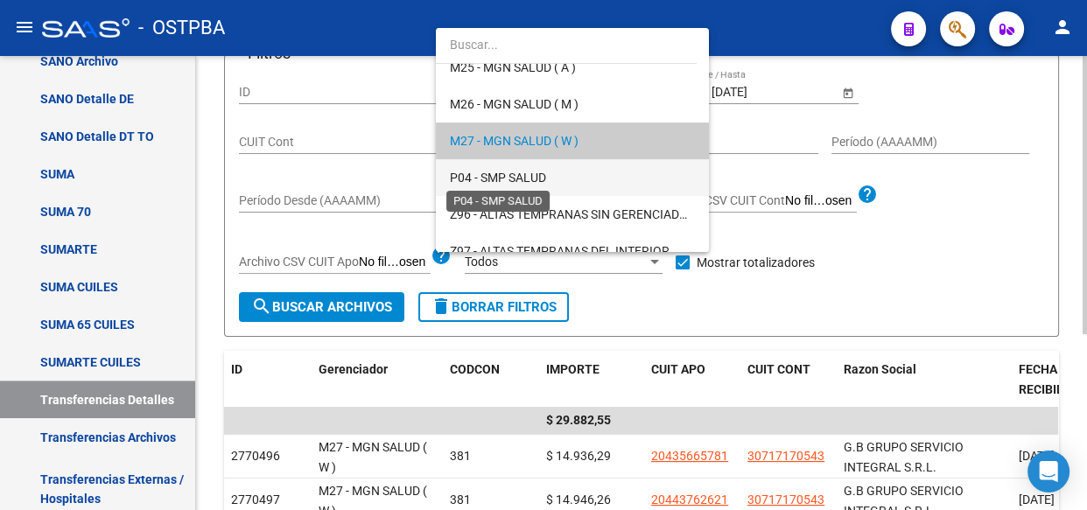
click at [485, 174] on span "P04 - SMP SALUD" at bounding box center [498, 178] width 96 height 14
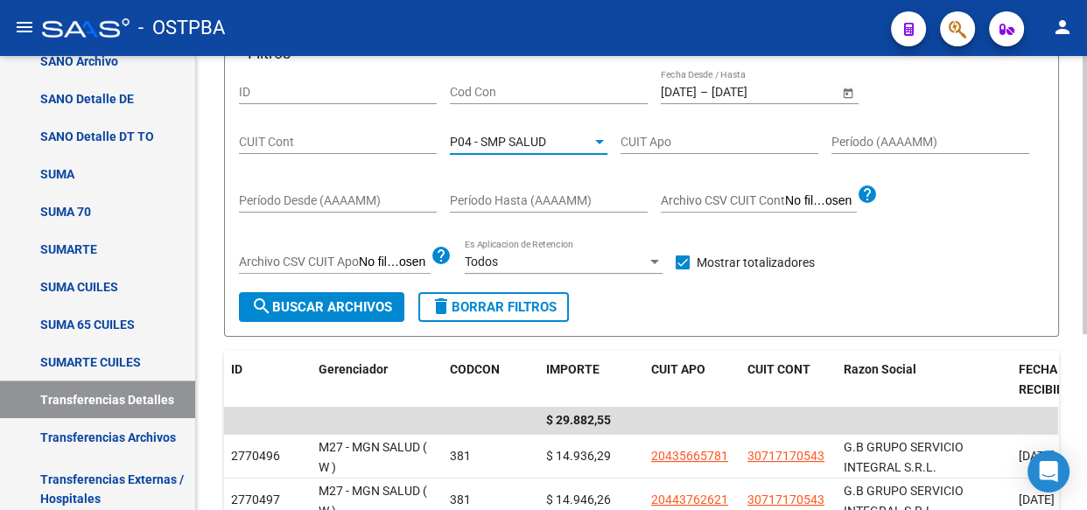
click at [298, 303] on span "search Buscar Archivos" at bounding box center [321, 307] width 141 height 16
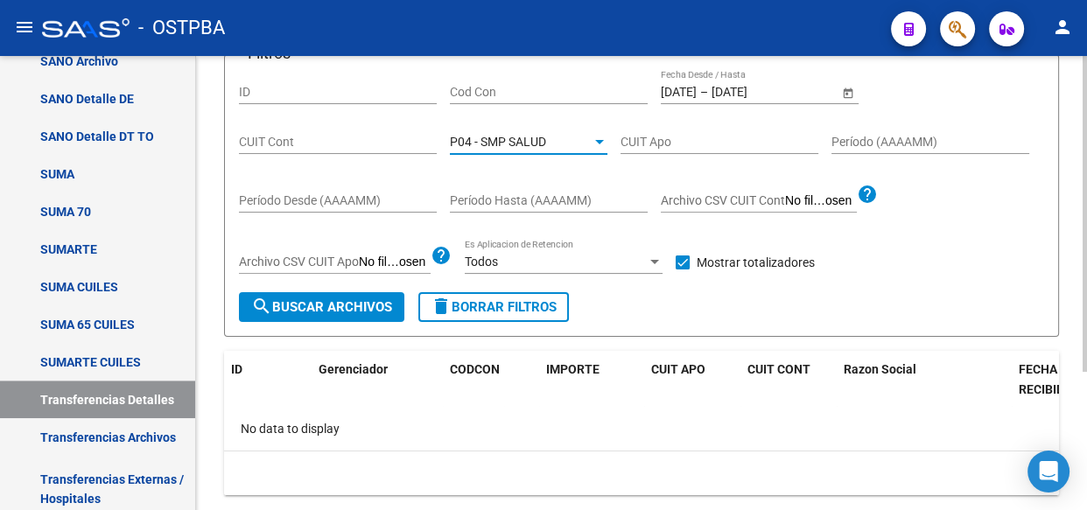
click at [481, 138] on span "P04 - SMP SALUD" at bounding box center [498, 142] width 96 height 14
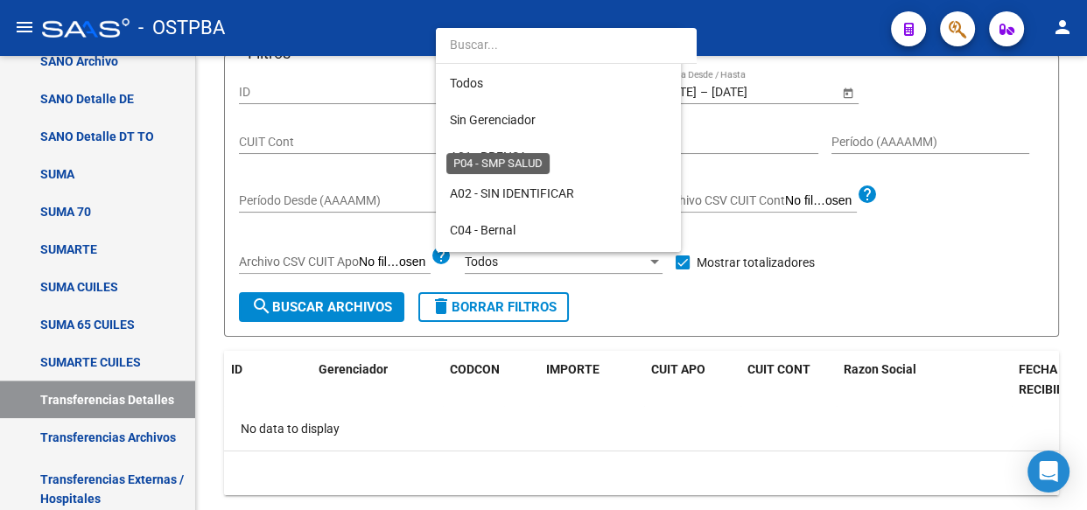
scroll to position [494, 0]
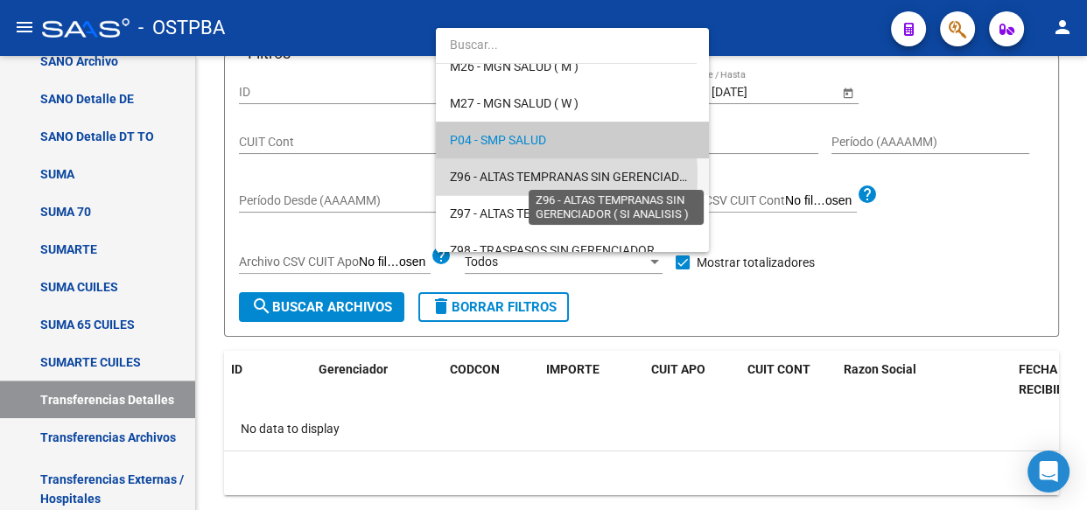
click at [497, 175] on span "Z96 - ALTAS TEMPRANAS SIN GERENCIADOR ( SI ANALISIS )" at bounding box center [614, 177] width 328 height 14
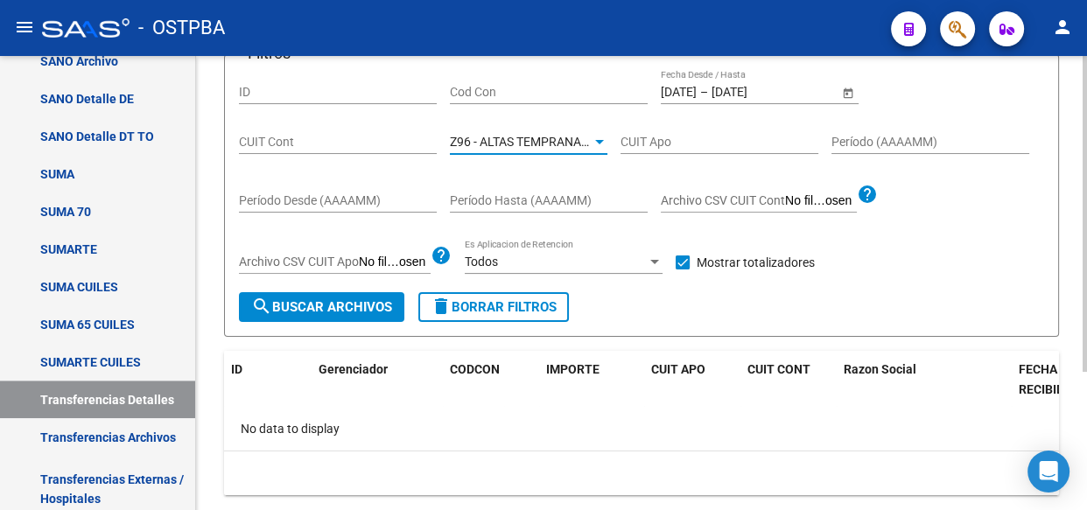
click at [354, 307] on span "search Buscar Archivos" at bounding box center [321, 307] width 141 height 16
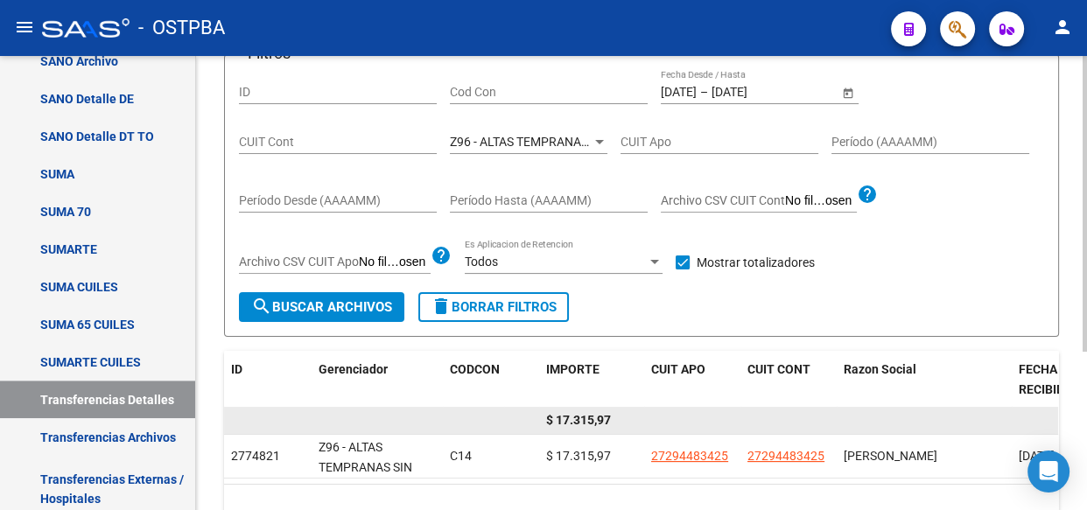
click at [580, 414] on span "$ 17.315,97" at bounding box center [578, 420] width 65 height 14
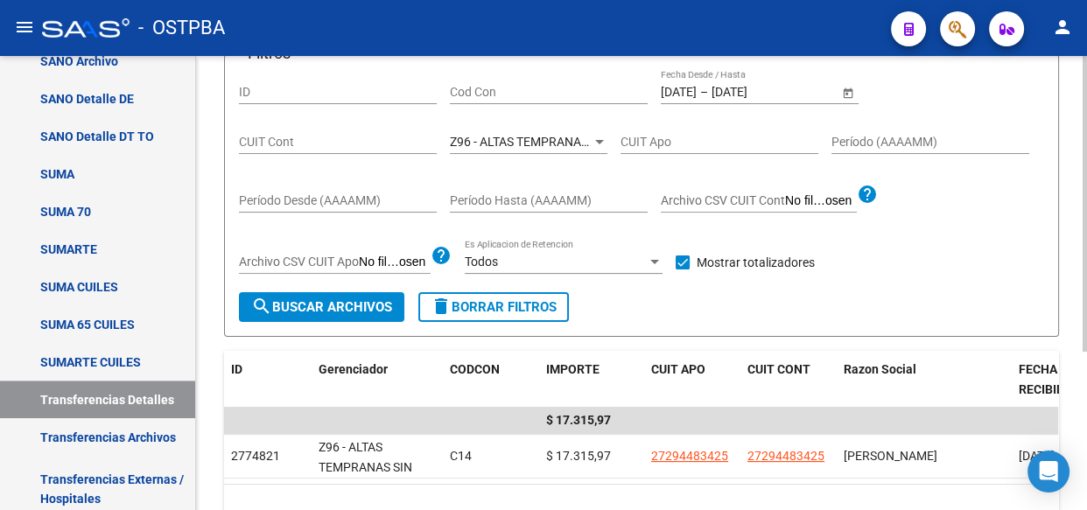
click at [542, 141] on span "Z96 - ALTAS TEMPRANAS SIN GERENCIADOR ( SI ANALISIS )" at bounding box center [614, 142] width 328 height 14
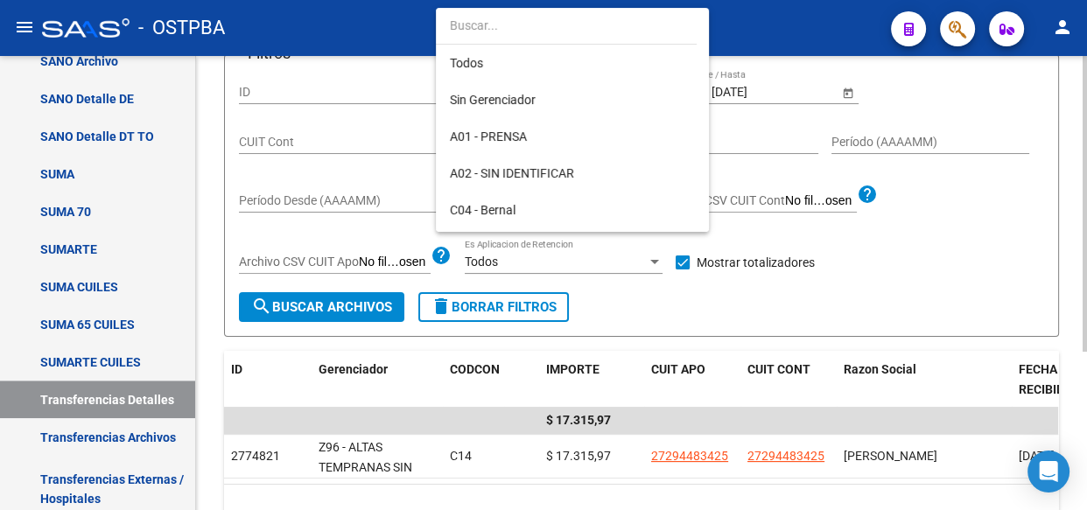
scroll to position [510, 0]
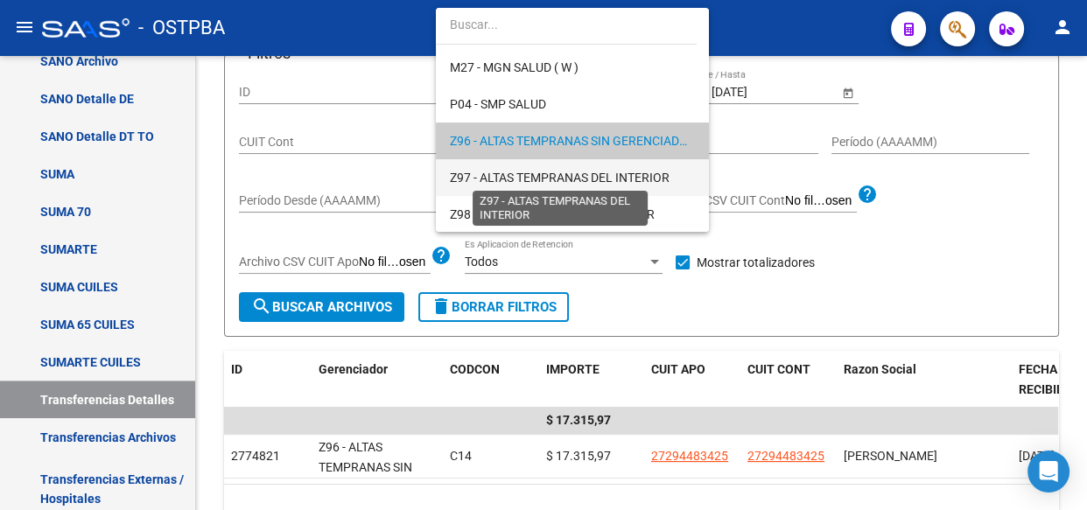
click at [543, 177] on span "Z97 - ALTAS TEMPRANAS DEL INTERIOR" at bounding box center [560, 178] width 220 height 14
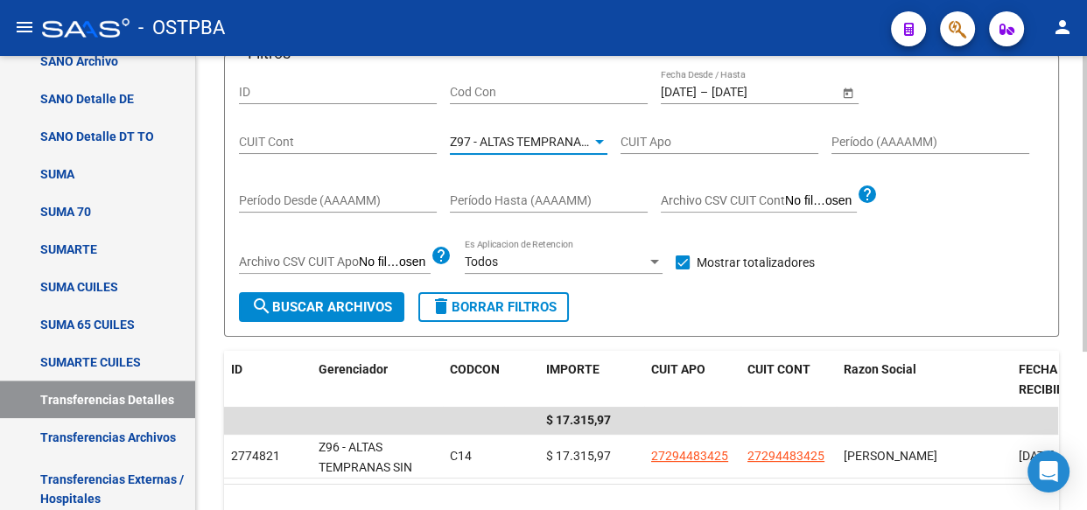
click at [325, 309] on span "search Buscar Archivos" at bounding box center [321, 307] width 141 height 16
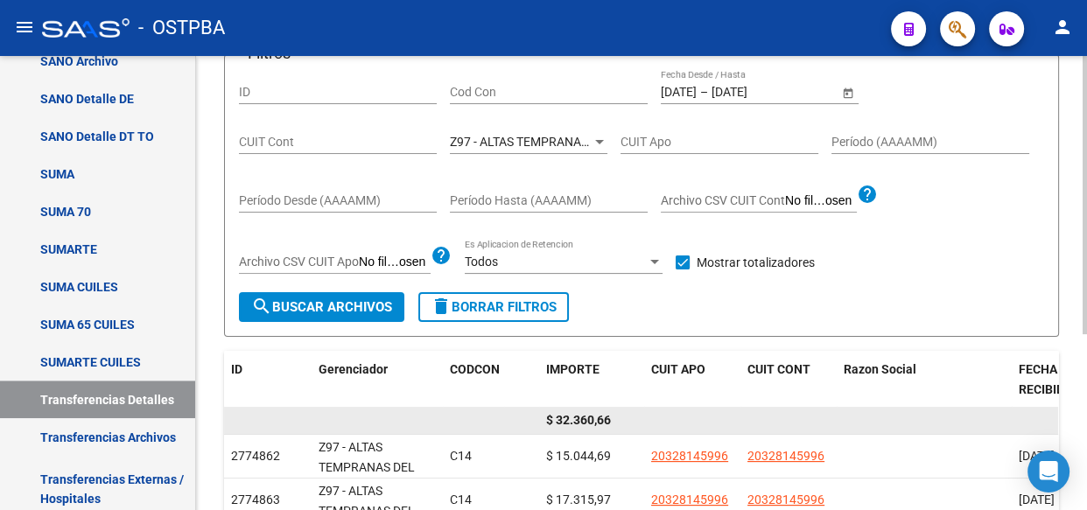
click at [586, 417] on span "$ 32.360,66" at bounding box center [578, 420] width 65 height 14
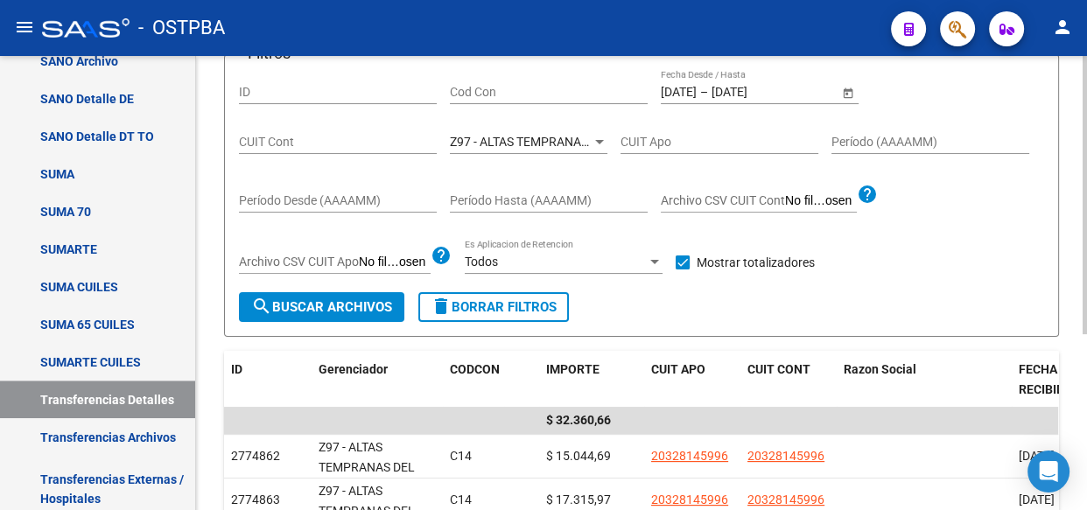
click at [549, 145] on span "Z97 - ALTAS TEMPRANAS DEL INTERIOR" at bounding box center [560, 142] width 220 height 14
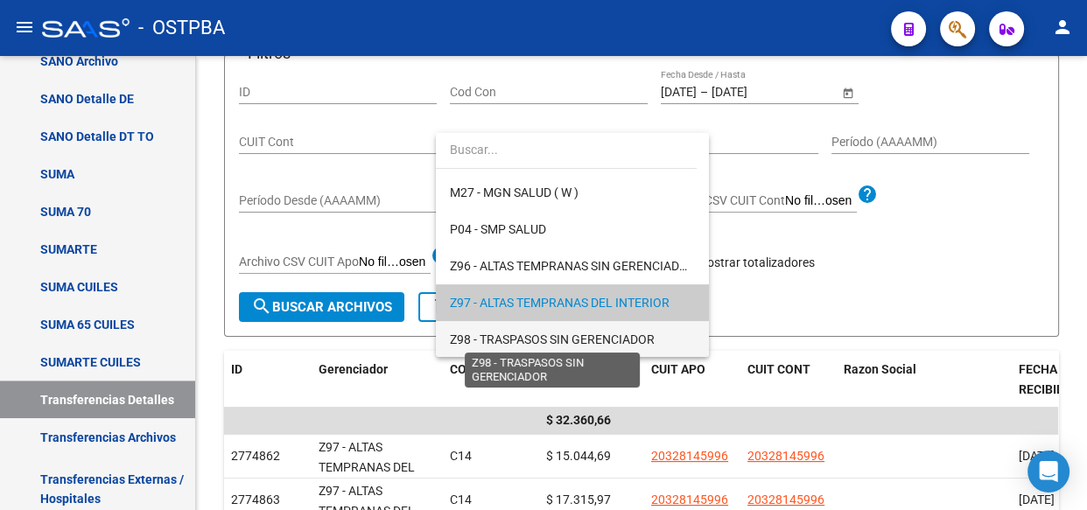
click at [504, 340] on span "Z98 - TRASPASOS SIN GERENCIADOR" at bounding box center [552, 340] width 205 height 14
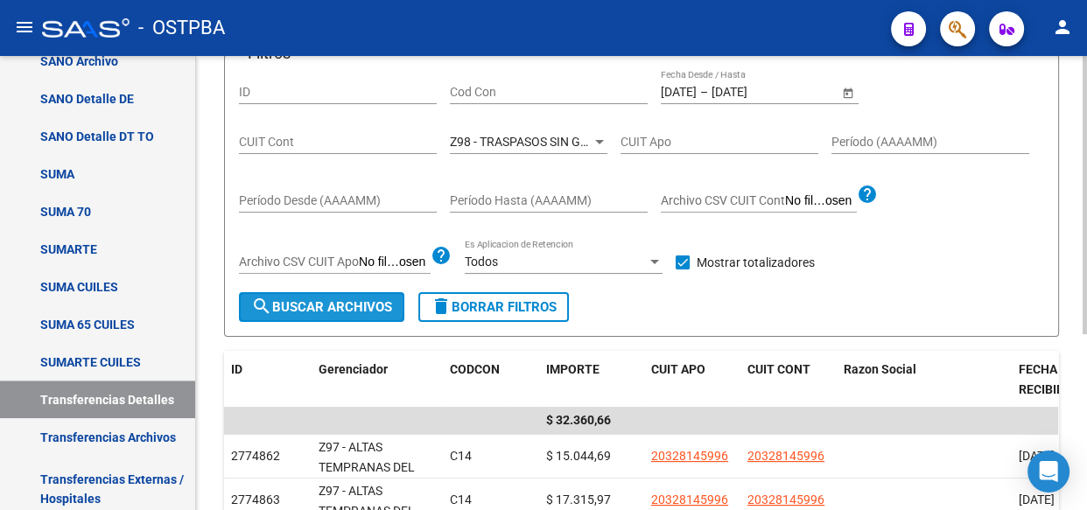
click at [325, 305] on span "search Buscar Archivos" at bounding box center [321, 307] width 141 height 16
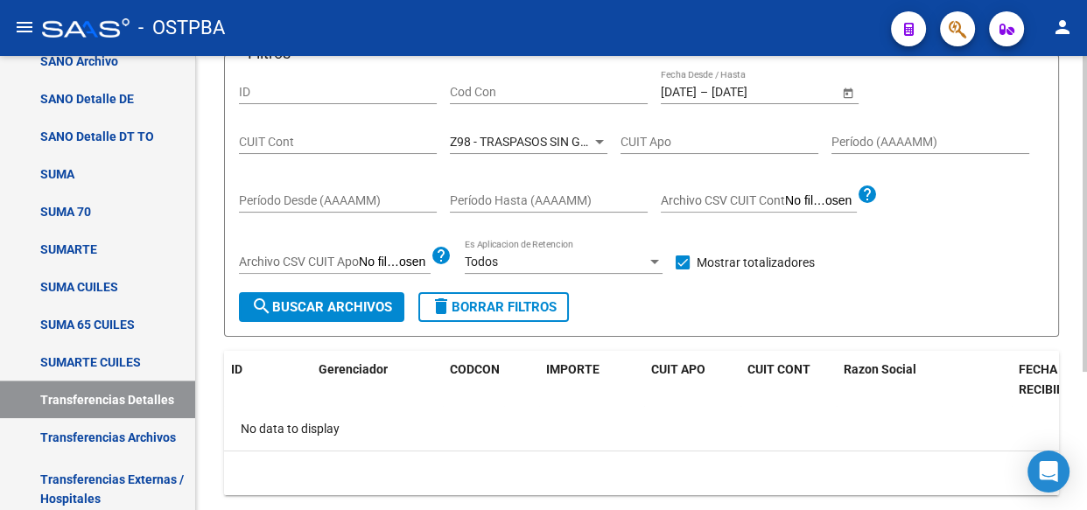
click at [544, 136] on span "Z98 - TRASPASOS SIN GERENCIADOR" at bounding box center [552, 142] width 205 height 14
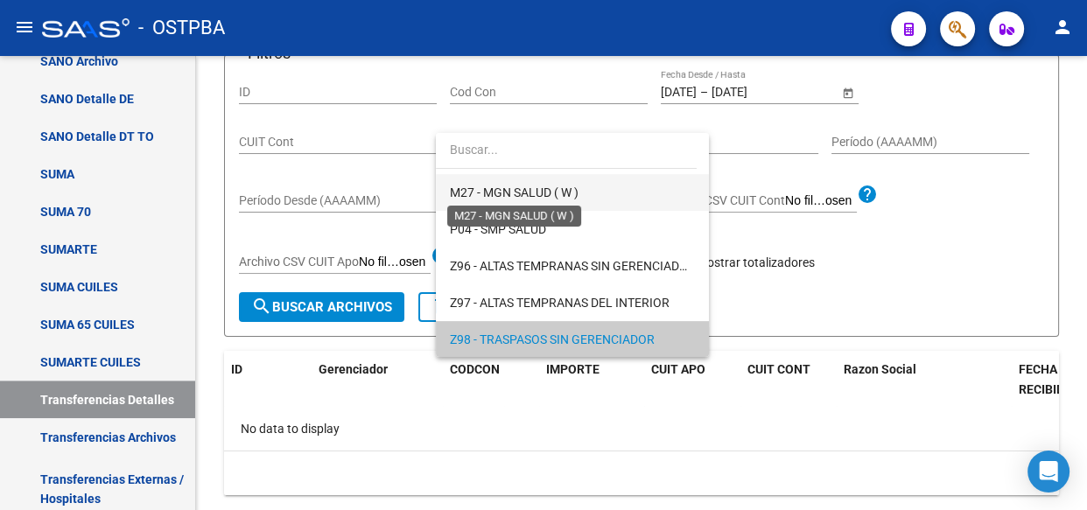
click at [501, 190] on span "M27 - MGN SALUD ( W )" at bounding box center [514, 193] width 129 height 14
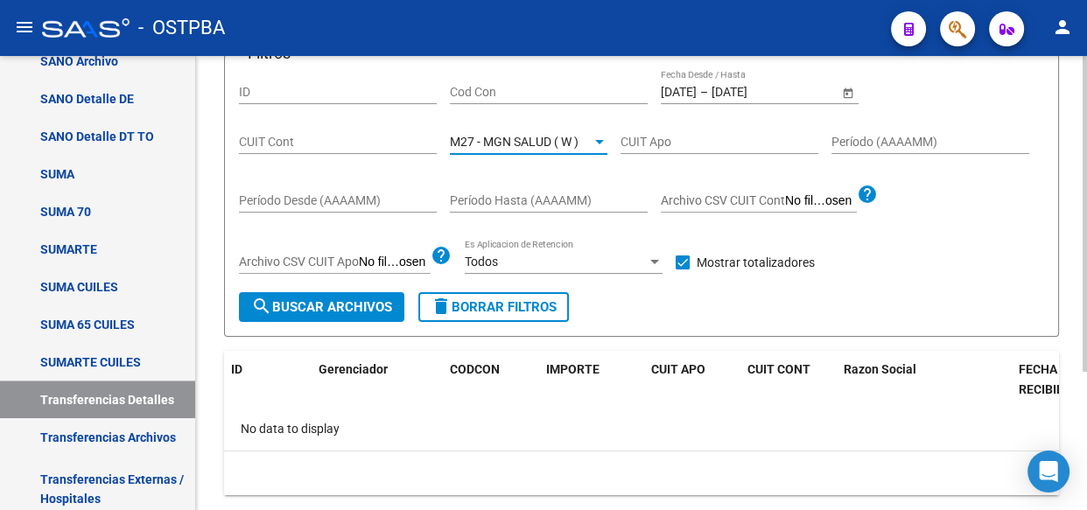
click at [340, 312] on span "search Buscar Archivos" at bounding box center [321, 307] width 141 height 16
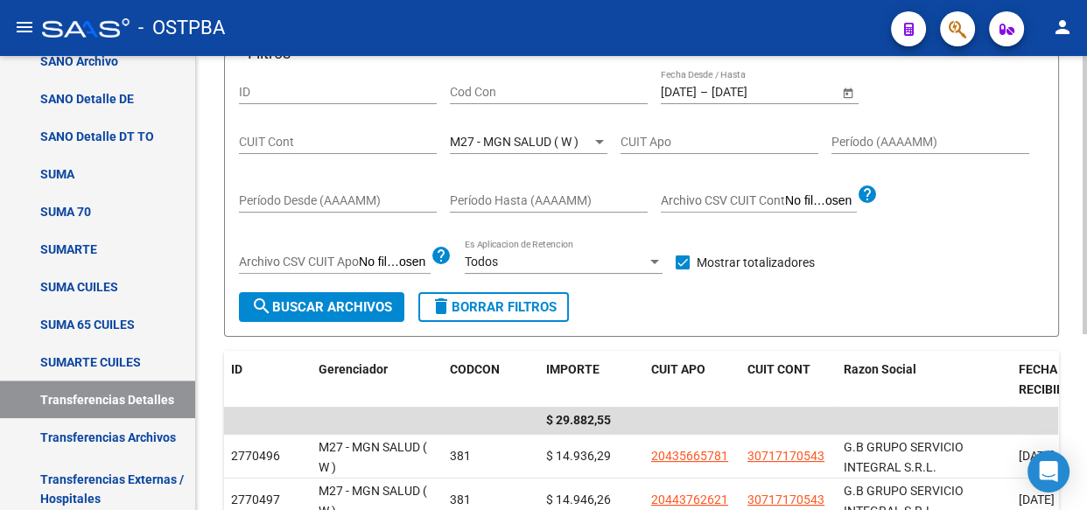
click at [504, 87] on input "Cod Con" at bounding box center [549, 92] width 198 height 15
type input "c14"
click at [569, 136] on span "M27 - MGN SALUD ( W )" at bounding box center [514, 142] width 129 height 14
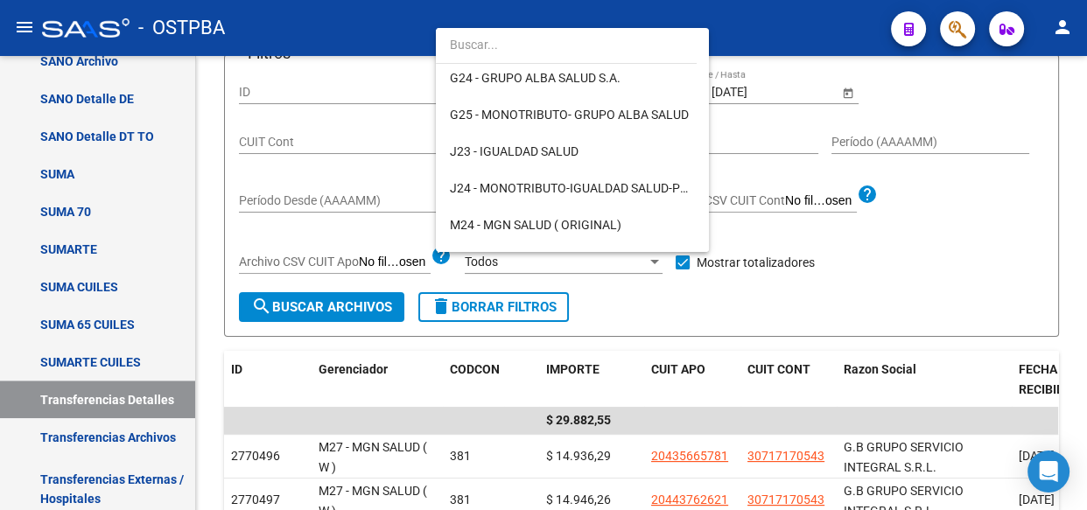
scroll to position [0, 0]
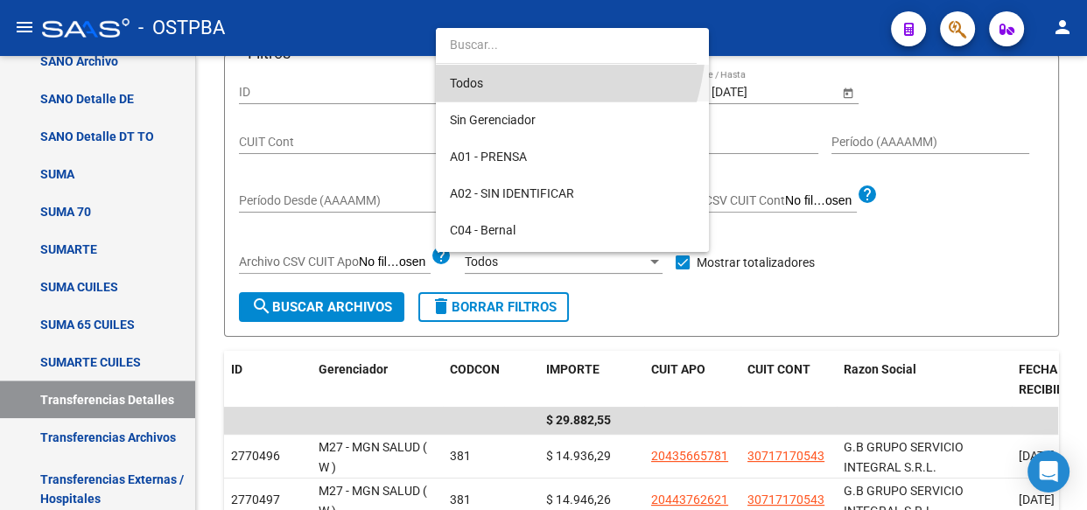
click at [454, 88] on span "Todos" at bounding box center [572, 83] width 245 height 37
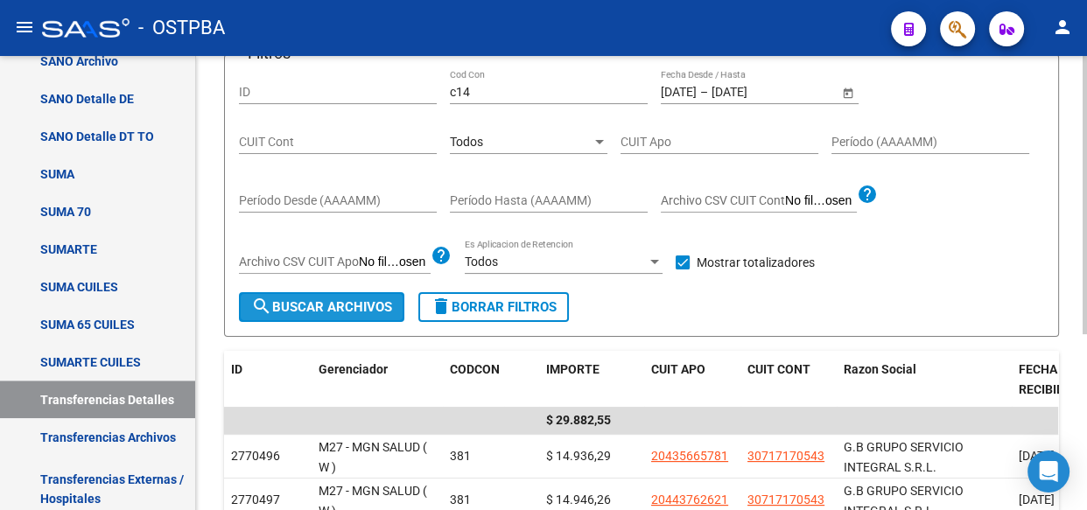
click at [327, 306] on span "search Buscar Archivos" at bounding box center [321, 307] width 141 height 16
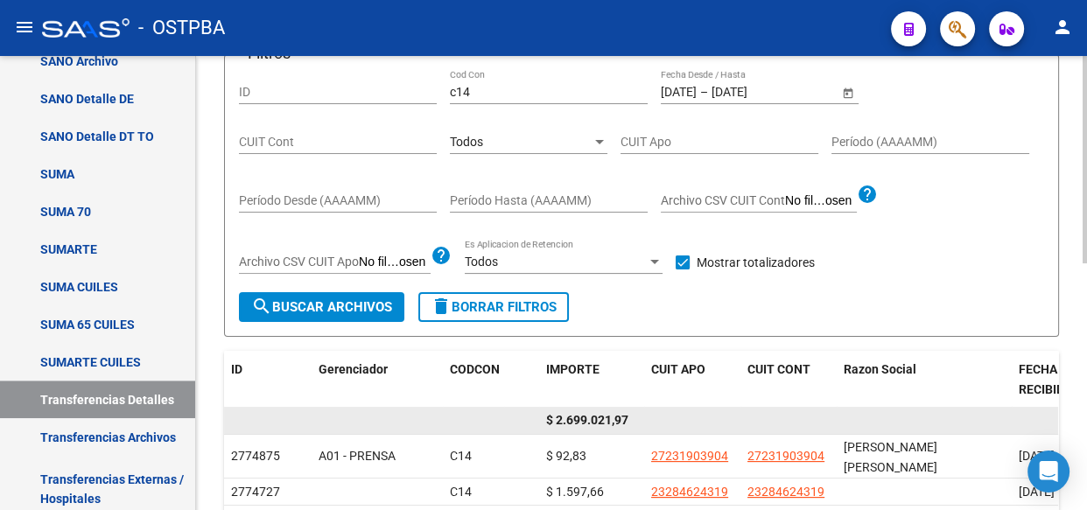
click at [597, 418] on span "$ 2.699.021,97" at bounding box center [587, 420] width 82 height 14
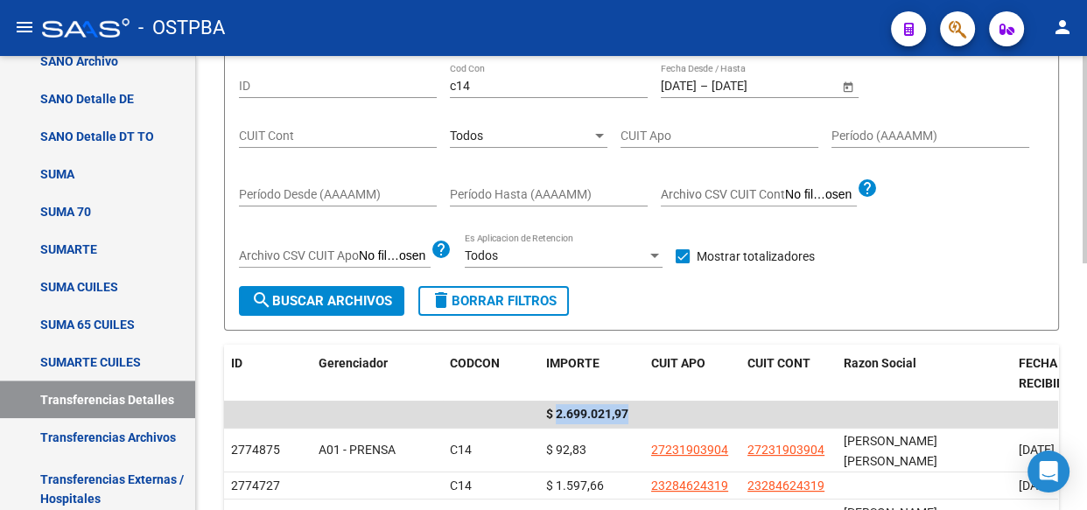
scroll to position [158, 0]
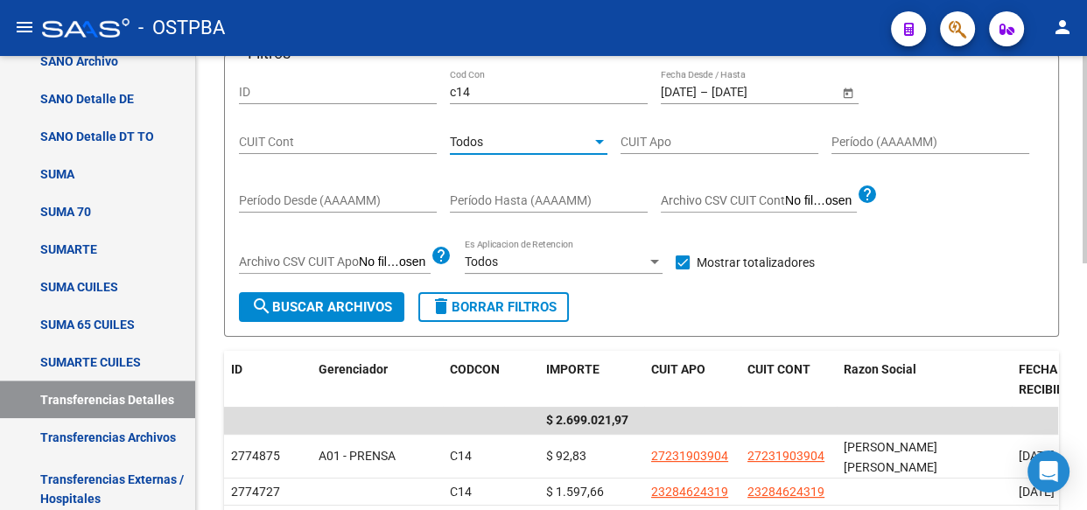
click at [485, 143] on div "Todos" at bounding box center [521, 142] width 142 height 15
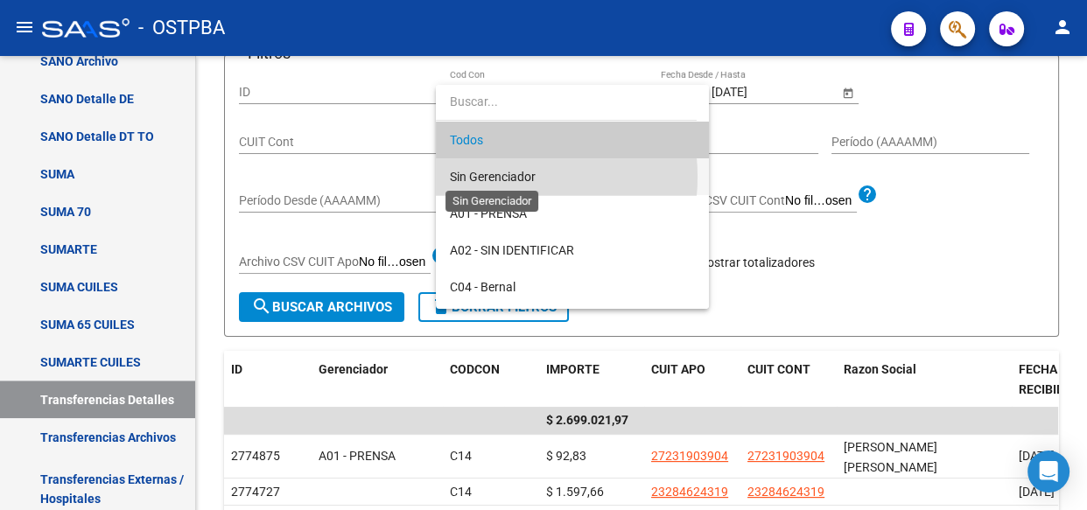
click at [491, 177] on span "Sin Gerenciador" at bounding box center [493, 177] width 86 height 14
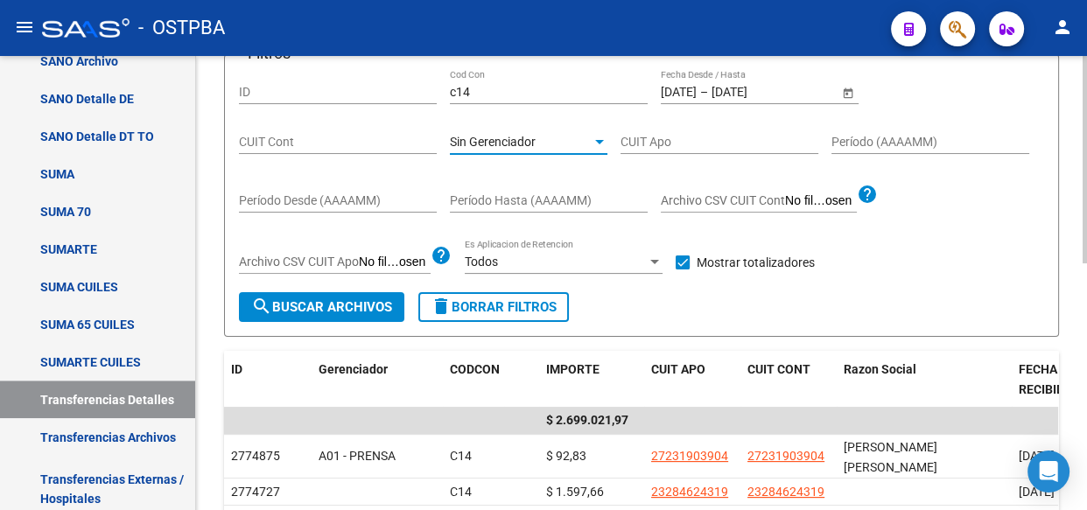
click at [309, 300] on span "search Buscar Archivos" at bounding box center [321, 307] width 141 height 16
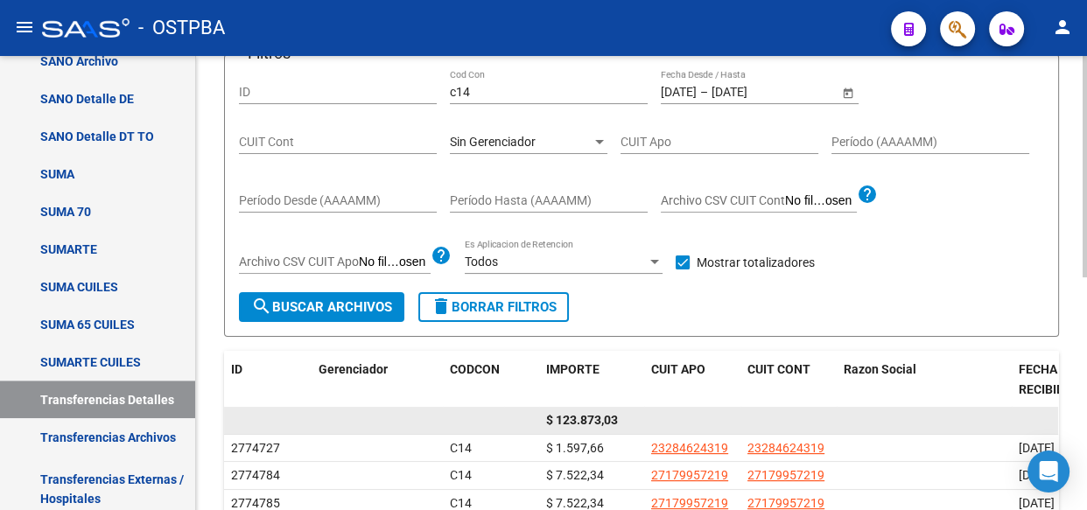
click at [586, 416] on span "$ 123.873,03" at bounding box center [582, 420] width 72 height 14
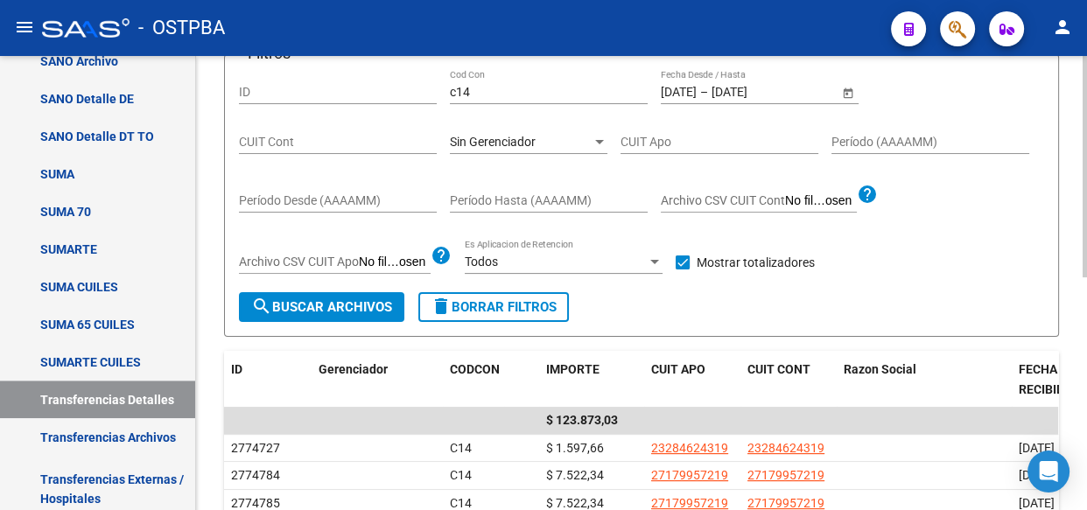
click at [506, 140] on span "Sin Gerenciador" at bounding box center [493, 142] width 86 height 14
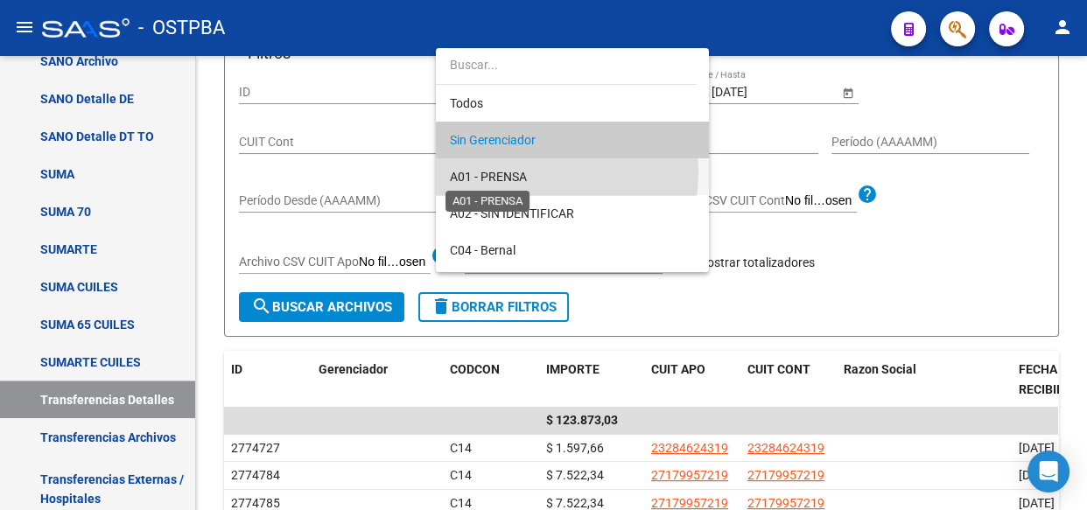
click at [503, 171] on span "A01 - PRENSA" at bounding box center [488, 177] width 77 height 14
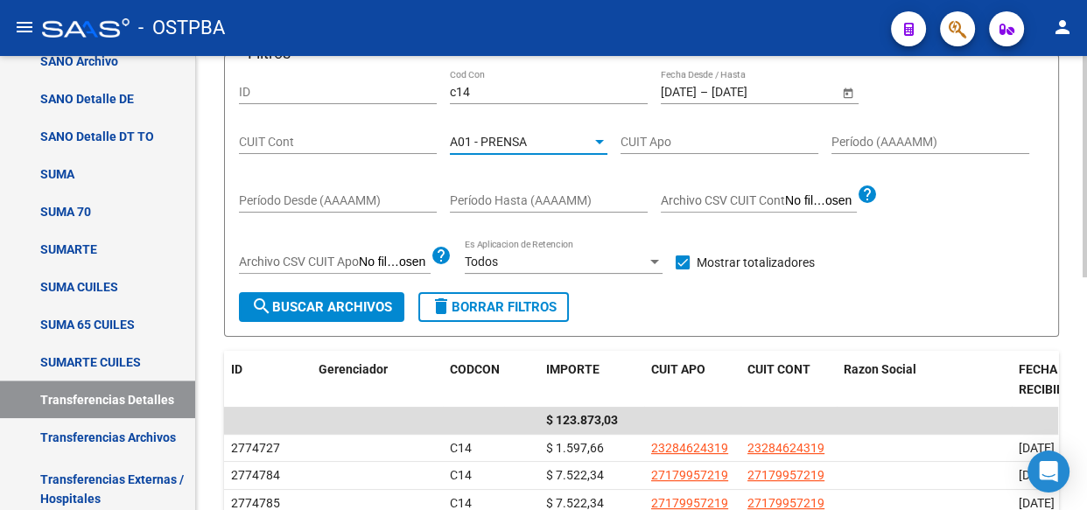
click at [312, 299] on span "search Buscar Archivos" at bounding box center [321, 307] width 141 height 16
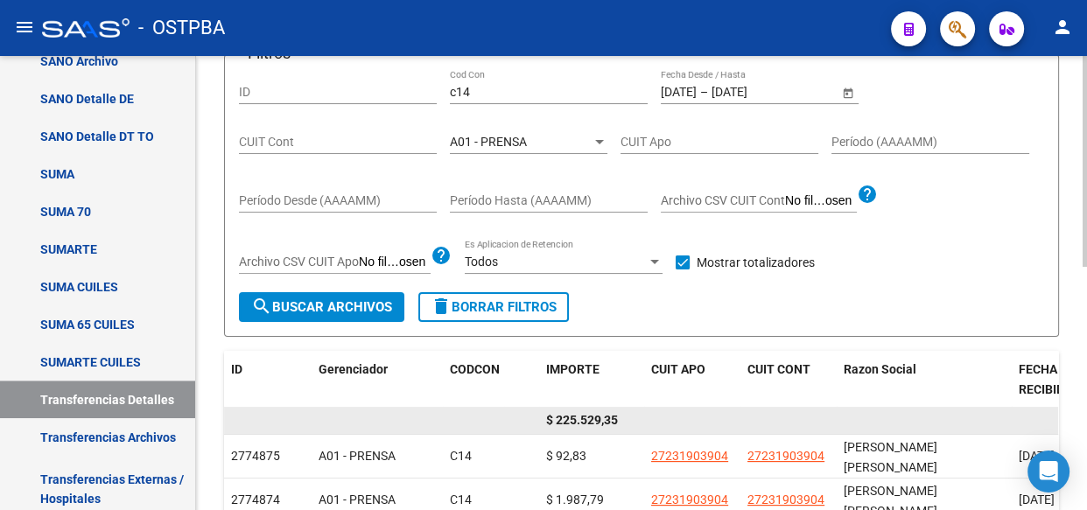
click at [588, 416] on span "$ 225.529,35" at bounding box center [582, 420] width 72 height 14
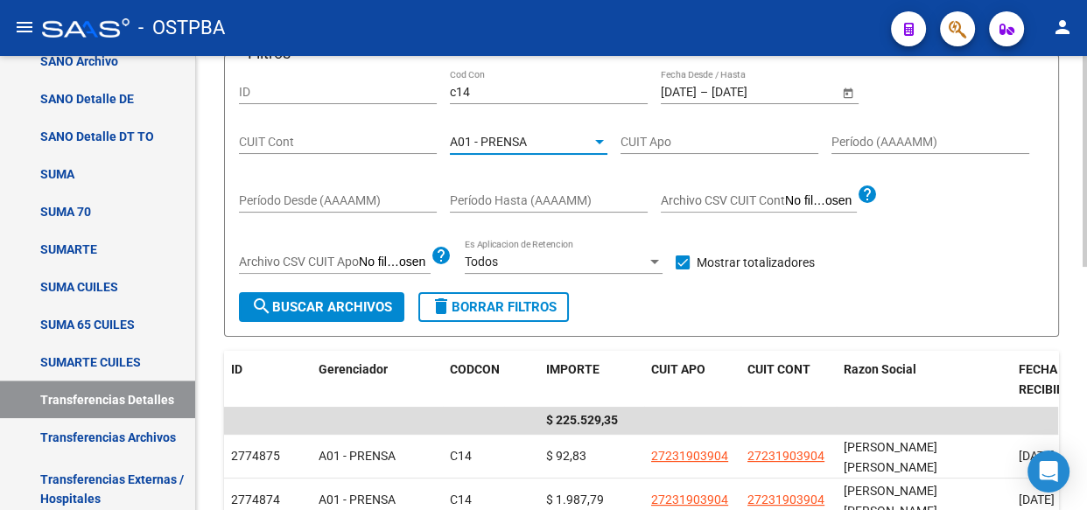
click at [516, 141] on span "A01 - PRENSA" at bounding box center [488, 142] width 77 height 14
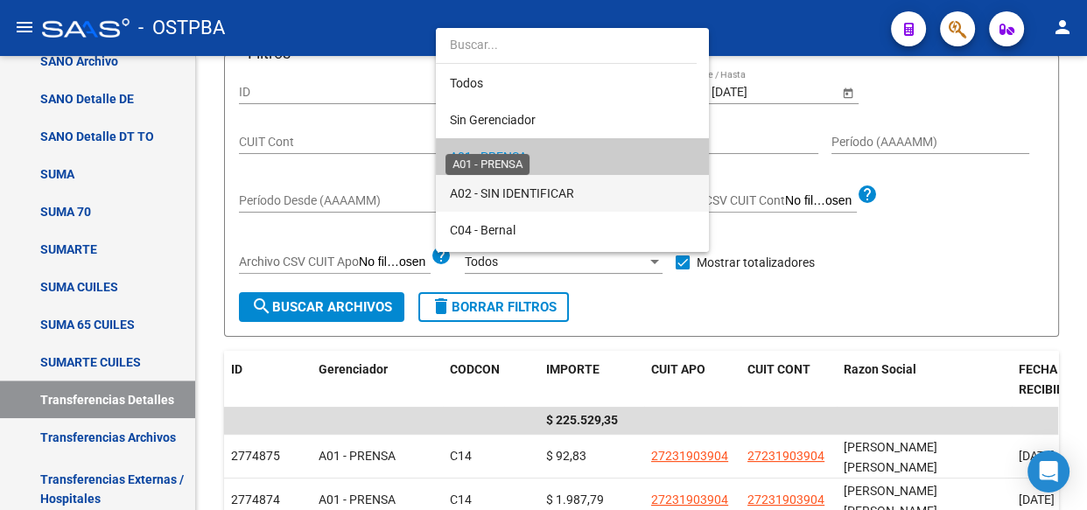
scroll to position [17, 0]
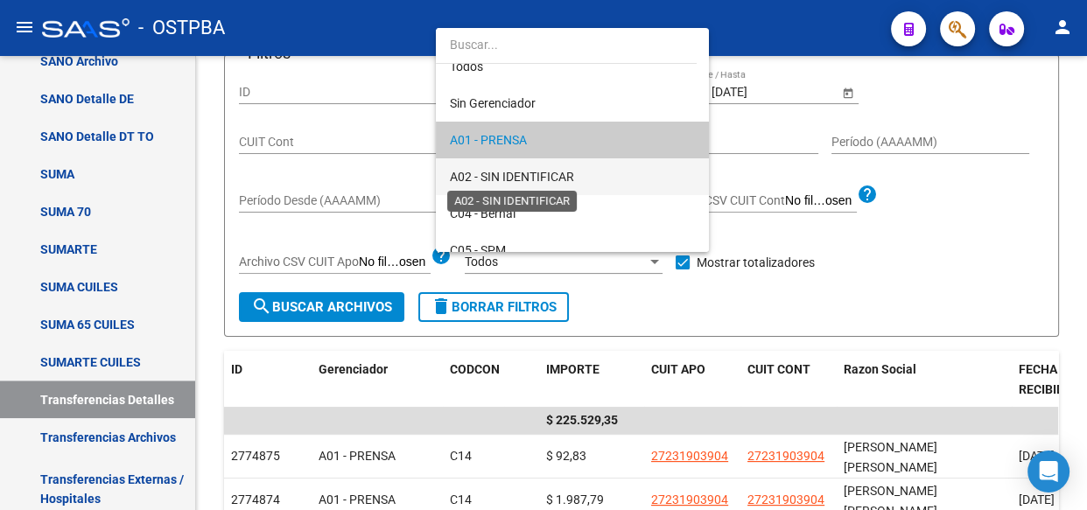
click at [509, 178] on span "A02 - SIN IDENTIFICAR" at bounding box center [512, 177] width 124 height 14
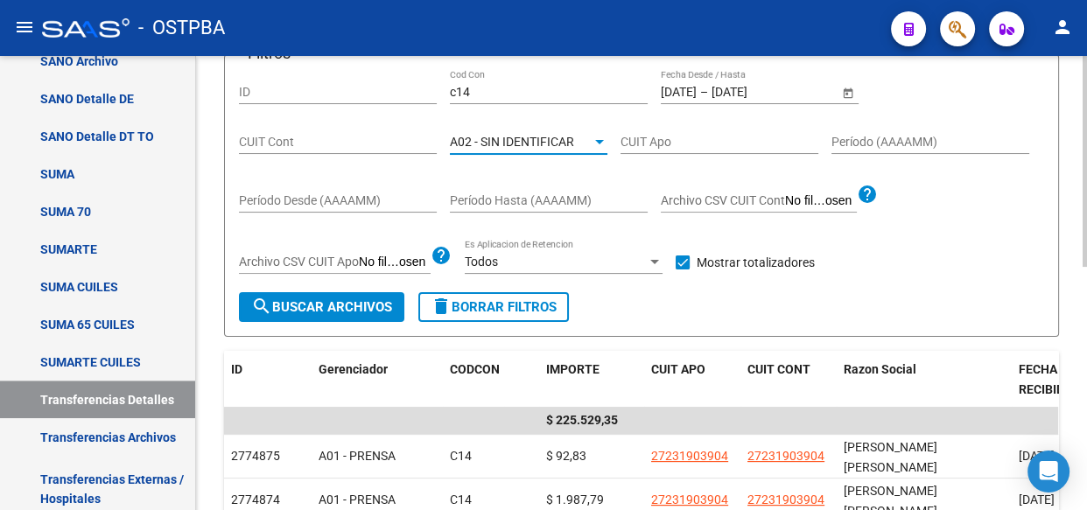
click at [333, 312] on span "search Buscar Archivos" at bounding box center [321, 307] width 141 height 16
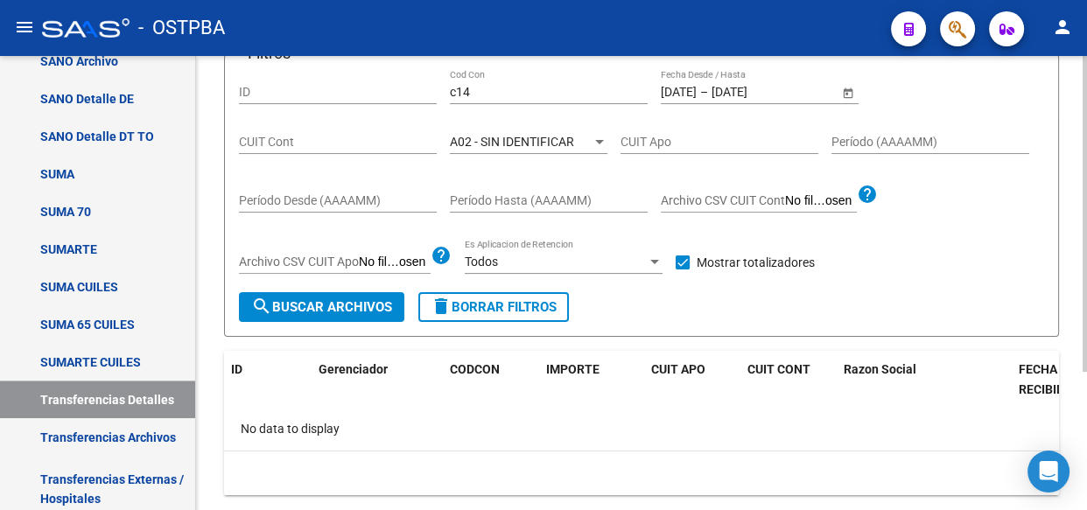
click at [533, 128] on div "A02 - SIN IDENTIFICAR Seleccionar Gerenciador" at bounding box center [529, 136] width 158 height 35
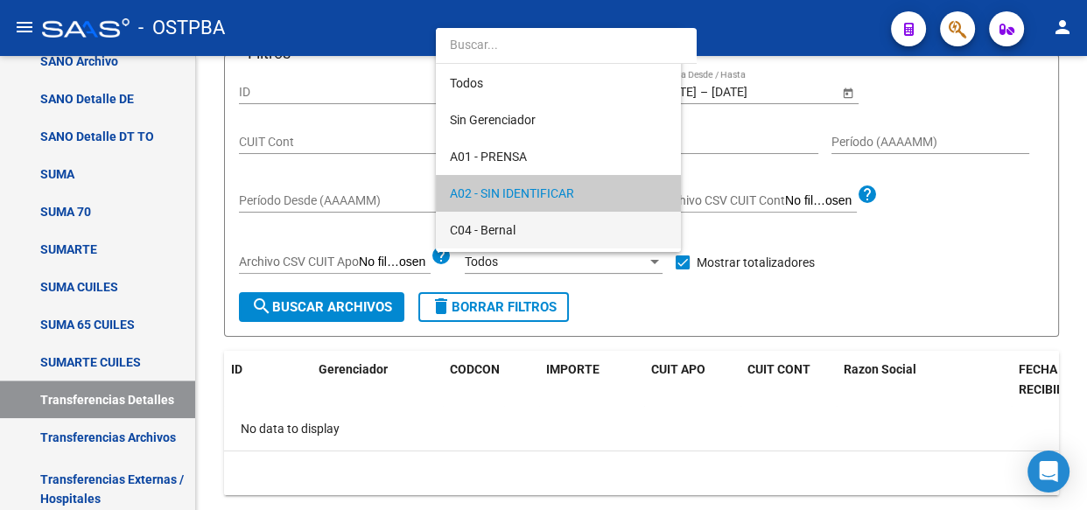
scroll to position [53, 0]
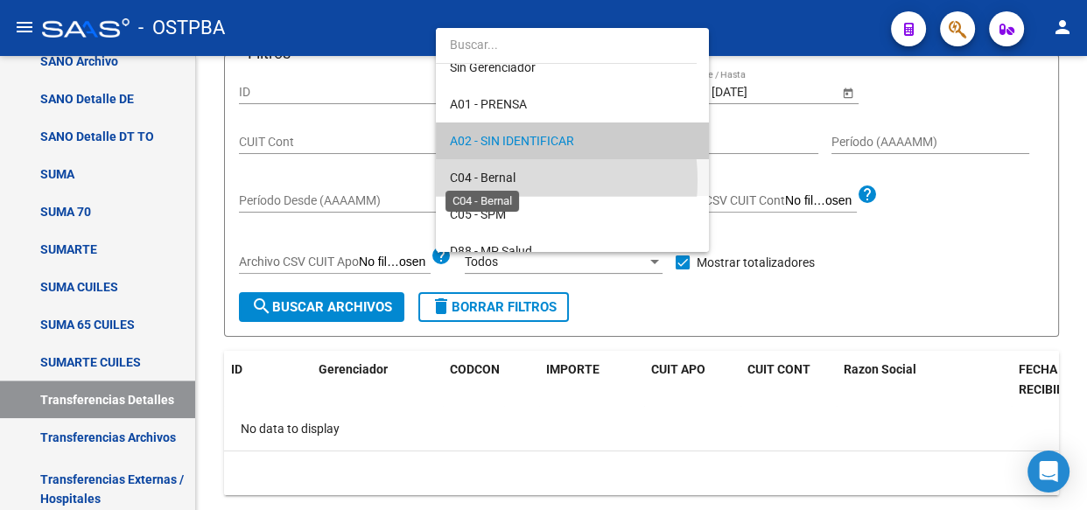
click at [488, 179] on span "C04 - Bernal" at bounding box center [483, 178] width 66 height 14
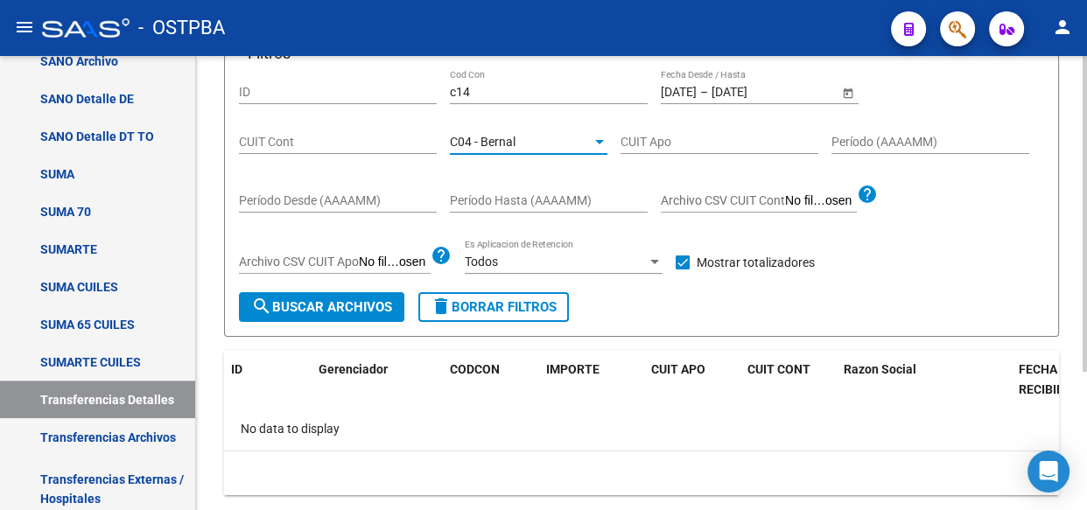
click at [333, 308] on span "search Buscar Archivos" at bounding box center [321, 307] width 141 height 16
click at [494, 135] on span "C04 - Bernal" at bounding box center [483, 142] width 66 height 14
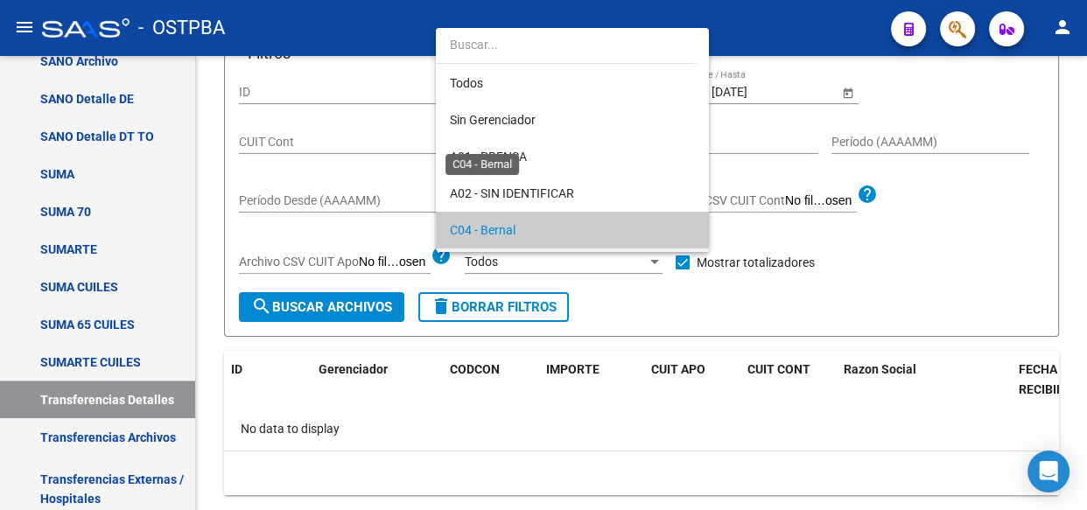
scroll to position [89, 0]
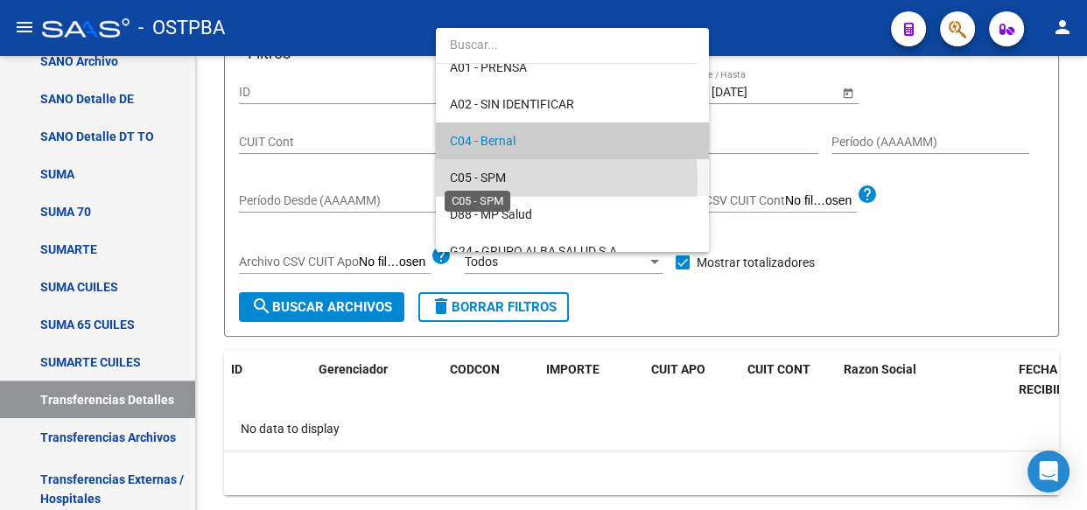
click at [480, 179] on span "C05 - SPM" at bounding box center [478, 178] width 56 height 14
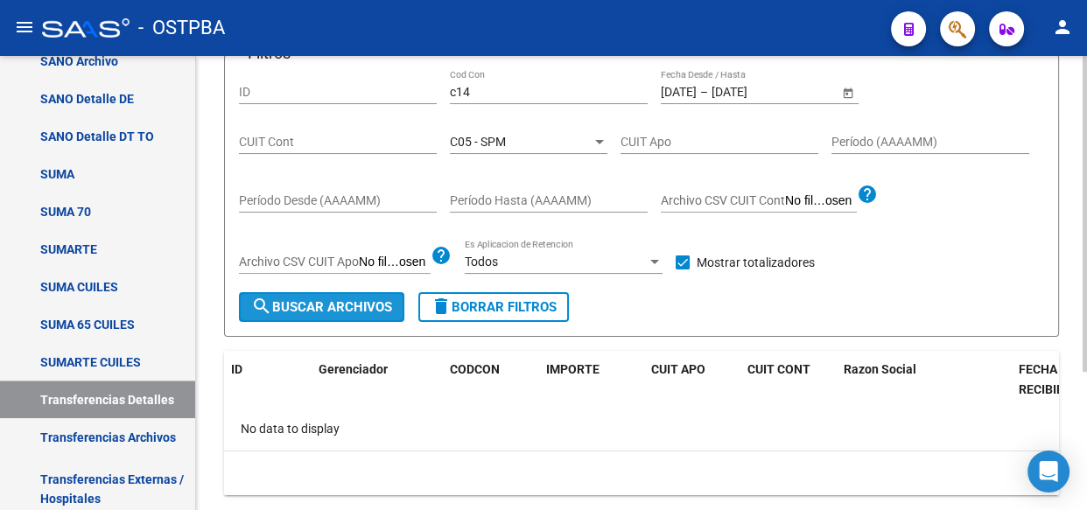
click at [301, 299] on span "search Buscar Archivos" at bounding box center [321, 307] width 141 height 16
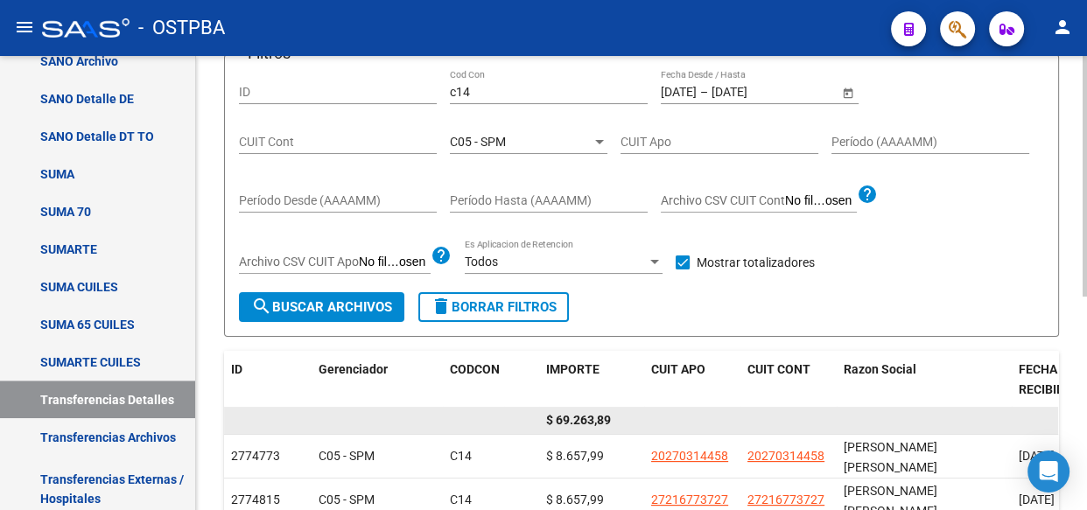
click at [586, 422] on span "$ 69.263,89" at bounding box center [578, 420] width 65 height 14
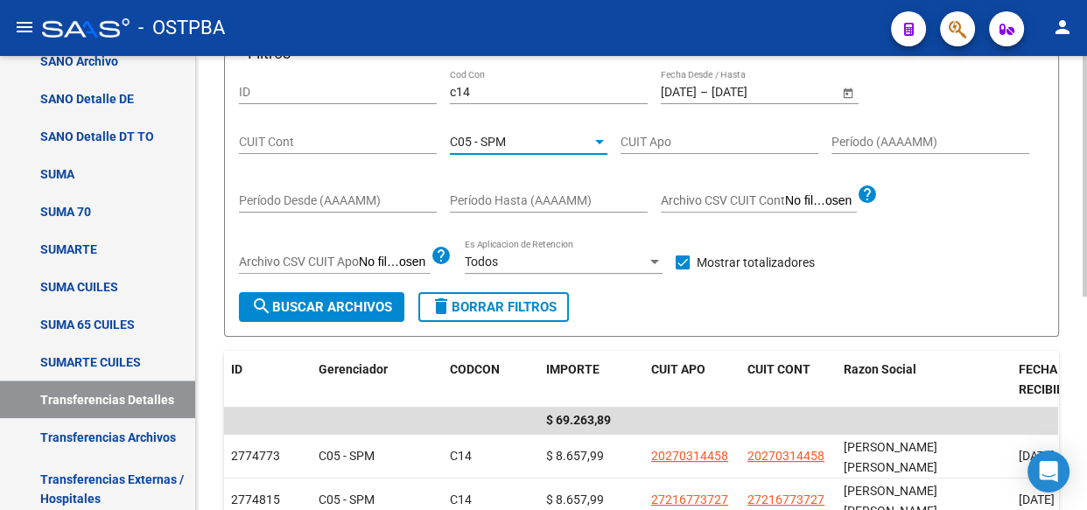
click at [497, 138] on span "C05 - SPM" at bounding box center [478, 142] width 56 height 14
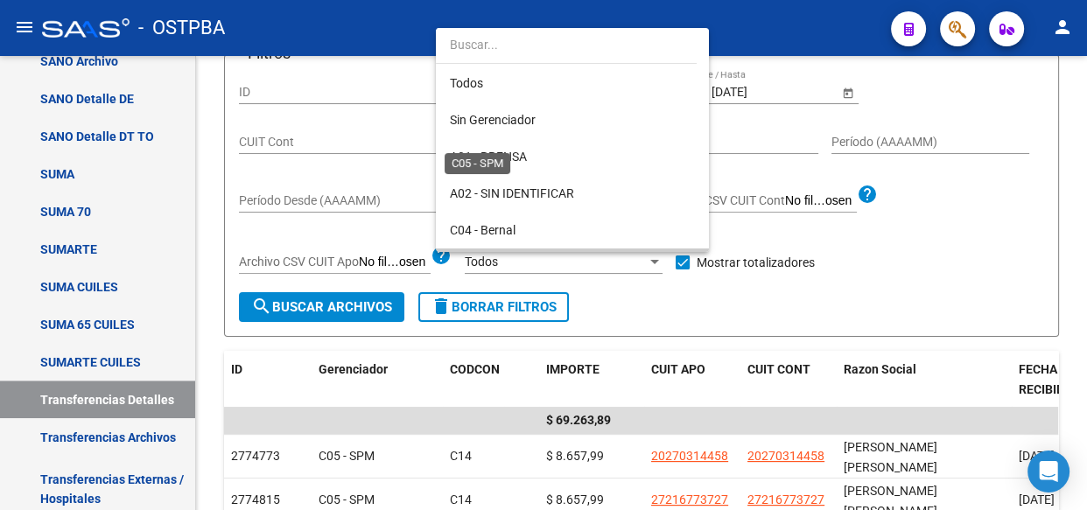
scroll to position [127, 0]
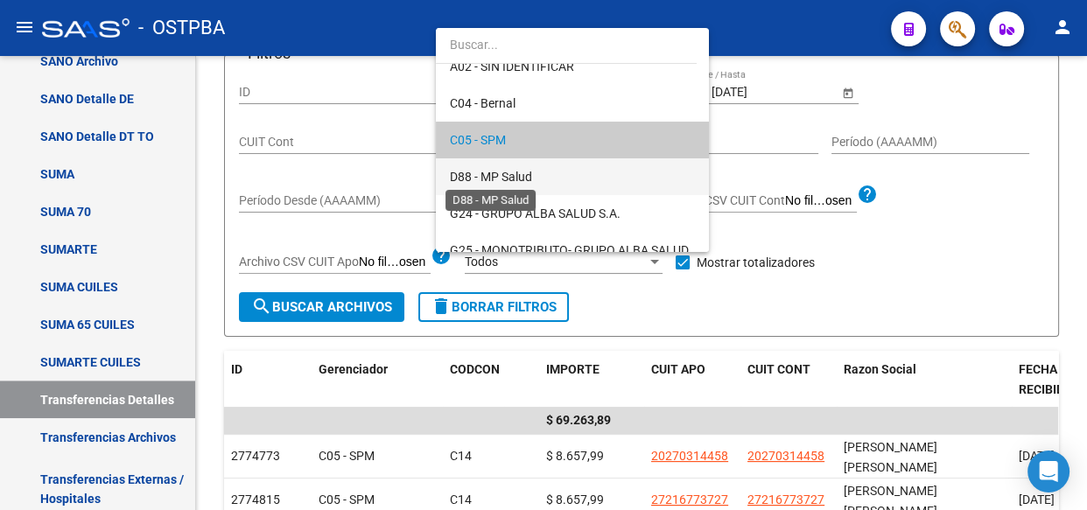
click at [498, 172] on span "D88 - MP Salud" at bounding box center [491, 177] width 82 height 14
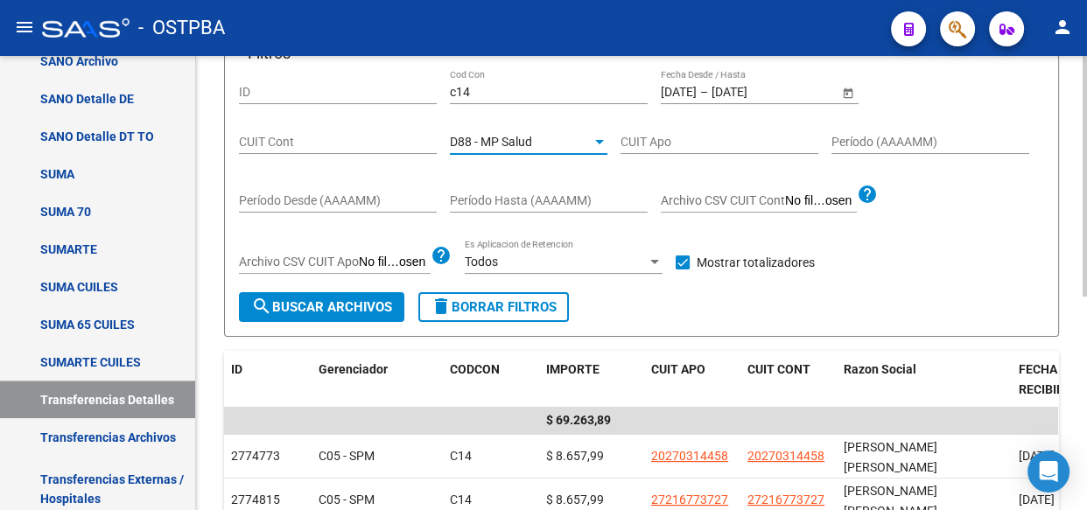
click at [333, 312] on span "search Buscar Archivos" at bounding box center [321, 307] width 141 height 16
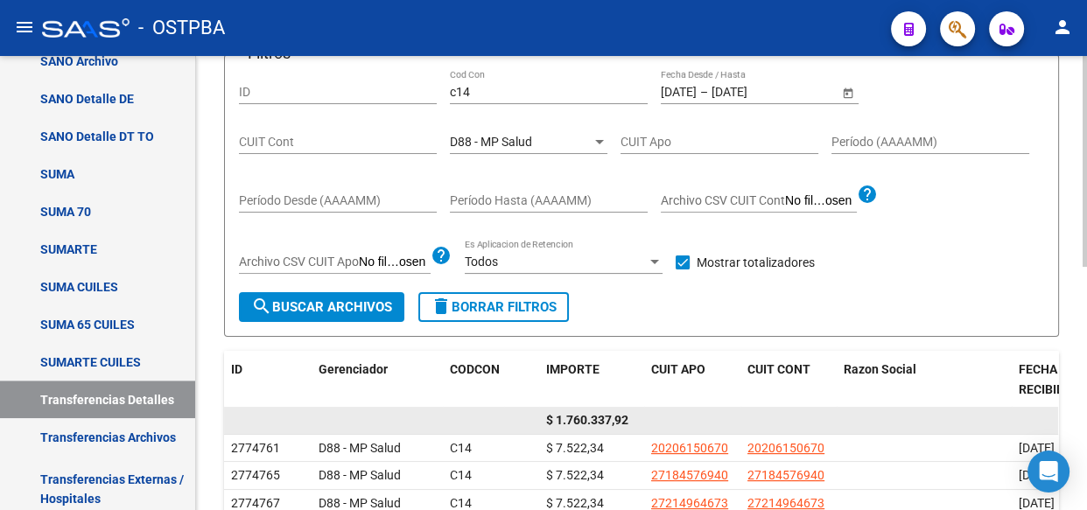
click at [595, 414] on span "$ 1.760.337,92" at bounding box center [587, 420] width 82 height 14
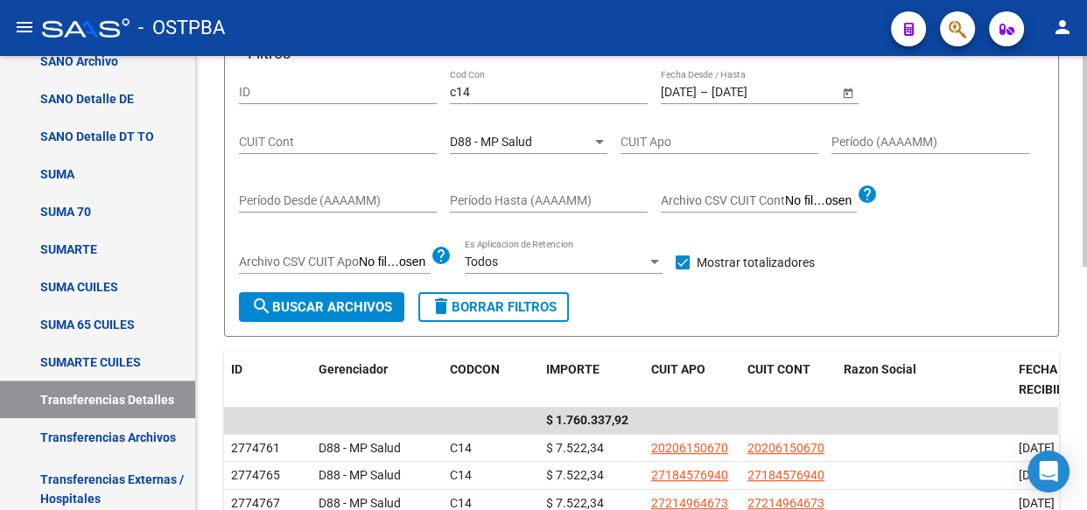
click at [539, 143] on div "D88 - MP Salud" at bounding box center [521, 142] width 142 height 15
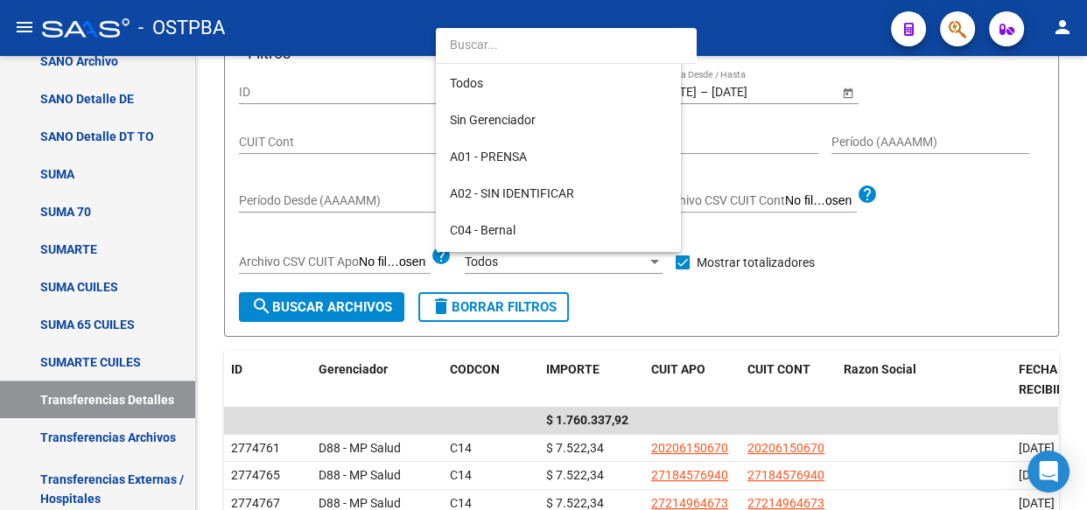
scroll to position [164, 0]
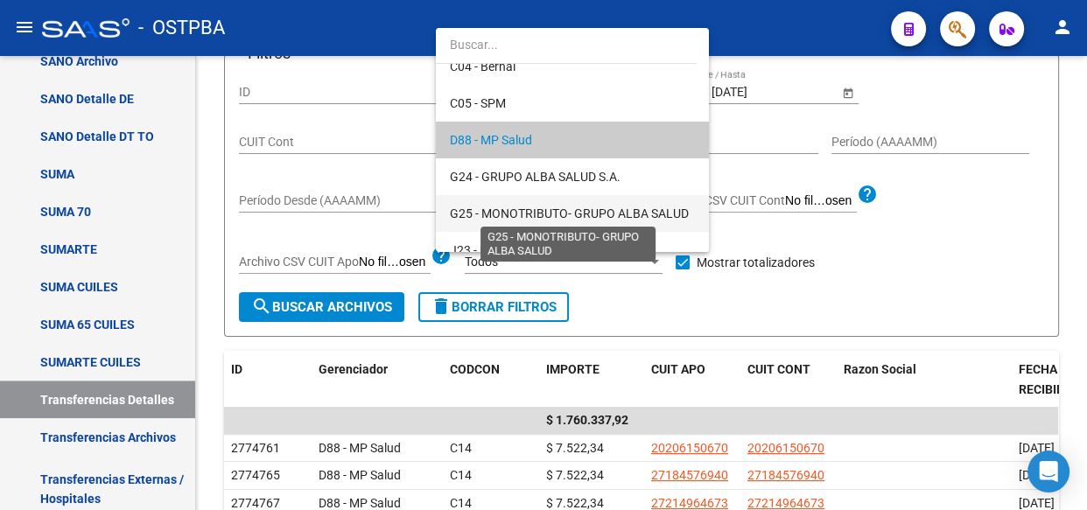
click at [536, 212] on span "G25 - MONOTRIBUTO- GRUPO ALBA SALUD" at bounding box center [569, 214] width 239 height 14
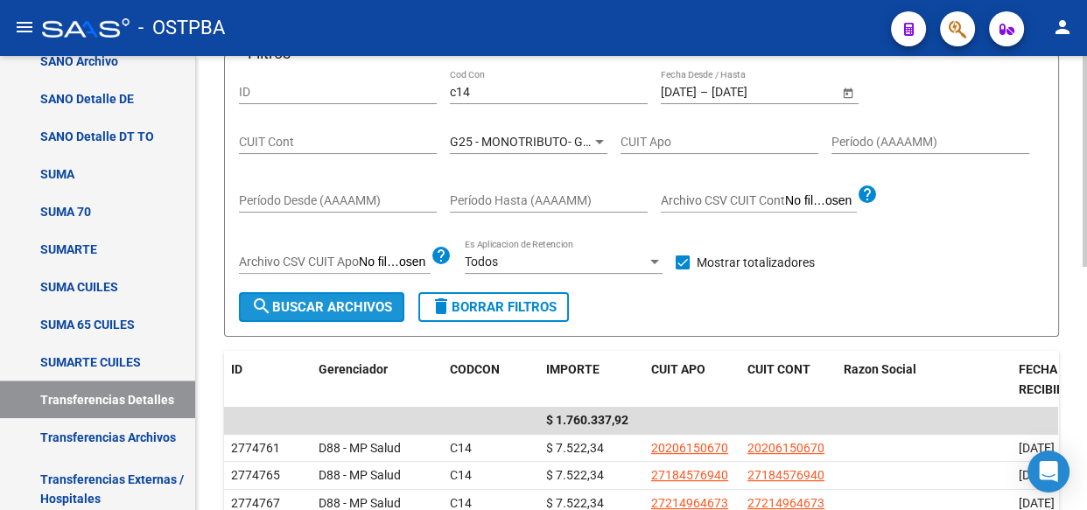
click at [309, 309] on span "search Buscar Archivos" at bounding box center [321, 307] width 141 height 16
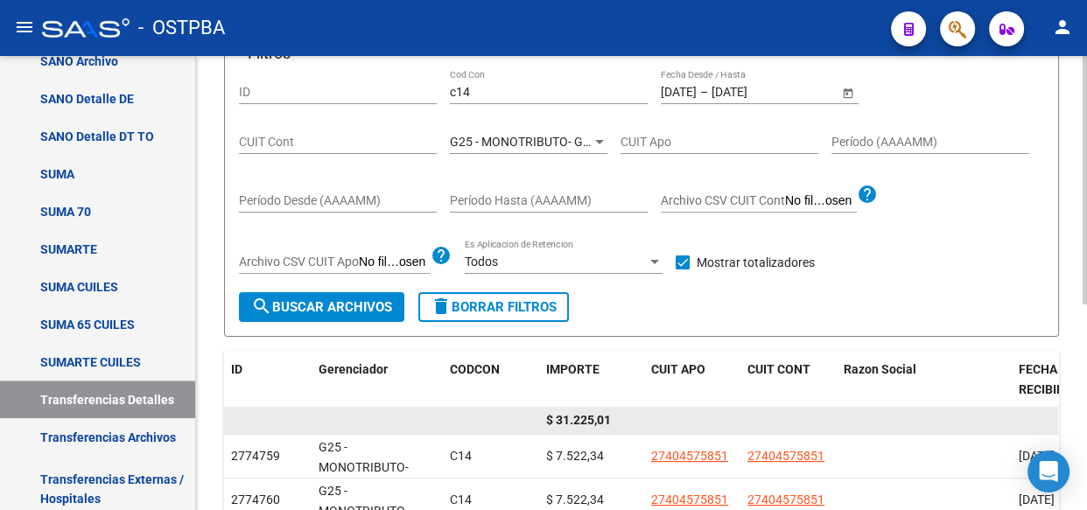
click at [589, 416] on span "$ 31.225,01" at bounding box center [578, 420] width 65 height 14
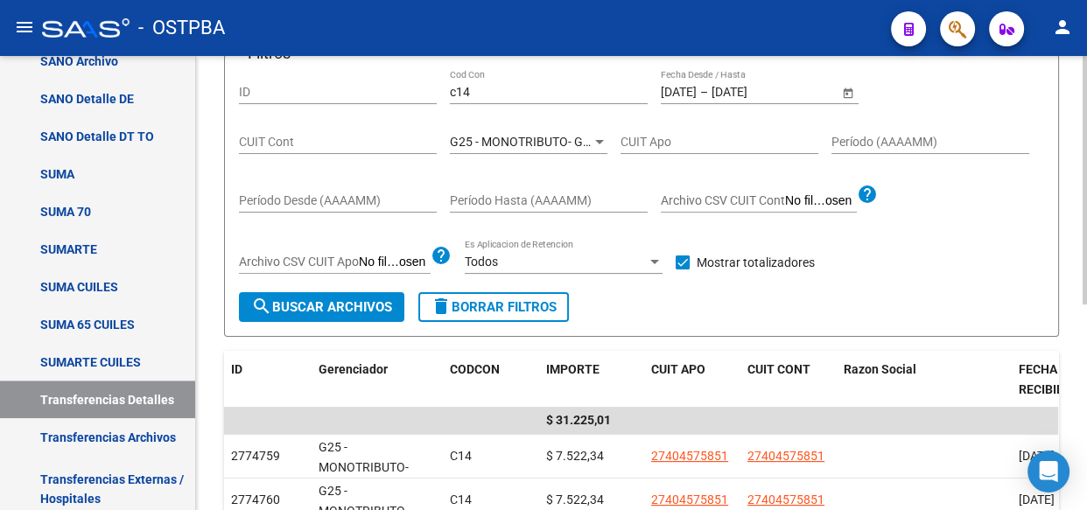
click at [534, 140] on span "G25 - MONOTRIBUTO- GRUPO ALBA SALUD" at bounding box center [569, 142] width 239 height 14
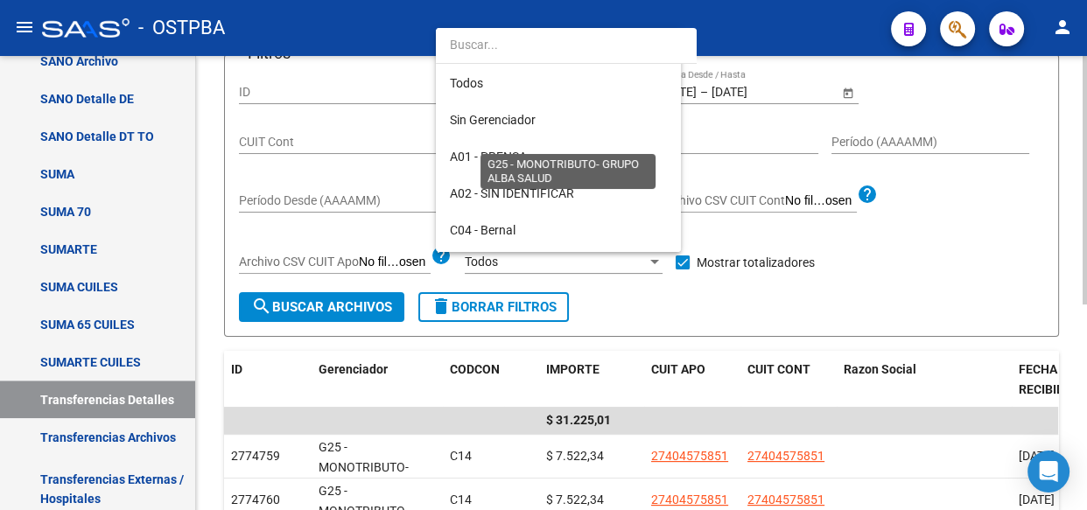
scroll to position [236, 0]
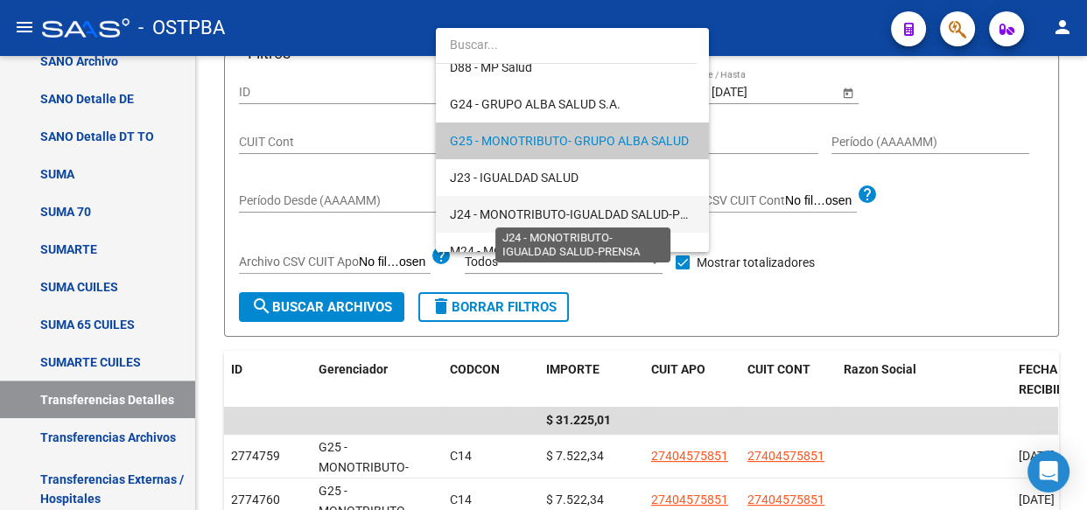
click at [552, 219] on span "J24 - MONOTRIBUTO-IGUALDAD SALUD-PRENSA" at bounding box center [584, 214] width 269 height 14
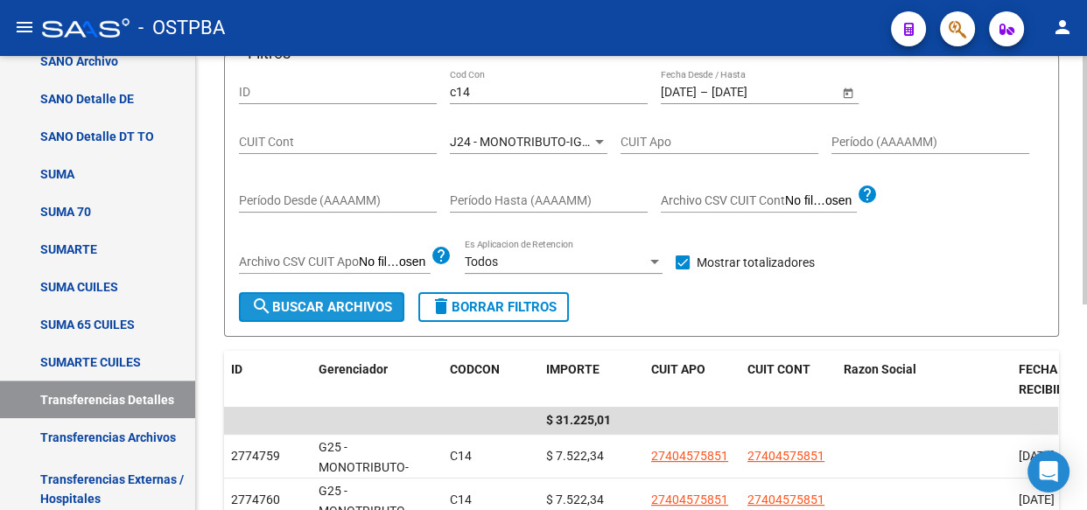
click at [353, 305] on span "search Buscar Archivos" at bounding box center [321, 307] width 141 height 16
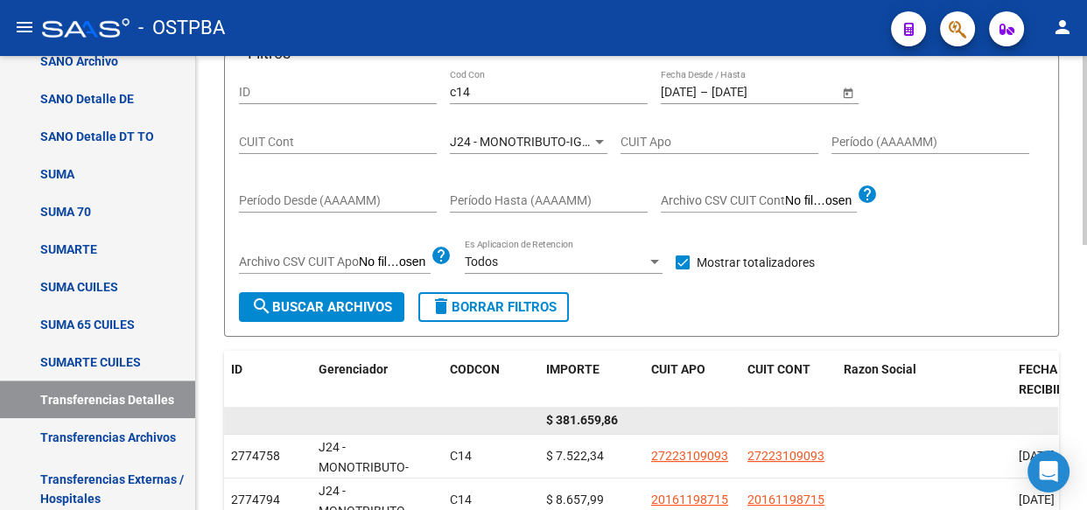
click at [600, 419] on span "$ 381.659,86" at bounding box center [582, 420] width 72 height 14
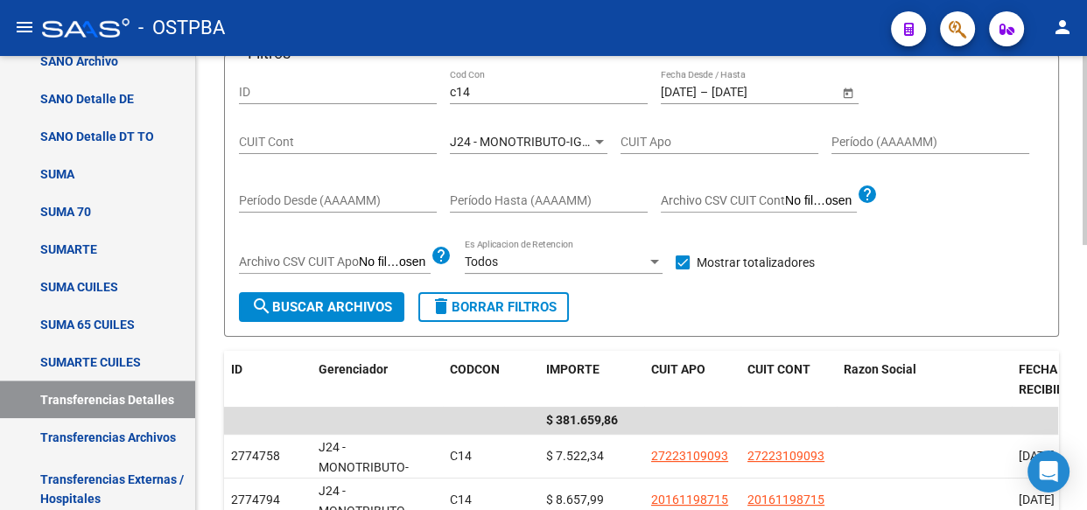
click at [520, 140] on span "J24 - MONOTRIBUTO-IGUALDAD SALUD-PRENSA" at bounding box center [584, 142] width 269 height 14
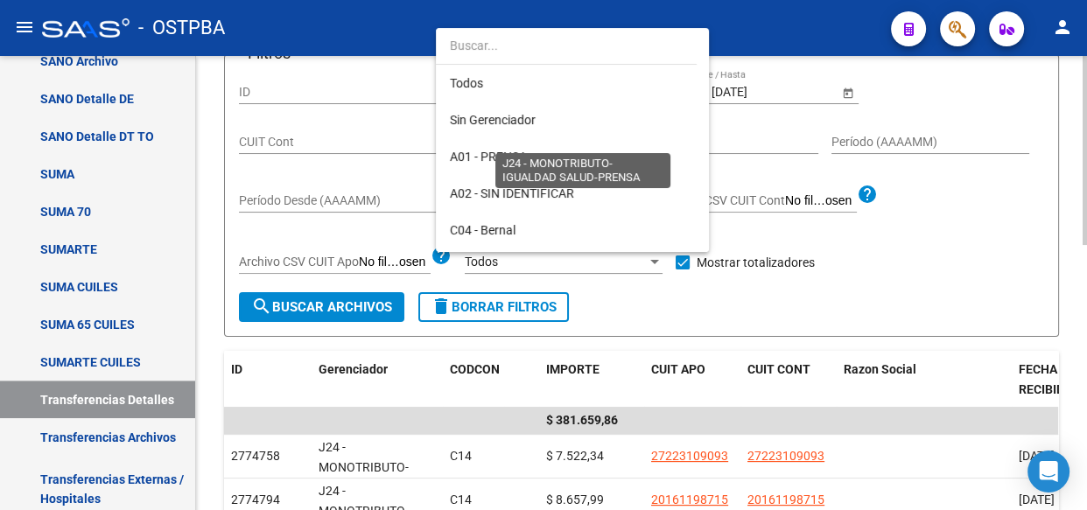
scroll to position [311, 0]
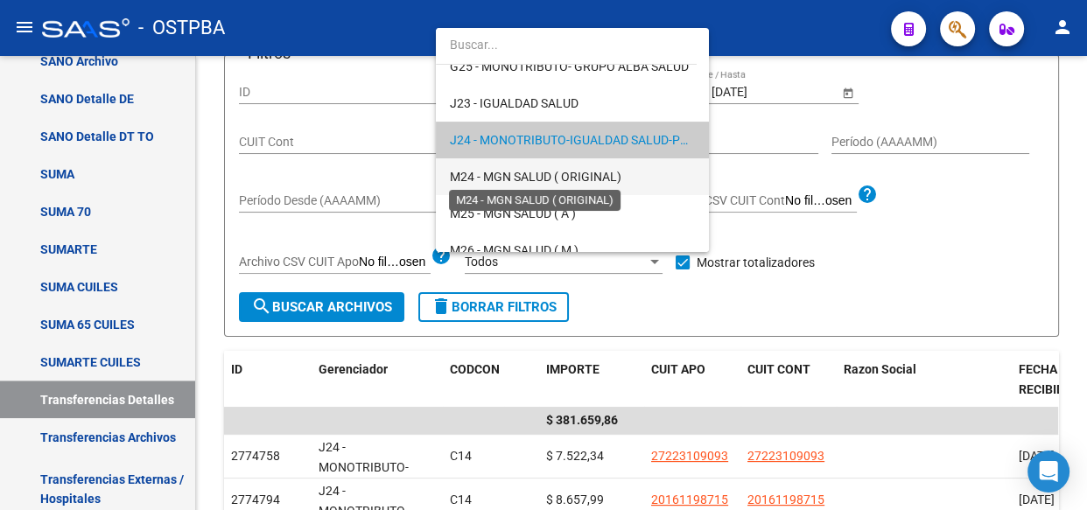
click at [520, 175] on span "M24 - MGN SALUD ( ORIGINAL)" at bounding box center [536, 177] width 172 height 14
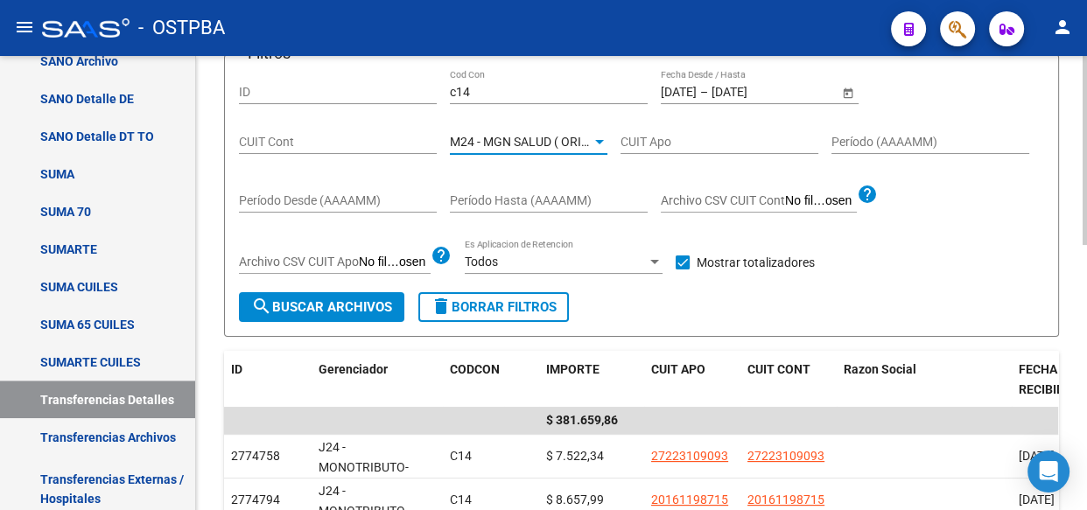
click at [348, 313] on button "search Buscar Archivos" at bounding box center [321, 307] width 165 height 30
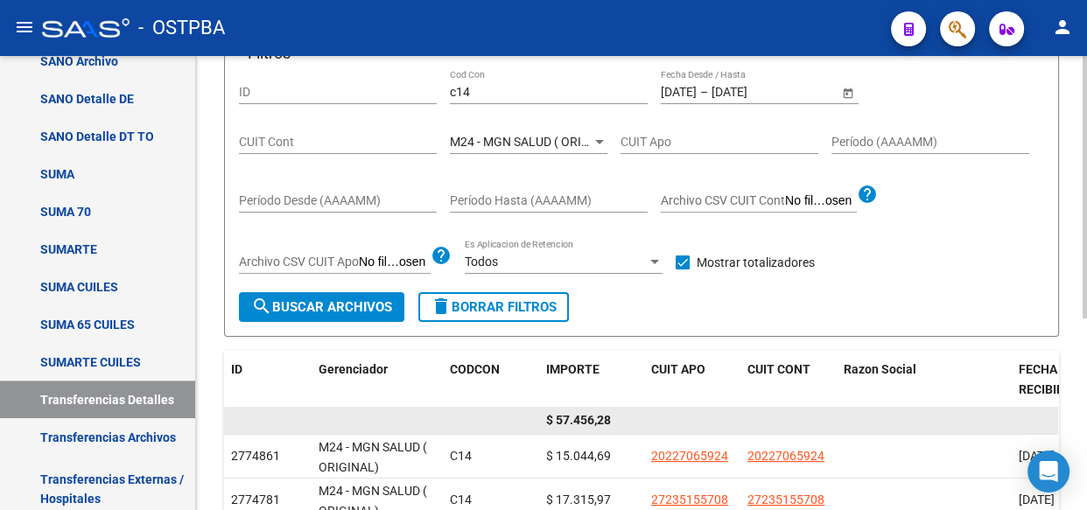
click at [577, 420] on span "$ 57.456,28" at bounding box center [578, 420] width 65 height 14
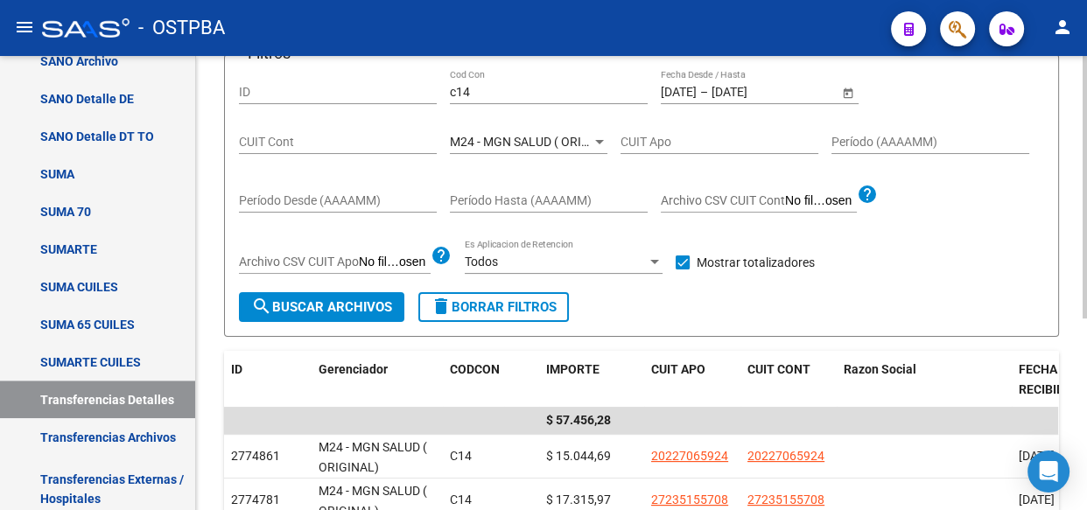
click at [551, 131] on div "M24 - MGN SALUD ( ORIGINAL) Seleccionar Gerenciador" at bounding box center [529, 136] width 158 height 35
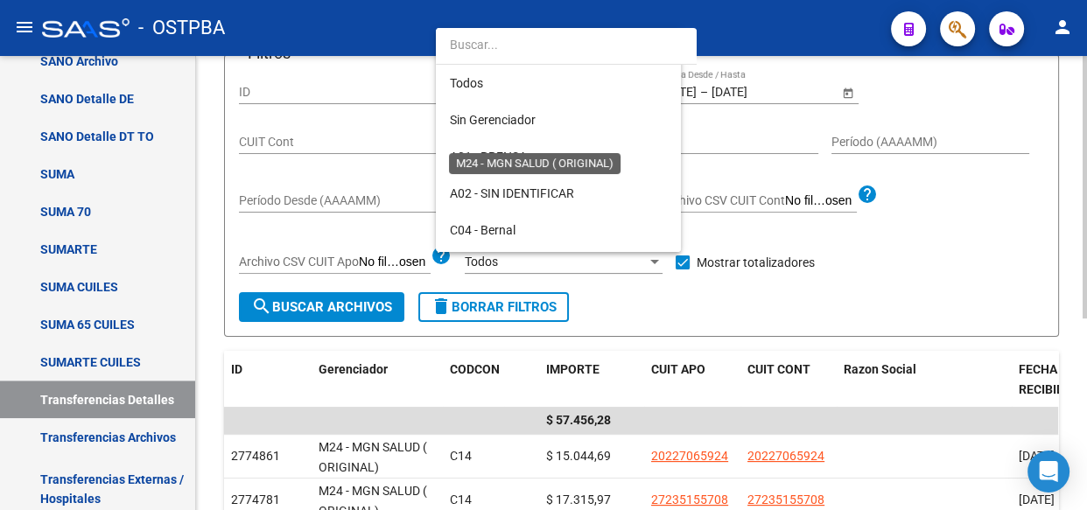
scroll to position [347, 0]
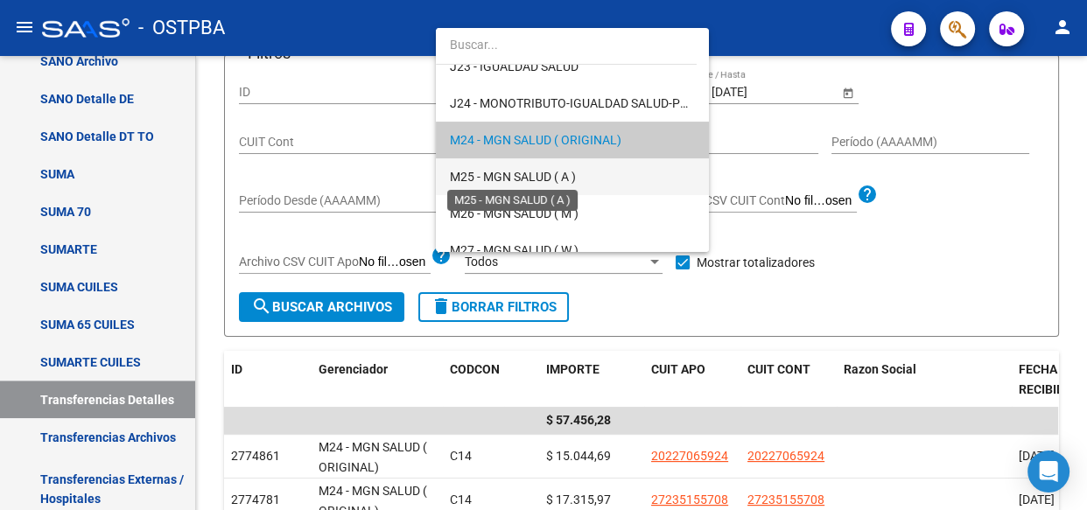
click at [550, 170] on span "M25 - MGN SALUD ( A )" at bounding box center [513, 177] width 126 height 14
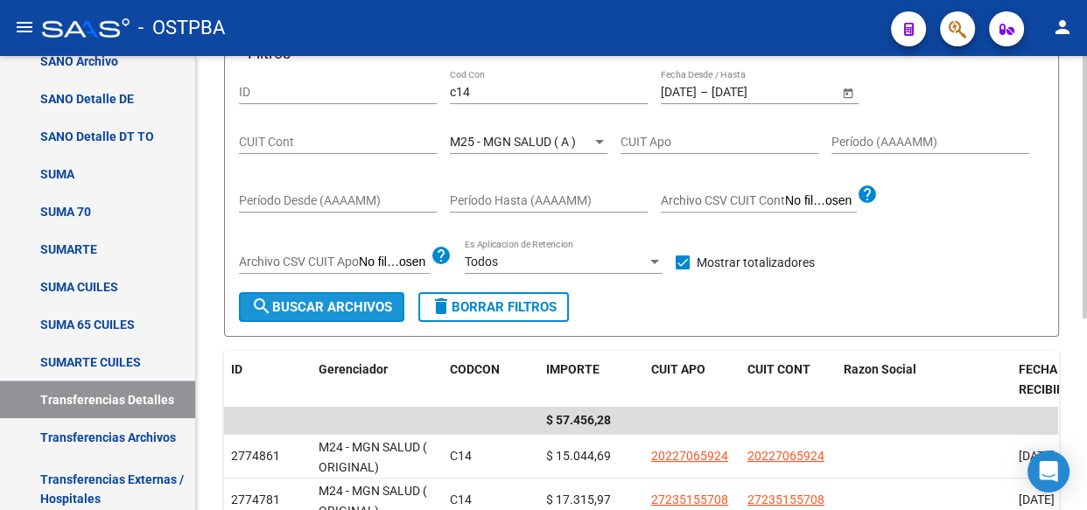
click at [330, 301] on span "search Buscar Archivos" at bounding box center [321, 307] width 141 height 16
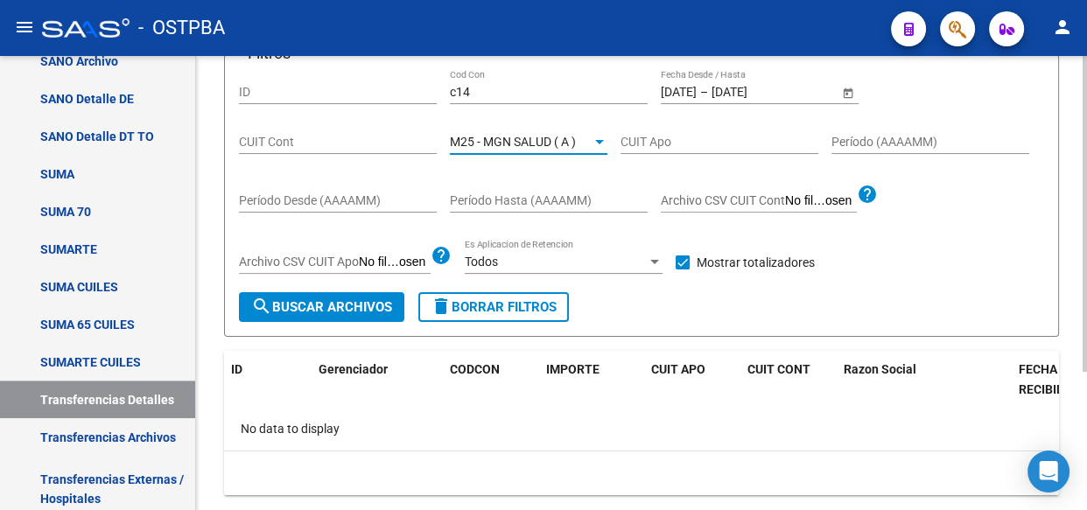
click at [536, 143] on span "M25 - MGN SALUD ( A )" at bounding box center [513, 142] width 126 height 14
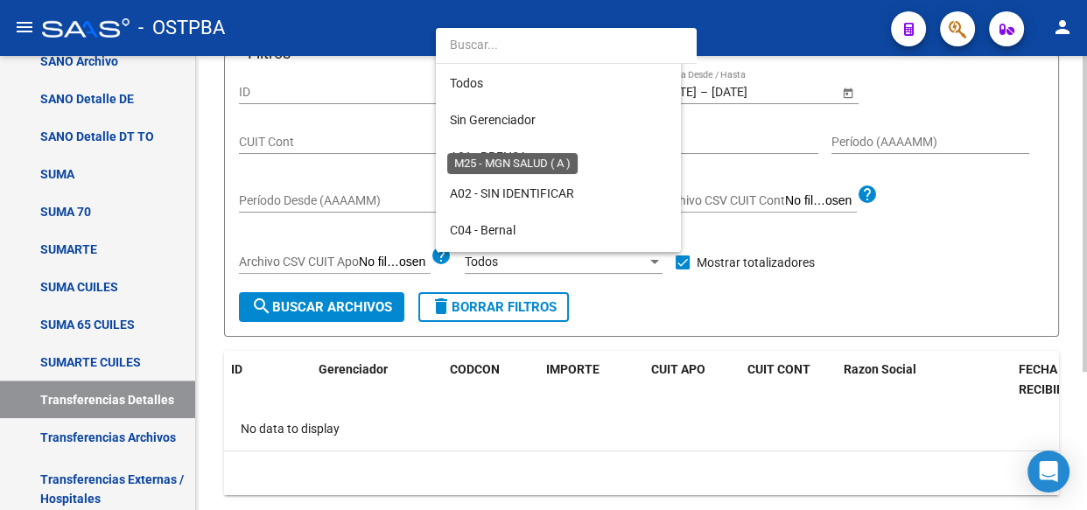
scroll to position [384, 0]
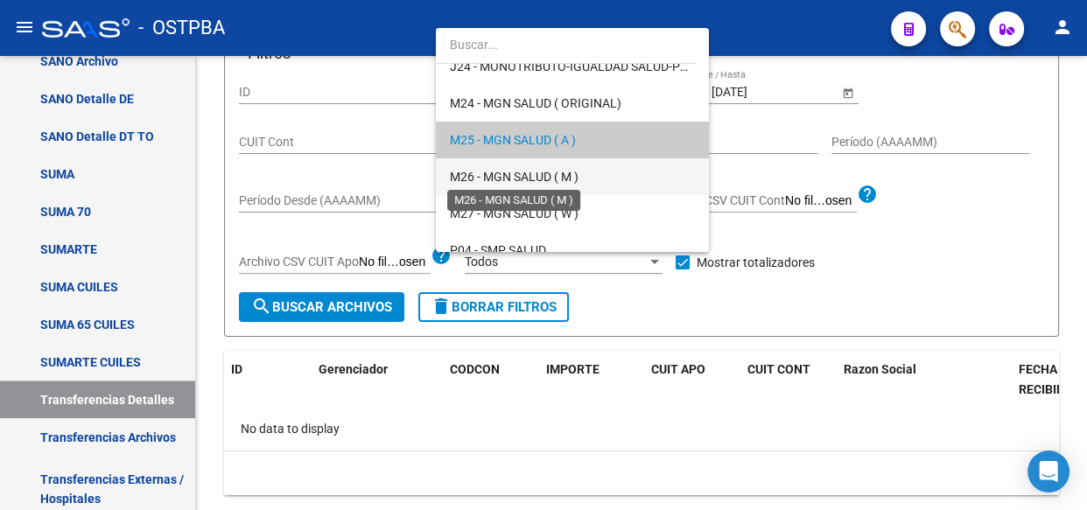
click at [525, 179] on span "M26 - MGN SALUD ( M )" at bounding box center [514, 177] width 129 height 14
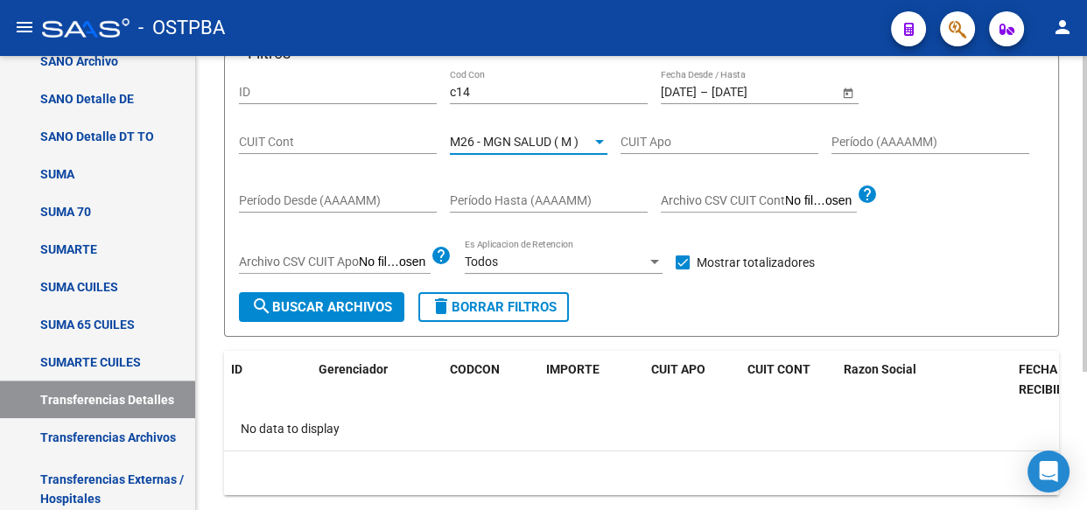
click at [351, 303] on span "search Buscar Archivos" at bounding box center [321, 307] width 141 height 16
click at [538, 135] on span "M26 - MGN SALUD ( M )" at bounding box center [514, 142] width 129 height 14
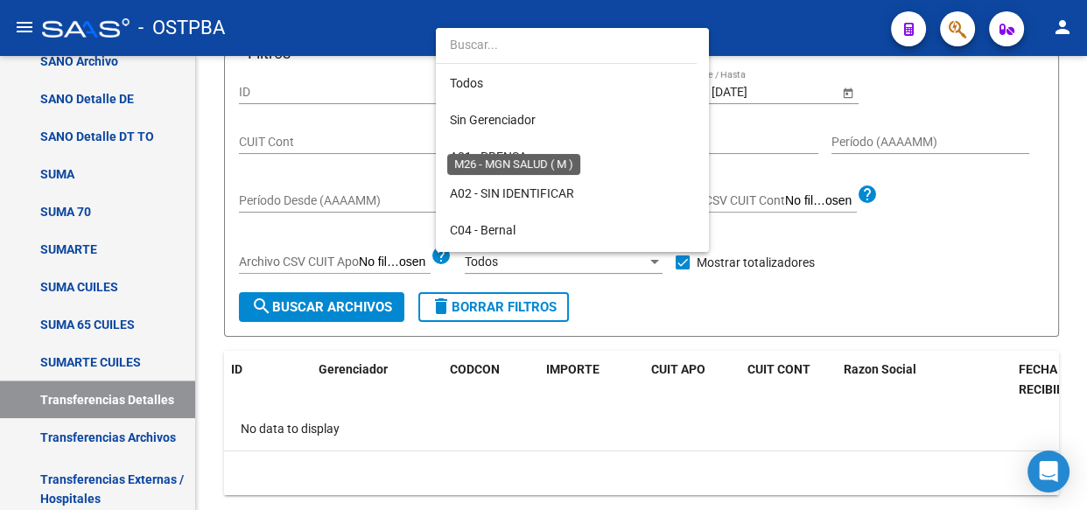
scroll to position [420, 0]
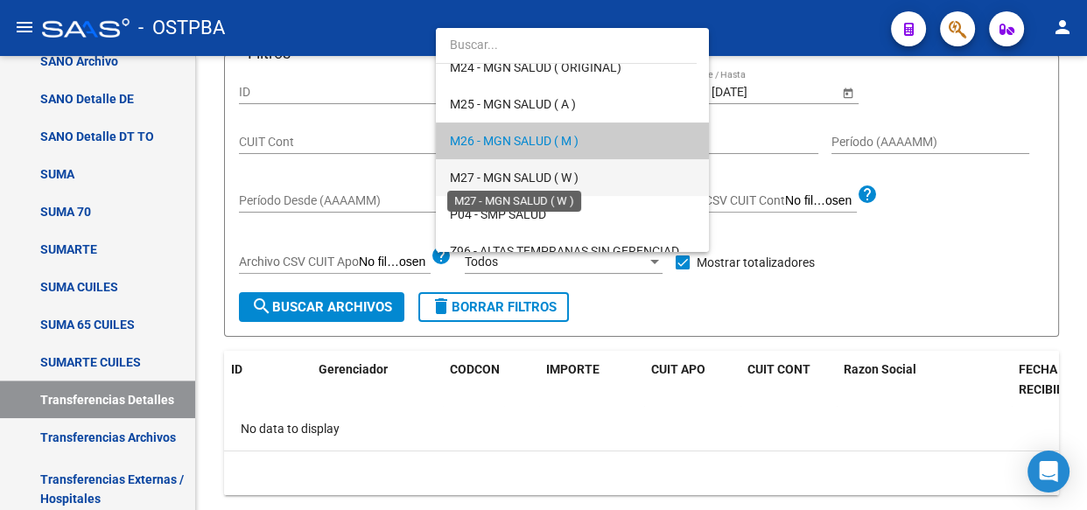
click at [516, 176] on span "M27 - MGN SALUD ( W )" at bounding box center [514, 178] width 129 height 14
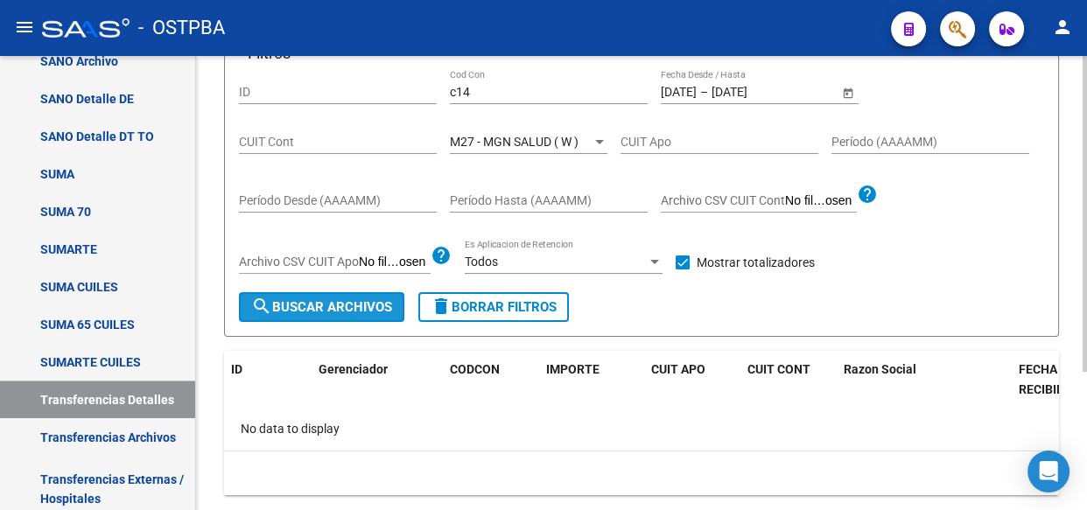
click at [374, 305] on span "search Buscar Archivos" at bounding box center [321, 307] width 141 height 16
click at [532, 144] on span "M27 - MGN SALUD ( W )" at bounding box center [514, 142] width 129 height 14
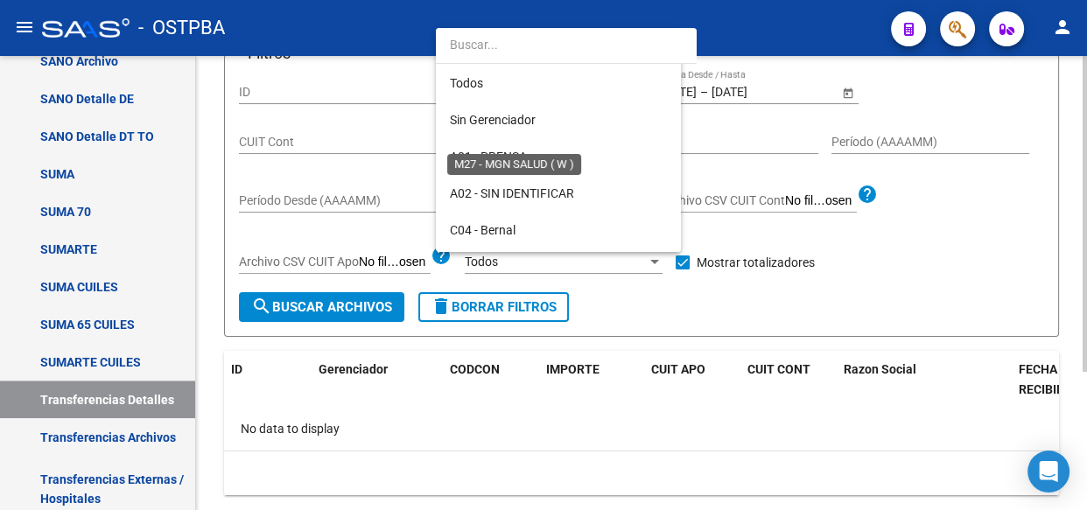
scroll to position [457, 0]
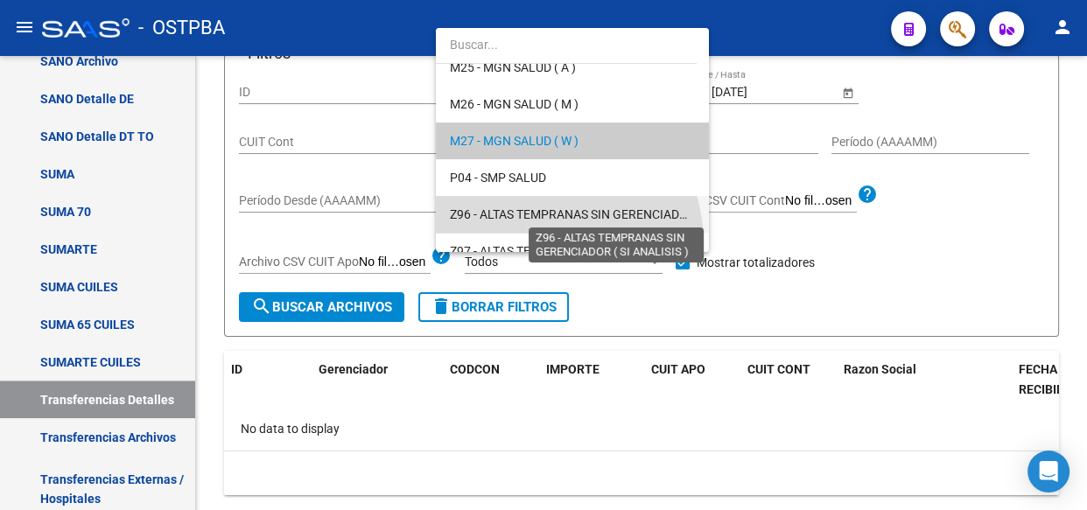
click at [529, 207] on span "Z96 - ALTAS TEMPRANAS SIN GERENCIADOR ( SI ANALISIS )" at bounding box center [614, 214] width 328 height 14
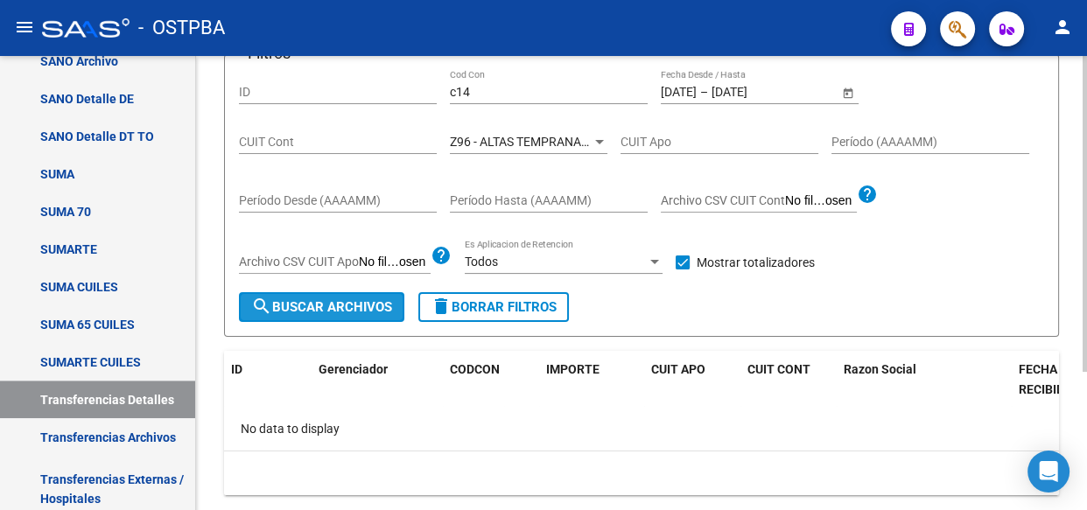
click at [336, 307] on span "search Buscar Archivos" at bounding box center [321, 307] width 141 height 16
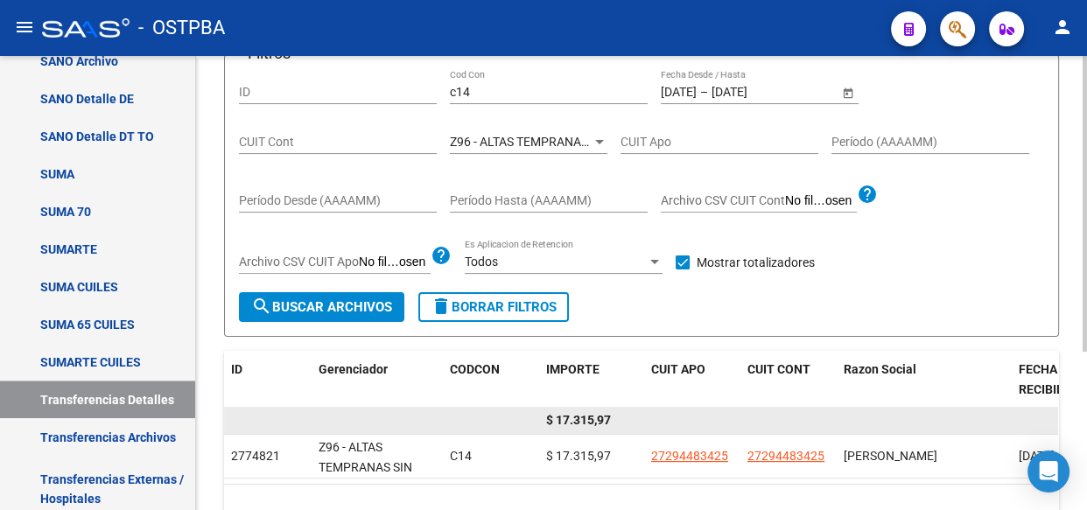
click at [596, 413] on span "$ 17.315,97" at bounding box center [578, 420] width 65 height 14
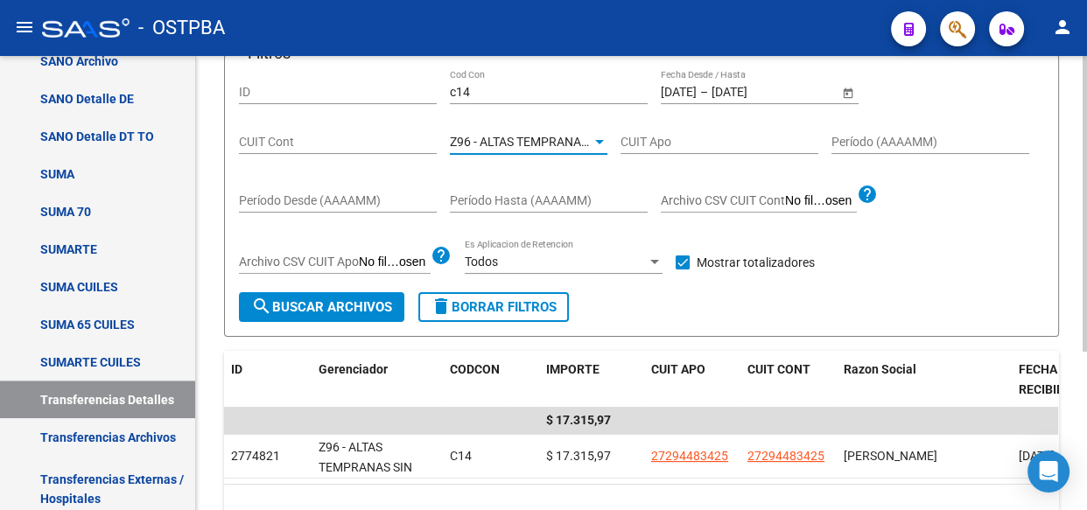
click at [492, 144] on span "Z96 - ALTAS TEMPRANAS SIN GERENCIADOR ( SI ANALISIS )" at bounding box center [614, 142] width 328 height 14
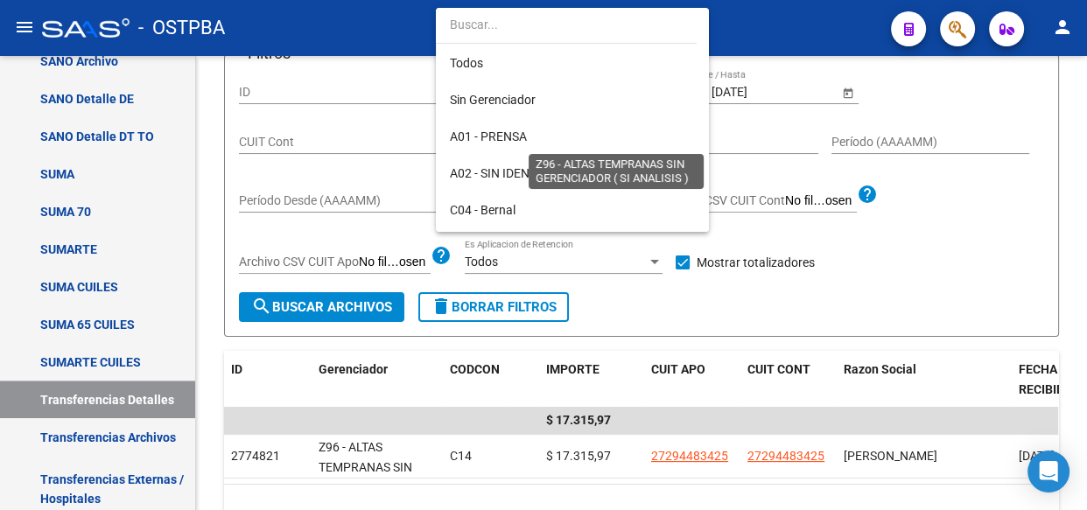
scroll to position [510, 0]
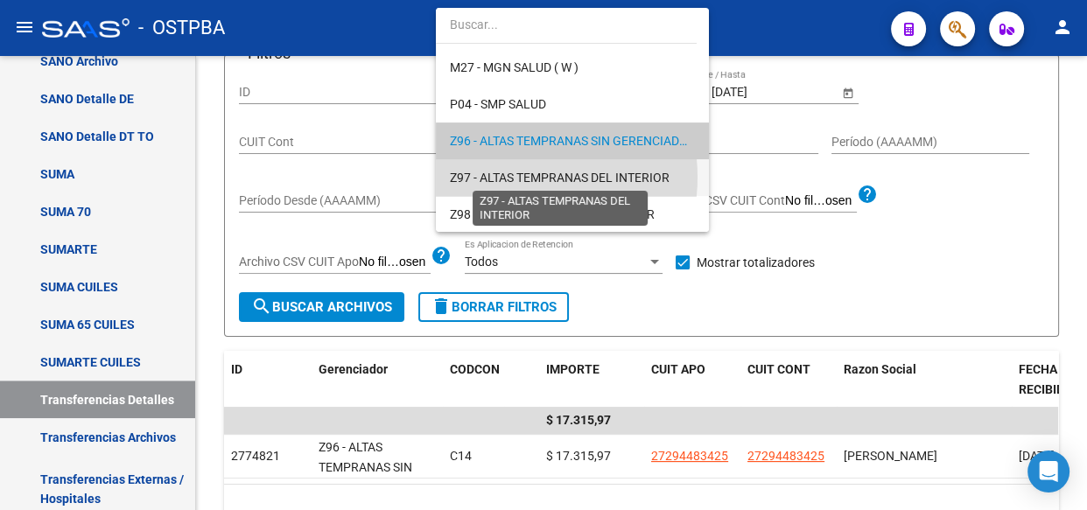
click at [508, 175] on span "Z97 - ALTAS TEMPRANAS DEL INTERIOR" at bounding box center [560, 178] width 220 height 14
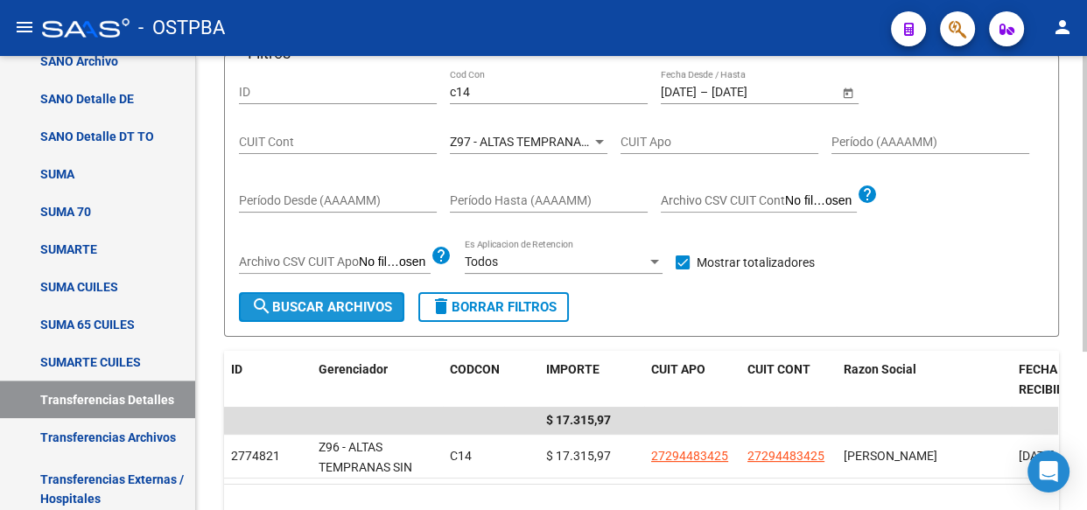
click at [306, 312] on span "search Buscar Archivos" at bounding box center [321, 307] width 141 height 16
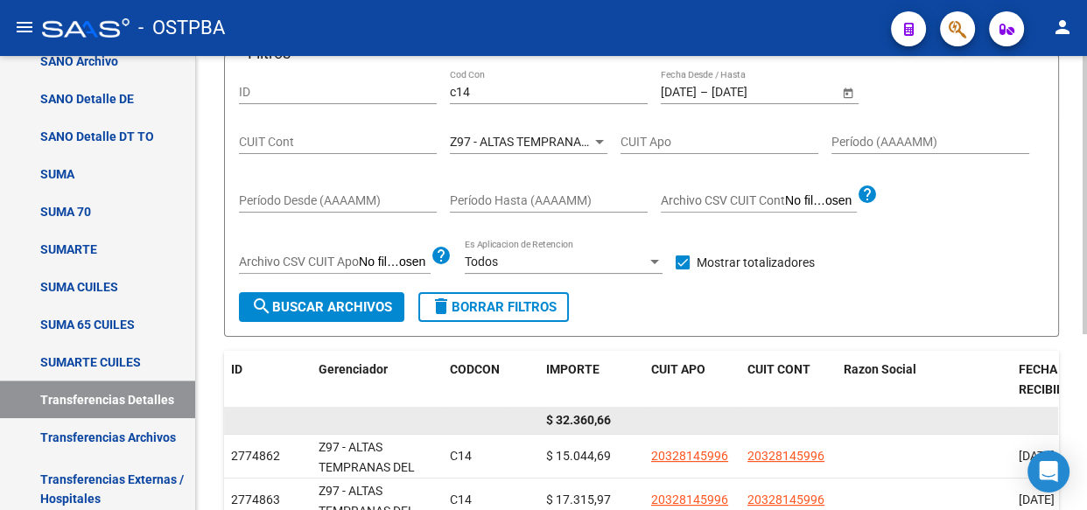
click at [585, 419] on span "$ 32.360,66" at bounding box center [578, 420] width 65 height 14
